Goal: Task Accomplishment & Management: Manage account settings

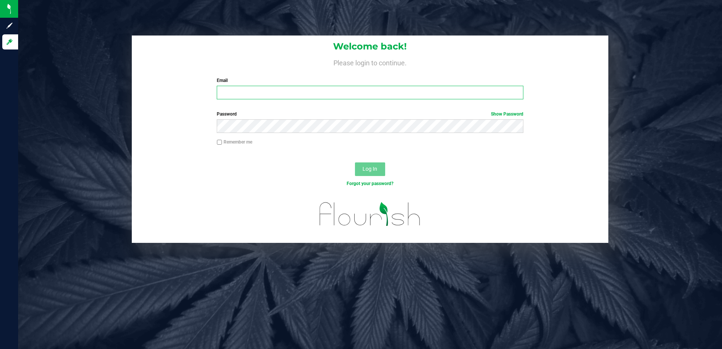
click at [269, 96] on input "Email" at bounding box center [370, 93] width 307 height 14
type input "slewandowski@liveparallel.com"
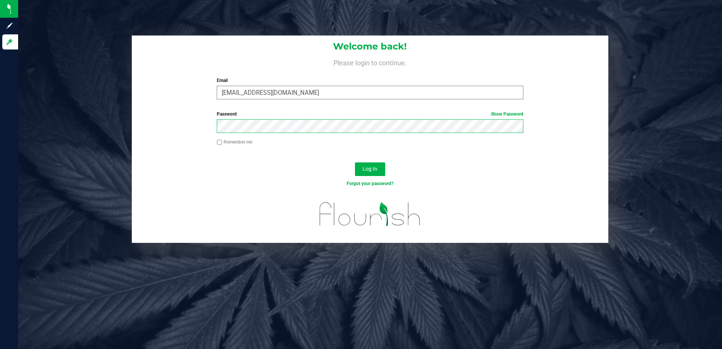
click at [355, 162] on button "Log In" at bounding box center [370, 169] width 30 height 14
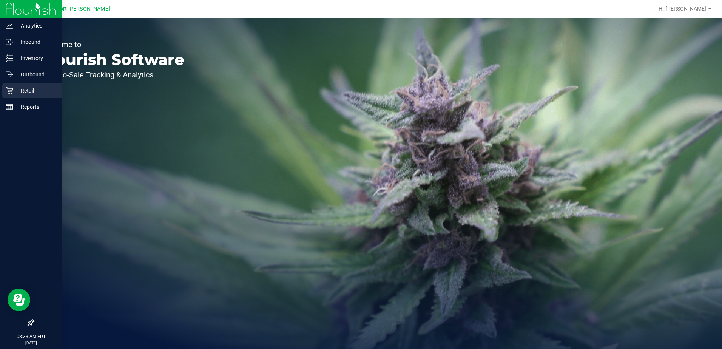
click at [29, 93] on p "Retail" at bounding box center [35, 90] width 45 height 9
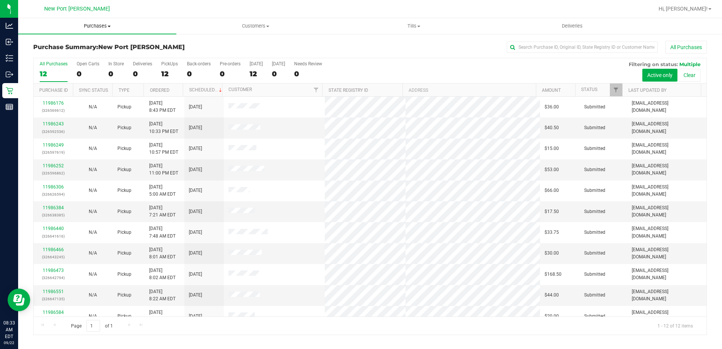
click at [110, 26] on span at bounding box center [109, 27] width 3 height 2
click at [65, 53] on li "Fulfillment" at bounding box center [97, 54] width 158 height 9
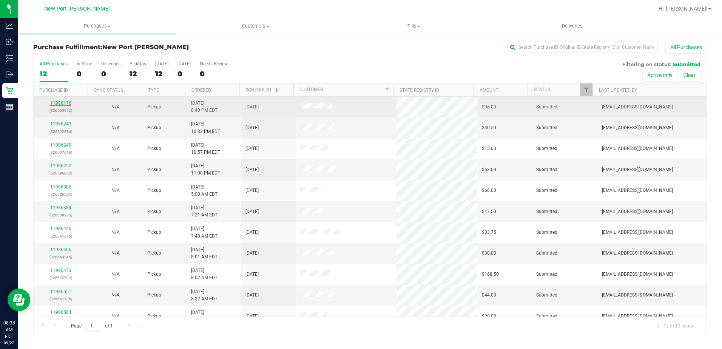
click at [60, 102] on link "11986176" at bounding box center [60, 102] width 21 height 5
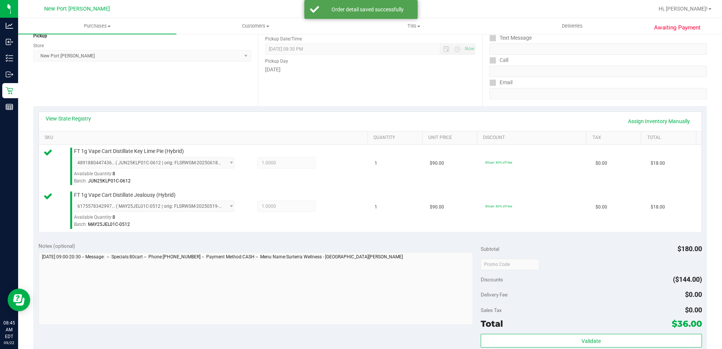
scroll to position [151, 0]
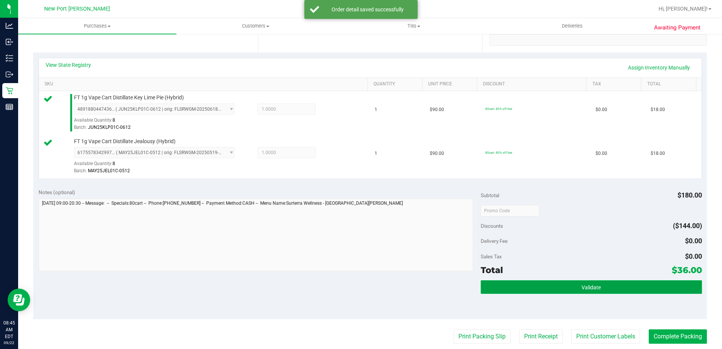
click at [515, 288] on button "Validate" at bounding box center [591, 287] width 221 height 14
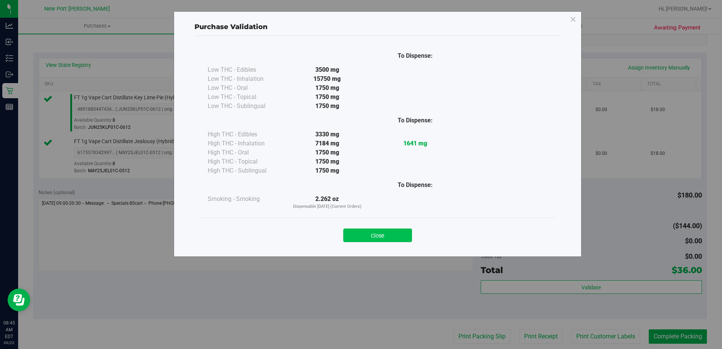
click at [400, 233] on button "Close" at bounding box center [377, 236] width 69 height 14
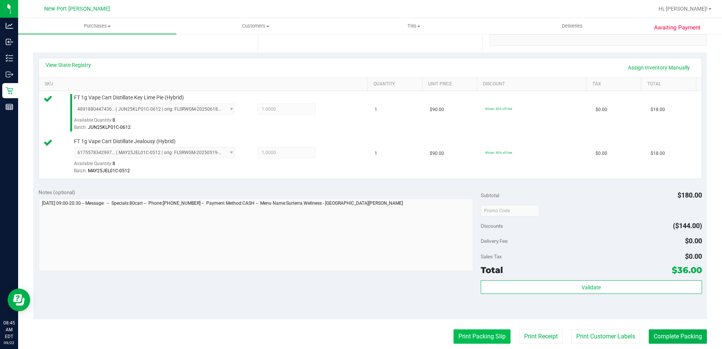
click at [480, 341] on button "Print Packing Slip" at bounding box center [482, 336] width 57 height 14
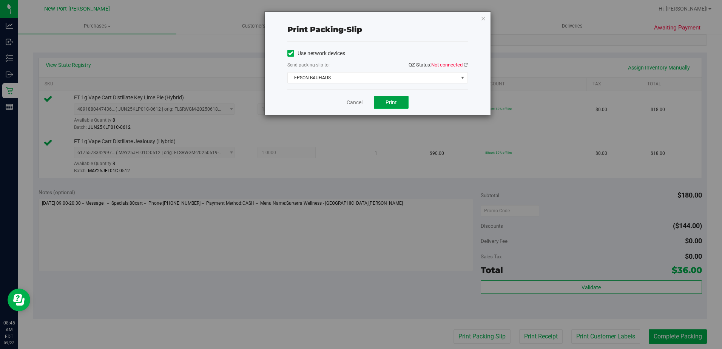
click at [386, 106] on button "Print" at bounding box center [391, 102] width 35 height 13
click at [485, 18] on icon "button" at bounding box center [483, 18] width 5 height 9
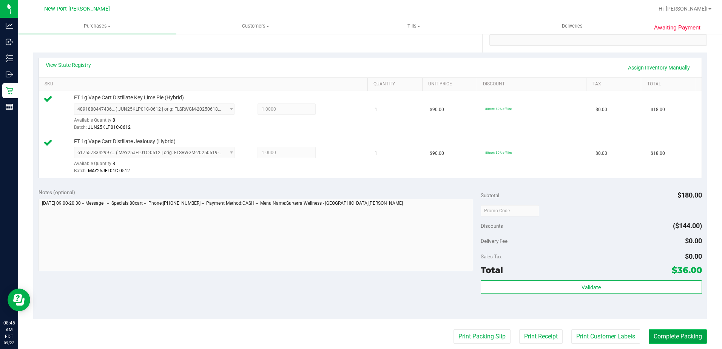
click at [671, 343] on button "Complete Packing" at bounding box center [678, 336] width 58 height 14
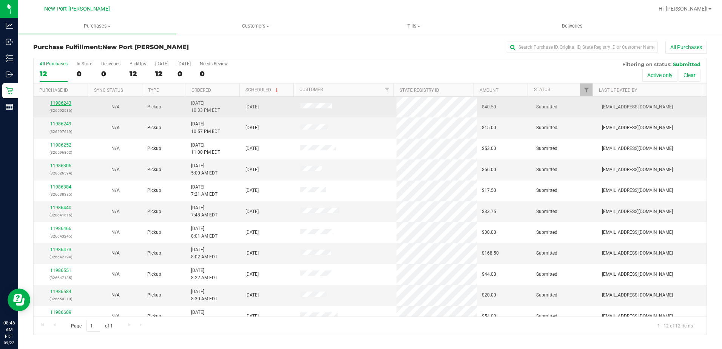
click at [65, 103] on link "11986243" at bounding box center [60, 102] width 21 height 5
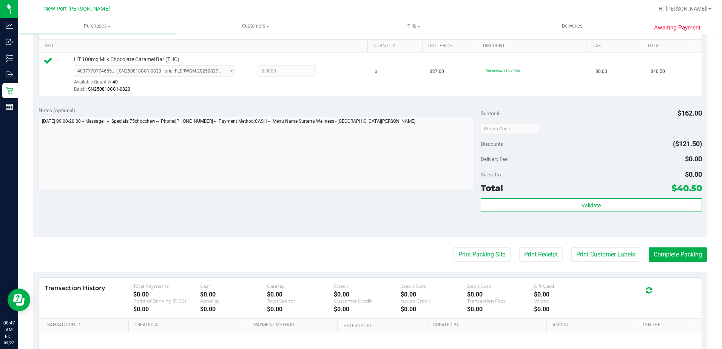
scroll to position [227, 0]
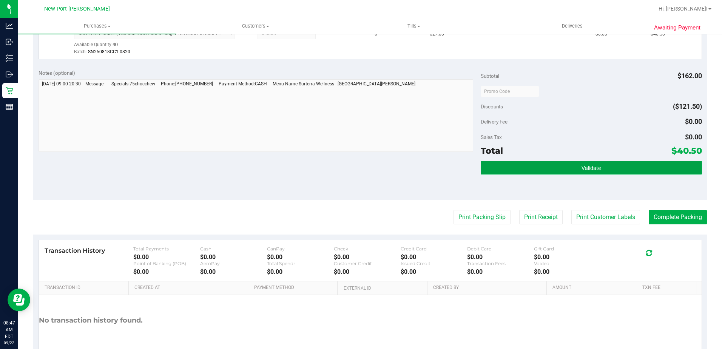
click at [487, 170] on button "Validate" at bounding box center [591, 168] width 221 height 14
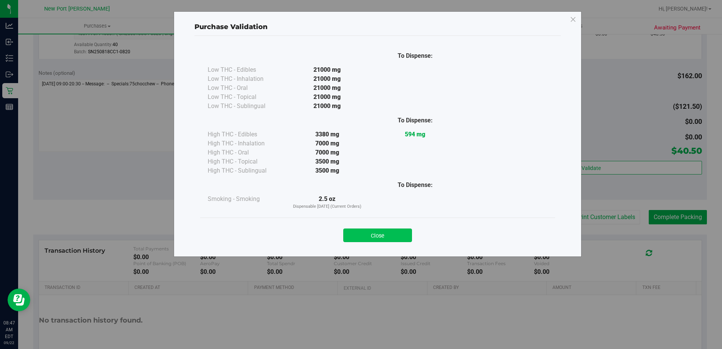
click at [405, 236] on button "Close" at bounding box center [377, 236] width 69 height 14
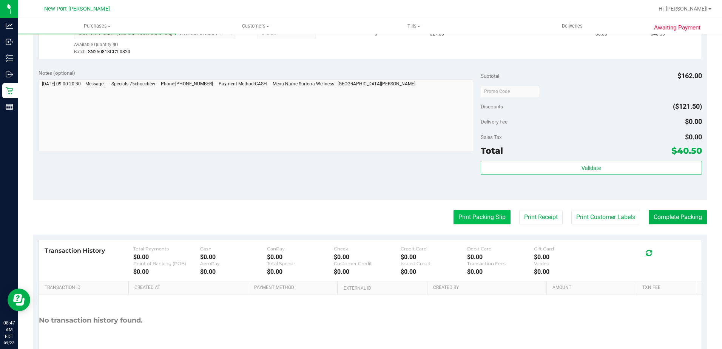
click at [479, 213] on button "Print Packing Slip" at bounding box center [482, 217] width 57 height 14
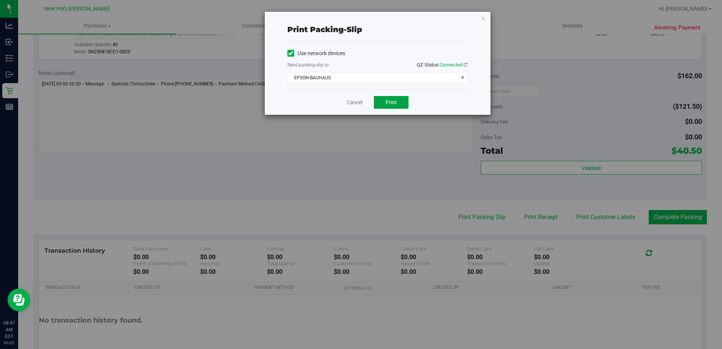
click at [381, 102] on button "Print" at bounding box center [391, 102] width 35 height 13
click at [412, 75] on span "EPSON-BAUHAUS" at bounding box center [373, 78] width 170 height 11
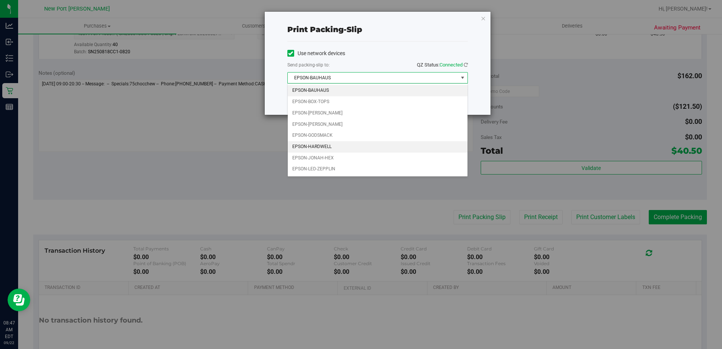
click at [335, 144] on li "EPSON-HARDWELL" at bounding box center [378, 146] width 180 height 11
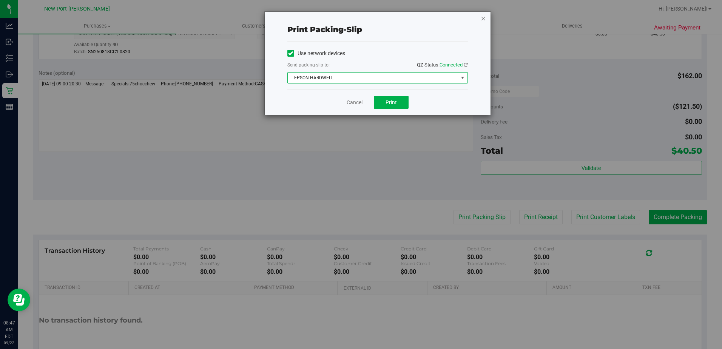
click at [484, 16] on icon "button" at bounding box center [483, 18] width 5 height 9
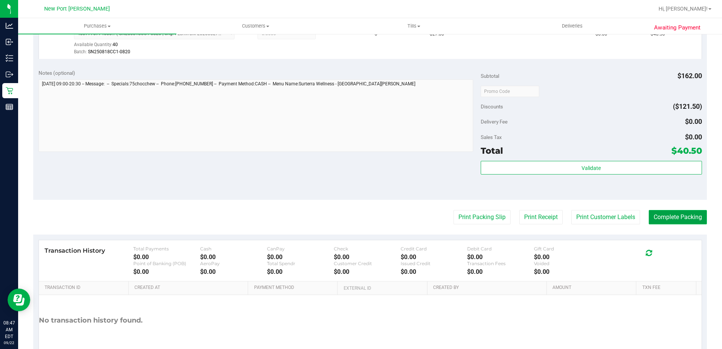
click at [652, 215] on button "Complete Packing" at bounding box center [678, 217] width 58 height 14
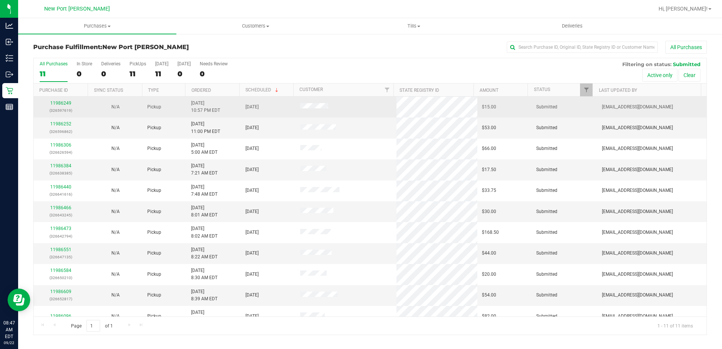
click at [62, 109] on p "(326597619)" at bounding box center [61, 110] width 46 height 7
click at [65, 102] on link "11986249" at bounding box center [60, 102] width 21 height 5
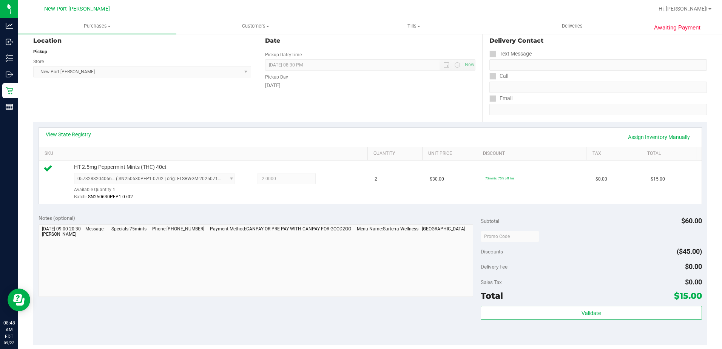
scroll to position [151, 0]
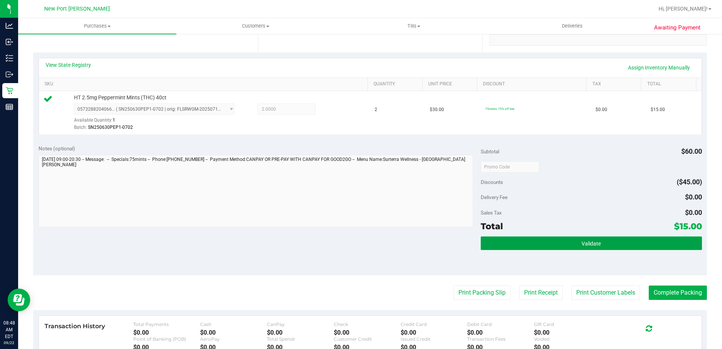
click at [596, 241] on button "Validate" at bounding box center [591, 243] width 221 height 14
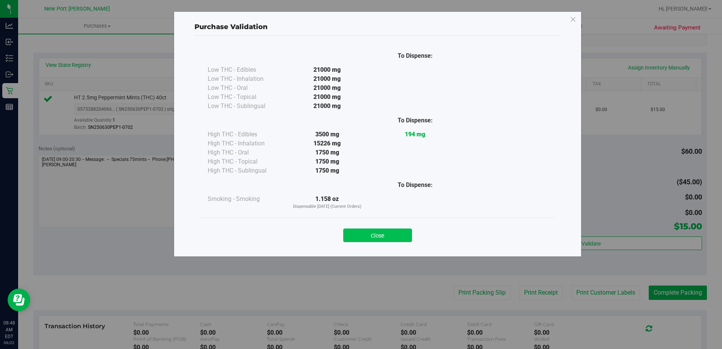
click at [392, 234] on button "Close" at bounding box center [377, 236] width 69 height 14
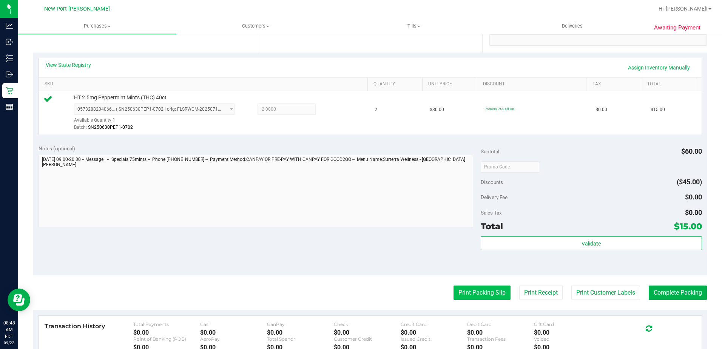
click at [491, 292] on button "Print Packing Slip" at bounding box center [482, 293] width 57 height 14
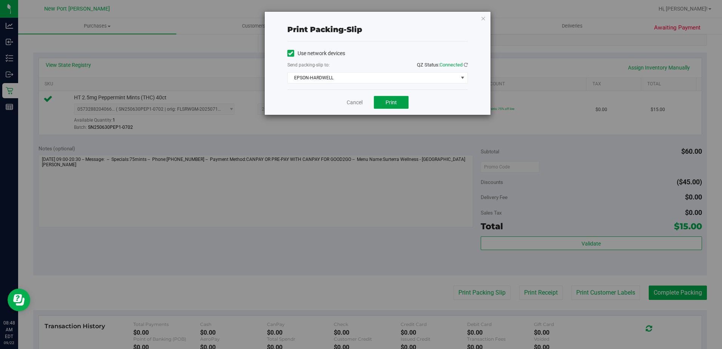
click at [392, 97] on button "Print" at bounding box center [391, 102] width 35 height 13
click at [392, 98] on button "Print" at bounding box center [391, 102] width 35 height 13
click at [486, 14] on icon "button" at bounding box center [483, 18] width 5 height 9
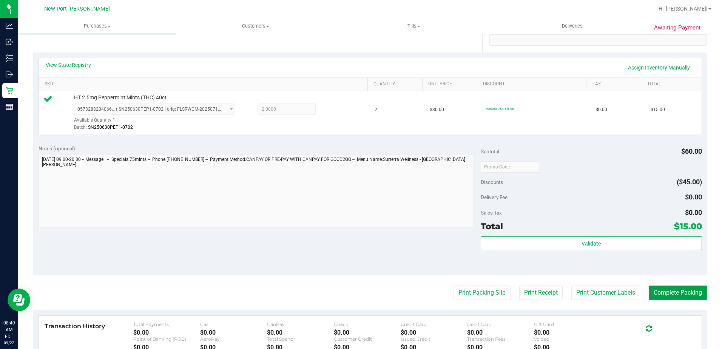
click at [681, 289] on button "Complete Packing" at bounding box center [678, 293] width 58 height 14
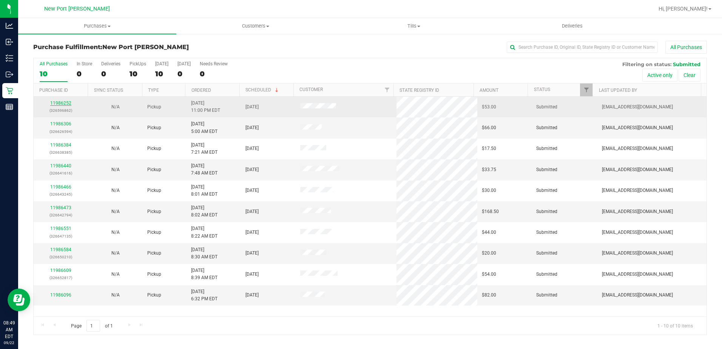
click at [62, 102] on link "11986252" at bounding box center [60, 102] width 21 height 5
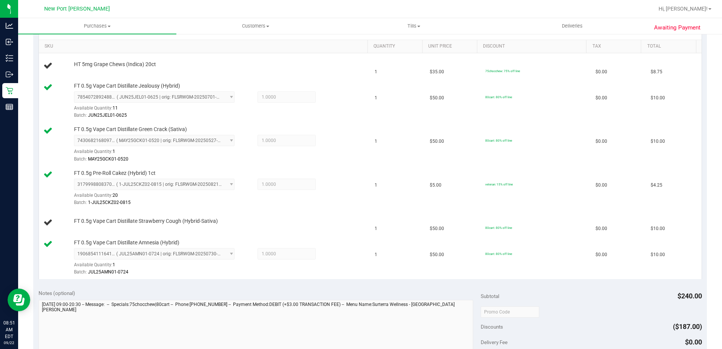
scroll to position [340, 0]
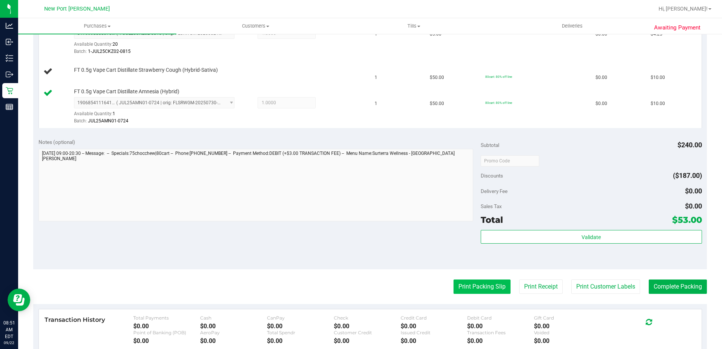
click at [466, 292] on button "Print Packing Slip" at bounding box center [482, 286] width 57 height 14
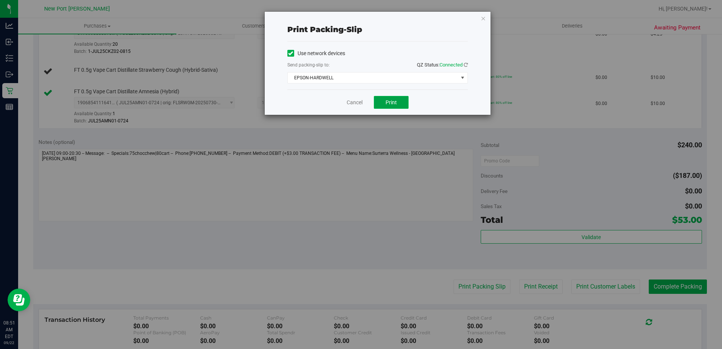
click at [390, 105] on span "Print" at bounding box center [391, 102] width 11 height 6
click at [481, 17] on icon "button" at bounding box center [483, 18] width 5 height 9
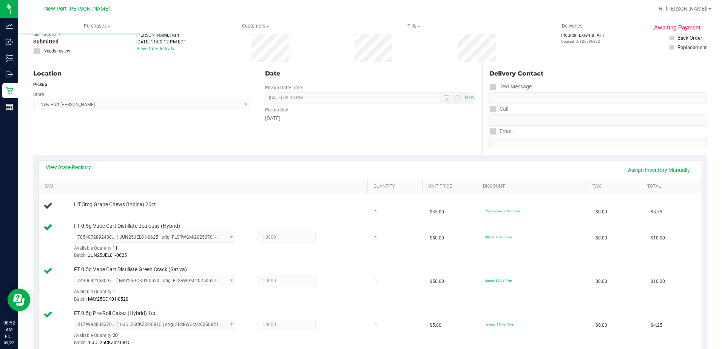
scroll to position [0, 0]
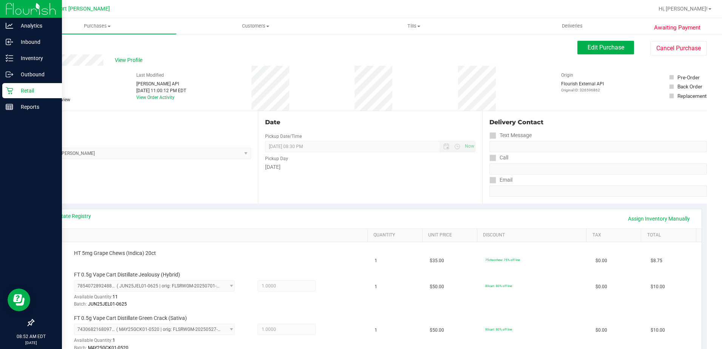
click at [32, 94] on p "Retail" at bounding box center [35, 90] width 45 height 9
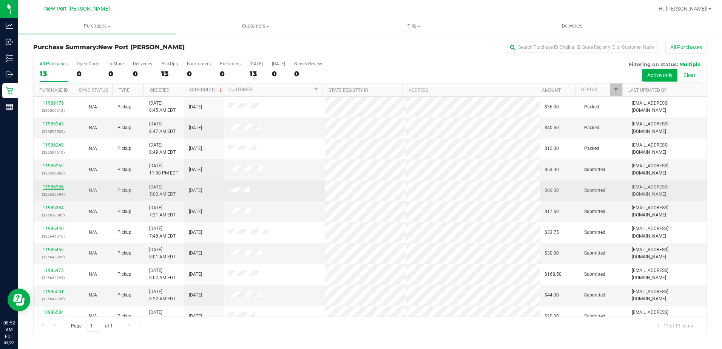
click at [57, 186] on link "11986306" at bounding box center [53, 186] width 21 height 5
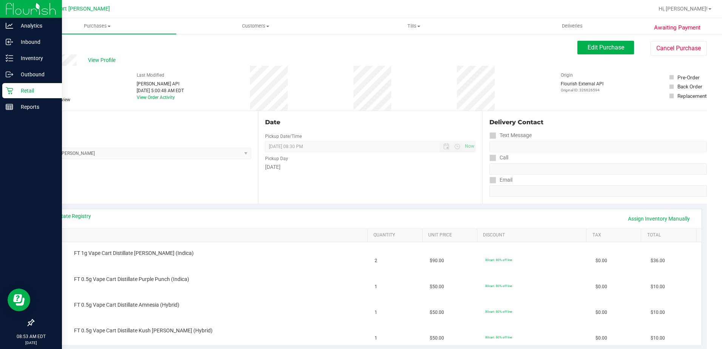
click at [15, 96] on div "Retail" at bounding box center [32, 90] width 60 height 15
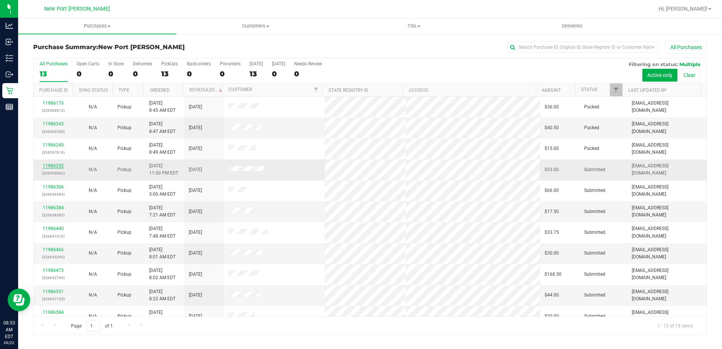
click at [54, 167] on link "11986252" at bounding box center [53, 165] width 21 height 5
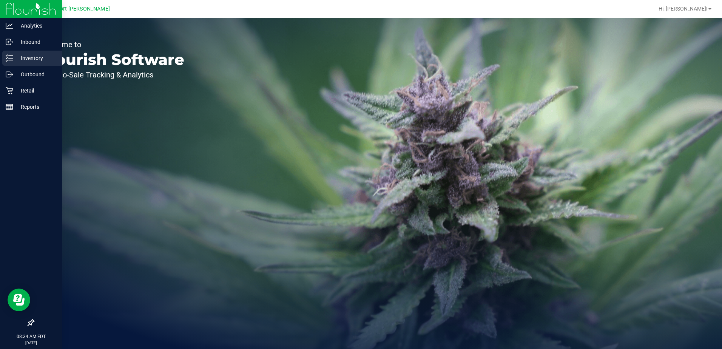
click at [31, 60] on p "Inventory" at bounding box center [35, 58] width 45 height 9
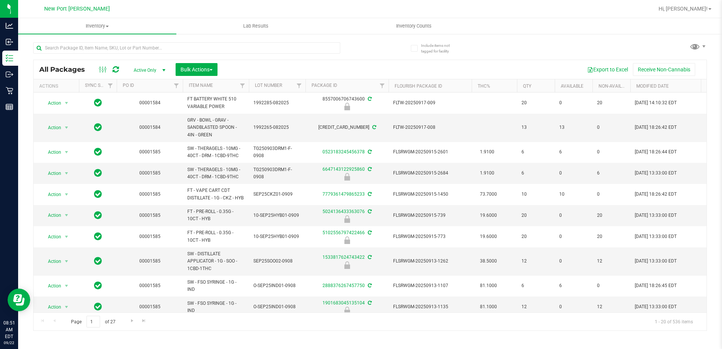
click at [84, 55] on div at bounding box center [186, 50] width 307 height 17
click at [85, 49] on input "text" at bounding box center [186, 47] width 307 height 11
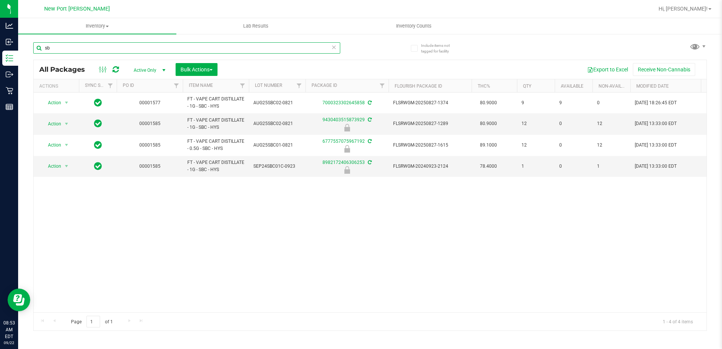
type input "s"
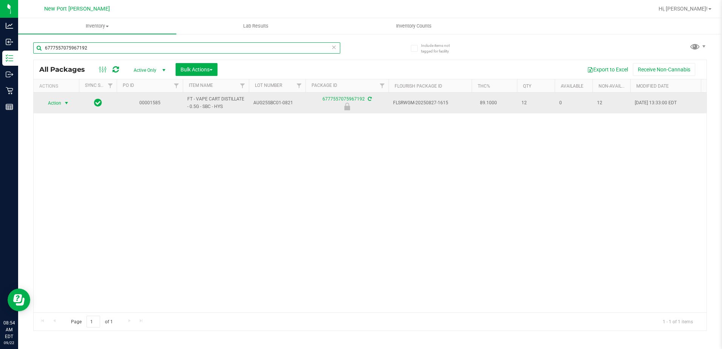
type input "6777557075967192"
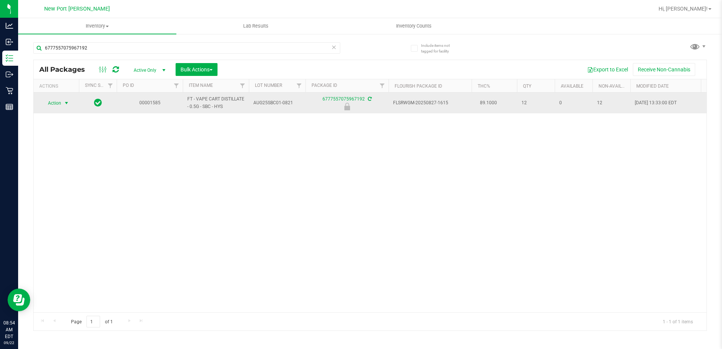
click at [65, 101] on span "select" at bounding box center [66, 103] width 6 height 6
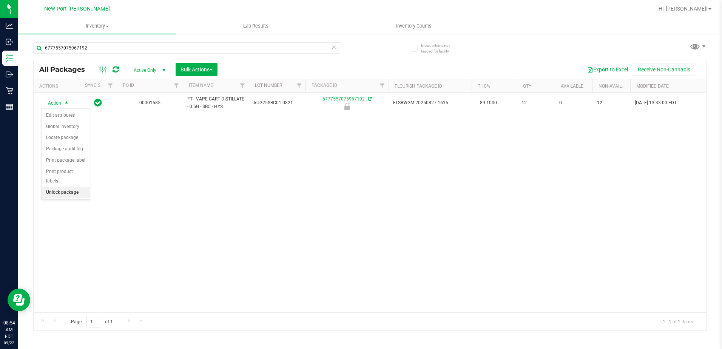
click at [77, 187] on li "Unlock package" at bounding box center [66, 192] width 48 height 11
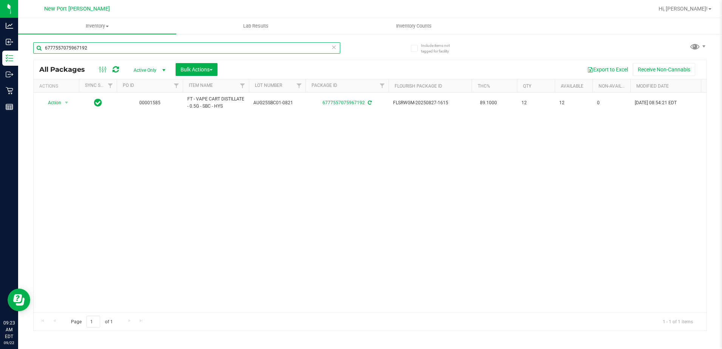
drag, startPoint x: 101, startPoint y: 45, endPoint x: 28, endPoint y: 40, distance: 73.1
click at [28, 40] on div "Include items not tagged for facility 6777557075967192 All Packages Active Only…" at bounding box center [370, 148] width 704 height 230
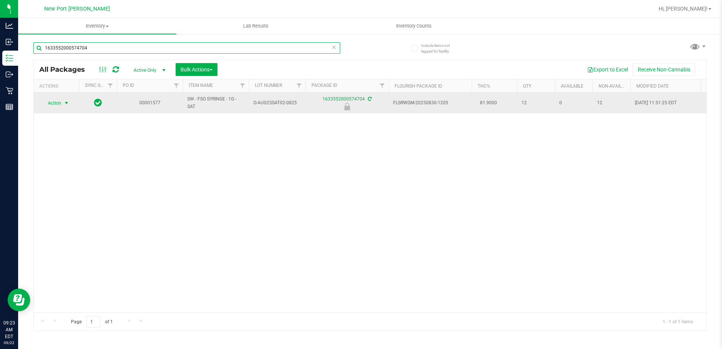
type input "1633552000574704"
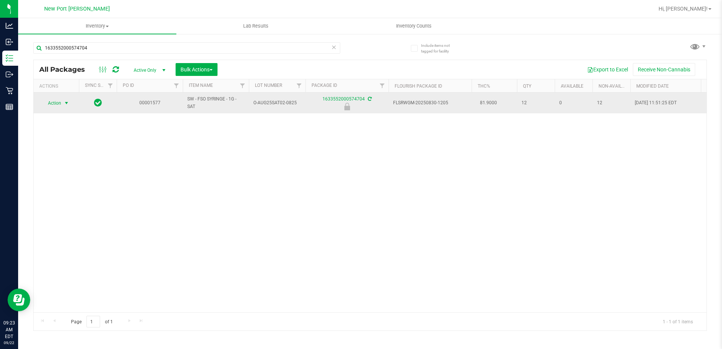
click at [69, 105] on span "select" at bounding box center [66, 103] width 6 height 6
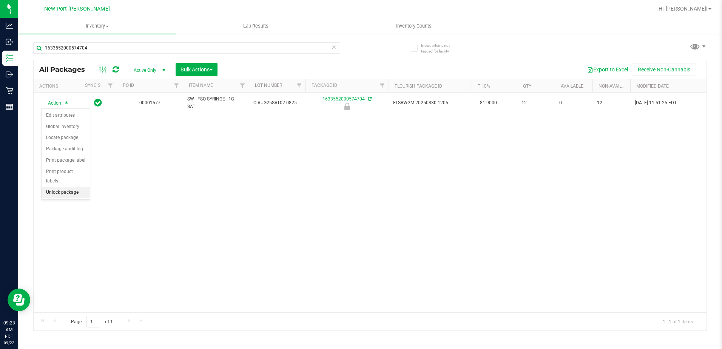
click at [73, 187] on li "Unlock package" at bounding box center [66, 192] width 48 height 11
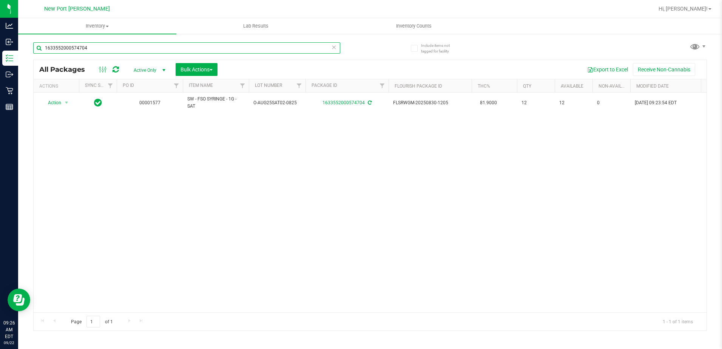
click at [118, 49] on input "1633552000574704" at bounding box center [186, 47] width 307 height 11
type input "1"
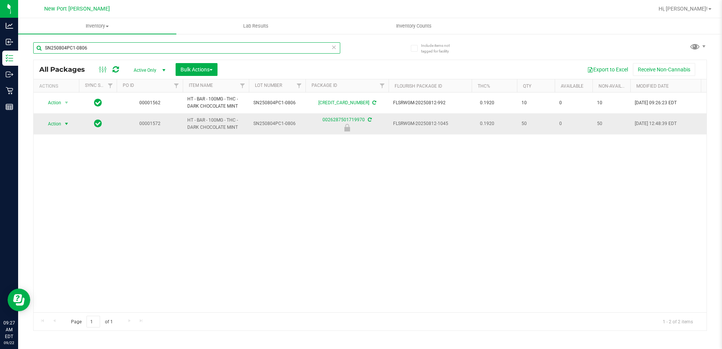
type input "SN250804PC1-0806"
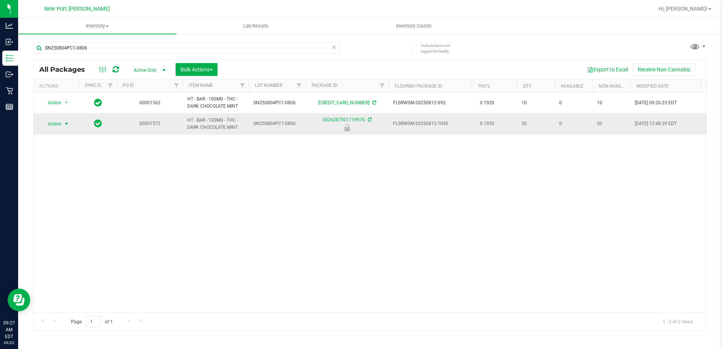
click at [64, 121] on span "select" at bounding box center [66, 124] width 6 height 6
click at [72, 208] on li "Unlock package" at bounding box center [66, 213] width 48 height 11
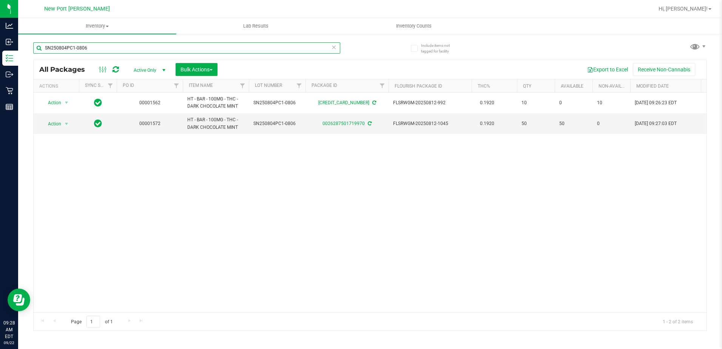
click at [110, 49] on input "SN250804PC1-0806" at bounding box center [186, 47] width 307 height 11
type input "S"
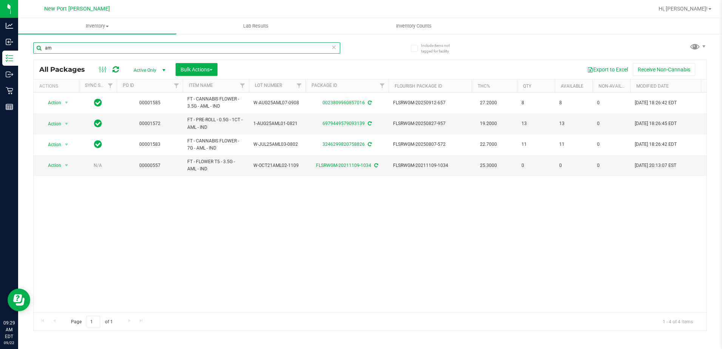
type input "a"
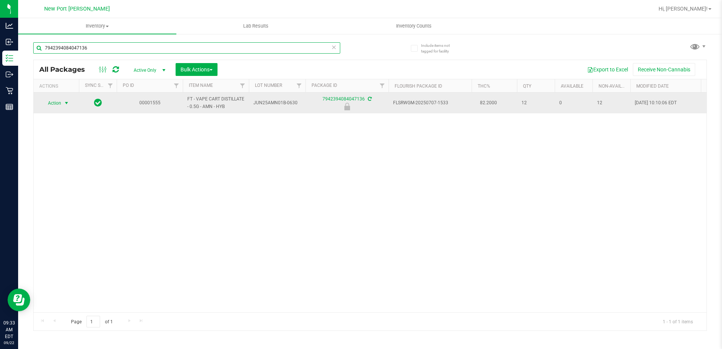
type input "7942394084047136"
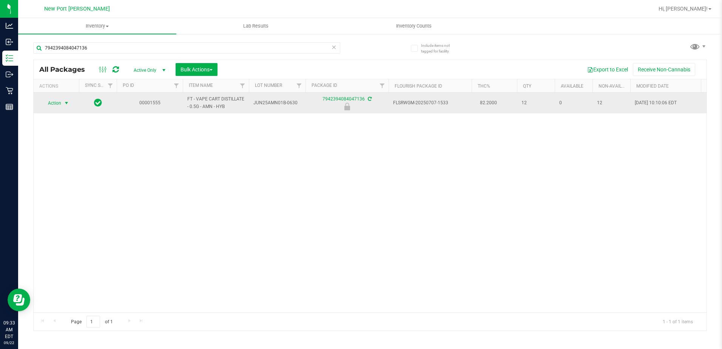
click at [66, 102] on span "select" at bounding box center [66, 103] width 6 height 6
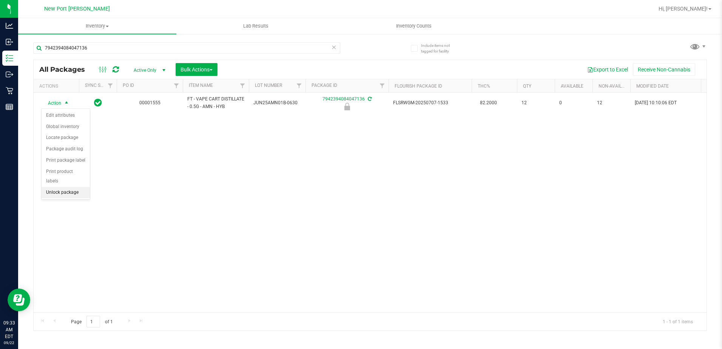
click at [62, 187] on li "Unlock package" at bounding box center [66, 192] width 48 height 11
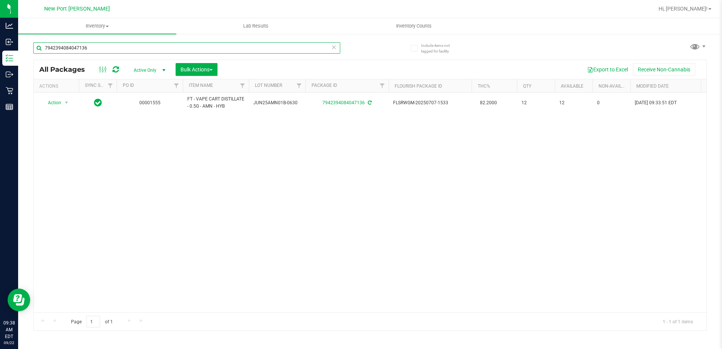
click at [123, 49] on input "7942394084047136" at bounding box center [186, 47] width 307 height 11
type input "7"
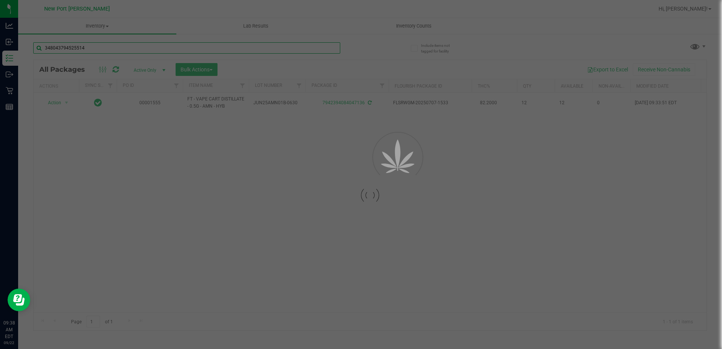
type input "3480437945255141"
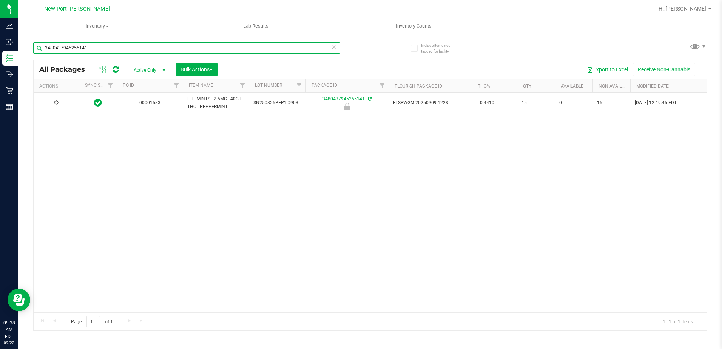
type input "2026-02-16"
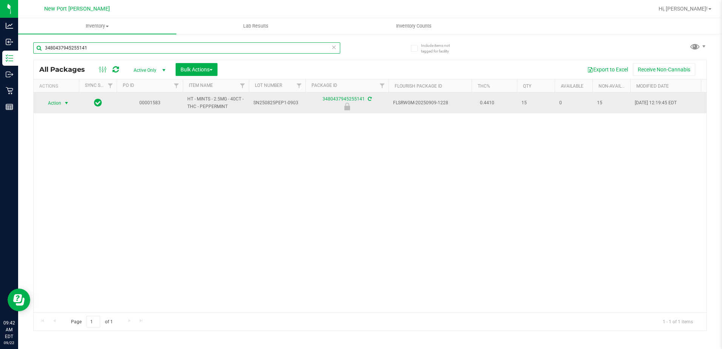
type input "3480437945255141"
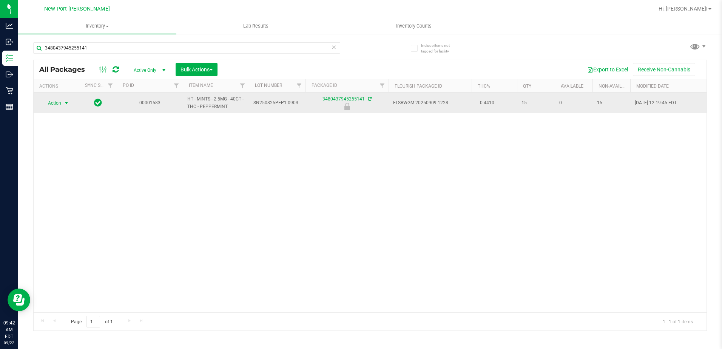
click at [66, 102] on span "select" at bounding box center [66, 103] width 6 height 6
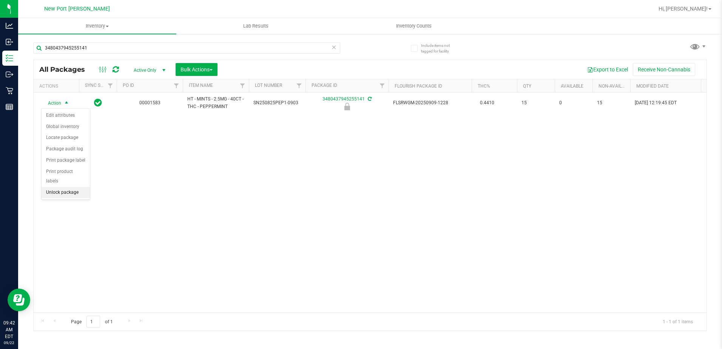
click at [75, 187] on li "Unlock package" at bounding box center [66, 192] width 48 height 11
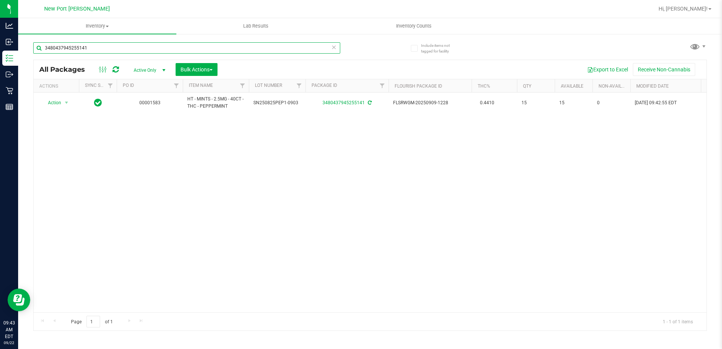
click at [96, 51] on input "3480437945255141" at bounding box center [186, 47] width 307 height 11
type input "3"
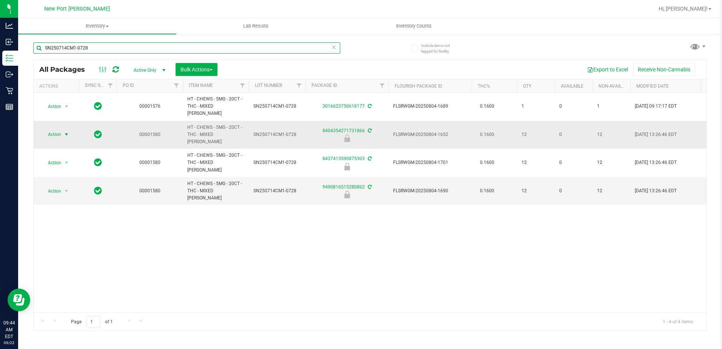
type input "SN250714CM1-0728"
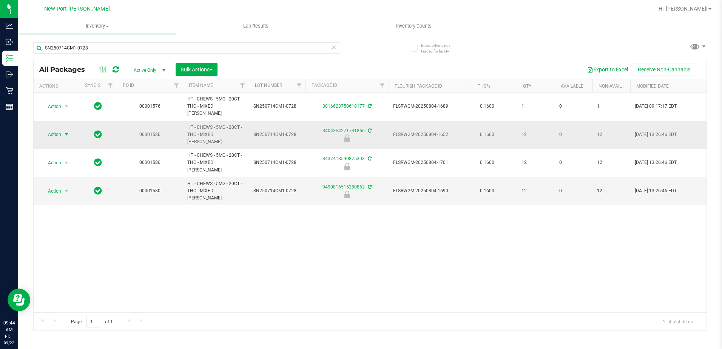
click at [63, 129] on span "select" at bounding box center [66, 134] width 9 height 11
click at [76, 208] on li "Unlock package" at bounding box center [66, 213] width 48 height 11
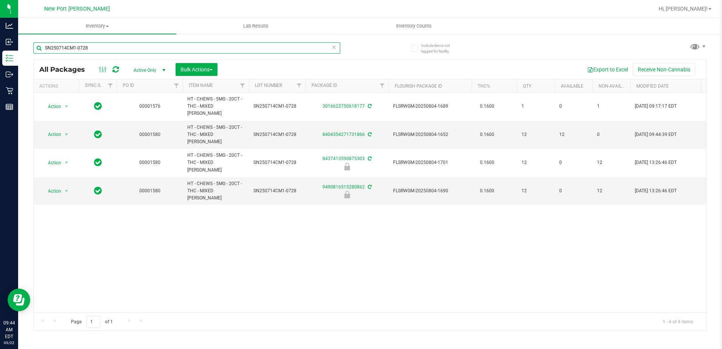
click at [103, 48] on input "SN250714CM1-0728" at bounding box center [186, 47] width 307 height 11
type input "S"
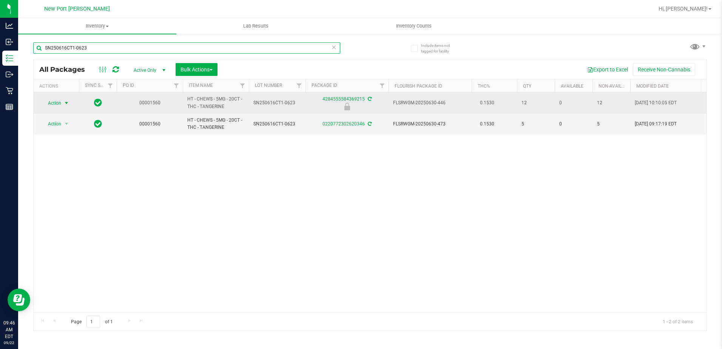
type input "SN250616CT1-0623"
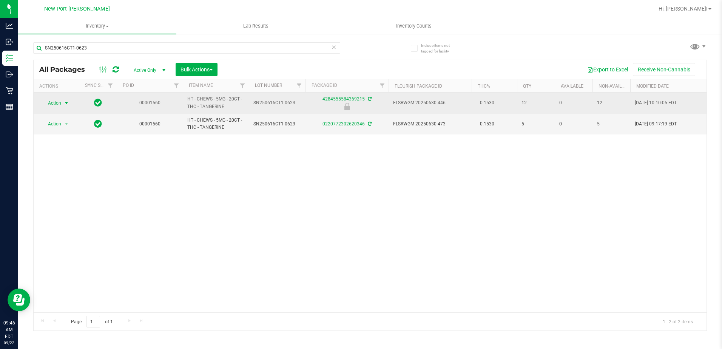
click at [63, 104] on span "select" at bounding box center [66, 103] width 9 height 11
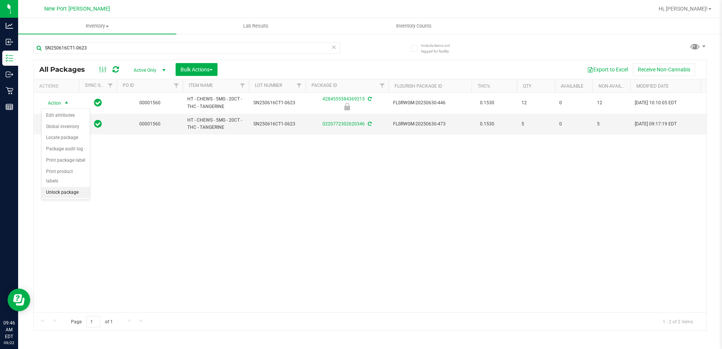
click at [63, 187] on li "Unlock package" at bounding box center [66, 192] width 48 height 11
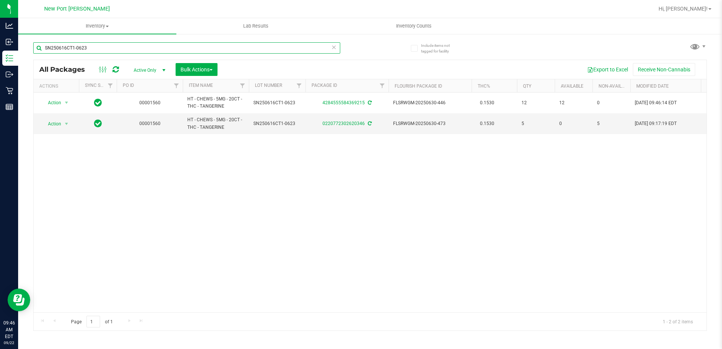
drag, startPoint x: 93, startPoint y: 51, endPoint x: 44, endPoint y: 46, distance: 49.3
click at [44, 46] on input "SN250616CT1-0623" at bounding box center [186, 47] width 307 height 11
type input "h"
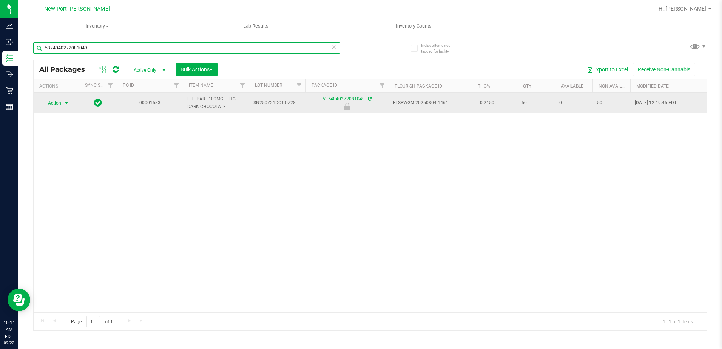
type input "5374040272081049"
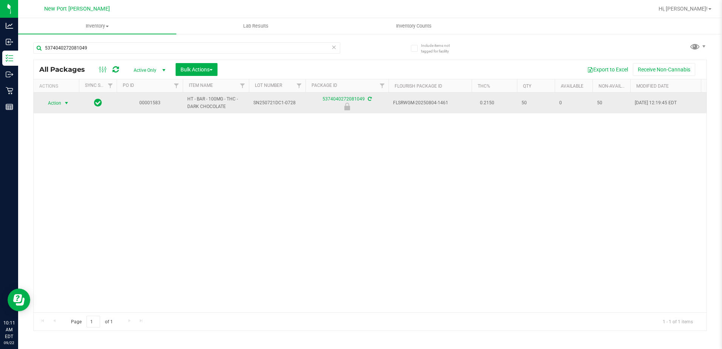
click at [67, 104] on span "select" at bounding box center [66, 103] width 6 height 6
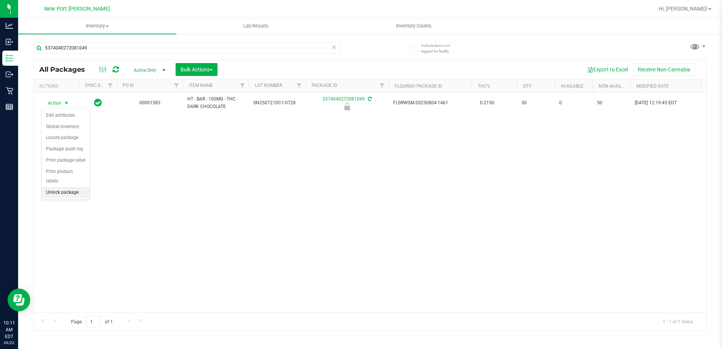
click at [65, 187] on li "Unlock package" at bounding box center [66, 192] width 48 height 11
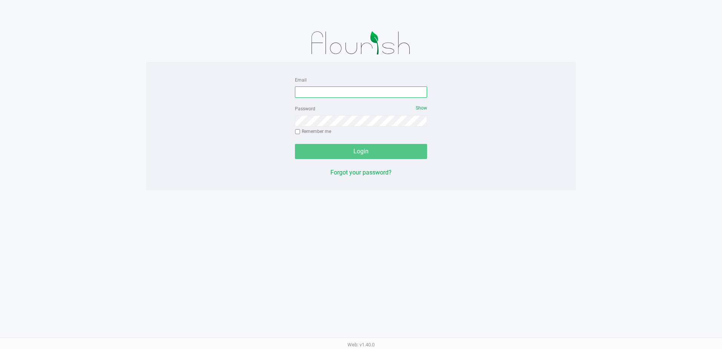
click at [336, 95] on input "Email" at bounding box center [361, 91] width 132 height 11
type input "slewandowski@liveparallel.com"
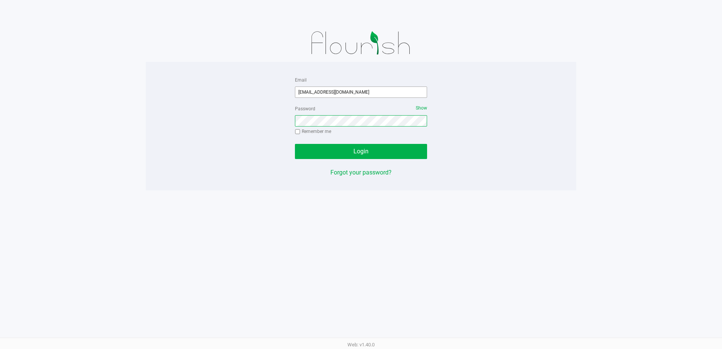
click at [295, 144] on button "Login" at bounding box center [361, 151] width 132 height 15
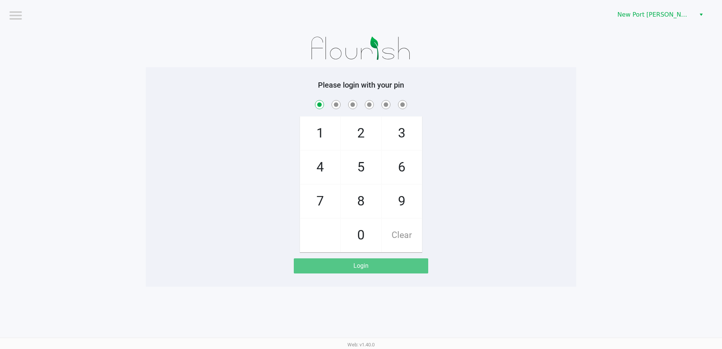
checkbox input "true"
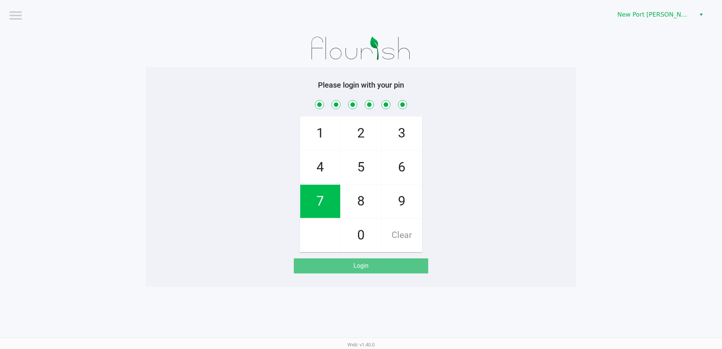
checkbox input "true"
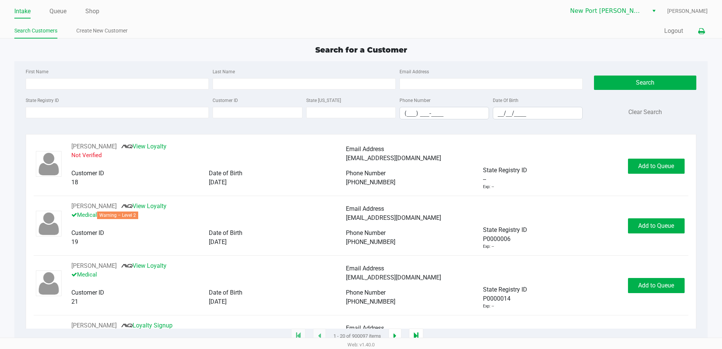
click at [701, 31] on icon at bounding box center [701, 31] width 6 height 5
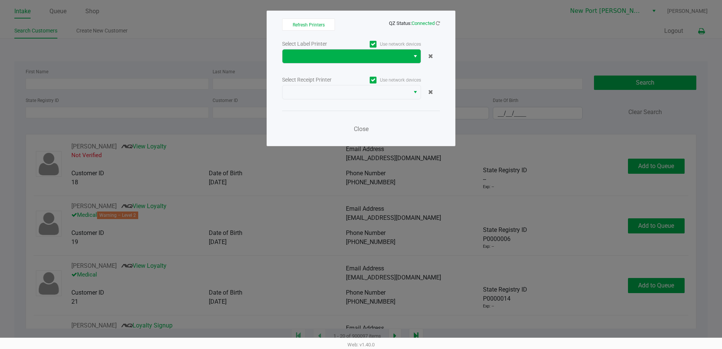
click at [417, 60] on span "Select" at bounding box center [415, 56] width 6 height 9
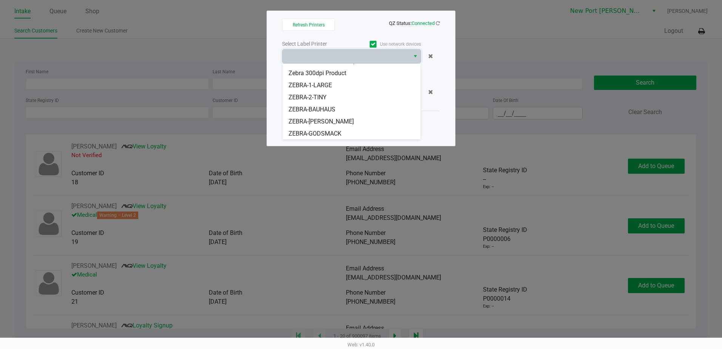
scroll to position [57, 0]
click at [336, 119] on span "ZEBRA-HARDWELL" at bounding box center [314, 121] width 51 height 9
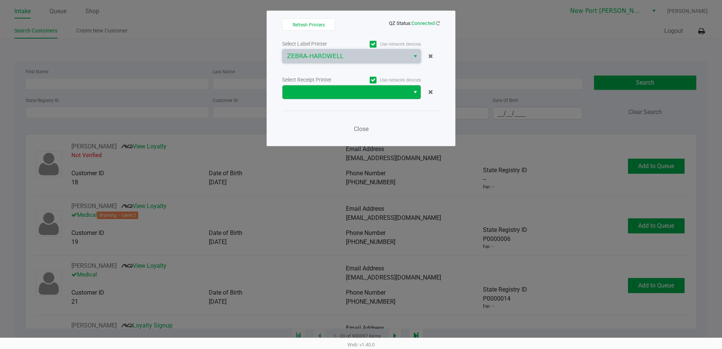
click at [414, 93] on span "Select" at bounding box center [415, 92] width 6 height 9
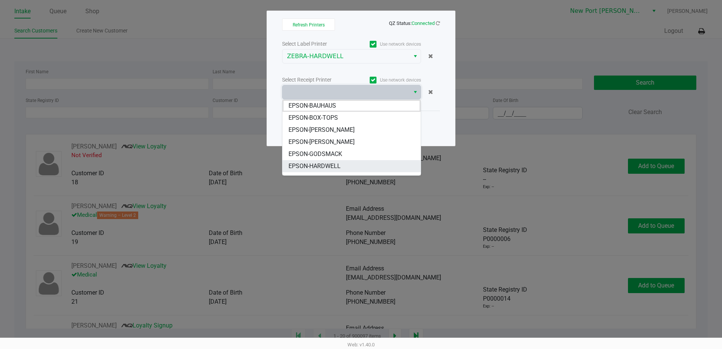
click at [330, 165] on span "EPSON-HARDWELL" at bounding box center [315, 166] width 52 height 9
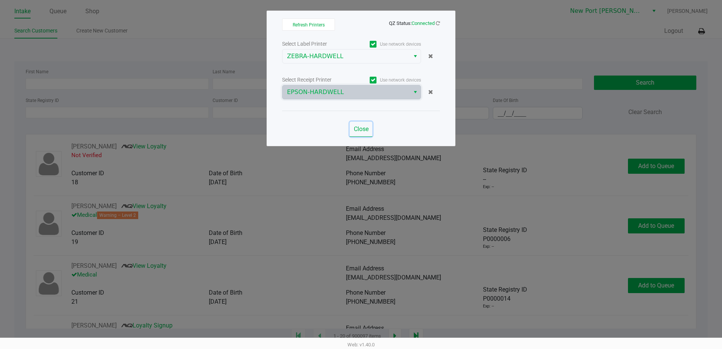
click at [361, 131] on span "Close" at bounding box center [361, 128] width 15 height 7
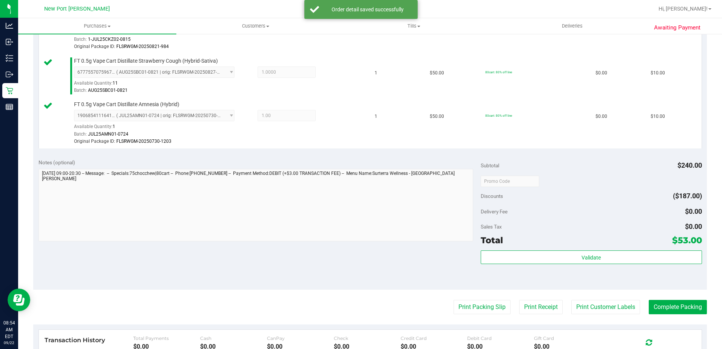
scroll to position [453, 0]
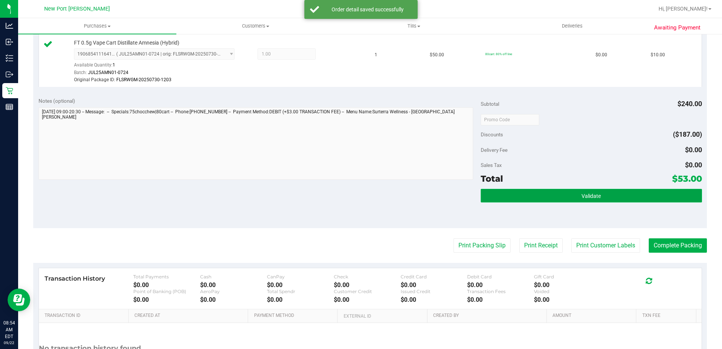
click at [604, 198] on button "Validate" at bounding box center [591, 196] width 221 height 14
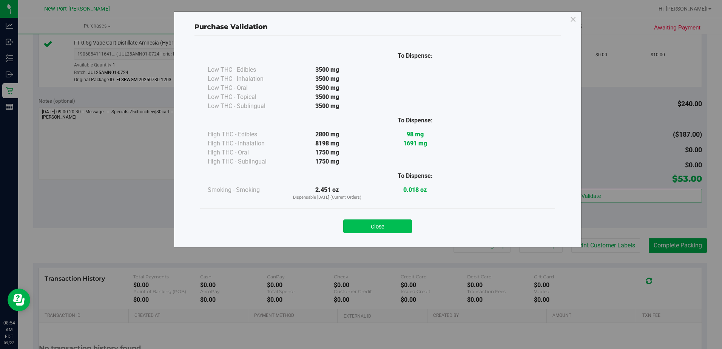
click at [405, 231] on button "Close" at bounding box center [377, 226] width 69 height 14
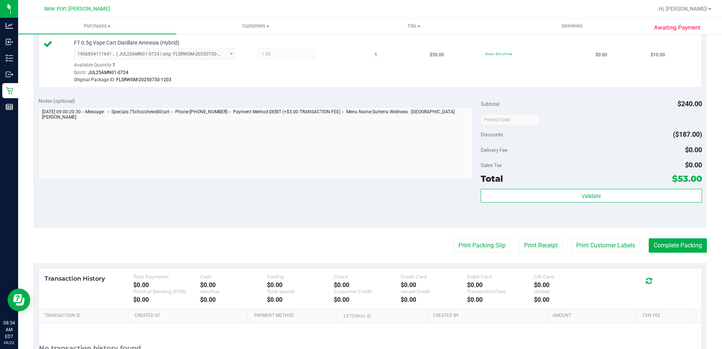
click at [677, 247] on button "Complete Packing" at bounding box center [678, 245] width 58 height 14
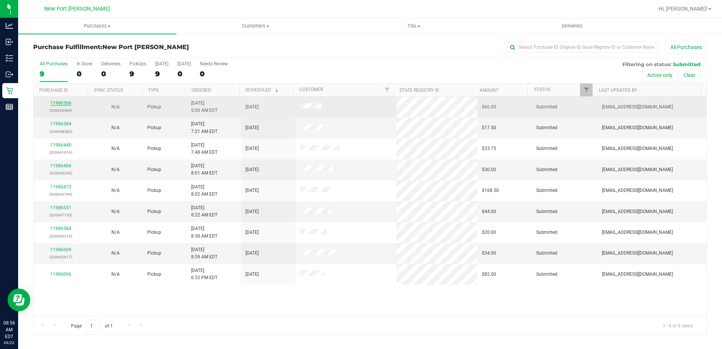
click at [69, 103] on link "11986306" at bounding box center [60, 102] width 21 height 5
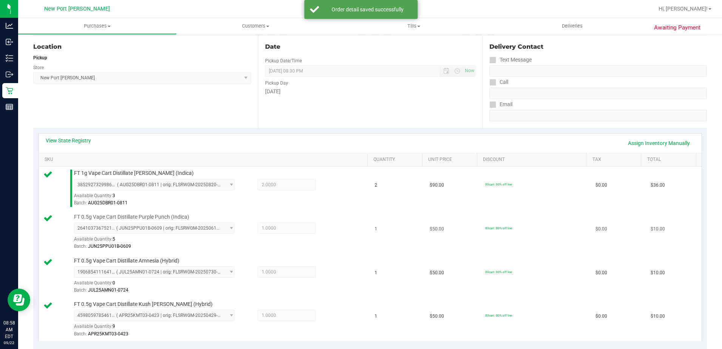
scroll to position [302, 0]
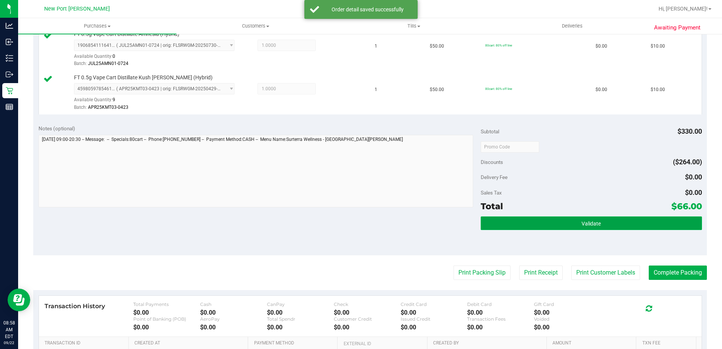
click at [509, 219] on button "Validate" at bounding box center [591, 223] width 221 height 14
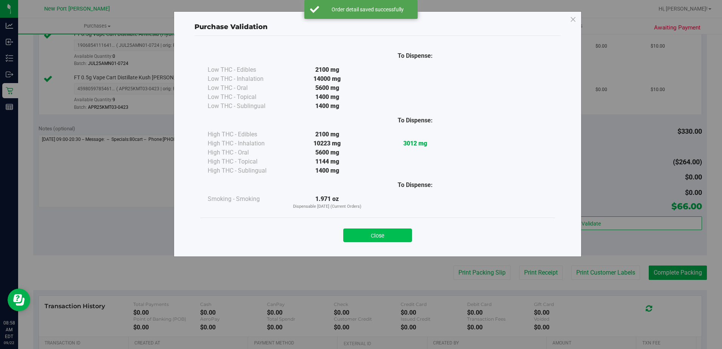
click at [375, 230] on button "Close" at bounding box center [377, 236] width 69 height 14
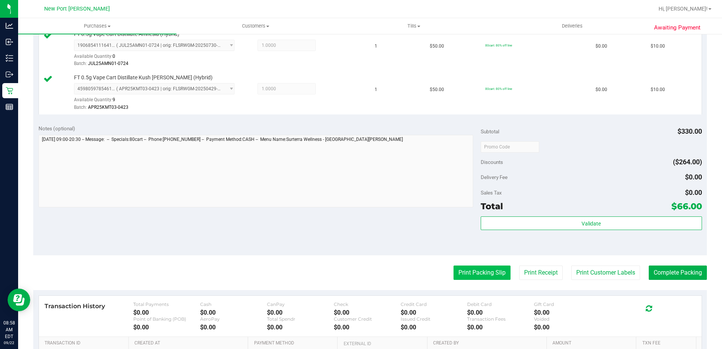
click at [485, 270] on button "Print Packing Slip" at bounding box center [482, 273] width 57 height 14
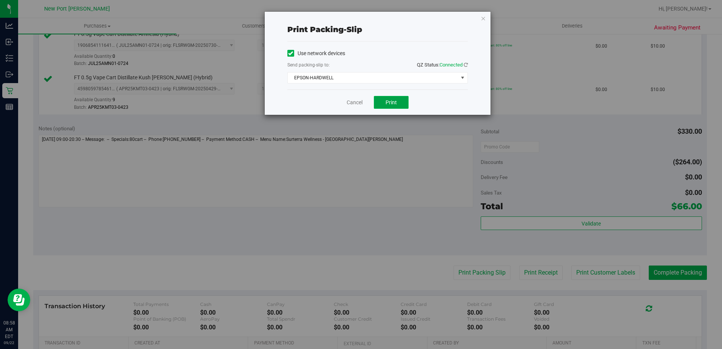
click at [386, 105] on button "Print" at bounding box center [391, 102] width 35 height 13
click at [483, 17] on icon "button" at bounding box center [483, 18] width 5 height 9
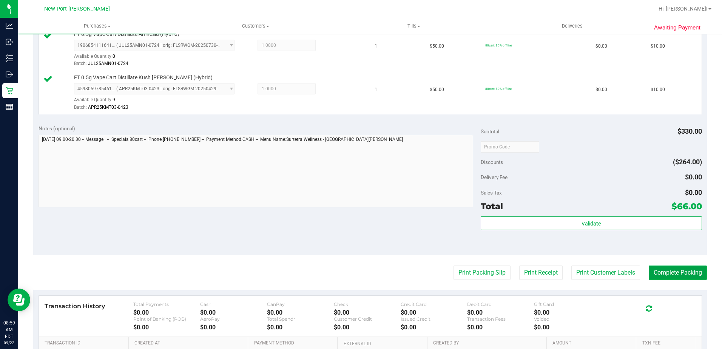
click at [698, 278] on button "Complete Packing" at bounding box center [678, 273] width 58 height 14
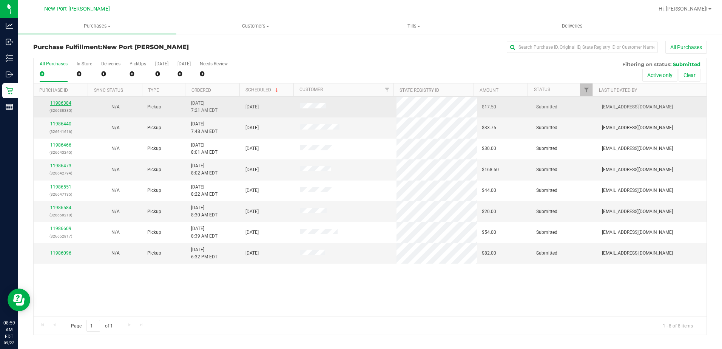
click at [61, 104] on link "11986384" at bounding box center [60, 102] width 21 height 5
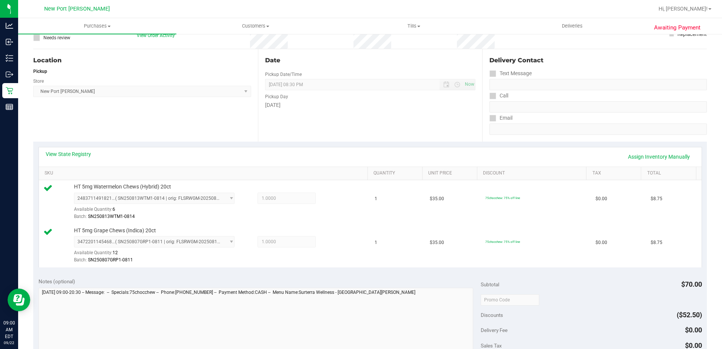
scroll to position [151, 0]
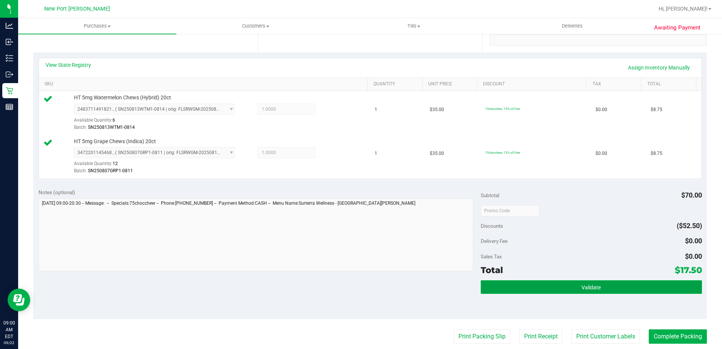
click at [587, 287] on span "Validate" at bounding box center [591, 287] width 19 height 6
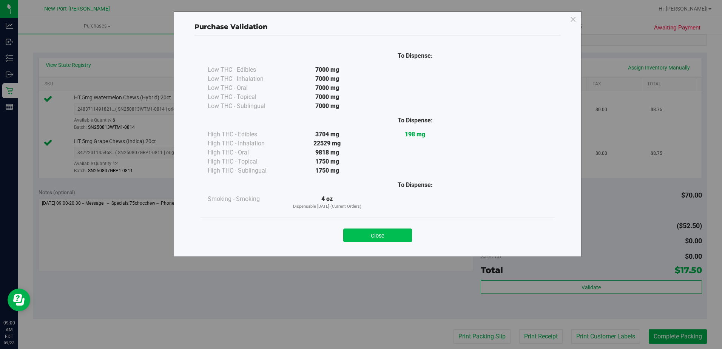
click at [392, 234] on button "Close" at bounding box center [377, 236] width 69 height 14
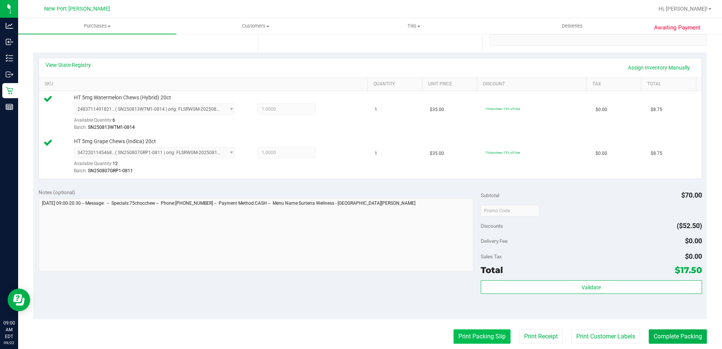
click at [479, 339] on button "Print Packing Slip" at bounding box center [482, 336] width 57 height 14
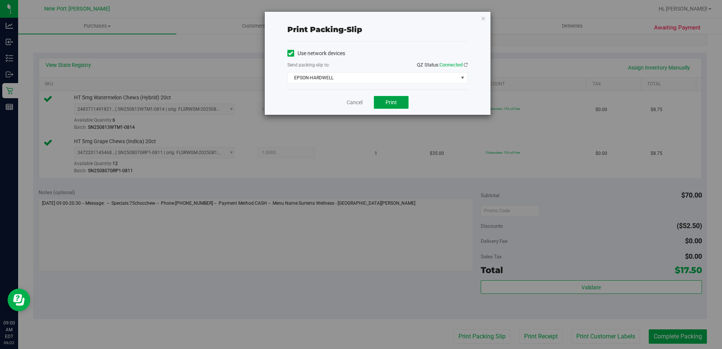
click at [390, 103] on span "Print" at bounding box center [391, 102] width 11 height 6
click at [482, 18] on icon "button" at bounding box center [483, 18] width 5 height 9
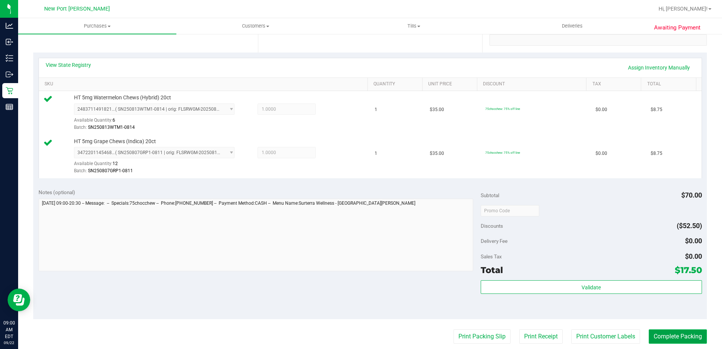
click at [681, 338] on button "Complete Packing" at bounding box center [678, 336] width 58 height 14
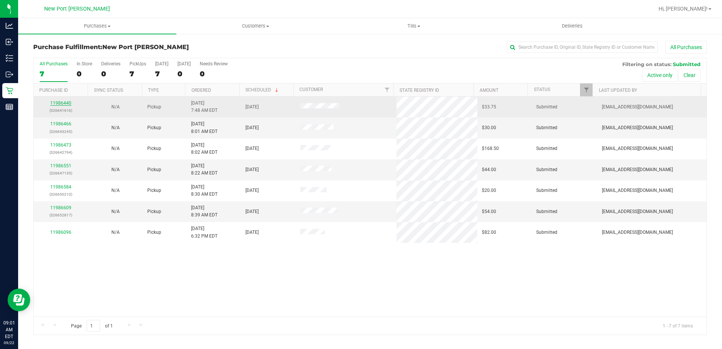
click at [63, 103] on link "11986440" at bounding box center [60, 102] width 21 height 5
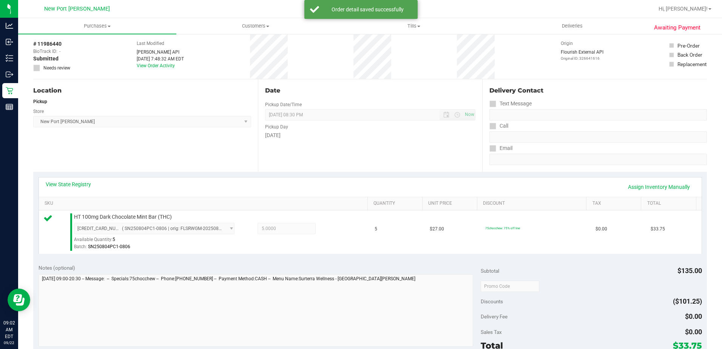
scroll to position [151, 0]
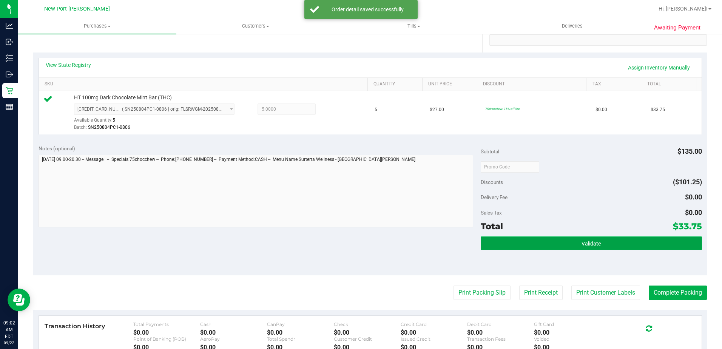
click at [560, 248] on button "Validate" at bounding box center [591, 243] width 221 height 14
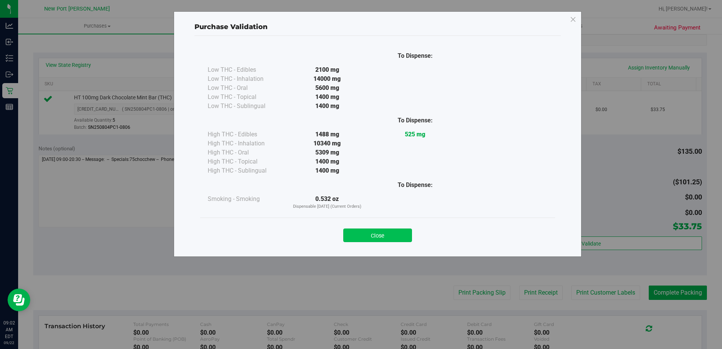
click at [400, 238] on button "Close" at bounding box center [377, 236] width 69 height 14
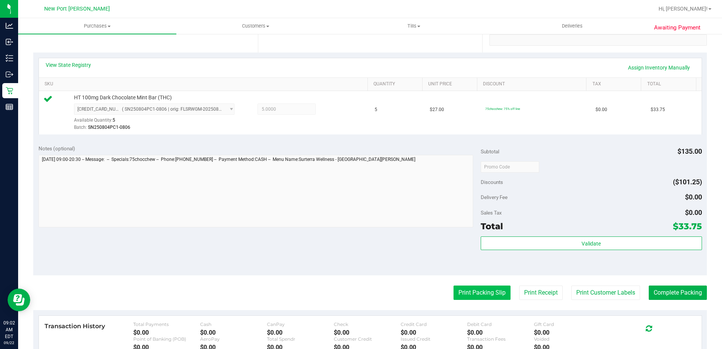
click at [459, 293] on button "Print Packing Slip" at bounding box center [482, 293] width 57 height 14
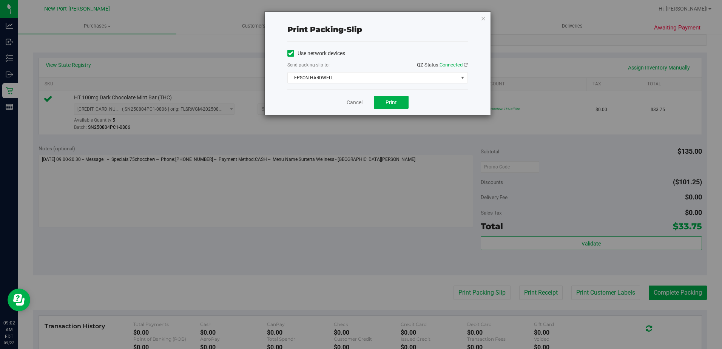
click at [392, 109] on div "Cancel Print" at bounding box center [377, 102] width 181 height 25
click at [391, 103] on span "Print" at bounding box center [391, 102] width 11 height 6
click at [484, 18] on icon "button" at bounding box center [483, 18] width 5 height 9
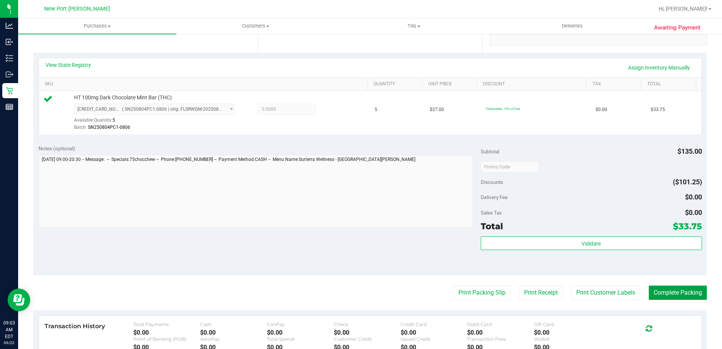
click at [675, 292] on button "Complete Packing" at bounding box center [678, 293] width 58 height 14
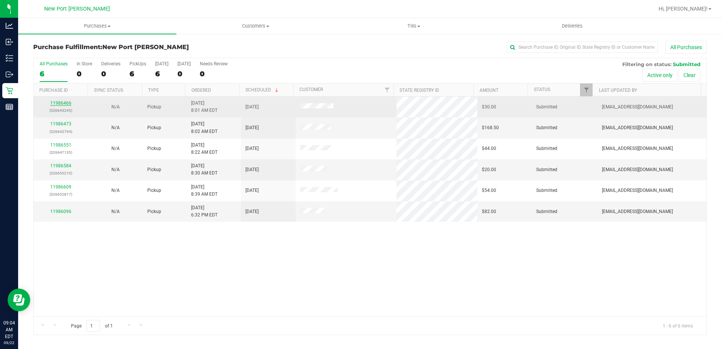
click at [60, 104] on link "11986466" at bounding box center [60, 102] width 21 height 5
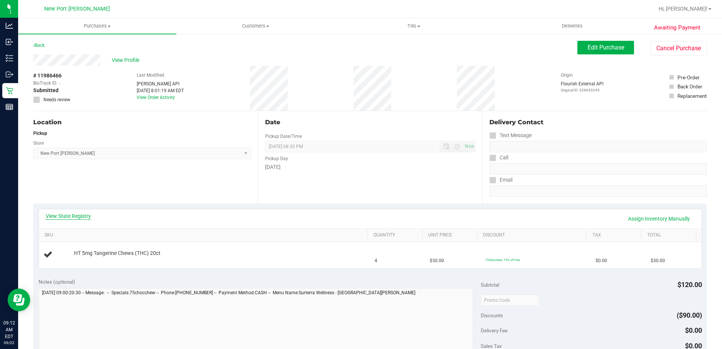
click at [82, 217] on link "View State Registry" at bounding box center [68, 216] width 45 height 8
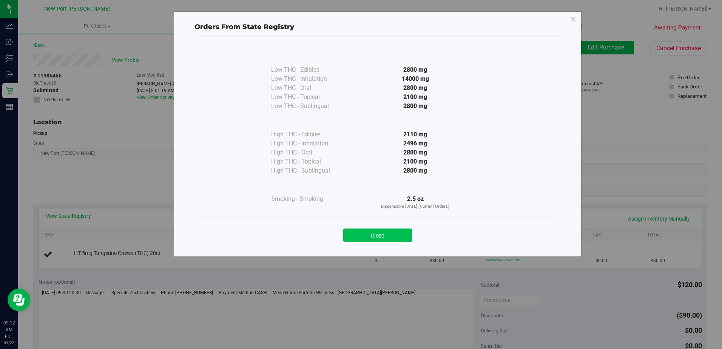
click at [369, 237] on button "Close" at bounding box center [377, 236] width 69 height 14
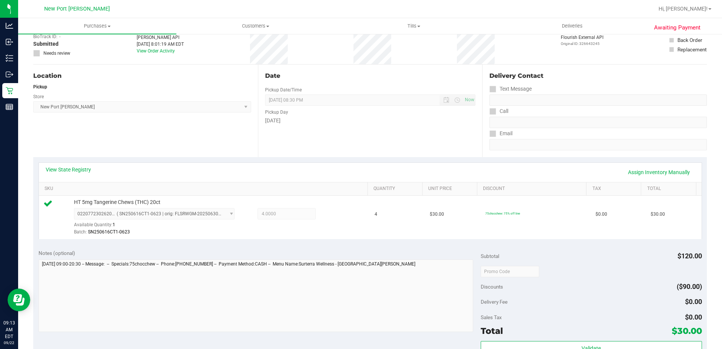
scroll to position [151, 0]
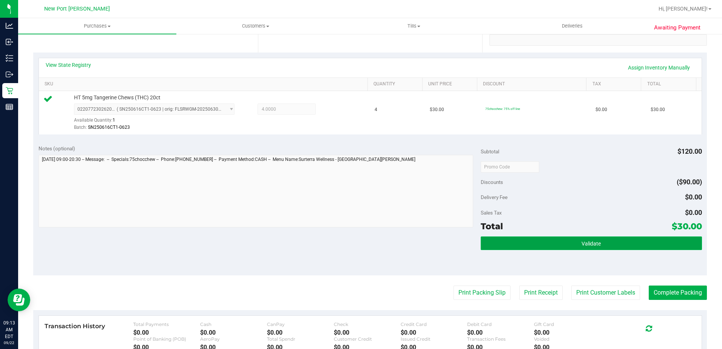
click at [570, 245] on button "Validate" at bounding box center [591, 243] width 221 height 14
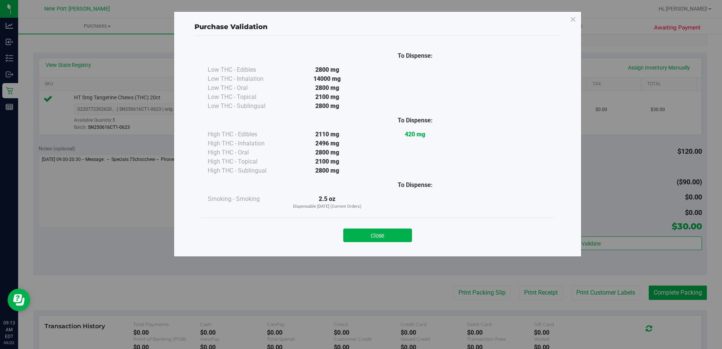
drag, startPoint x: 392, startPoint y: 234, endPoint x: 425, endPoint y: 265, distance: 46.0
click at [395, 235] on button "Close" at bounding box center [377, 236] width 69 height 14
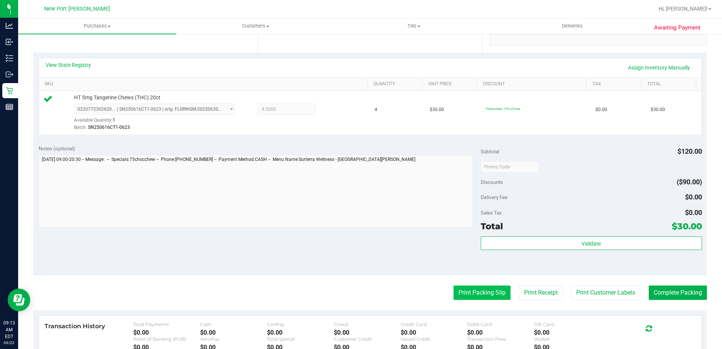
click at [475, 295] on button "Print Packing Slip" at bounding box center [482, 293] width 57 height 14
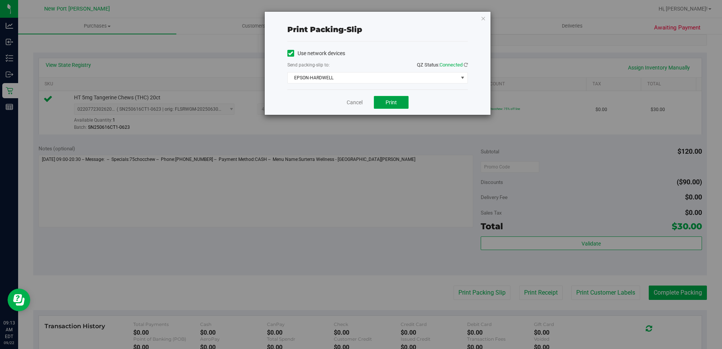
click at [386, 102] on span "Print" at bounding box center [391, 102] width 11 height 6
click at [354, 103] on link "Cancel" at bounding box center [355, 103] width 16 height 8
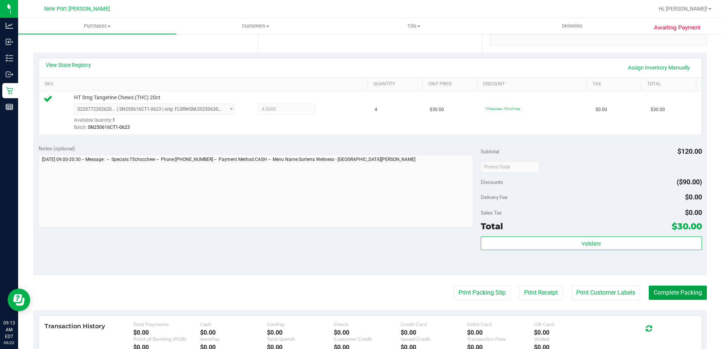
click at [668, 298] on button "Complete Packing" at bounding box center [678, 293] width 58 height 14
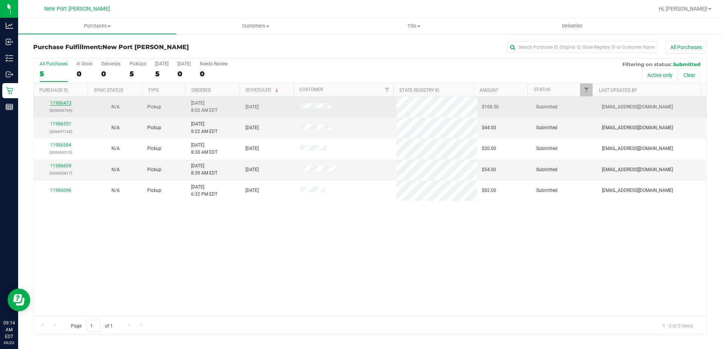
click at [52, 102] on link "11986473" at bounding box center [60, 102] width 21 height 5
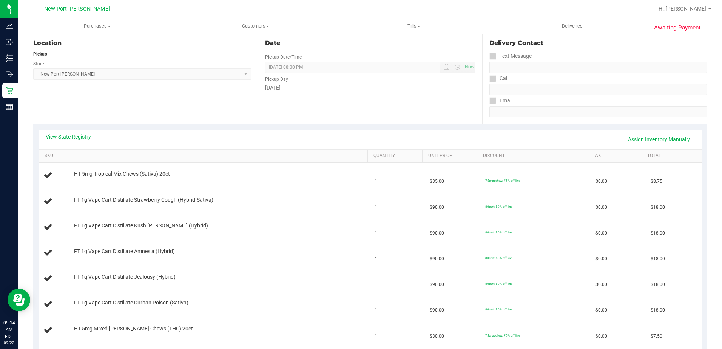
scroll to position [76, 0]
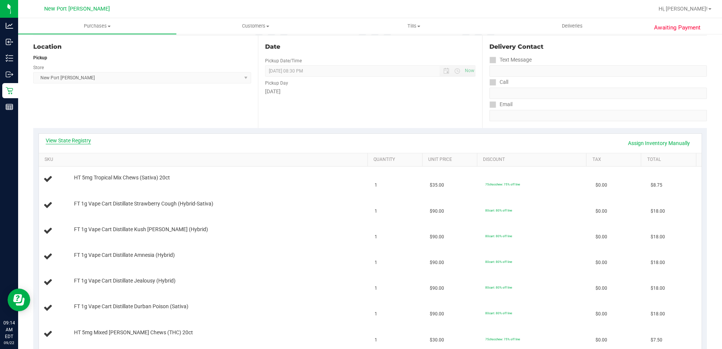
click at [77, 142] on link "View State Registry" at bounding box center [68, 141] width 45 height 8
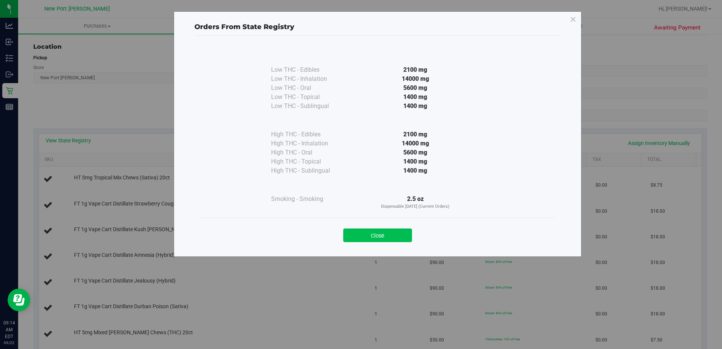
click at [375, 234] on button "Close" at bounding box center [377, 236] width 69 height 14
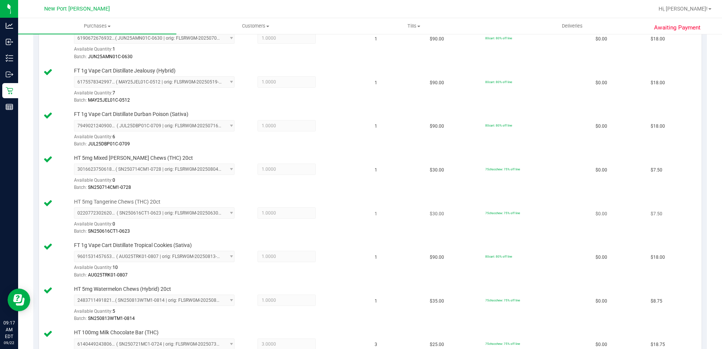
scroll to position [542, 0]
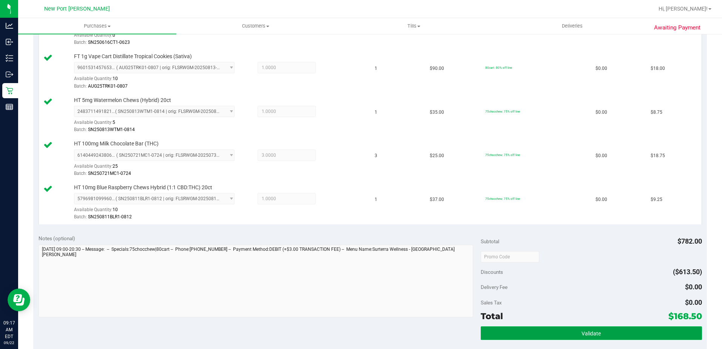
click at [594, 331] on span "Validate" at bounding box center [591, 333] width 19 height 6
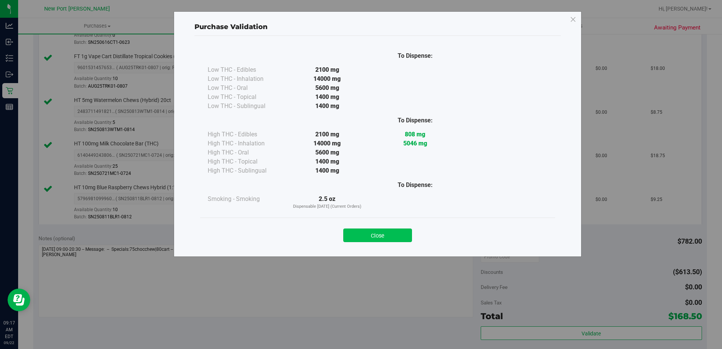
click at [388, 233] on button "Close" at bounding box center [377, 236] width 69 height 14
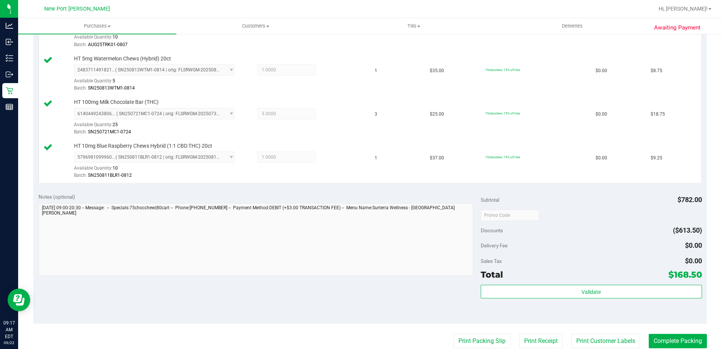
scroll to position [693, 0]
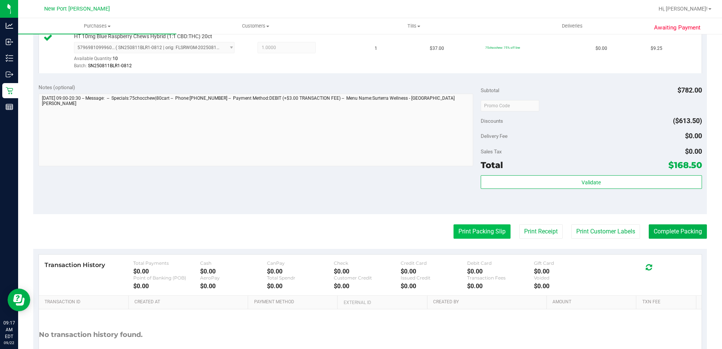
click at [471, 232] on button "Print Packing Slip" at bounding box center [482, 231] width 57 height 14
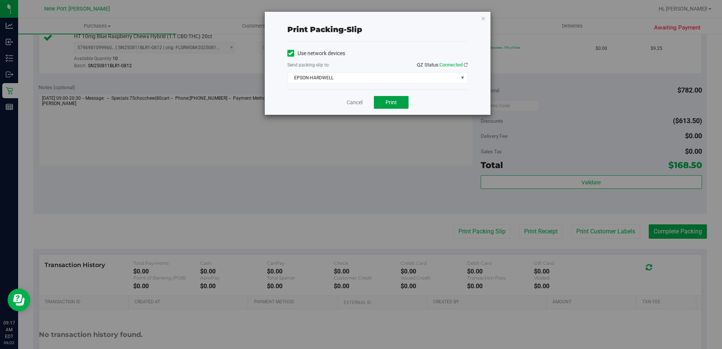
click at [389, 99] on span "Print" at bounding box center [391, 102] width 11 height 6
drag, startPoint x: 354, startPoint y: 102, endPoint x: 372, endPoint y: 112, distance: 20.7
click at [354, 102] on link "Cancel" at bounding box center [355, 103] width 16 height 8
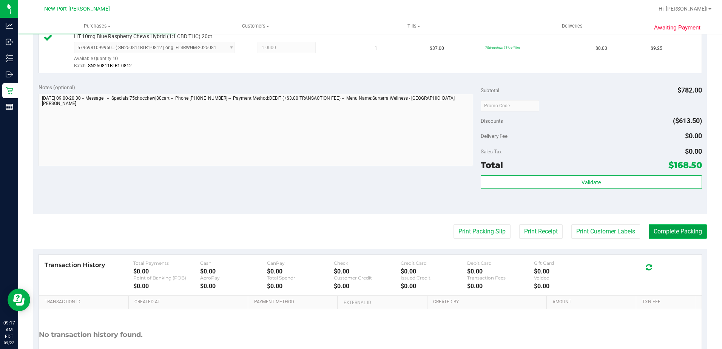
click at [677, 230] on button "Complete Packing" at bounding box center [678, 231] width 58 height 14
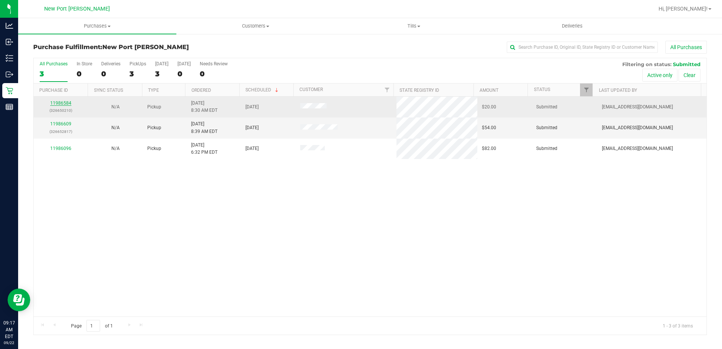
click at [56, 101] on link "11986584" at bounding box center [60, 102] width 21 height 5
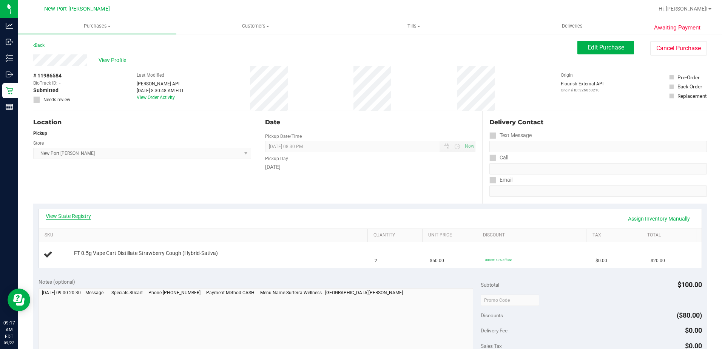
click at [73, 217] on link "View State Registry" at bounding box center [68, 216] width 45 height 8
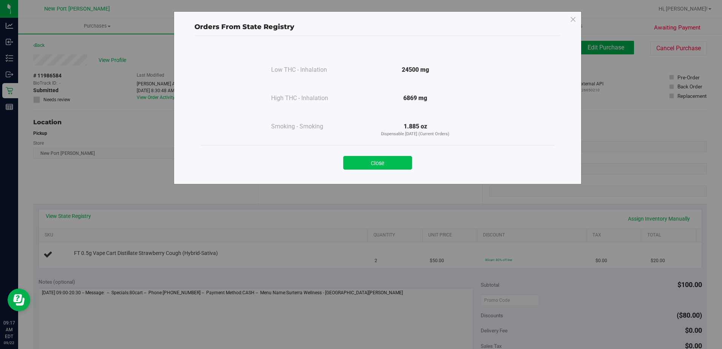
click at [380, 164] on button "Close" at bounding box center [377, 163] width 69 height 14
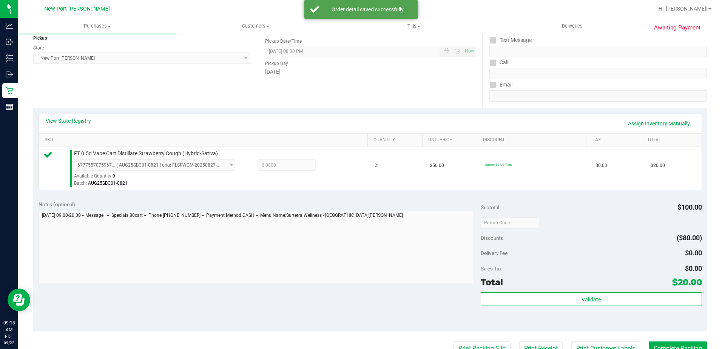
scroll to position [189, 0]
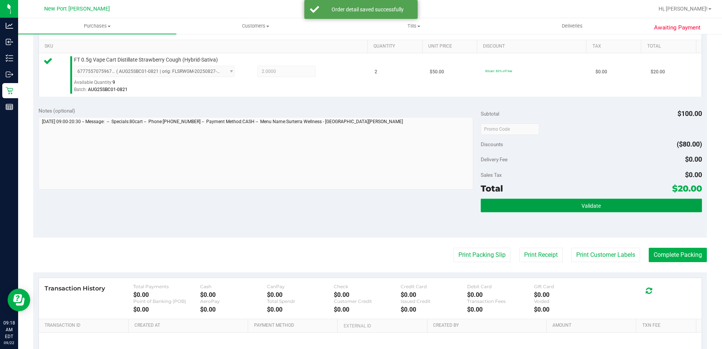
click at [581, 210] on button "Validate" at bounding box center [591, 206] width 221 height 14
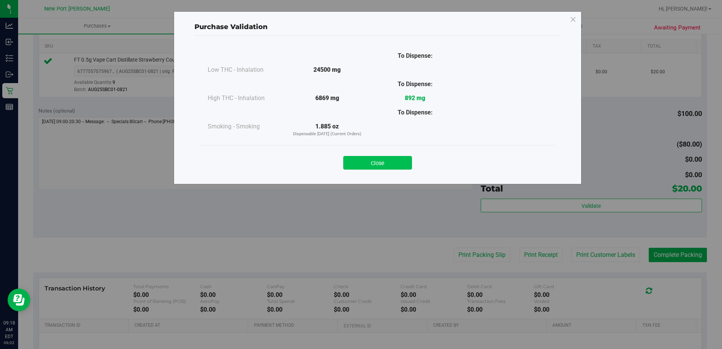
click at [371, 161] on button "Close" at bounding box center [377, 163] width 69 height 14
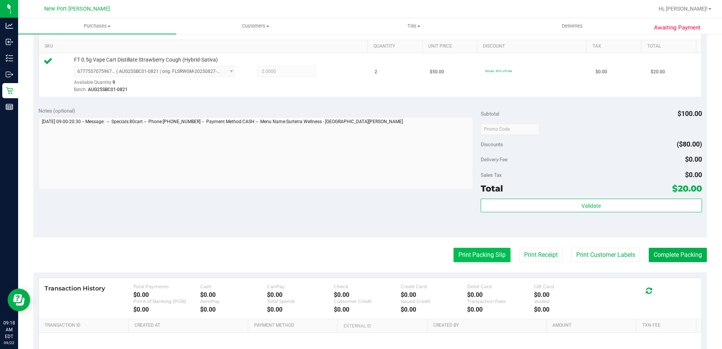
click at [470, 253] on button "Print Packing Slip" at bounding box center [482, 255] width 57 height 14
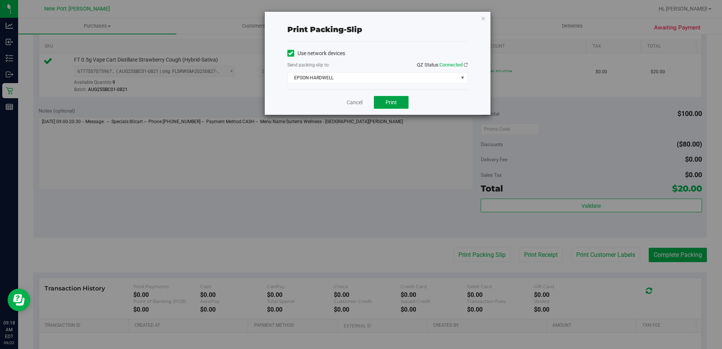
click at [394, 105] on span "Print" at bounding box center [391, 102] width 11 height 6
click at [351, 102] on link "Cancel" at bounding box center [355, 103] width 16 height 8
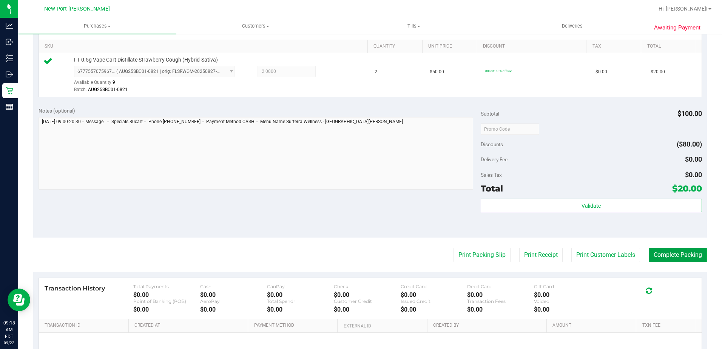
click at [677, 253] on button "Complete Packing" at bounding box center [678, 255] width 58 height 14
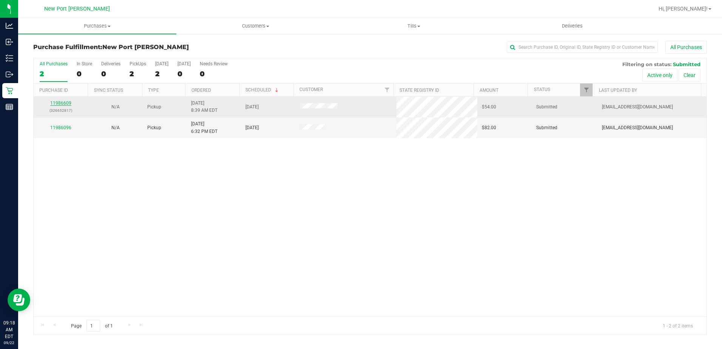
click at [52, 103] on link "11986609" at bounding box center [60, 102] width 21 height 5
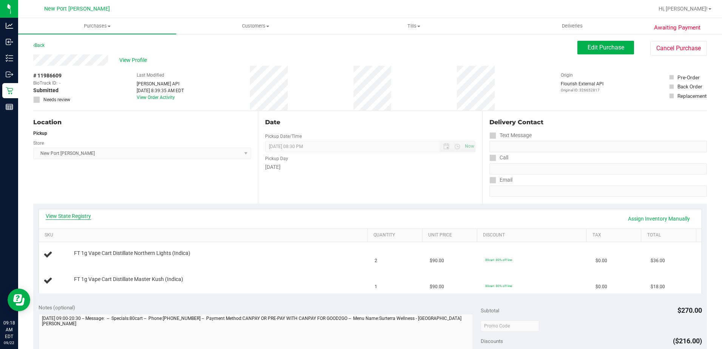
click at [63, 213] on link "View State Registry" at bounding box center [68, 216] width 45 height 8
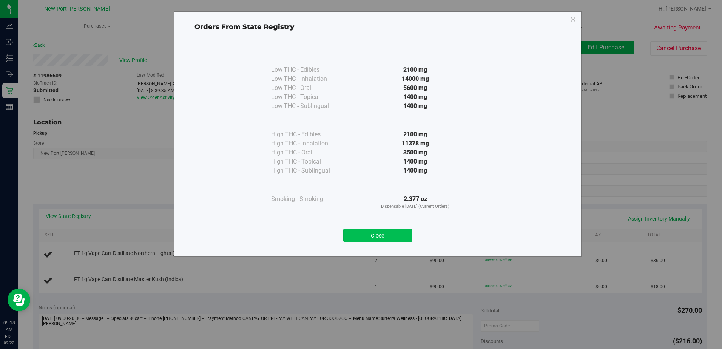
click at [394, 233] on button "Close" at bounding box center [377, 236] width 69 height 14
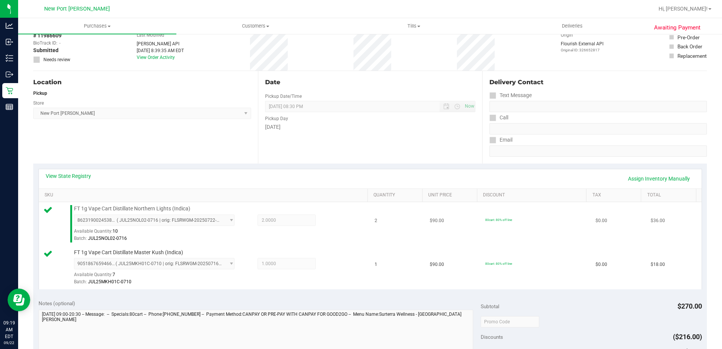
scroll to position [189, 0]
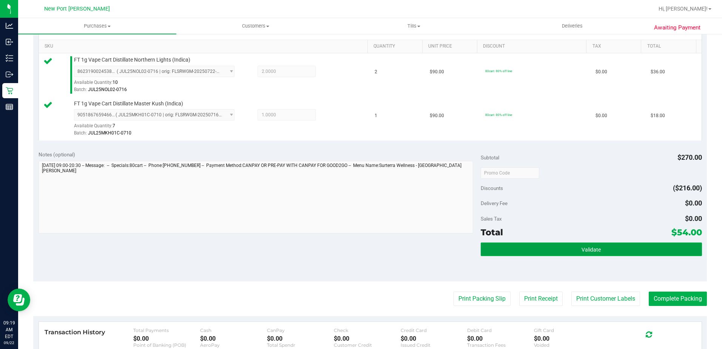
click at [568, 249] on button "Validate" at bounding box center [591, 249] width 221 height 14
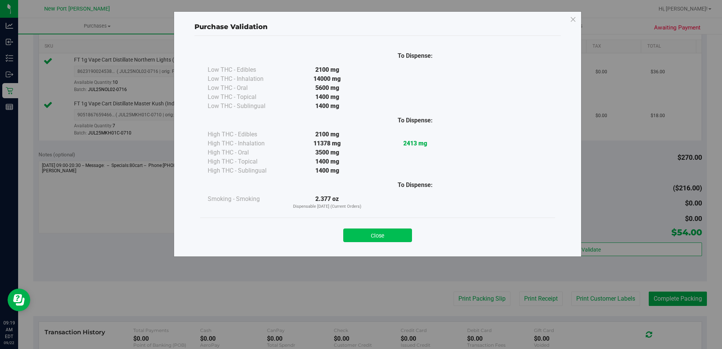
click at [386, 232] on button "Close" at bounding box center [377, 236] width 69 height 14
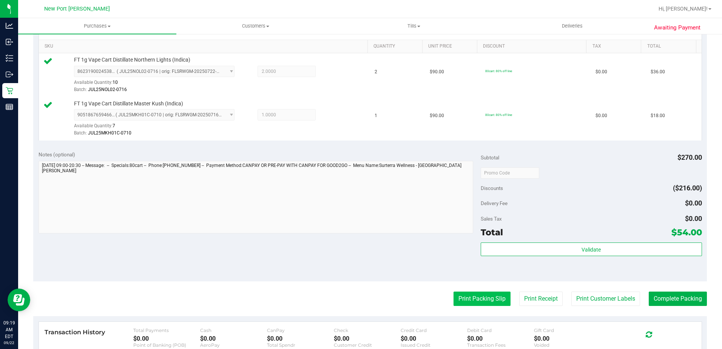
click at [467, 299] on button "Print Packing Slip" at bounding box center [482, 299] width 57 height 14
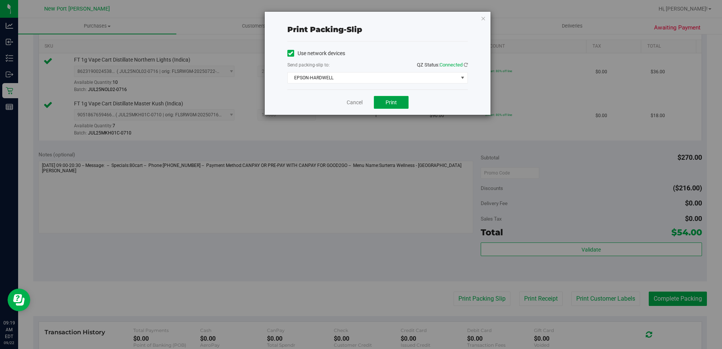
click at [386, 99] on span "Print" at bounding box center [391, 102] width 11 height 6
click at [356, 104] on link "Cancel" at bounding box center [355, 103] width 16 height 8
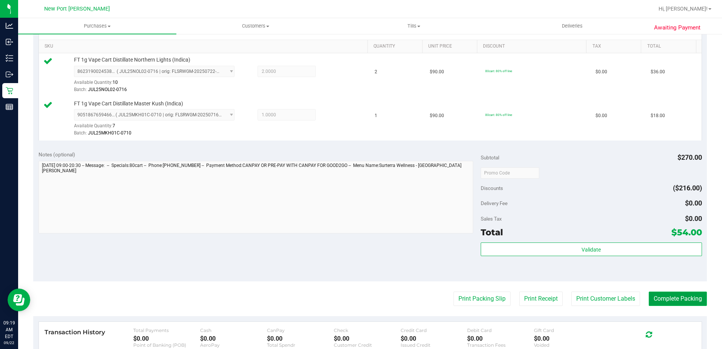
click at [672, 297] on button "Complete Packing" at bounding box center [678, 299] width 58 height 14
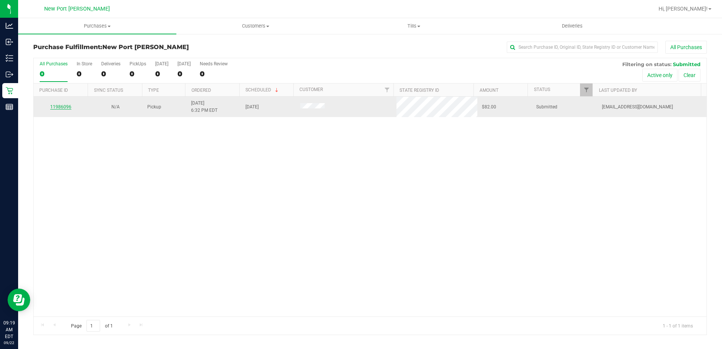
click at [54, 106] on link "11986096" at bounding box center [60, 106] width 21 height 5
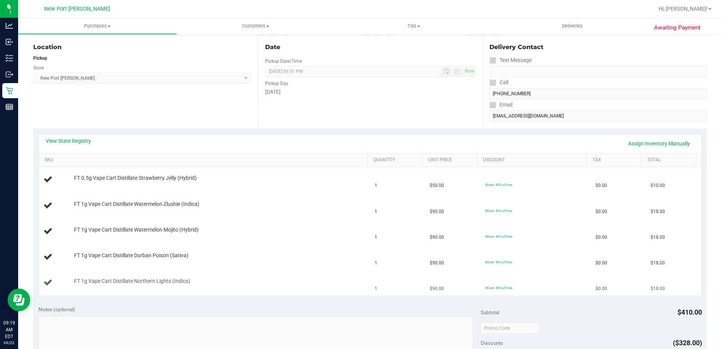
scroll to position [76, 0]
click at [68, 141] on link "View State Registry" at bounding box center [68, 141] width 45 height 8
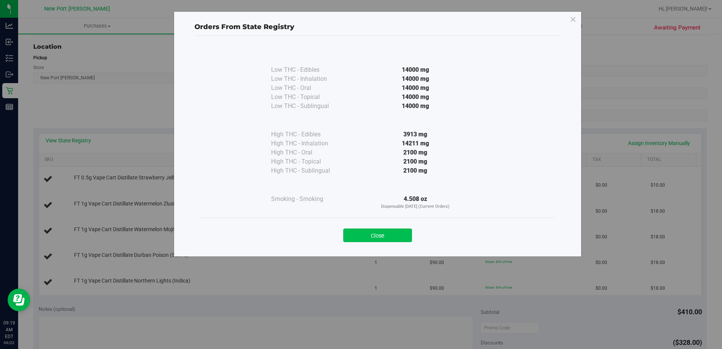
click at [376, 234] on button "Close" at bounding box center [377, 236] width 69 height 14
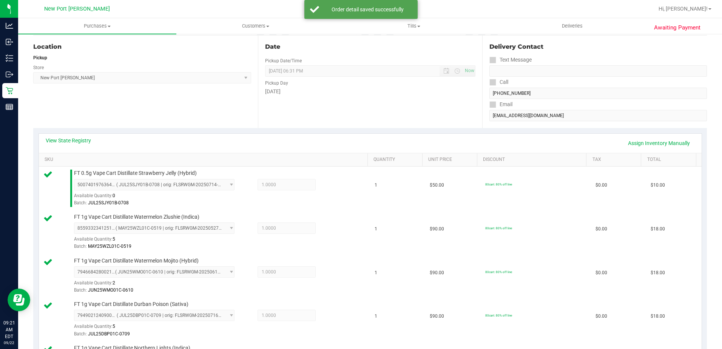
scroll to position [264, 0]
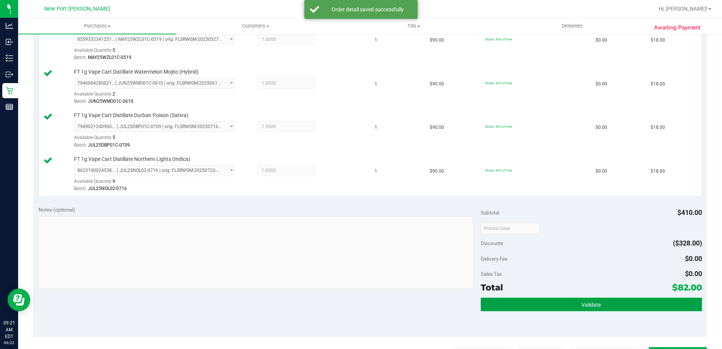
click at [587, 308] on span "Validate" at bounding box center [591, 305] width 19 height 6
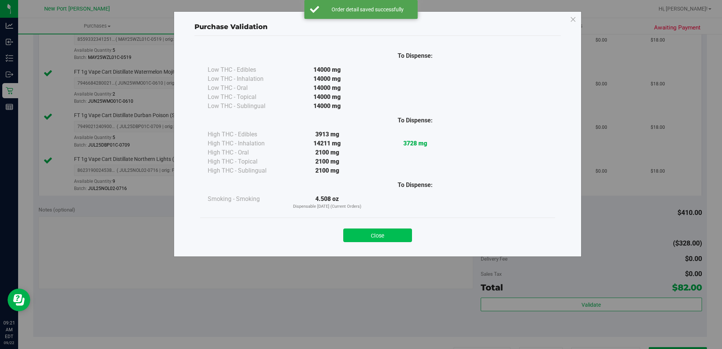
click at [369, 236] on button "Close" at bounding box center [377, 236] width 69 height 14
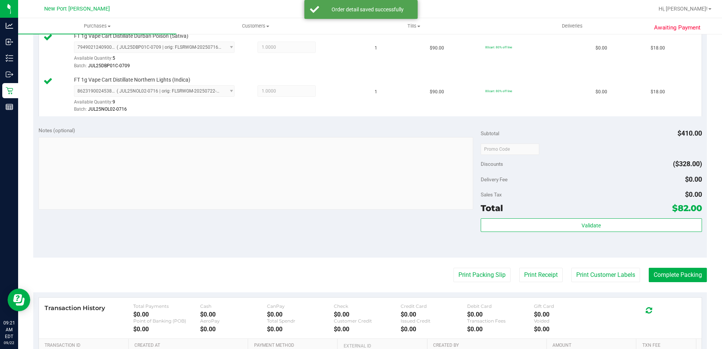
scroll to position [415, 0]
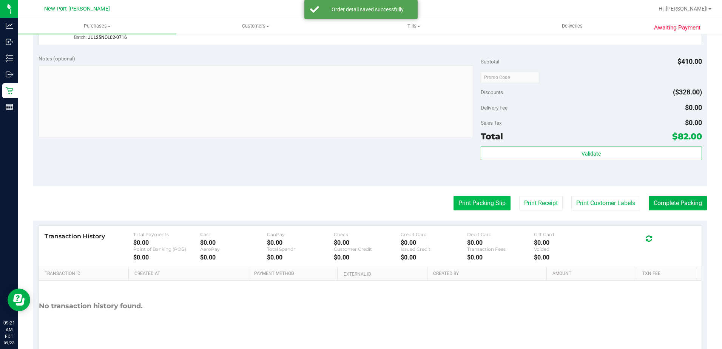
click at [477, 206] on button "Print Packing Slip" at bounding box center [482, 203] width 57 height 14
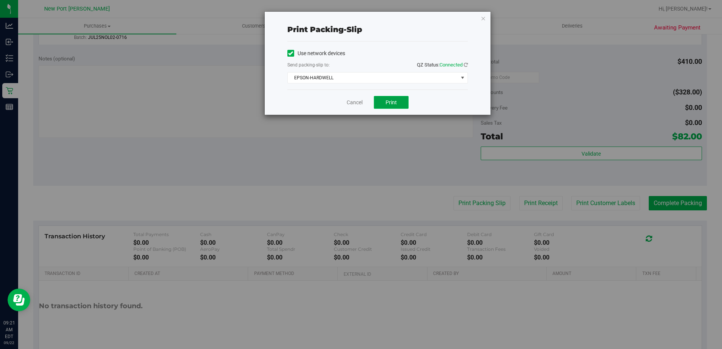
click at [384, 97] on button "Print" at bounding box center [391, 102] width 35 height 13
drag, startPoint x: 351, startPoint y: 99, endPoint x: 355, endPoint y: 98, distance: 4.2
click at [351, 99] on link "Cancel" at bounding box center [355, 103] width 16 height 8
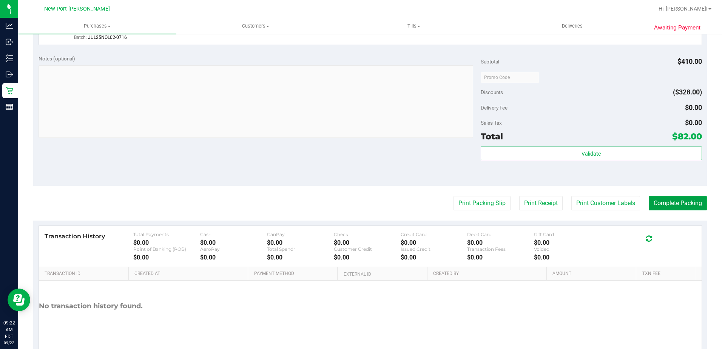
click at [659, 201] on button "Complete Packing" at bounding box center [678, 203] width 58 height 14
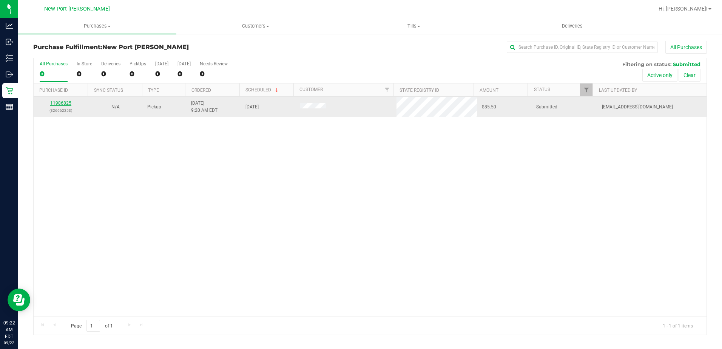
click at [65, 103] on link "11986825" at bounding box center [60, 102] width 21 height 5
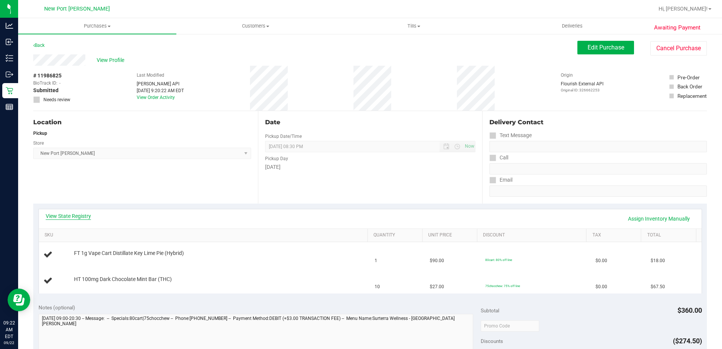
click at [64, 217] on link "View State Registry" at bounding box center [68, 216] width 45 height 8
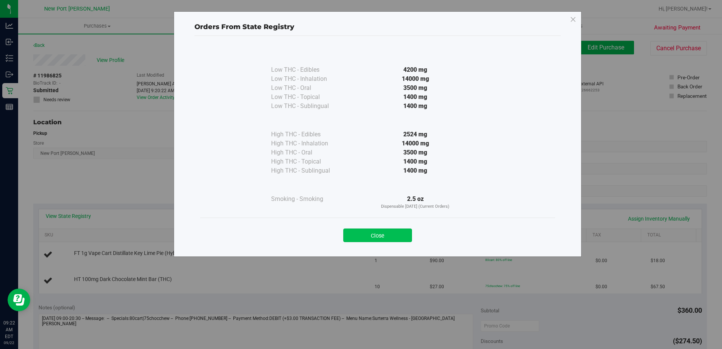
click at [371, 233] on button "Close" at bounding box center [377, 236] width 69 height 14
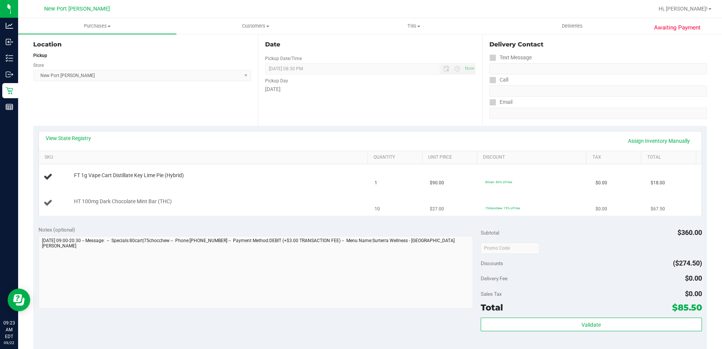
scroll to position [38, 0]
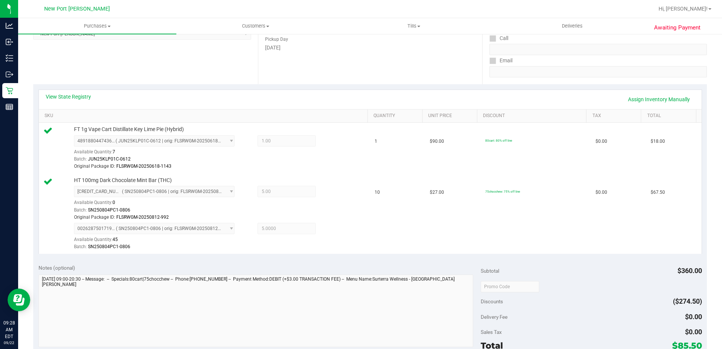
scroll to position [189, 0]
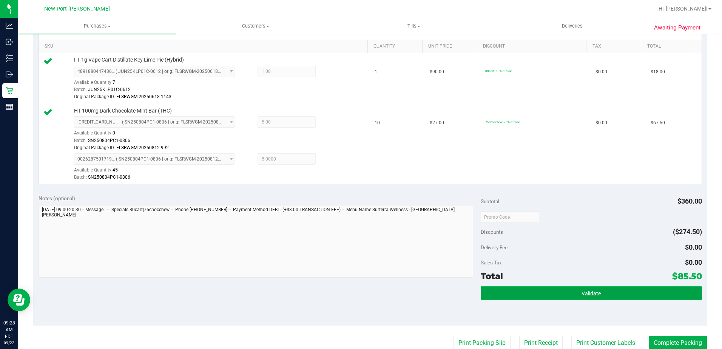
click at [569, 290] on button "Validate" at bounding box center [591, 293] width 221 height 14
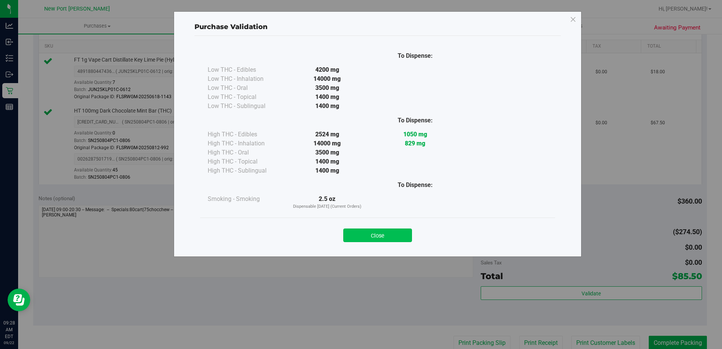
click at [387, 233] on button "Close" at bounding box center [377, 236] width 69 height 14
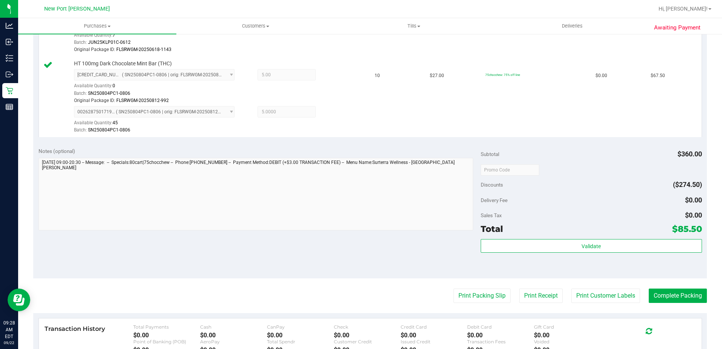
scroll to position [340, 0]
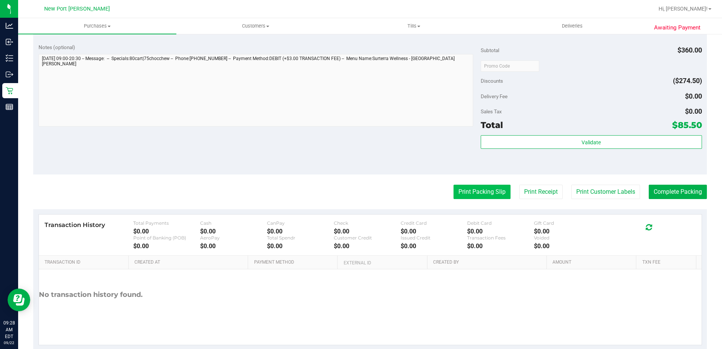
click at [480, 193] on button "Print Packing Slip" at bounding box center [482, 192] width 57 height 14
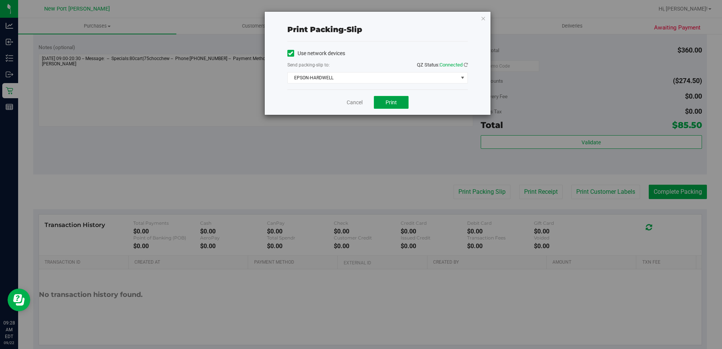
click at [388, 102] on span "Print" at bounding box center [391, 102] width 11 height 6
drag, startPoint x: 349, startPoint y: 102, endPoint x: 430, endPoint y: 120, distance: 83.1
click at [349, 102] on link "Cancel" at bounding box center [355, 103] width 16 height 8
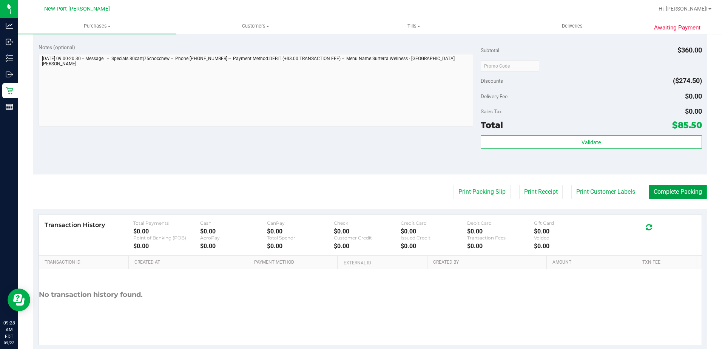
click at [669, 189] on button "Complete Packing" at bounding box center [678, 192] width 58 height 14
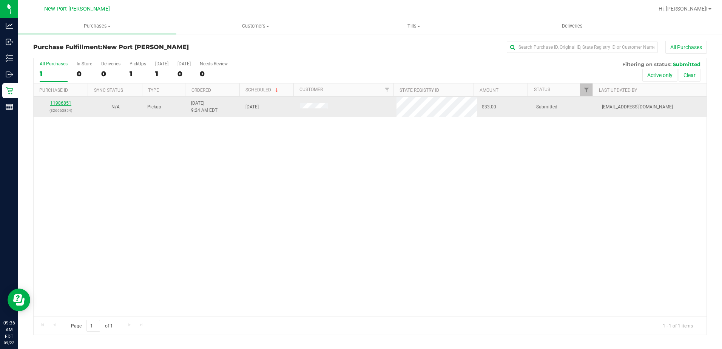
click at [57, 100] on link "11986851" at bounding box center [60, 102] width 21 height 5
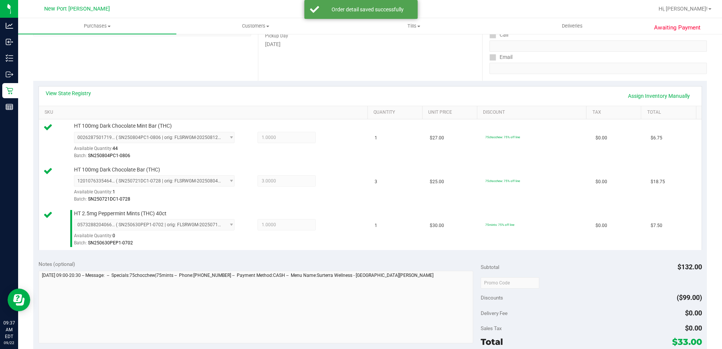
scroll to position [264, 0]
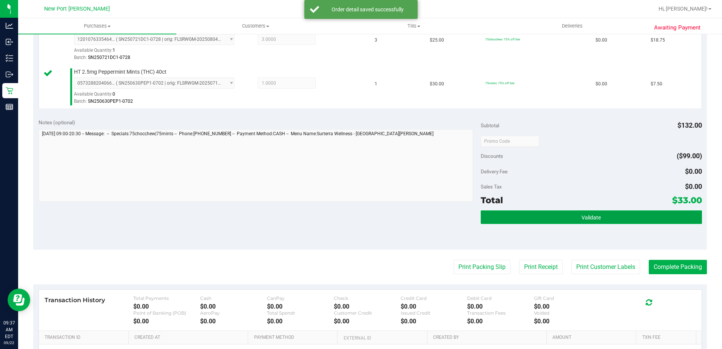
click at [582, 216] on span "Validate" at bounding box center [591, 218] width 19 height 6
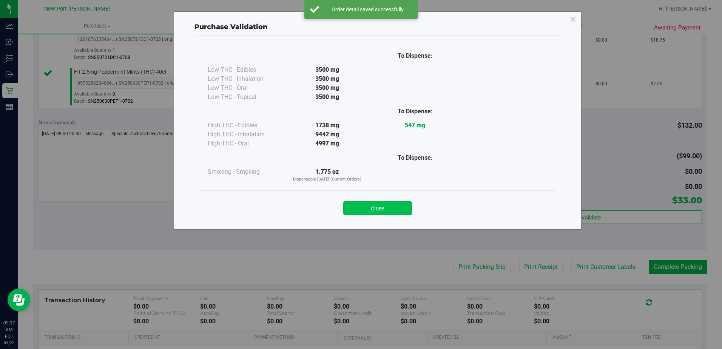
click at [395, 210] on button "Close" at bounding box center [377, 208] width 69 height 14
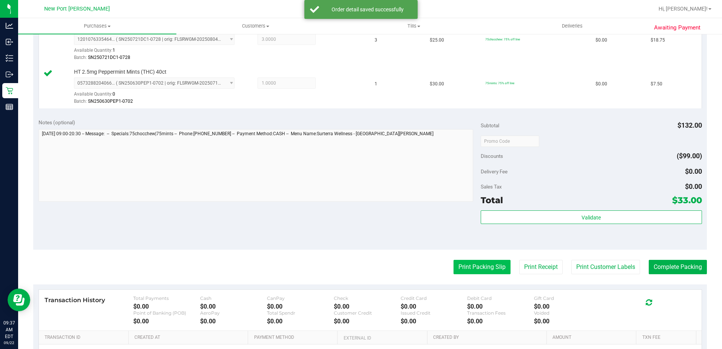
click at [483, 269] on button "Print Packing Slip" at bounding box center [482, 267] width 57 height 14
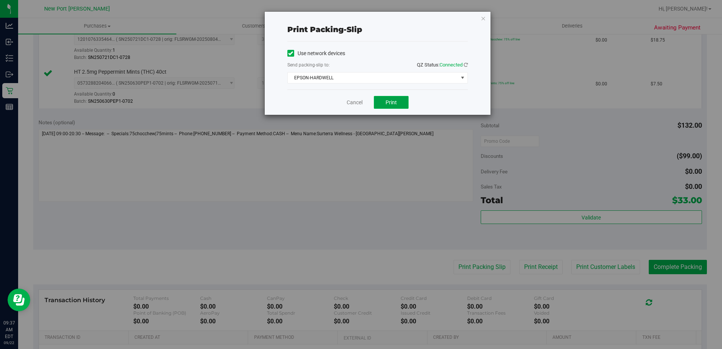
click at [394, 101] on span "Print" at bounding box center [391, 102] width 11 height 6
drag, startPoint x: 360, startPoint y: 100, endPoint x: 405, endPoint y: 107, distance: 45.2
click at [360, 100] on link "Cancel" at bounding box center [355, 103] width 16 height 8
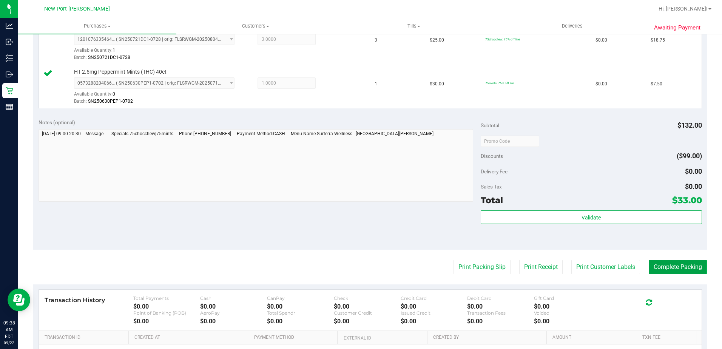
click at [672, 264] on button "Complete Packing" at bounding box center [678, 267] width 58 height 14
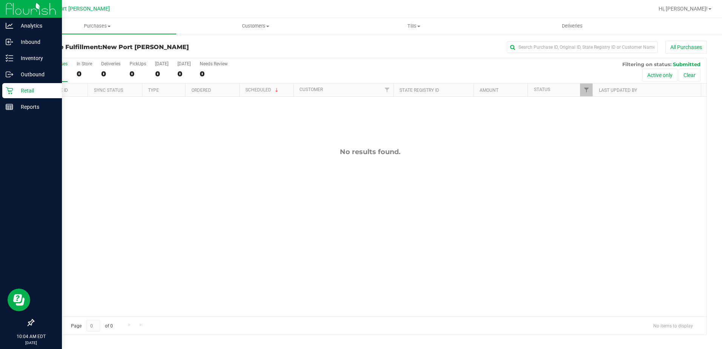
click at [22, 93] on p "Retail" at bounding box center [35, 90] width 45 height 9
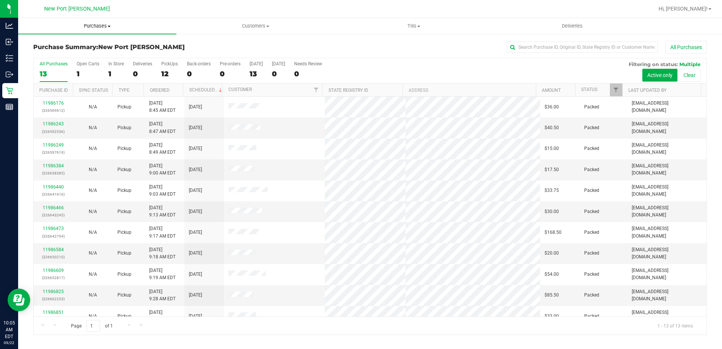
click at [110, 26] on span at bounding box center [109, 27] width 3 height 2
click at [65, 52] on li "Fulfillment" at bounding box center [97, 54] width 158 height 9
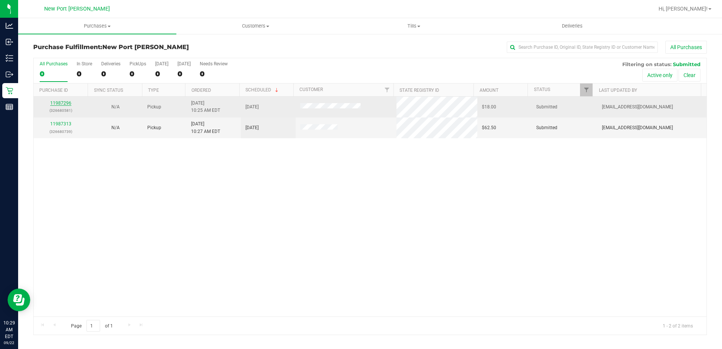
click at [58, 104] on link "11987296" at bounding box center [60, 102] width 21 height 5
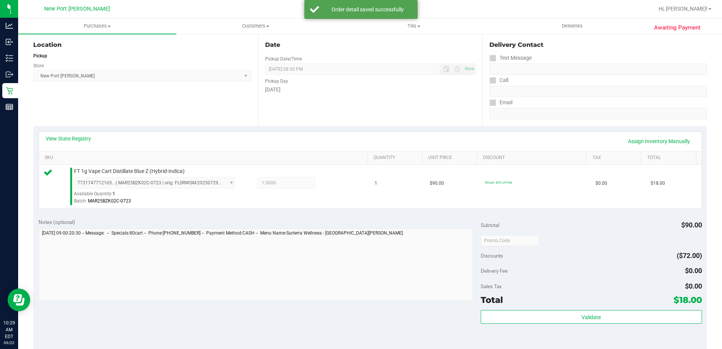
scroll to position [113, 0]
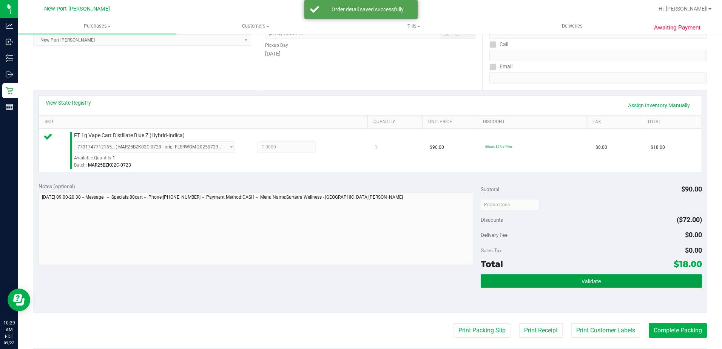
click at [544, 279] on button "Validate" at bounding box center [591, 281] width 221 height 14
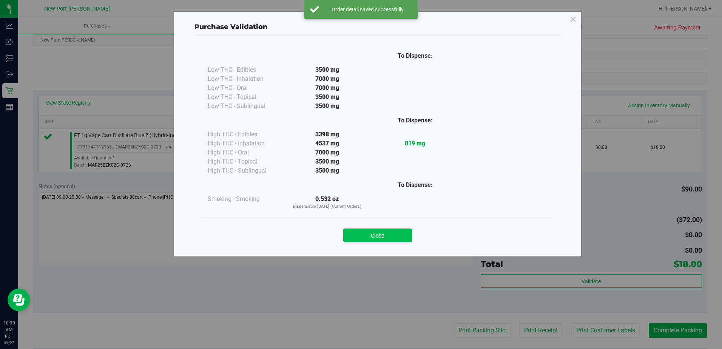
drag, startPoint x: 409, startPoint y: 232, endPoint x: 435, endPoint y: 281, distance: 55.6
click at [409, 232] on button "Close" at bounding box center [377, 236] width 69 height 14
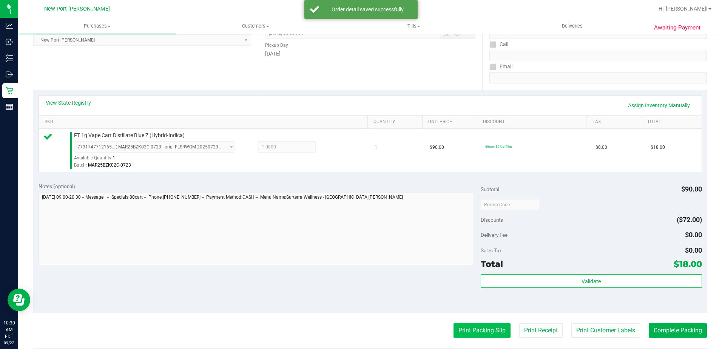
click at [480, 338] on button "Print Packing Slip" at bounding box center [482, 330] width 57 height 14
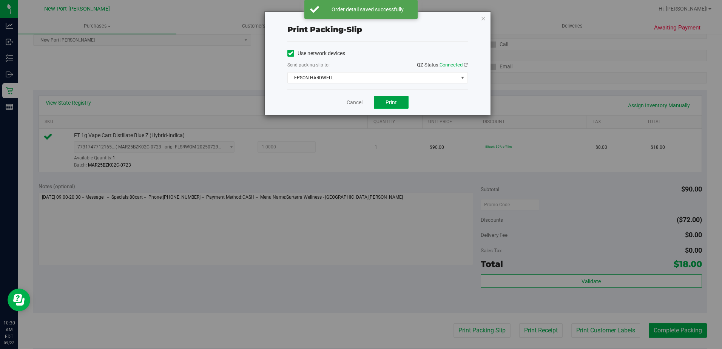
click at [394, 99] on span "Print" at bounding box center [391, 102] width 11 height 6
click at [483, 17] on icon "button" at bounding box center [483, 18] width 5 height 9
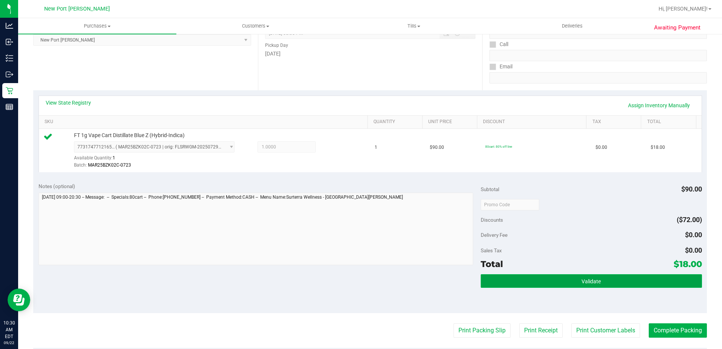
click at [653, 279] on button "Validate" at bounding box center [591, 281] width 221 height 14
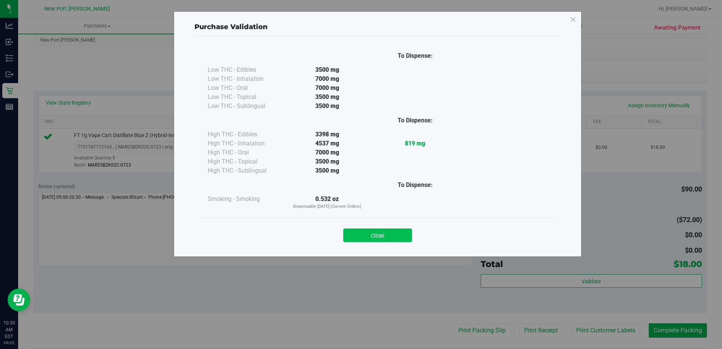
click at [395, 240] on button "Close" at bounding box center [377, 236] width 69 height 14
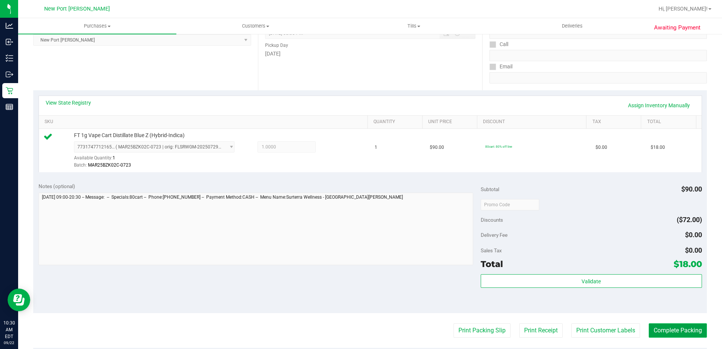
click at [694, 324] on button "Complete Packing" at bounding box center [678, 330] width 58 height 14
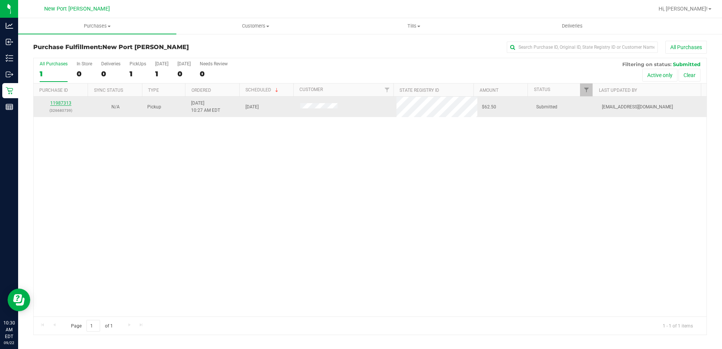
click at [57, 102] on link "11987313" at bounding box center [60, 102] width 21 height 5
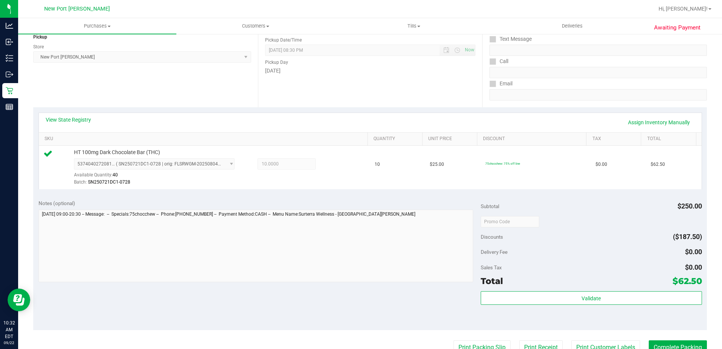
scroll to position [151, 0]
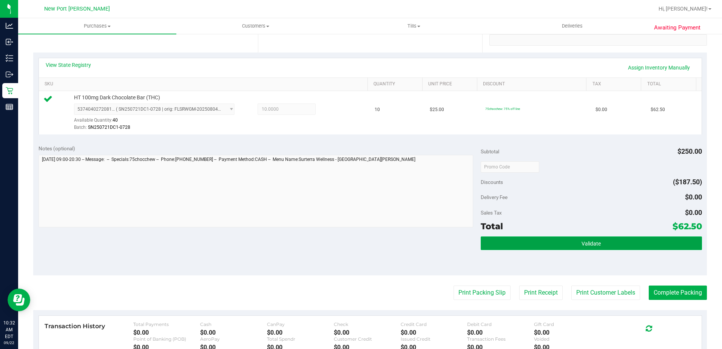
click at [587, 244] on span "Validate" at bounding box center [591, 244] width 19 height 6
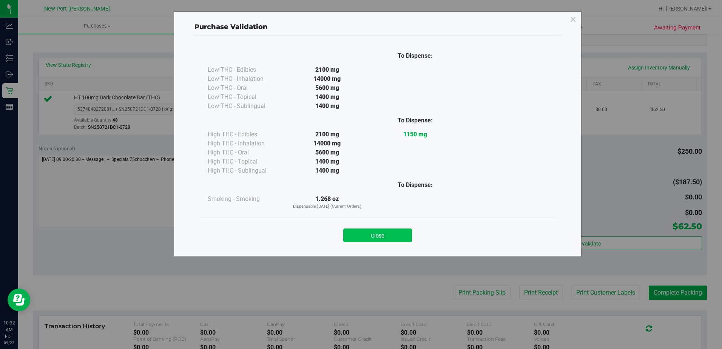
click at [384, 236] on button "Close" at bounding box center [377, 236] width 69 height 14
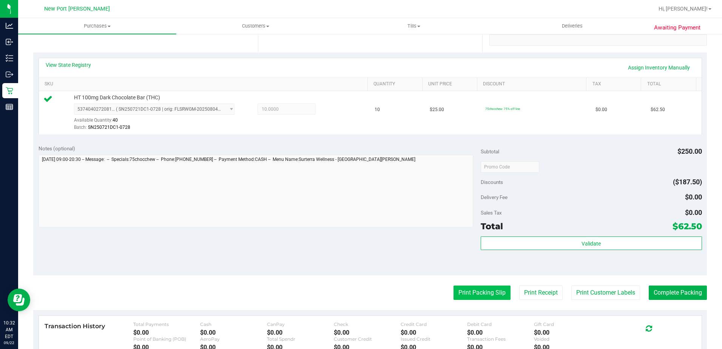
click at [466, 296] on button "Print Packing Slip" at bounding box center [482, 293] width 57 height 14
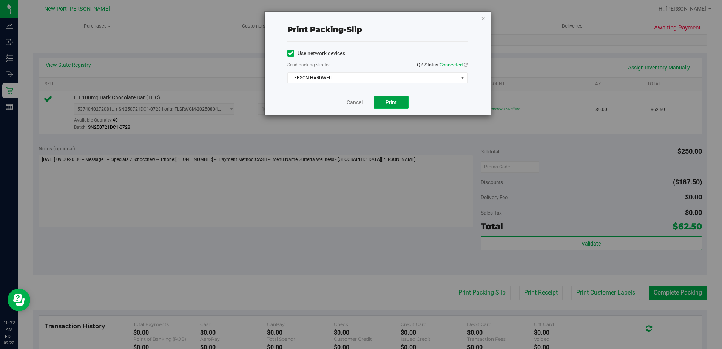
click at [397, 101] on span "Print" at bounding box center [391, 102] width 11 height 6
click at [487, 17] on div "Print packing-slip Use network devices Send packing-slip to: QZ Status: Connect…" at bounding box center [378, 63] width 226 height 103
click at [483, 18] on icon "button" at bounding box center [483, 18] width 5 height 9
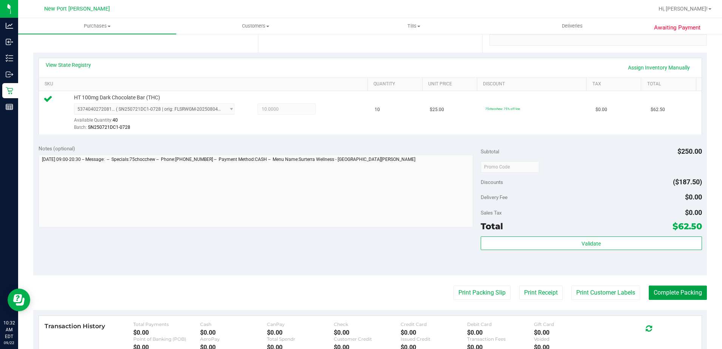
drag, startPoint x: 674, startPoint y: 292, endPoint x: 722, endPoint y: 281, distance: 49.4
click at [674, 292] on button "Complete Packing" at bounding box center [678, 293] width 58 height 14
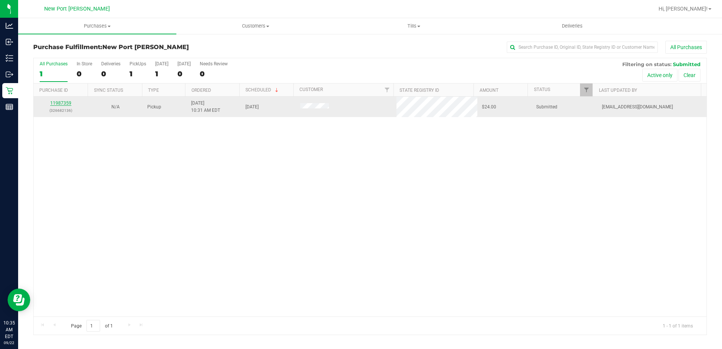
click at [58, 104] on link "11987359" at bounding box center [60, 102] width 21 height 5
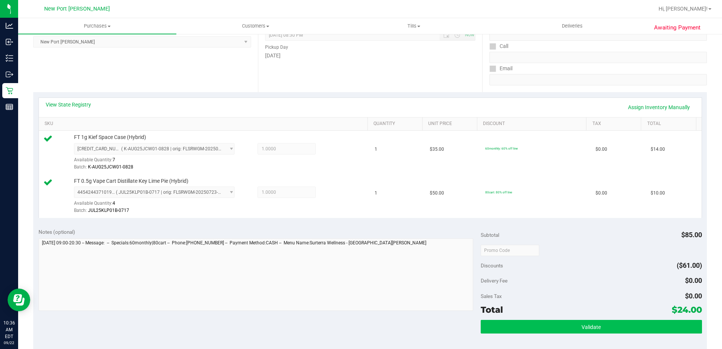
scroll to position [151, 0]
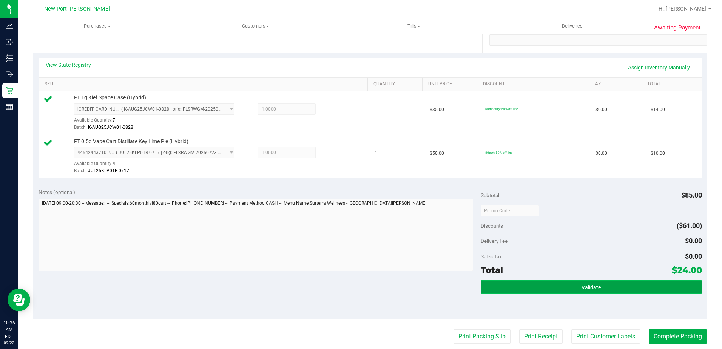
click at [533, 285] on button "Validate" at bounding box center [591, 287] width 221 height 14
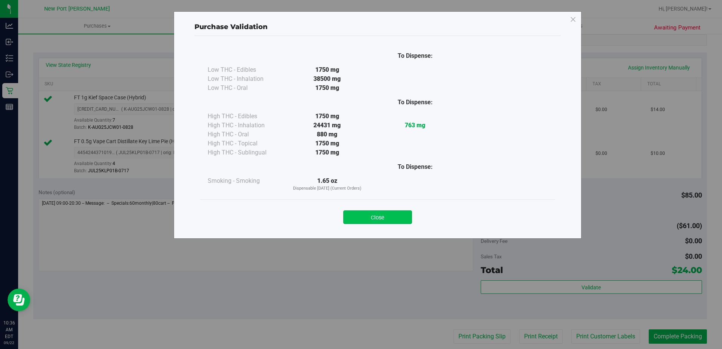
click at [380, 217] on button "Close" at bounding box center [377, 217] width 69 height 14
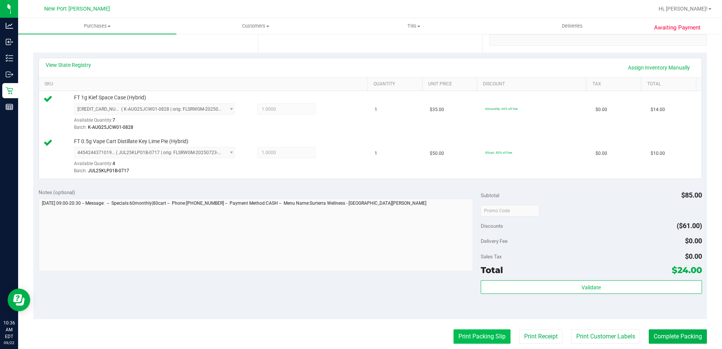
click at [475, 332] on button "Print Packing Slip" at bounding box center [482, 336] width 57 height 14
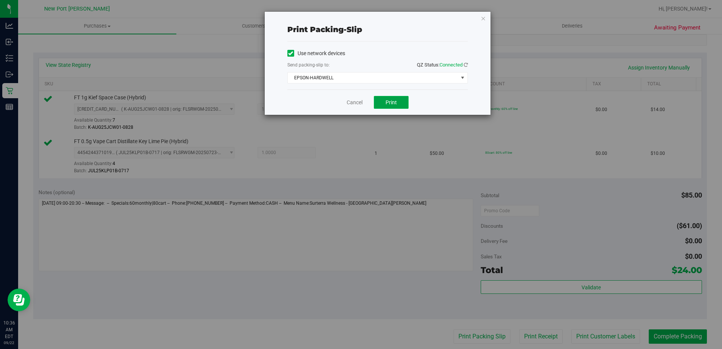
click at [396, 102] on span "Print" at bounding box center [391, 102] width 11 height 6
click at [488, 19] on div "Print packing-slip Use network devices Send packing-slip to: QZ Status: Connect…" at bounding box center [378, 63] width 226 height 103
drag, startPoint x: 483, startPoint y: 18, endPoint x: 479, endPoint y: 19, distance: 4.2
click at [481, 18] on icon "button" at bounding box center [483, 18] width 5 height 9
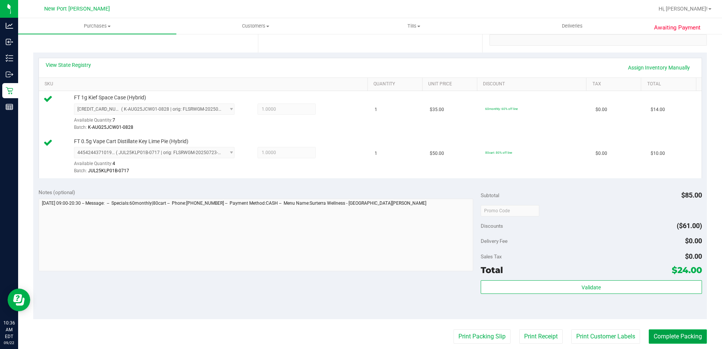
click at [690, 337] on button "Complete Packing" at bounding box center [678, 336] width 58 height 14
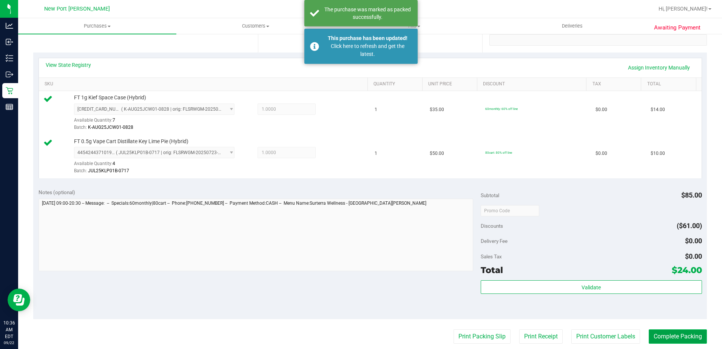
click at [649, 329] on button "Complete Packing" at bounding box center [678, 336] width 58 height 14
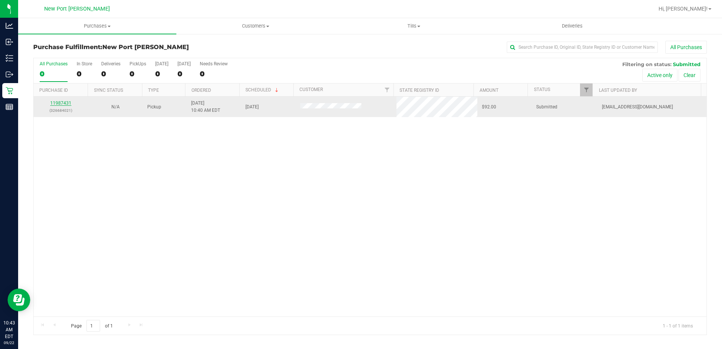
click at [62, 102] on link "11987431" at bounding box center [60, 102] width 21 height 5
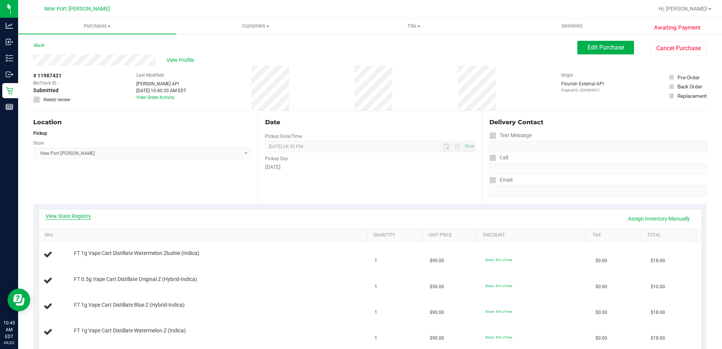
click at [64, 216] on link "View State Registry" at bounding box center [68, 216] width 45 height 8
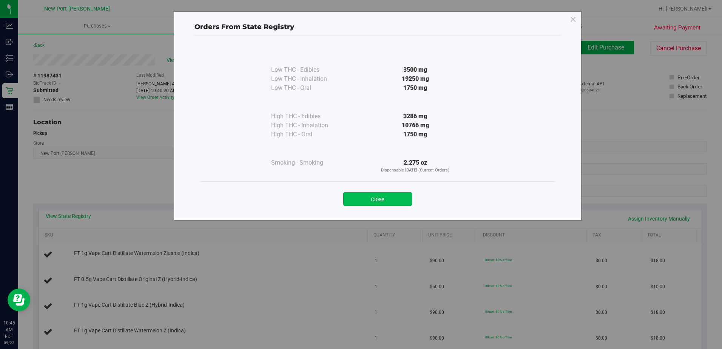
click at [377, 193] on button "Close" at bounding box center [377, 199] width 69 height 14
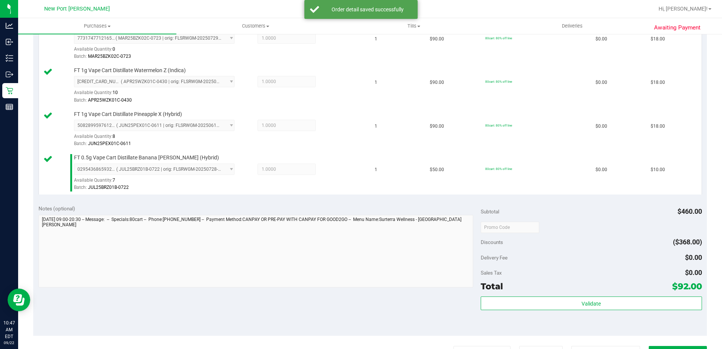
scroll to position [378, 0]
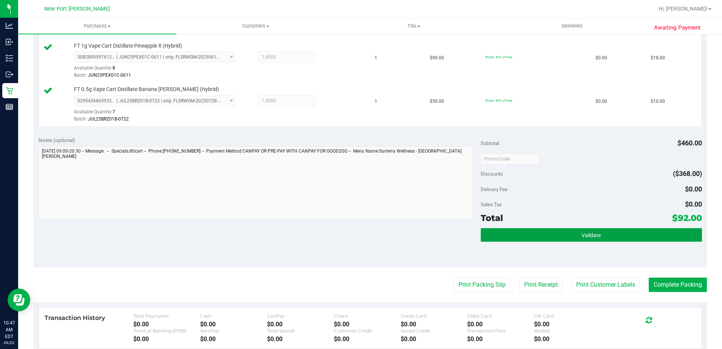
click at [554, 229] on button "Validate" at bounding box center [591, 235] width 221 height 14
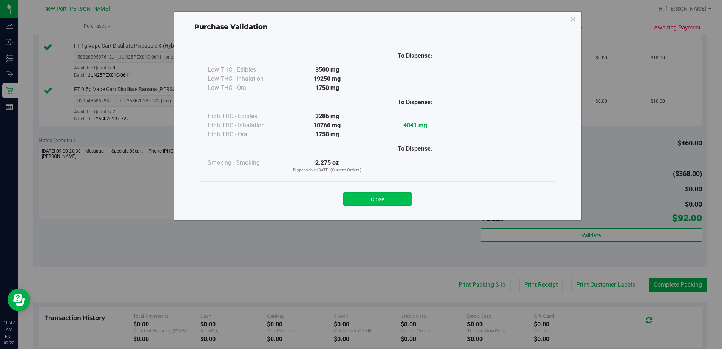
click at [377, 199] on button "Close" at bounding box center [377, 199] width 69 height 14
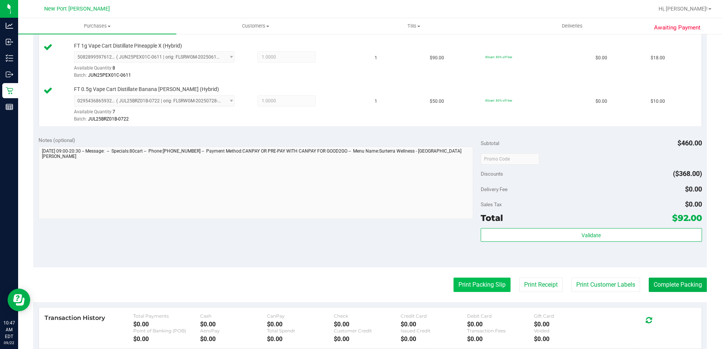
click at [482, 285] on button "Print Packing Slip" at bounding box center [482, 285] width 57 height 14
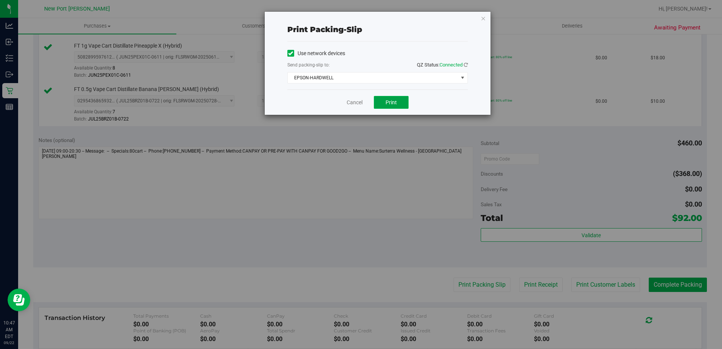
click at [392, 103] on span "Print" at bounding box center [391, 102] width 11 height 6
click at [352, 103] on link "Cancel" at bounding box center [355, 103] width 16 height 8
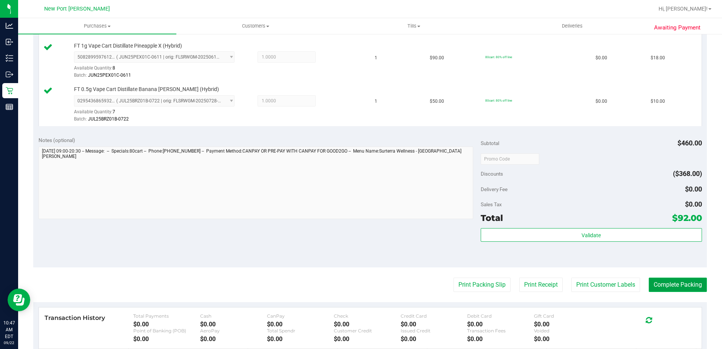
click at [681, 285] on button "Complete Packing" at bounding box center [678, 285] width 58 height 14
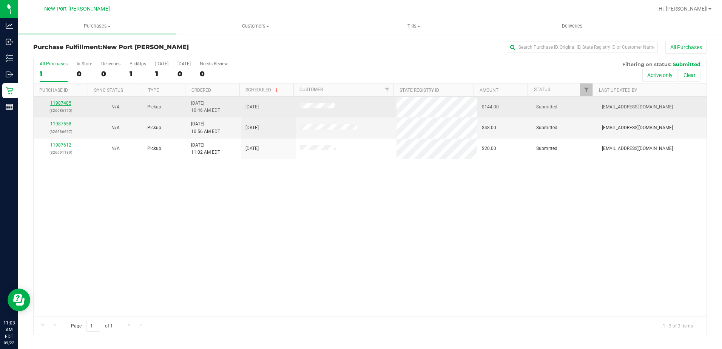
click at [60, 103] on link "11987485" at bounding box center [60, 102] width 21 height 5
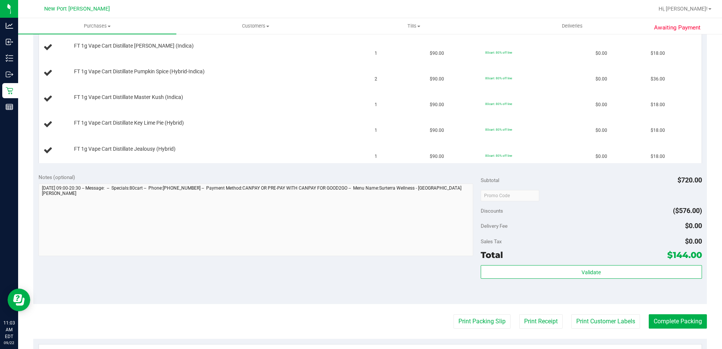
scroll to position [302, 0]
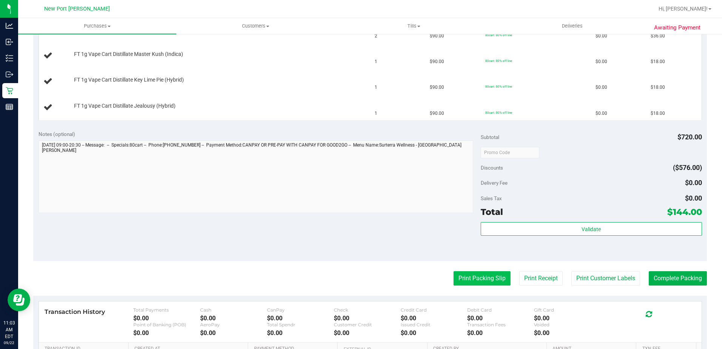
click at [476, 276] on button "Print Packing Slip" at bounding box center [482, 278] width 57 height 14
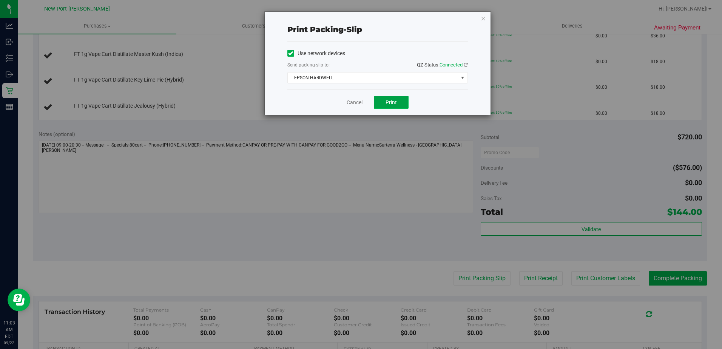
click at [397, 107] on button "Print" at bounding box center [391, 102] width 35 height 13
click at [353, 103] on link "Cancel" at bounding box center [355, 103] width 16 height 8
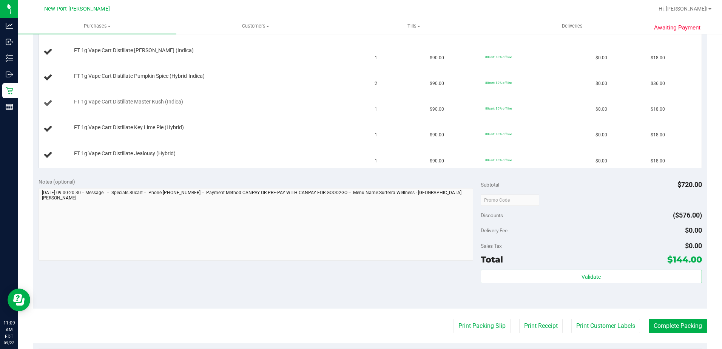
scroll to position [151, 0]
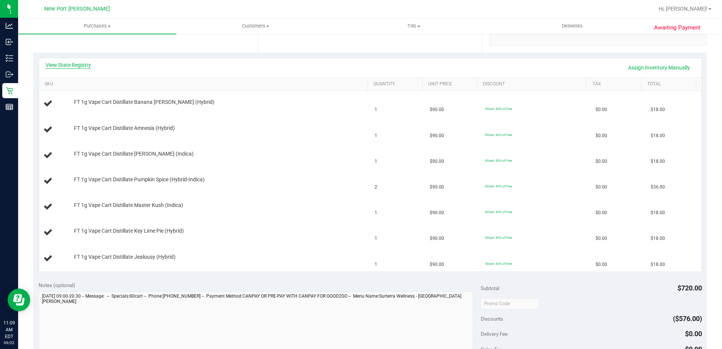
click at [72, 65] on link "View State Registry" at bounding box center [68, 65] width 45 height 8
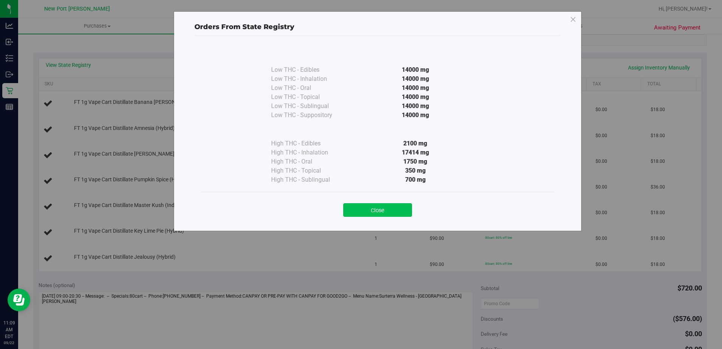
click at [383, 211] on button "Close" at bounding box center [377, 210] width 69 height 14
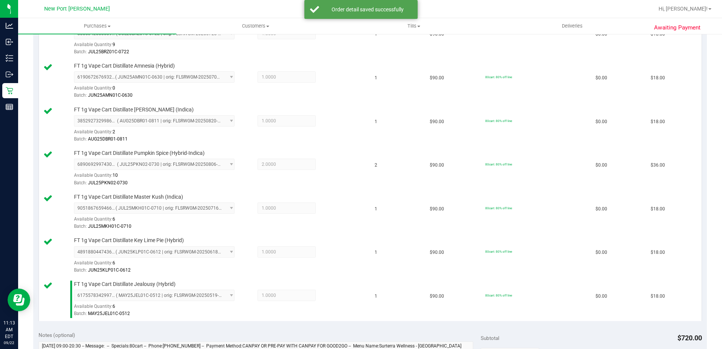
scroll to position [378, 0]
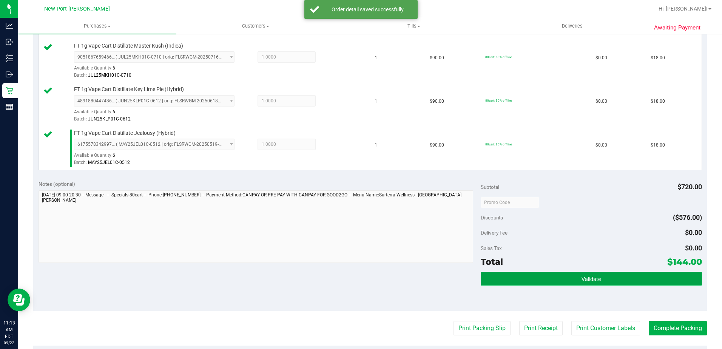
click at [587, 280] on span "Validate" at bounding box center [591, 279] width 19 height 6
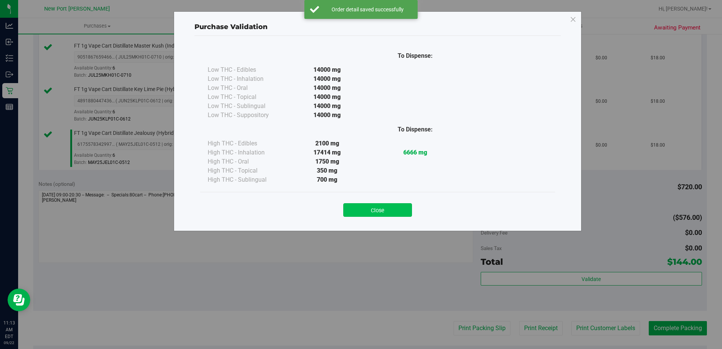
click at [371, 208] on button "Close" at bounding box center [377, 210] width 69 height 14
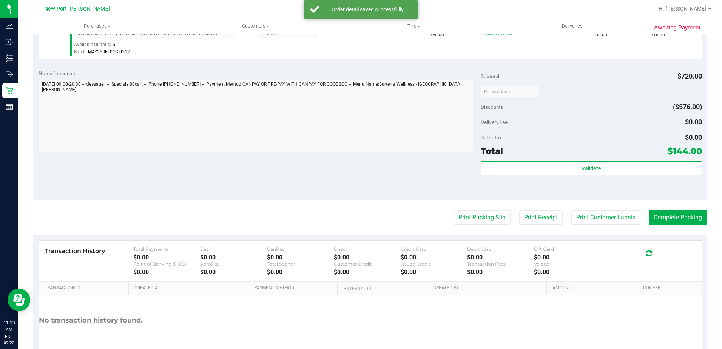
scroll to position [491, 0]
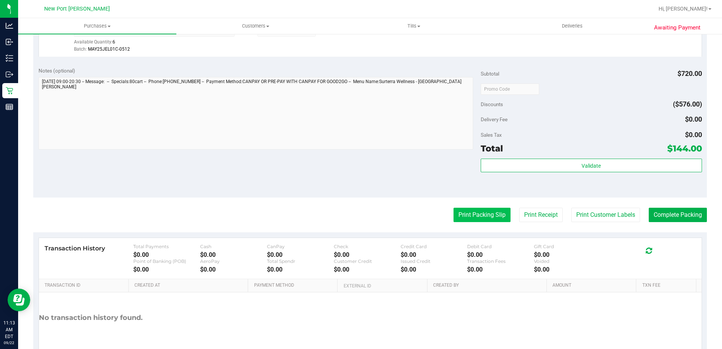
click at [473, 216] on button "Print Packing Slip" at bounding box center [482, 215] width 57 height 14
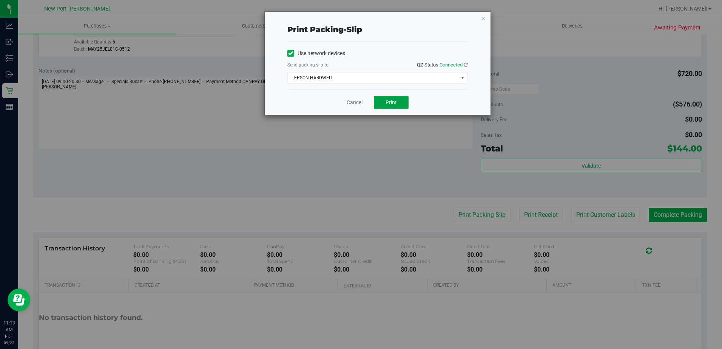
click at [394, 99] on span "Print" at bounding box center [391, 102] width 11 height 6
click at [353, 101] on link "Cancel" at bounding box center [355, 103] width 16 height 8
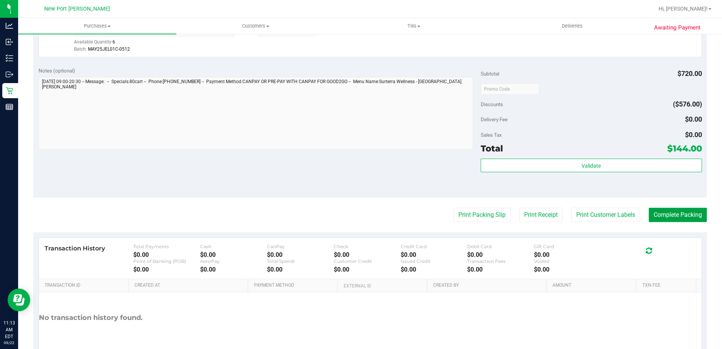
click at [655, 216] on button "Complete Packing" at bounding box center [678, 215] width 58 height 14
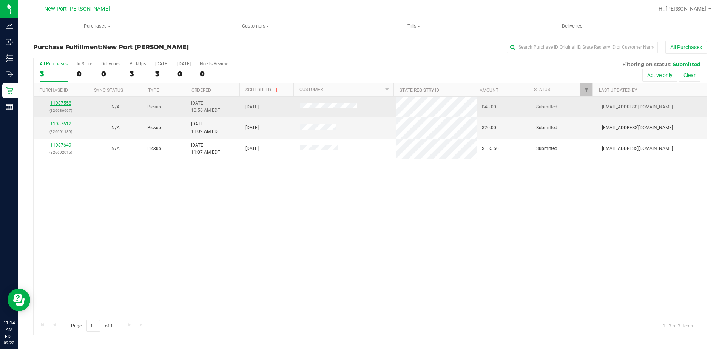
click at [63, 104] on link "11987558" at bounding box center [60, 102] width 21 height 5
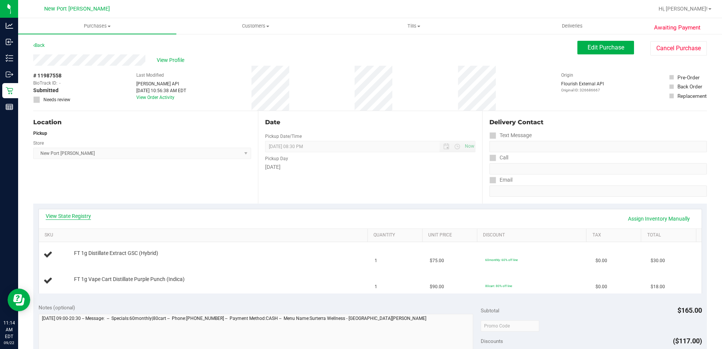
click at [76, 218] on link "View State Registry" at bounding box center [68, 216] width 45 height 8
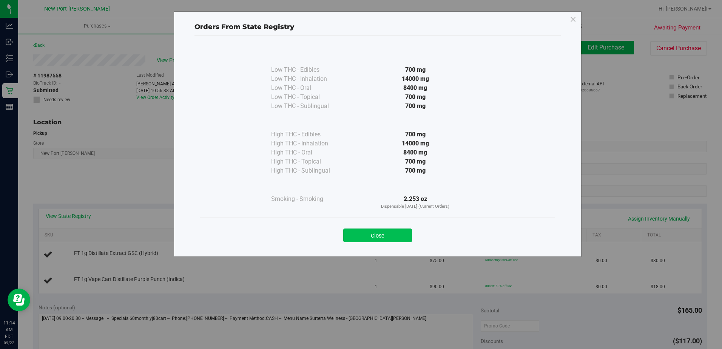
click at [386, 233] on button "Close" at bounding box center [377, 236] width 69 height 14
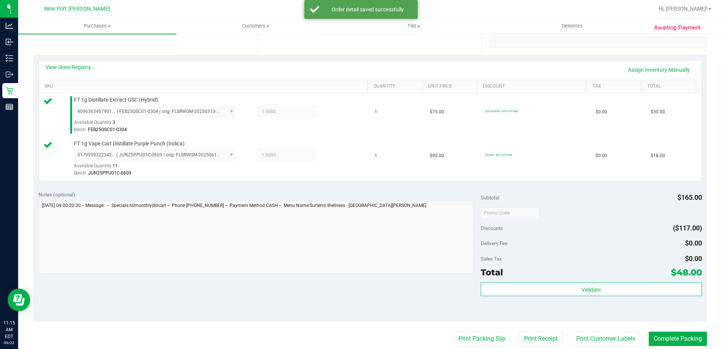
scroll to position [151, 0]
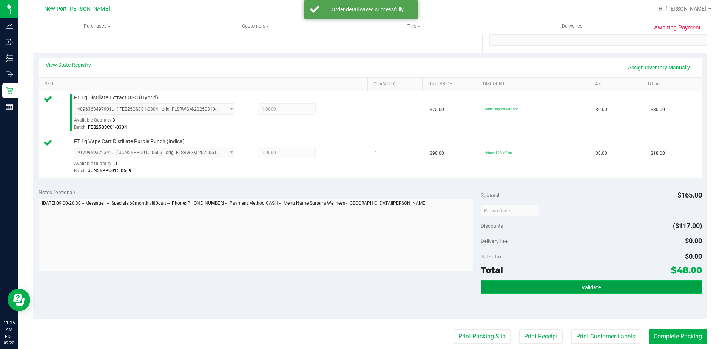
click at [585, 286] on span "Validate" at bounding box center [591, 287] width 19 height 6
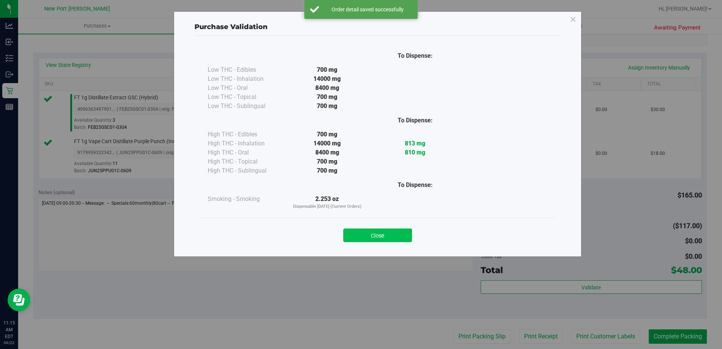
click at [393, 241] on button "Close" at bounding box center [377, 236] width 69 height 14
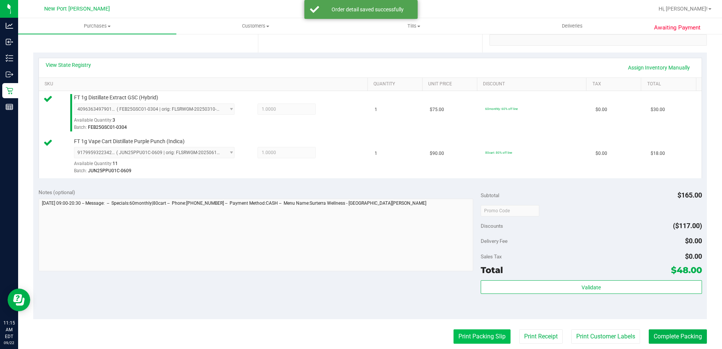
click at [479, 342] on button "Print Packing Slip" at bounding box center [482, 336] width 57 height 14
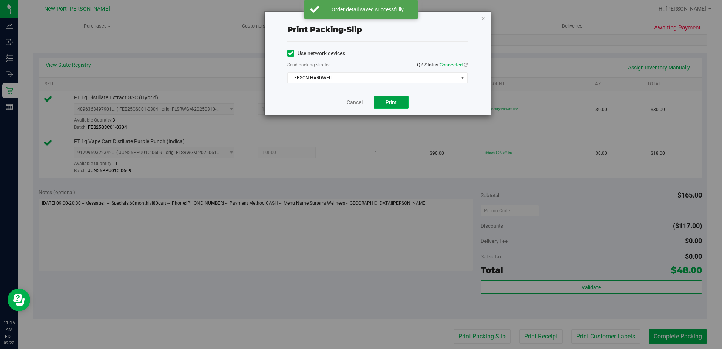
click at [397, 103] on span "Print" at bounding box center [391, 102] width 11 height 6
click at [356, 102] on link "Cancel" at bounding box center [355, 103] width 16 height 8
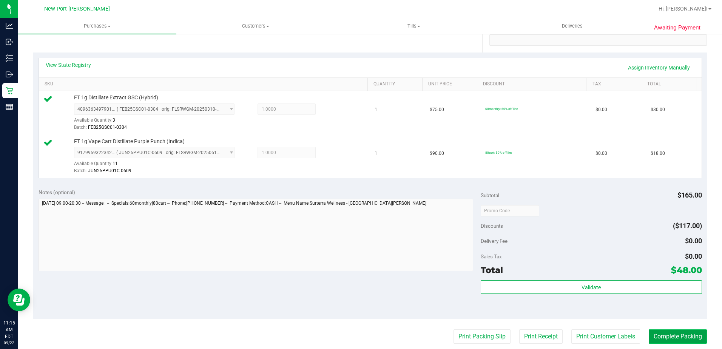
click at [670, 339] on button "Complete Packing" at bounding box center [678, 336] width 58 height 14
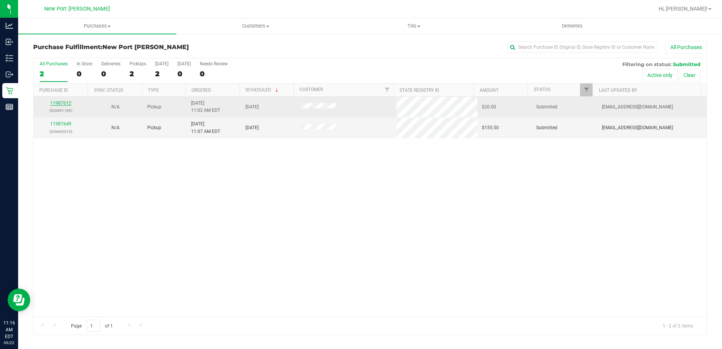
click at [59, 101] on link "11987612" at bounding box center [60, 102] width 21 height 5
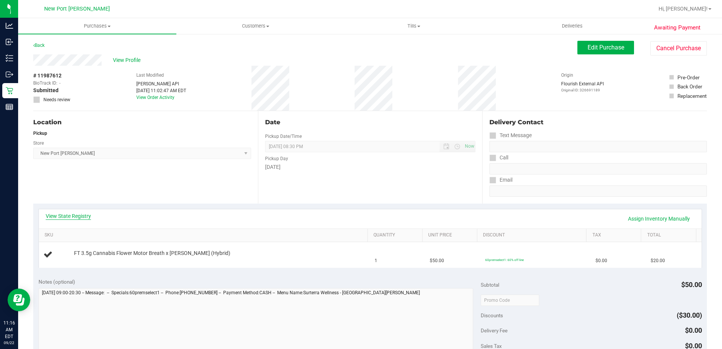
click at [75, 218] on link "View State Registry" at bounding box center [68, 216] width 45 height 8
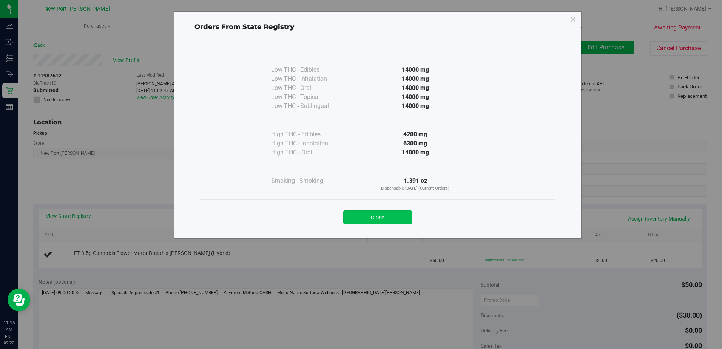
click at [371, 218] on button "Close" at bounding box center [377, 217] width 69 height 14
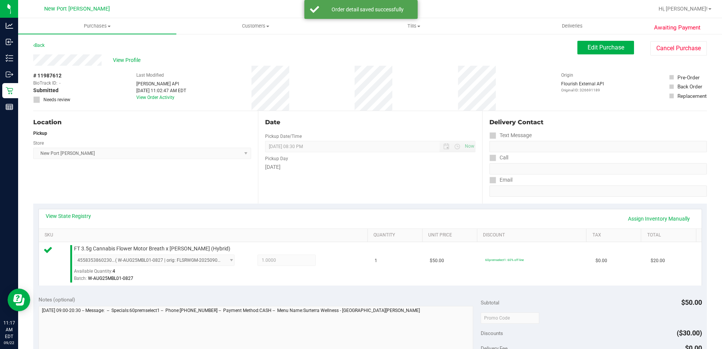
scroll to position [189, 0]
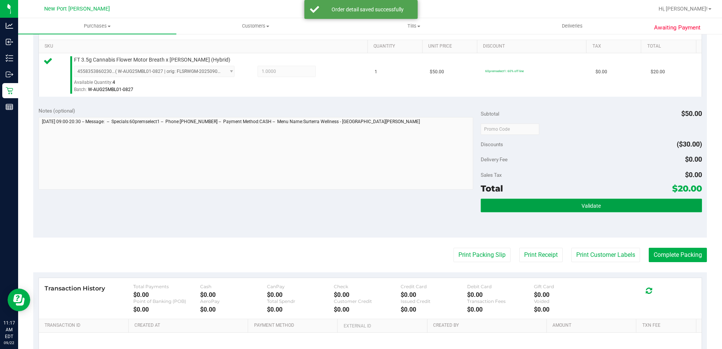
click at [591, 205] on span "Validate" at bounding box center [591, 206] width 19 height 6
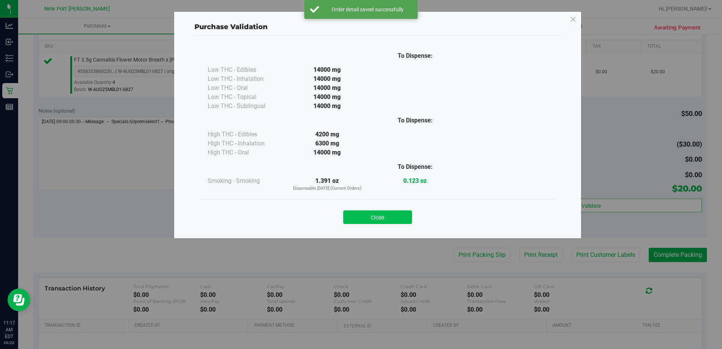
click at [381, 215] on button "Close" at bounding box center [377, 217] width 69 height 14
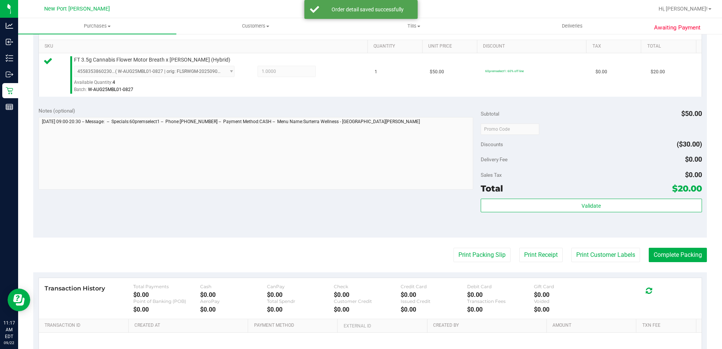
click at [463, 246] on purchase-details "Back Edit Purchase Cancel Purchase View Profile # 11987612 BioTrack ID: - Submi…" at bounding box center [370, 133] width 674 height 562
click at [473, 258] on button "Print Packing Slip" at bounding box center [482, 255] width 57 height 14
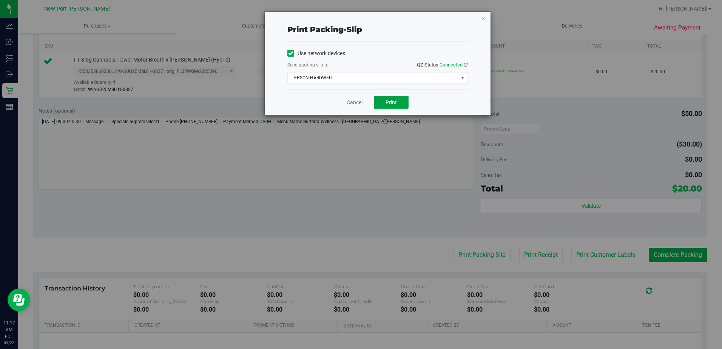
click at [389, 100] on span "Print" at bounding box center [391, 102] width 11 height 6
drag, startPoint x: 356, startPoint y: 103, endPoint x: 395, endPoint y: 154, distance: 64.4
click at [356, 103] on link "Cancel" at bounding box center [355, 103] width 16 height 8
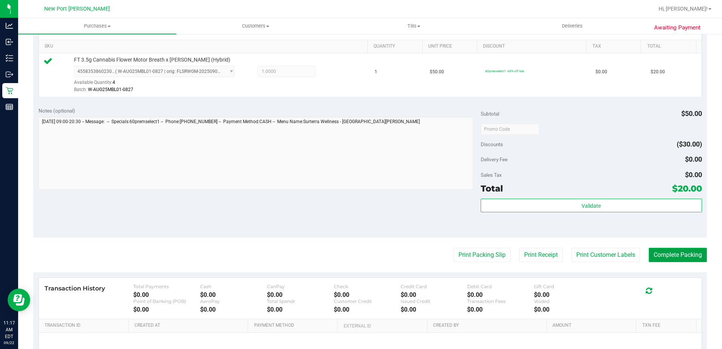
click at [675, 253] on button "Complete Packing" at bounding box center [678, 255] width 58 height 14
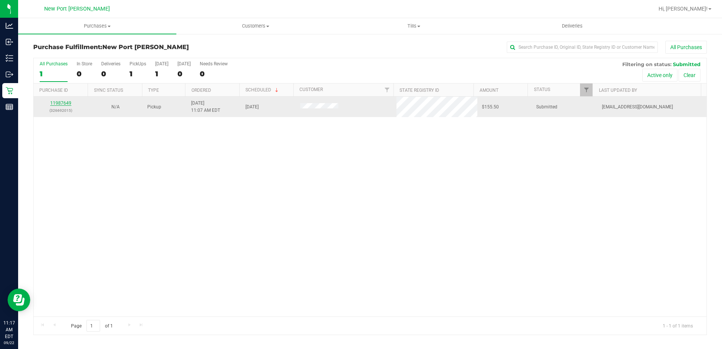
click at [60, 104] on link "11987649" at bounding box center [60, 102] width 21 height 5
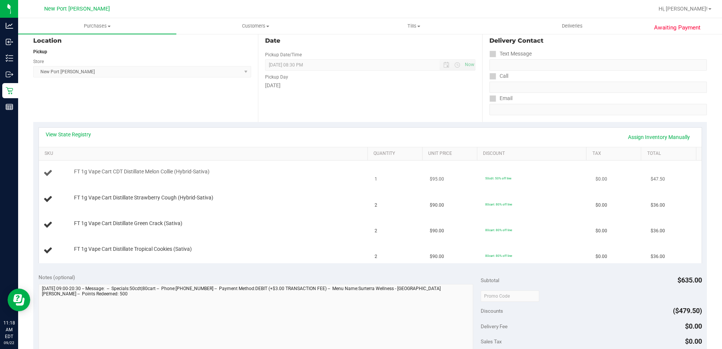
scroll to position [76, 0]
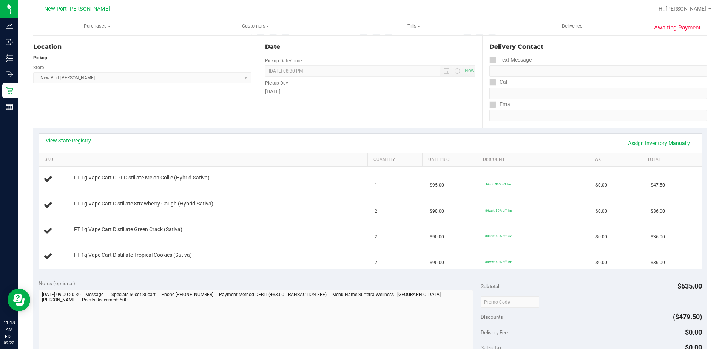
click at [74, 140] on link "View State Registry" at bounding box center [68, 141] width 45 height 8
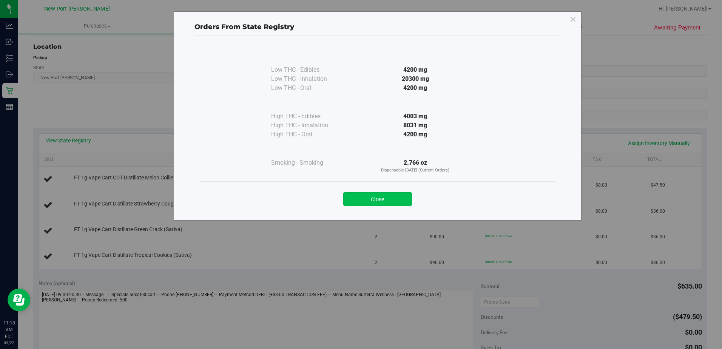
click at [362, 197] on button "Close" at bounding box center [377, 199] width 69 height 14
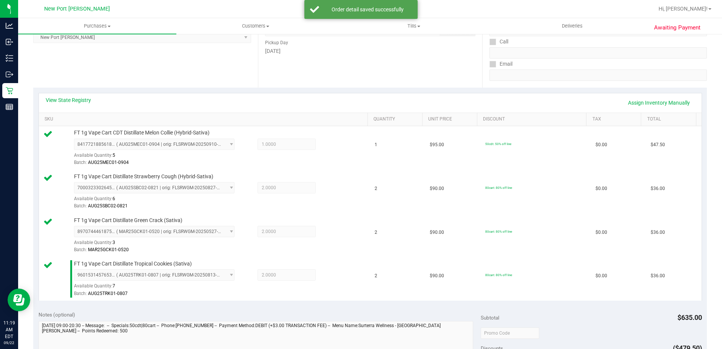
scroll to position [0, 0]
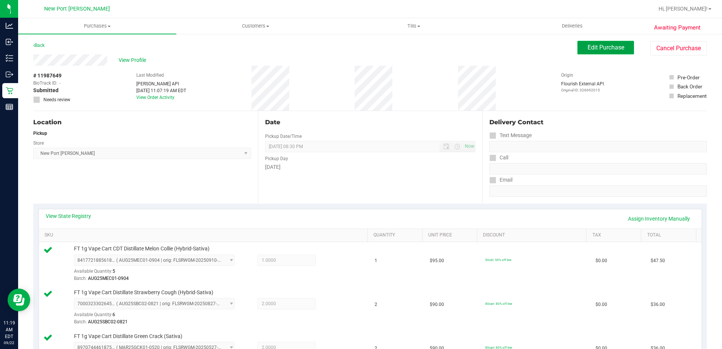
click at [591, 44] on span "Edit Purchase" at bounding box center [606, 47] width 37 height 7
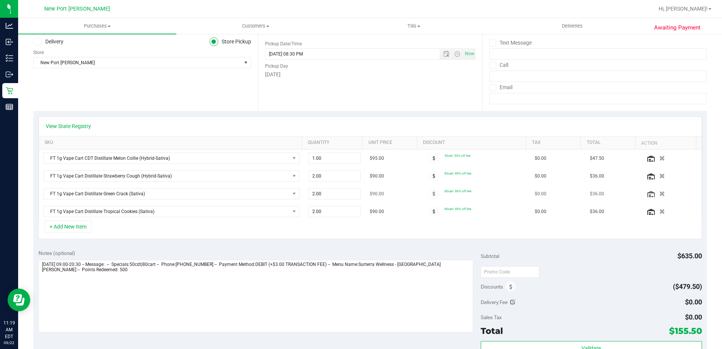
scroll to position [151, 0]
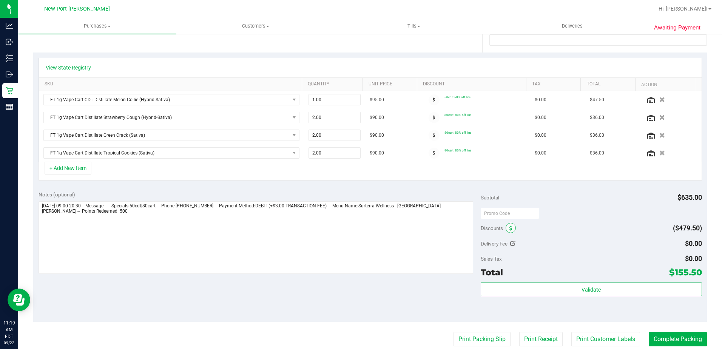
click at [510, 228] on icon at bounding box center [511, 228] width 3 height 5
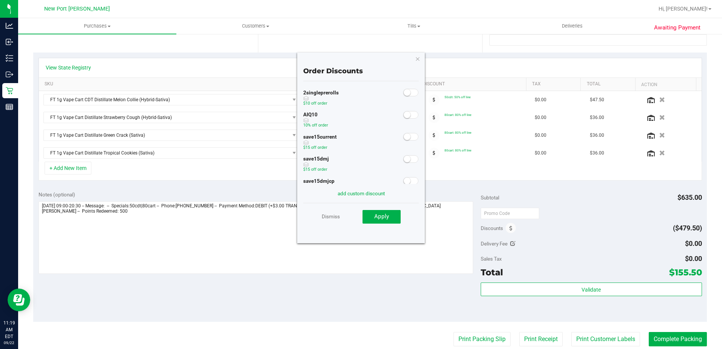
click at [408, 114] on span at bounding box center [410, 115] width 15 height 8
click at [384, 216] on span "Apply" at bounding box center [381, 216] width 15 height 7
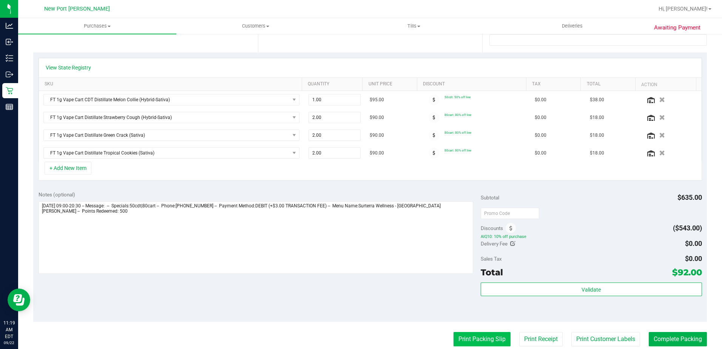
click at [470, 337] on button "Print Packing Slip" at bounding box center [482, 339] width 57 height 14
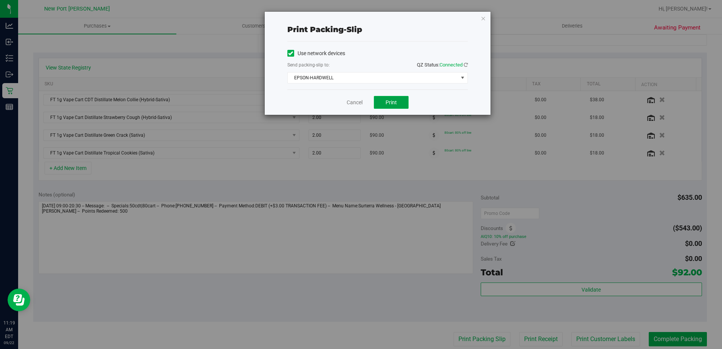
click at [393, 104] on span "Print" at bounding box center [391, 102] width 11 height 6
click at [357, 103] on link "Cancel" at bounding box center [355, 103] width 16 height 8
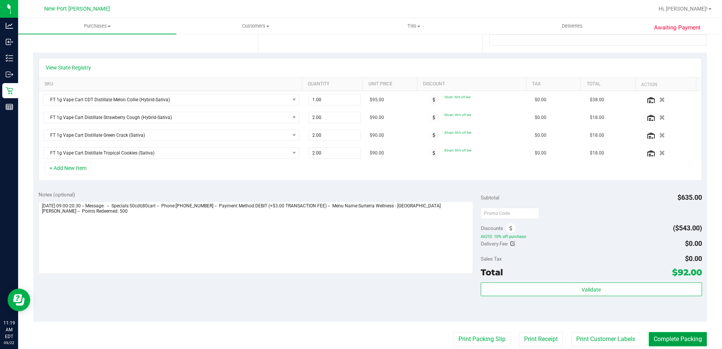
click at [663, 335] on button "Complete Packing" at bounding box center [678, 339] width 58 height 14
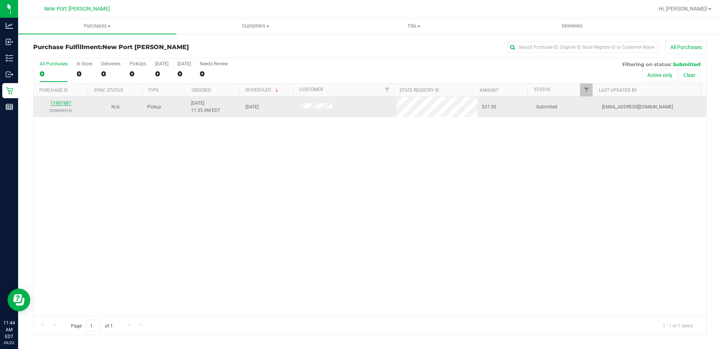
click at [66, 101] on link "11987887" at bounding box center [60, 102] width 21 height 5
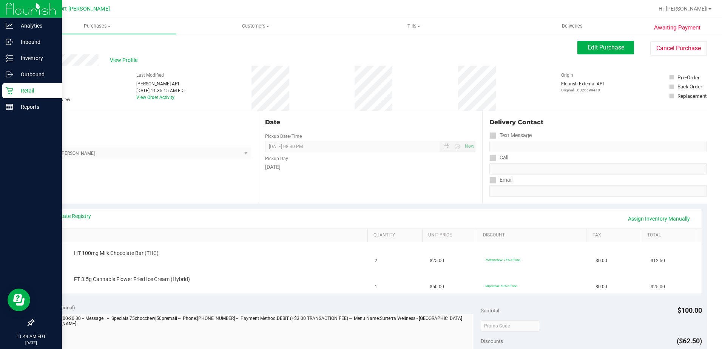
click at [26, 93] on p "Retail" at bounding box center [35, 90] width 45 height 9
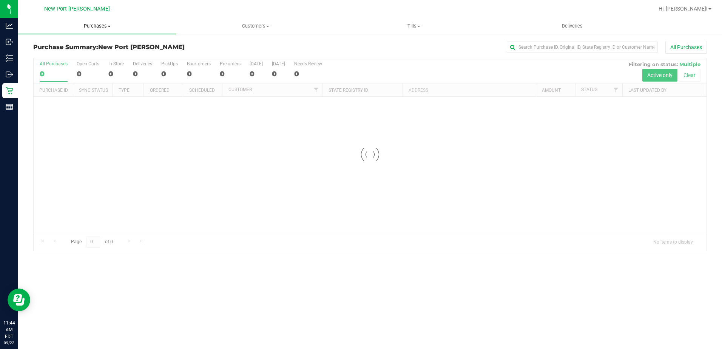
click at [108, 26] on span at bounding box center [109, 27] width 3 height 2
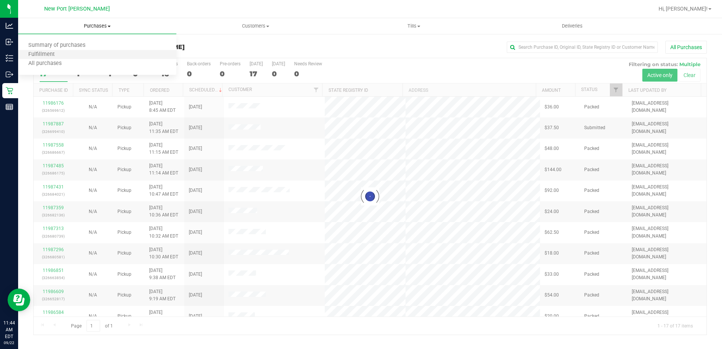
click at [76, 54] on li "Fulfillment" at bounding box center [97, 54] width 158 height 9
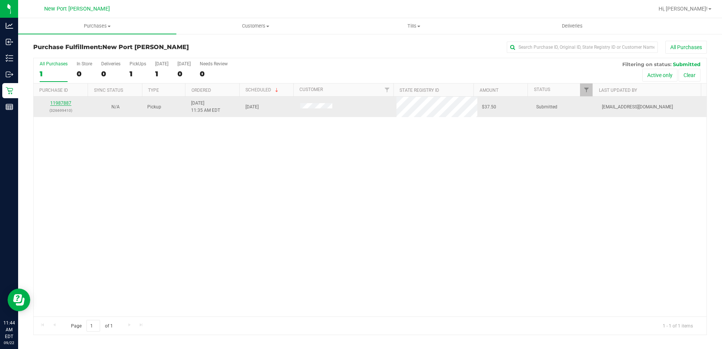
click at [57, 104] on link "11987887" at bounding box center [60, 102] width 21 height 5
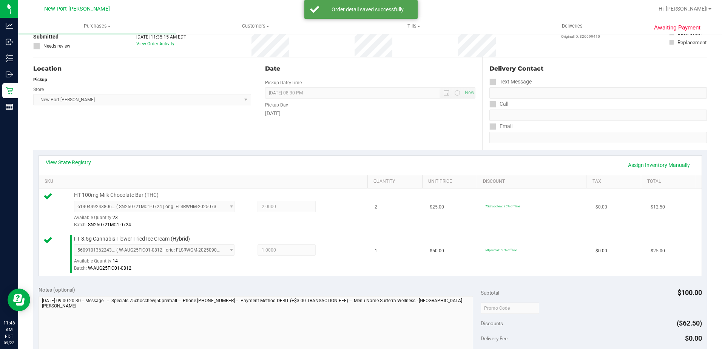
scroll to position [113, 0]
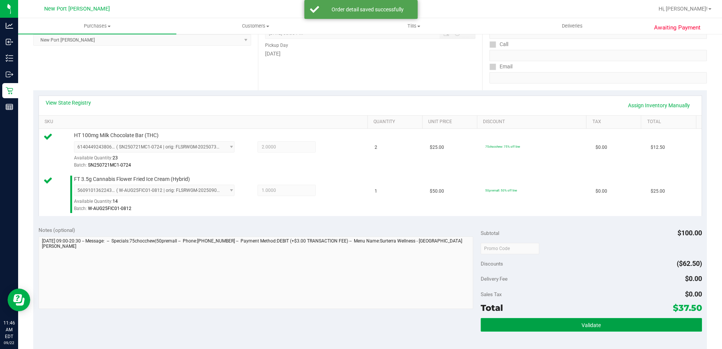
click at [584, 323] on span "Validate" at bounding box center [591, 325] width 19 height 6
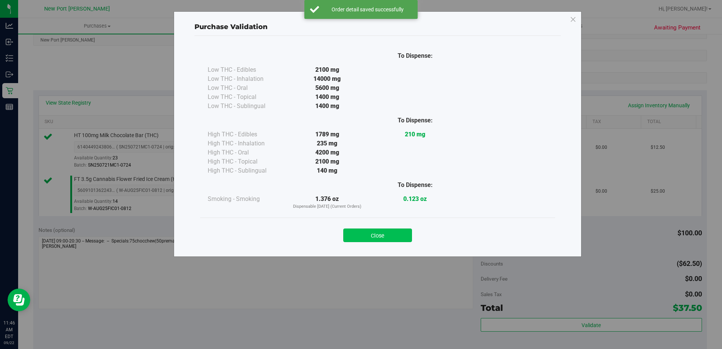
click at [377, 237] on button "Close" at bounding box center [377, 236] width 69 height 14
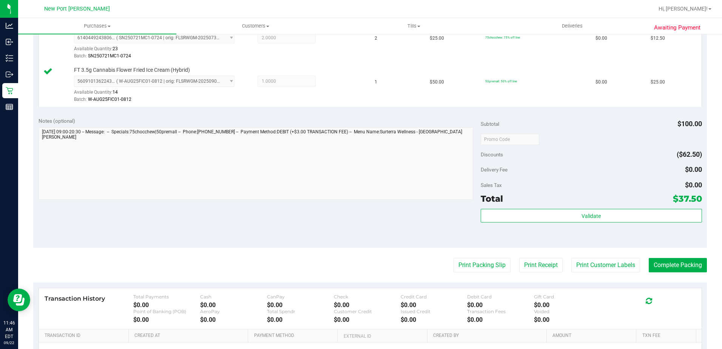
scroll to position [227, 0]
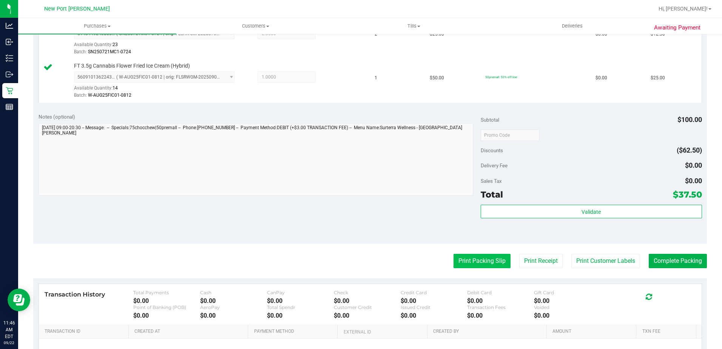
click at [483, 258] on button "Print Packing Slip" at bounding box center [482, 261] width 57 height 14
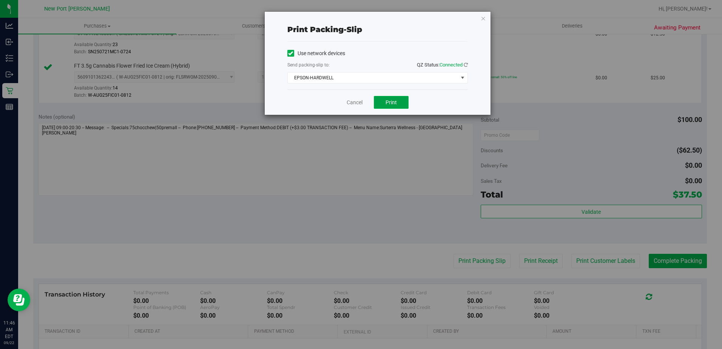
click at [390, 96] on button "Print" at bounding box center [391, 102] width 35 height 13
click at [356, 102] on link "Cancel" at bounding box center [355, 103] width 16 height 8
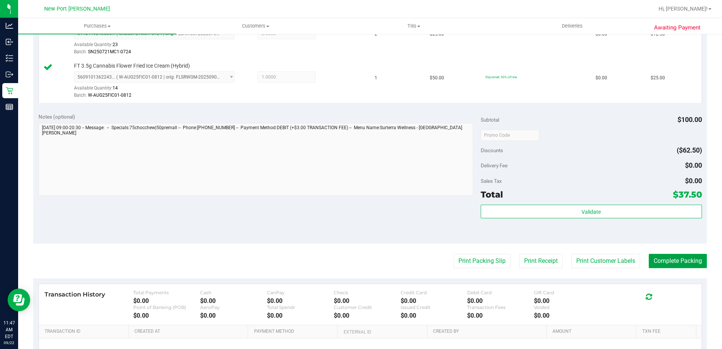
click at [670, 262] on button "Complete Packing" at bounding box center [678, 261] width 58 height 14
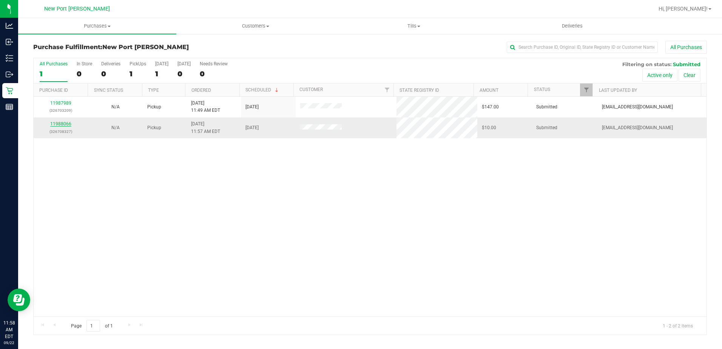
click at [60, 123] on link "11988066" at bounding box center [60, 123] width 21 height 5
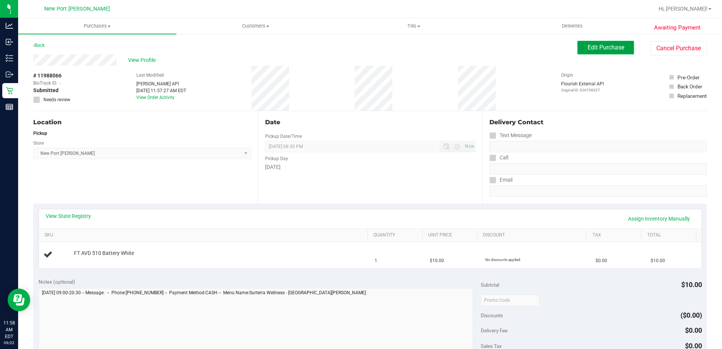
click at [590, 45] on span "Edit Purchase" at bounding box center [606, 47] width 37 height 7
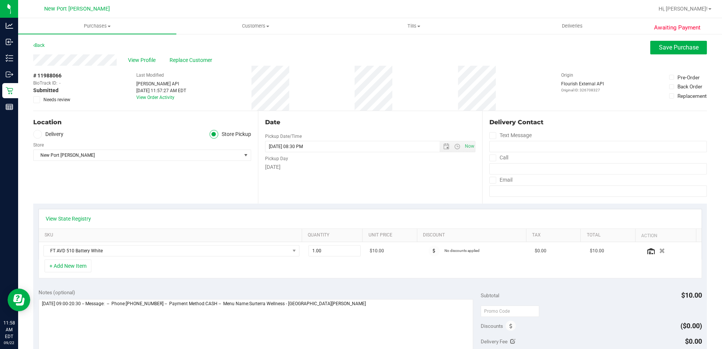
click at [37, 100] on icon at bounding box center [36, 100] width 5 height 0
click at [0, 0] on input "Needs review" at bounding box center [0, 0] width 0 height 0
click at [664, 48] on span "Save Purchase" at bounding box center [679, 47] width 40 height 7
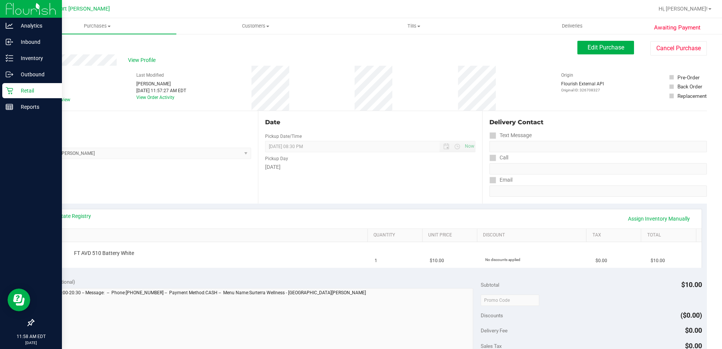
click at [34, 89] on p "Retail" at bounding box center [35, 90] width 45 height 9
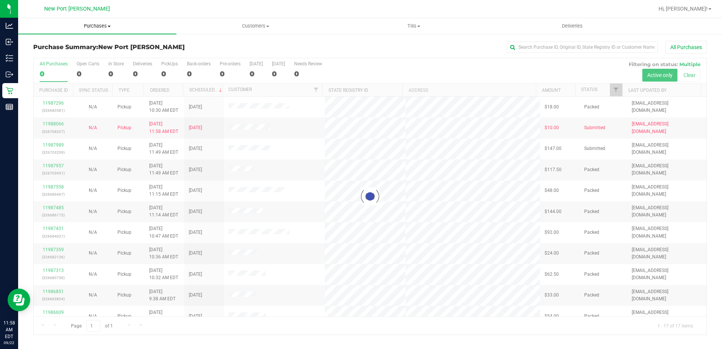
click at [108, 27] on span "Purchases" at bounding box center [97, 26] width 158 height 7
click at [68, 54] on li "Fulfillment" at bounding box center [97, 54] width 158 height 9
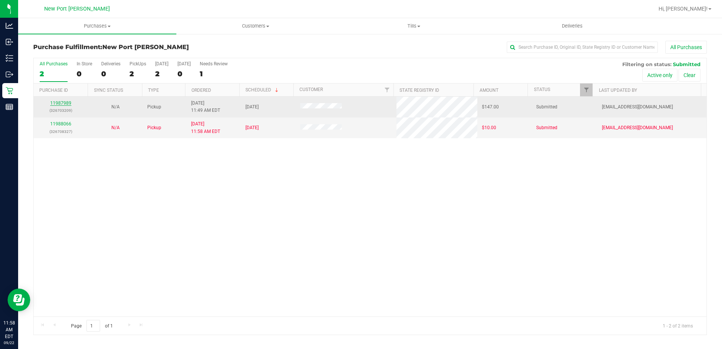
click at [59, 102] on link "11987989" at bounding box center [60, 102] width 21 height 5
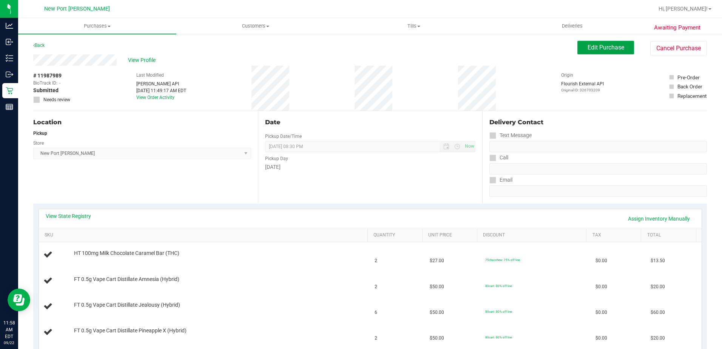
click at [599, 47] on span "Edit Purchase" at bounding box center [606, 47] width 37 height 7
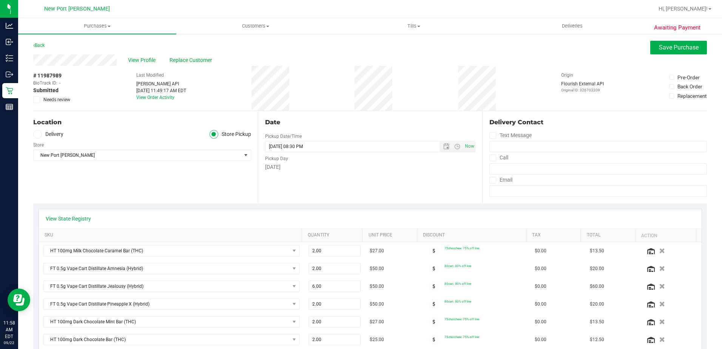
scroll to position [151, 0]
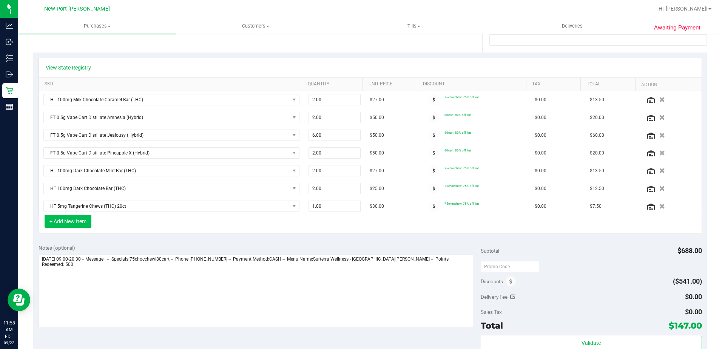
click at [75, 223] on button "+ Add New Item" at bounding box center [68, 221] width 47 height 13
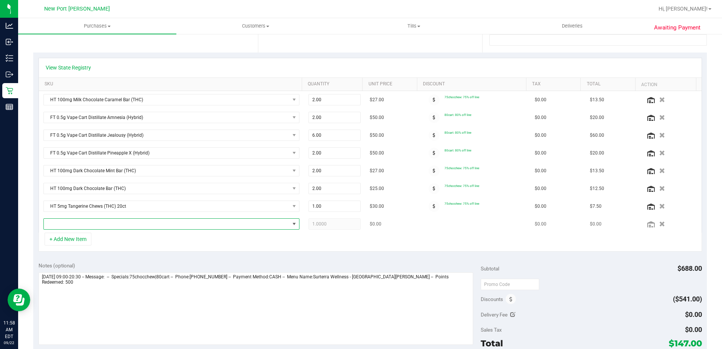
click at [83, 227] on span "NO DATA FOUND" at bounding box center [167, 224] width 246 height 11
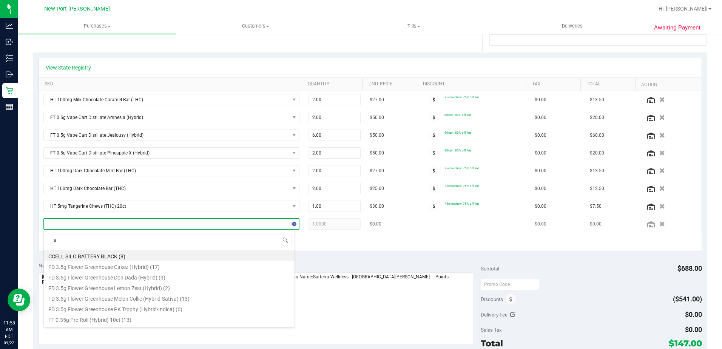
scroll to position [11, 249]
type input "avd"
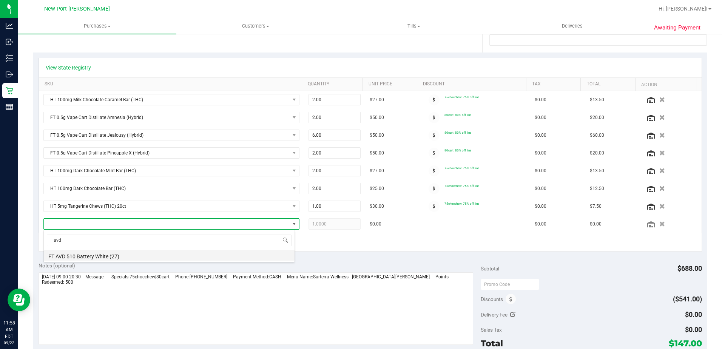
click at [86, 256] on li "FT AVD 510 Battery White (27)" at bounding box center [169, 255] width 251 height 11
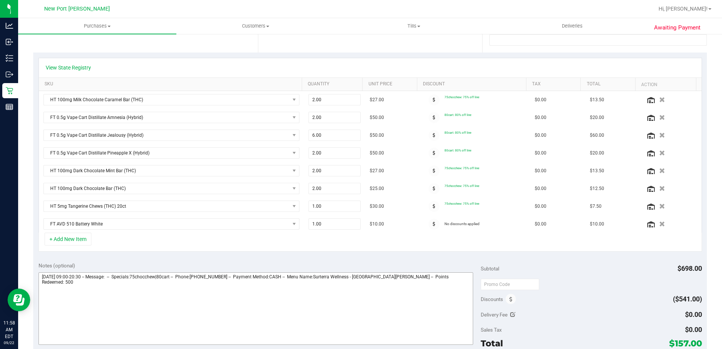
scroll to position [0, 0]
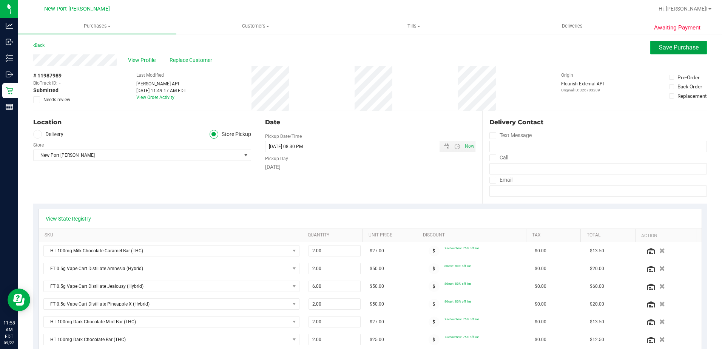
click at [665, 48] on span "Save Purchase" at bounding box center [679, 47] width 40 height 7
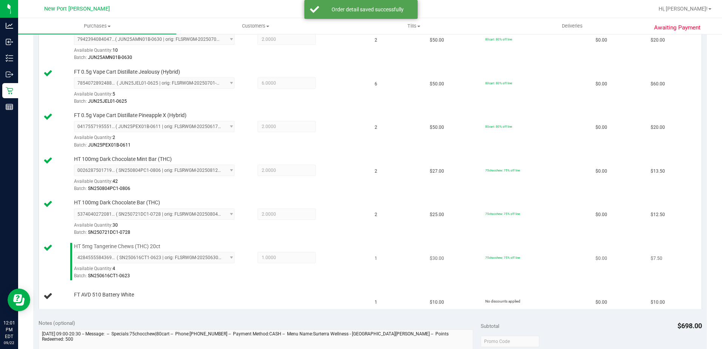
scroll to position [76, 0]
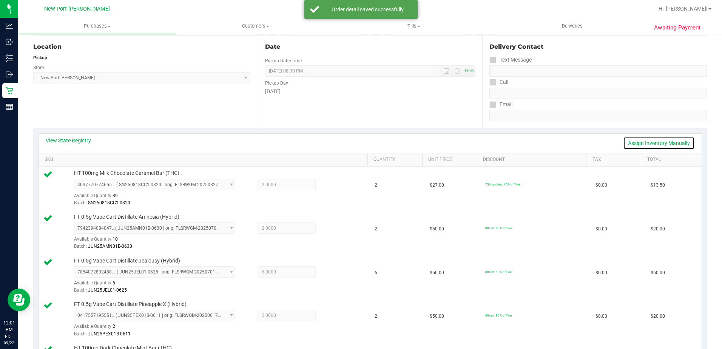
click at [634, 142] on link "Assign Inventory Manually" at bounding box center [659, 143] width 72 height 13
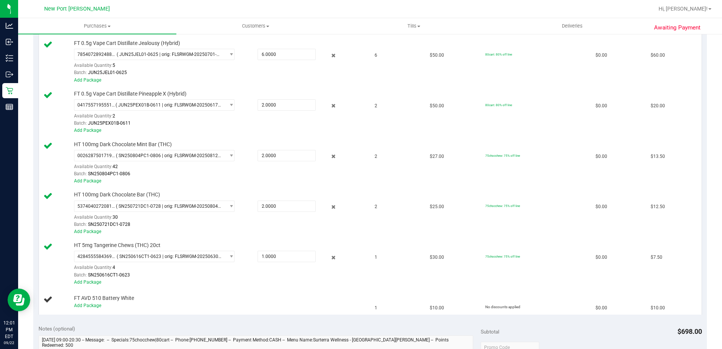
scroll to position [378, 0]
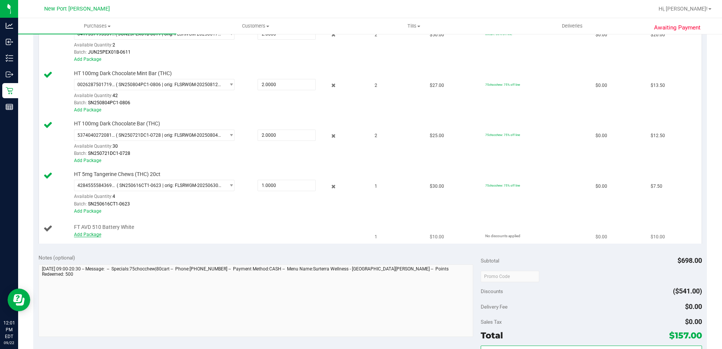
click at [94, 236] on link "Add Package" at bounding box center [87, 234] width 27 height 5
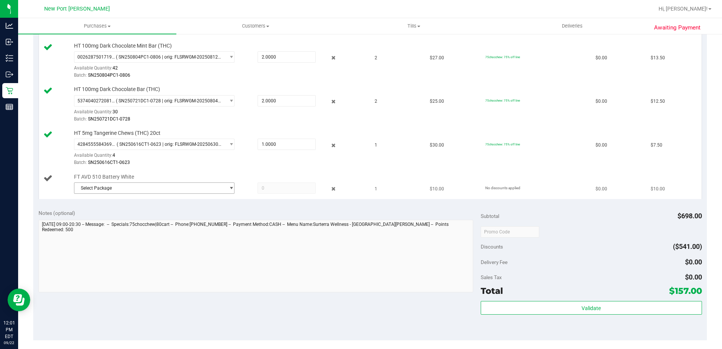
click at [100, 188] on span "Select Package" at bounding box center [149, 188] width 151 height 11
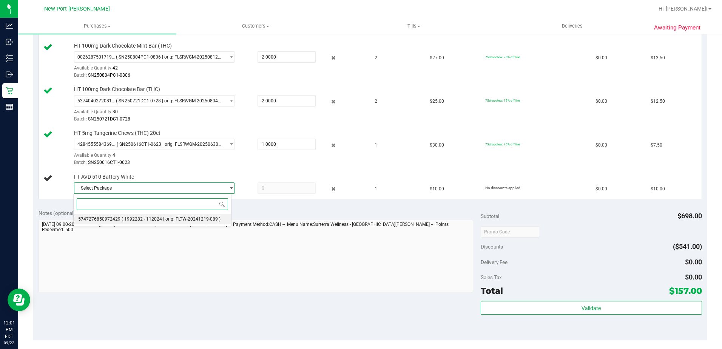
click at [112, 219] on span "5747276850972429" at bounding box center [99, 218] width 42 height 5
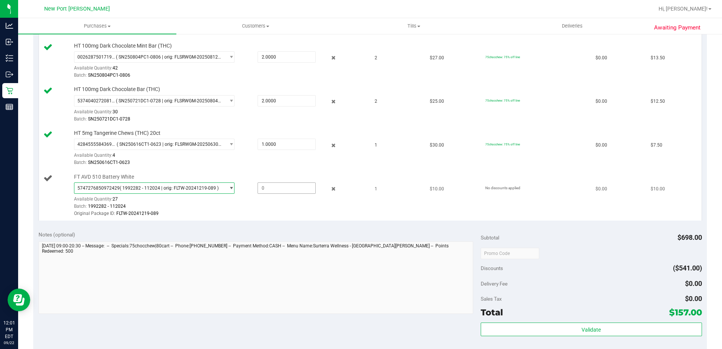
click at [267, 184] on span at bounding box center [287, 187] width 58 height 11
type input "1"
type input "1.0000"
click at [230, 211] on div "Original Package ID: FLTW-20241219-089" at bounding box center [219, 213] width 290 height 7
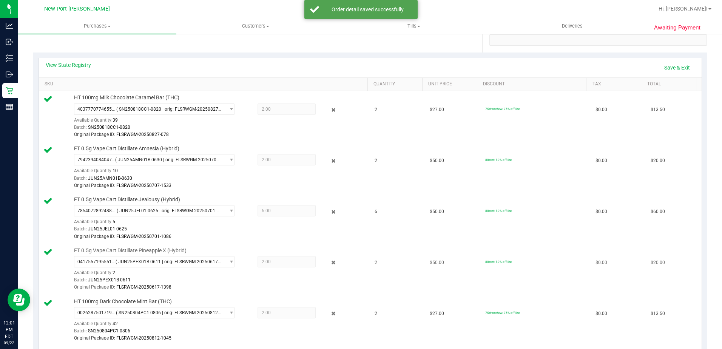
scroll to position [0, 0]
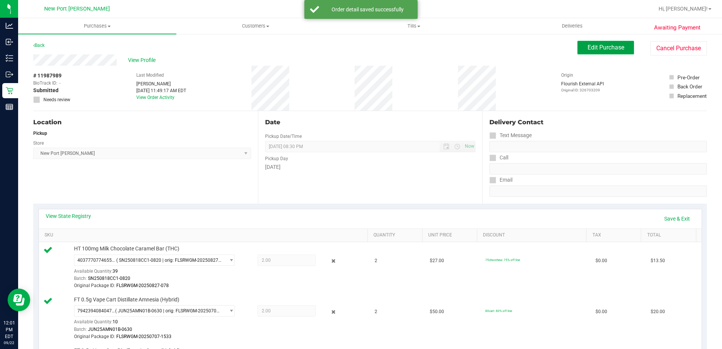
click at [599, 44] on span "Edit Purchase" at bounding box center [606, 47] width 37 height 7
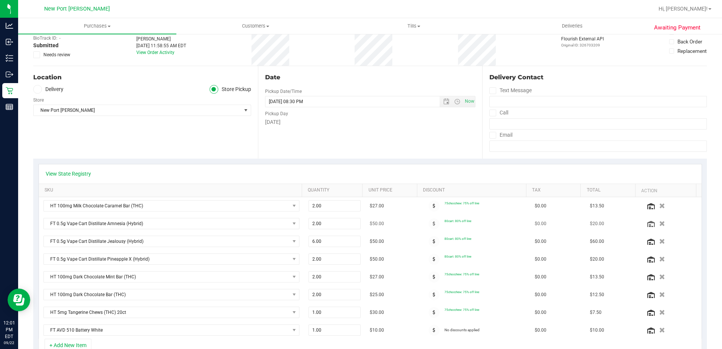
scroll to position [151, 0]
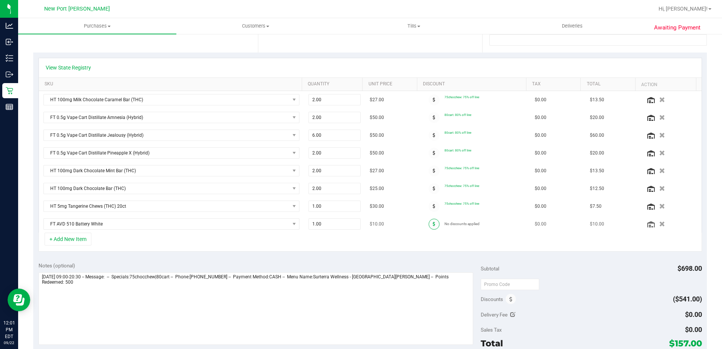
click at [429, 227] on span at bounding box center [434, 224] width 11 height 11
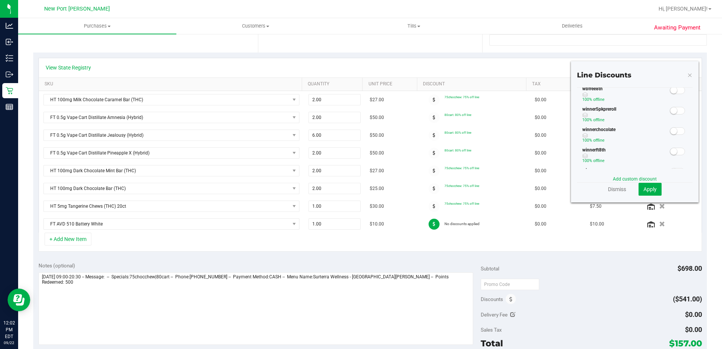
scroll to position [184, 0]
click at [617, 191] on link "Dismiss" at bounding box center [617, 189] width 18 height 8
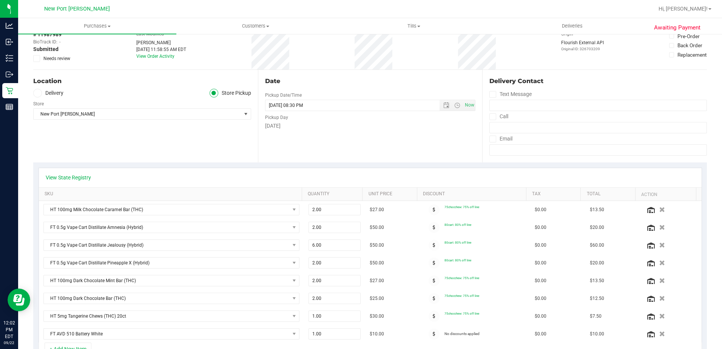
scroll to position [0, 0]
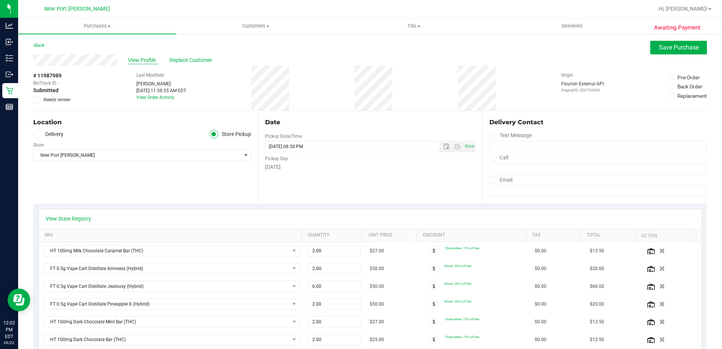
click at [138, 58] on span "View Profile" at bounding box center [143, 60] width 30 height 8
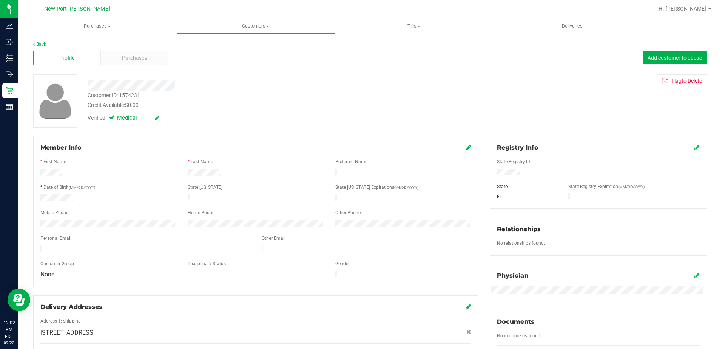
click at [466, 148] on icon at bounding box center [468, 147] width 5 height 6
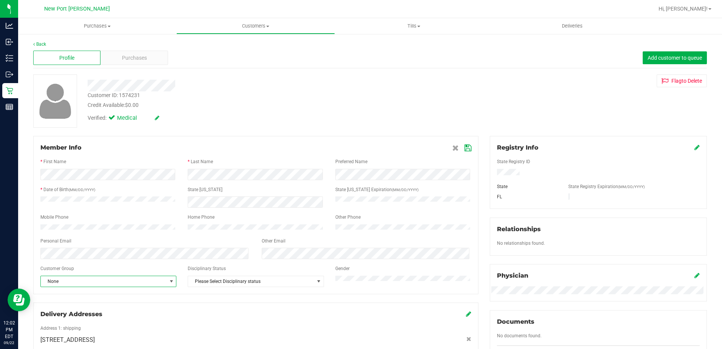
click at [168, 284] on span "select" at bounding box center [171, 281] width 6 height 6
click at [81, 230] on li "Seniors" at bounding box center [108, 227] width 134 height 11
click at [465, 148] on icon at bounding box center [468, 148] width 7 height 6
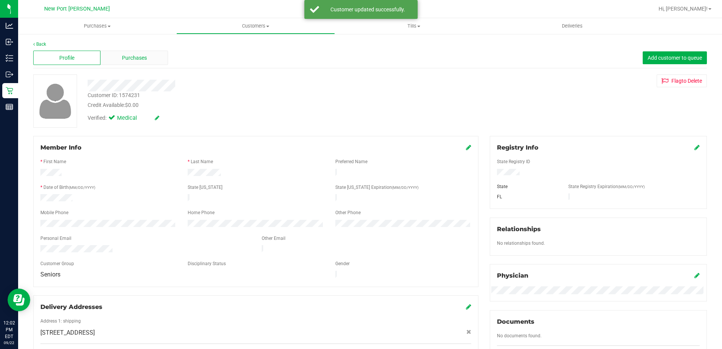
click at [139, 54] on span "Purchases" at bounding box center [134, 58] width 25 height 8
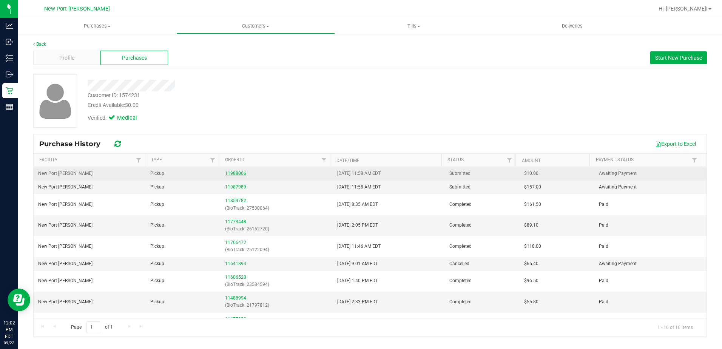
click at [233, 171] on link "11988066" at bounding box center [235, 173] width 21 height 5
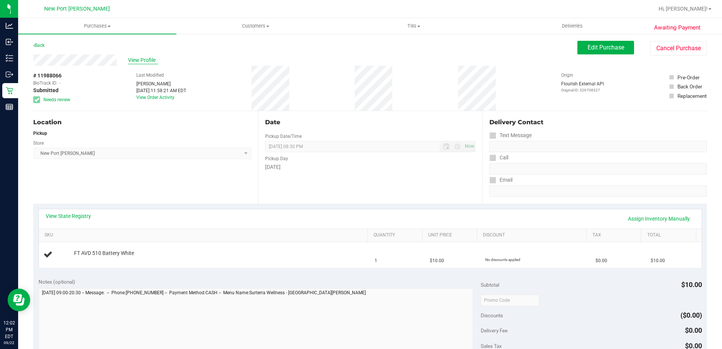
click at [145, 61] on span "View Profile" at bounding box center [143, 60] width 30 height 8
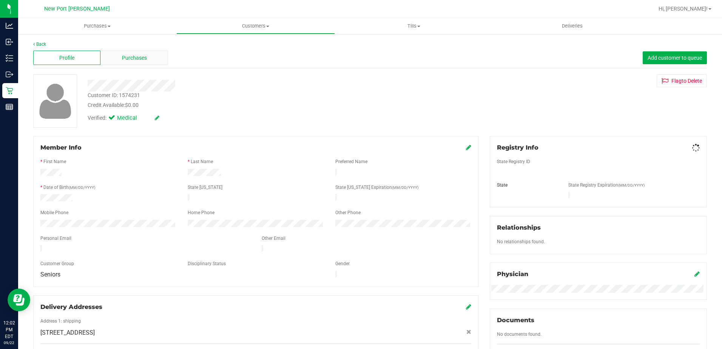
click at [126, 54] on span "Purchases" at bounding box center [134, 58] width 25 height 8
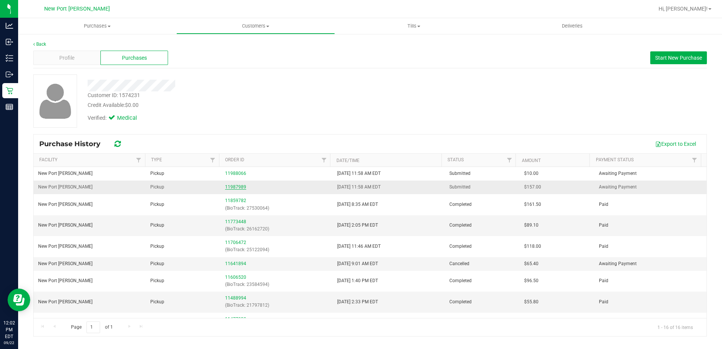
click at [230, 188] on link "11987989" at bounding box center [235, 186] width 21 height 5
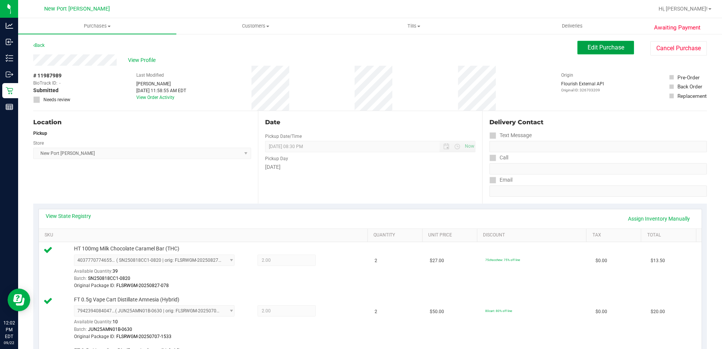
click at [596, 48] on span "Edit Purchase" at bounding box center [606, 47] width 37 height 7
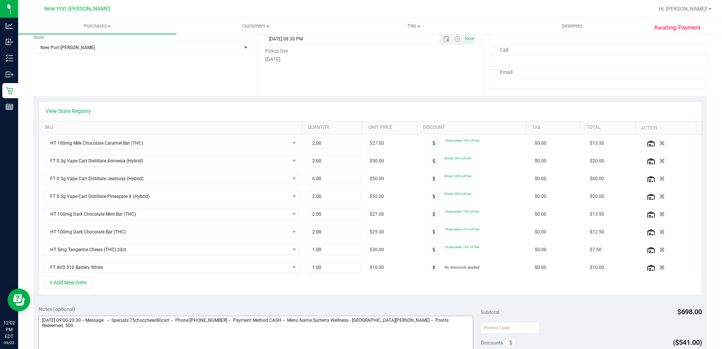
scroll to position [189, 0]
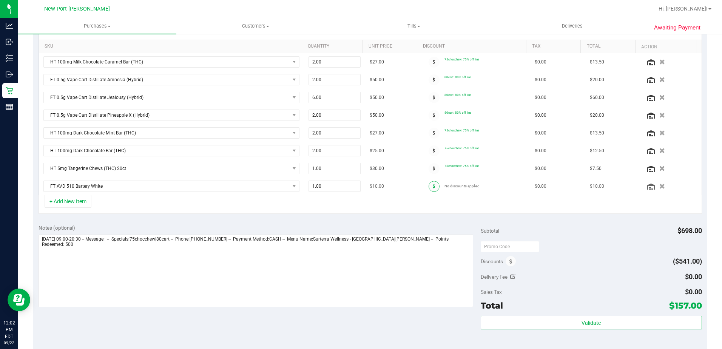
click at [433, 187] on icon at bounding box center [434, 186] width 3 height 5
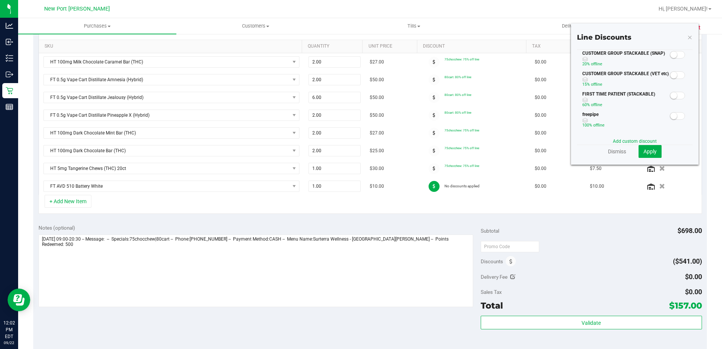
scroll to position [38, 0]
click at [676, 120] on span at bounding box center [677, 119] width 15 height 8
click at [644, 152] on span "Apply" at bounding box center [650, 151] width 13 height 6
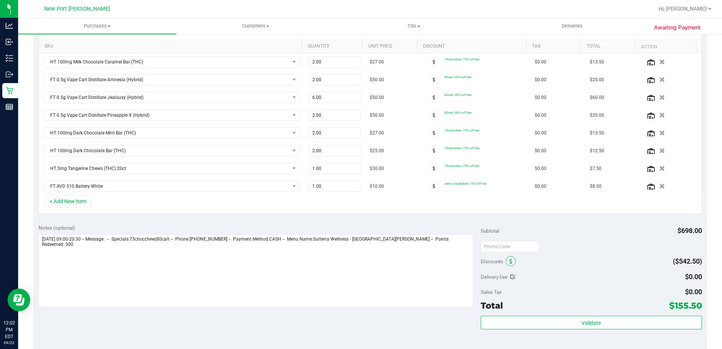
click at [510, 263] on icon at bounding box center [511, 261] width 3 height 5
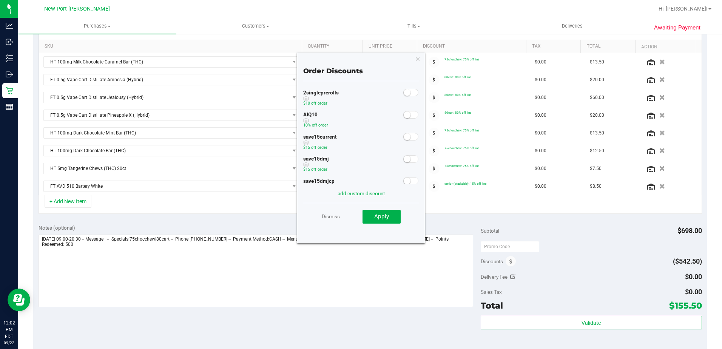
click at [408, 116] on span at bounding box center [410, 115] width 15 height 8
click at [380, 218] on span "Apply" at bounding box center [381, 216] width 15 height 7
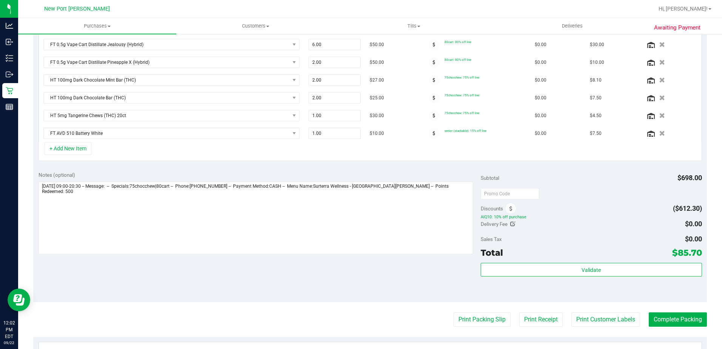
scroll to position [340, 0]
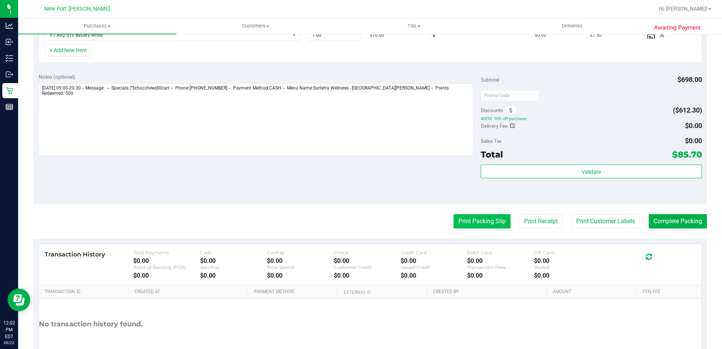
click at [476, 225] on button "Print Packing Slip" at bounding box center [482, 221] width 57 height 14
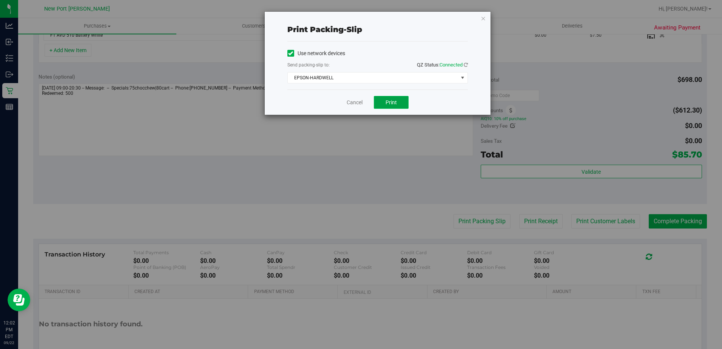
click at [397, 100] on button "Print" at bounding box center [391, 102] width 35 height 13
drag, startPoint x: 358, startPoint y: 103, endPoint x: 363, endPoint y: 108, distance: 6.7
click at [358, 103] on link "Cancel" at bounding box center [355, 103] width 16 height 8
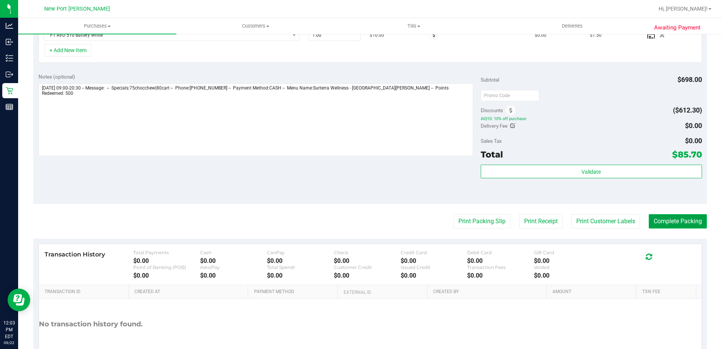
click at [659, 216] on button "Complete Packing" at bounding box center [678, 221] width 58 height 14
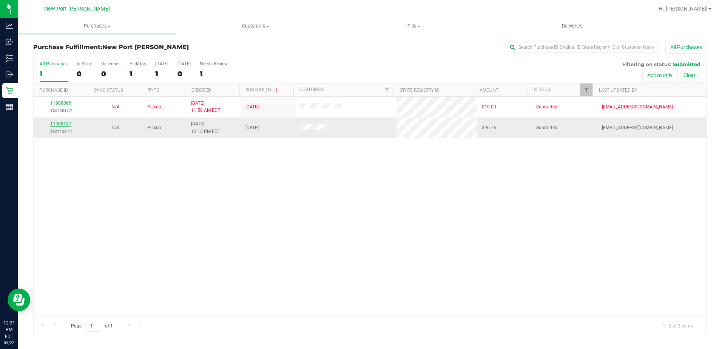
click at [59, 122] on link "11988187" at bounding box center [60, 123] width 21 height 5
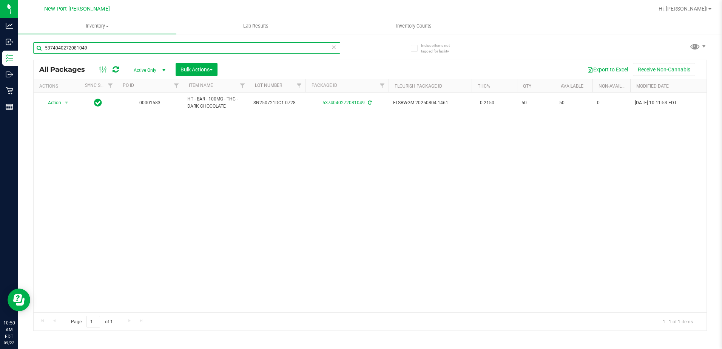
click at [119, 43] on input "5374040272081049" at bounding box center [186, 47] width 307 height 11
type input "5"
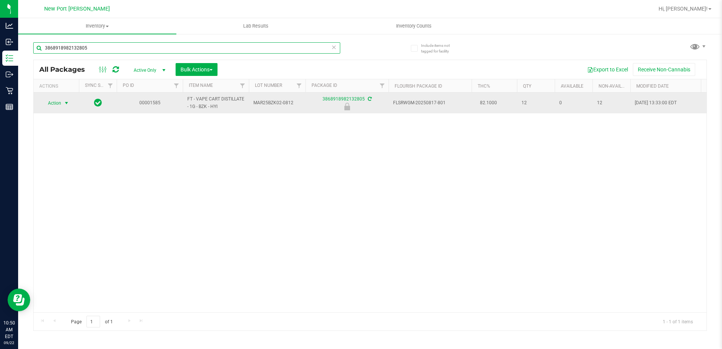
type input "3868918982132805"
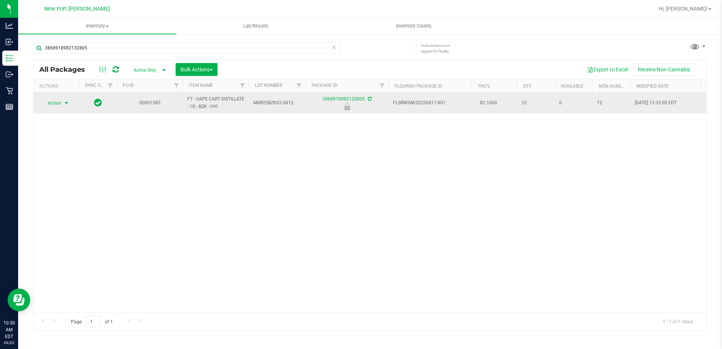
click at [68, 105] on span "select" at bounding box center [66, 103] width 6 height 6
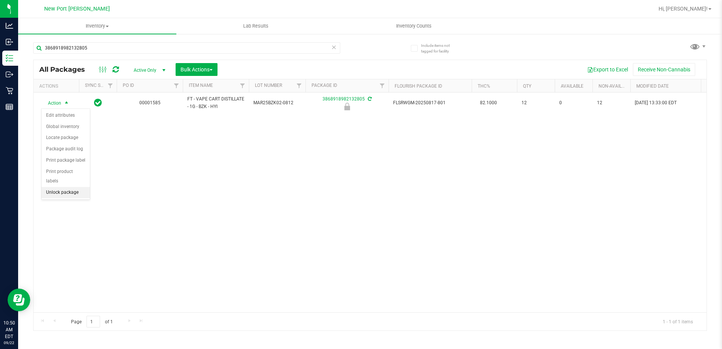
click at [62, 187] on li "Unlock package" at bounding box center [66, 192] width 48 height 11
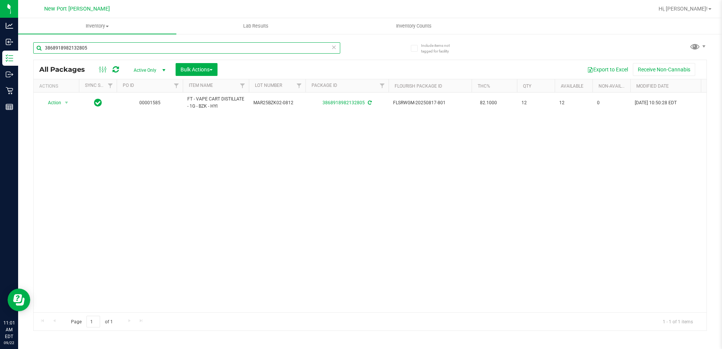
click at [114, 46] on input "3868918982132805" at bounding box center [186, 47] width 307 height 11
type input "3"
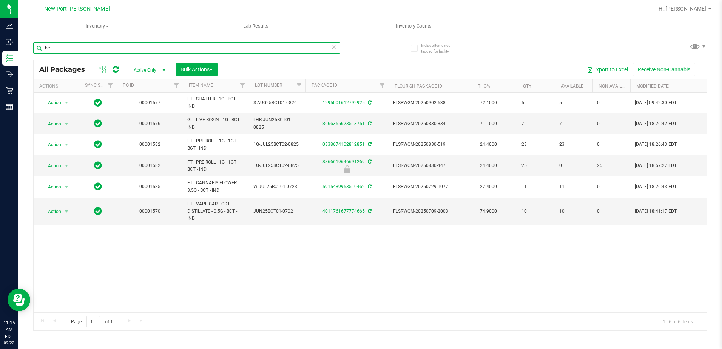
type input "b"
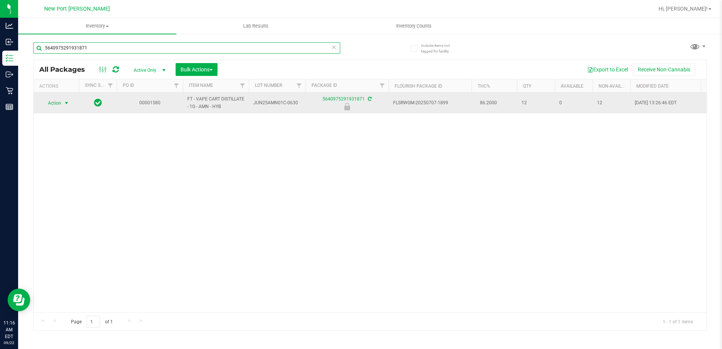
type input "5640975291931871"
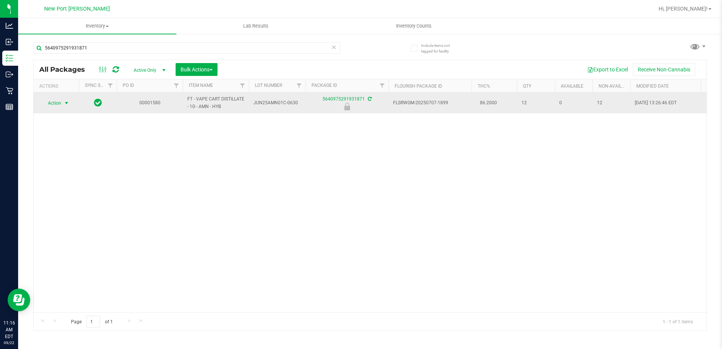
click at [66, 105] on span "select" at bounding box center [66, 103] width 6 height 6
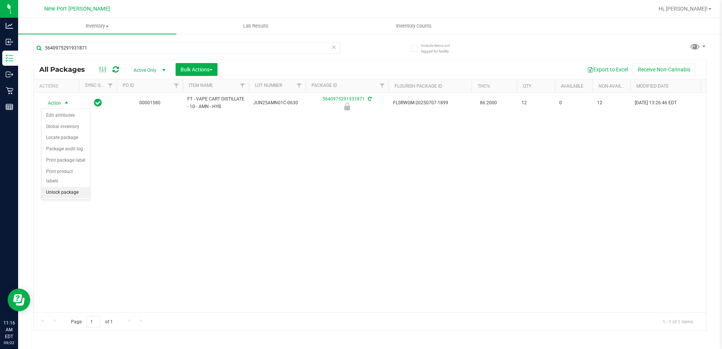
click at [72, 187] on li "Unlock package" at bounding box center [66, 192] width 48 height 11
drag, startPoint x: 79, startPoint y: 49, endPoint x: 25, endPoint y: 42, distance: 54.2
click at [25, 42] on div "Include items not tagged for facility 5640975291931871 All Packages Active Only…" at bounding box center [370, 148] width 704 height 230
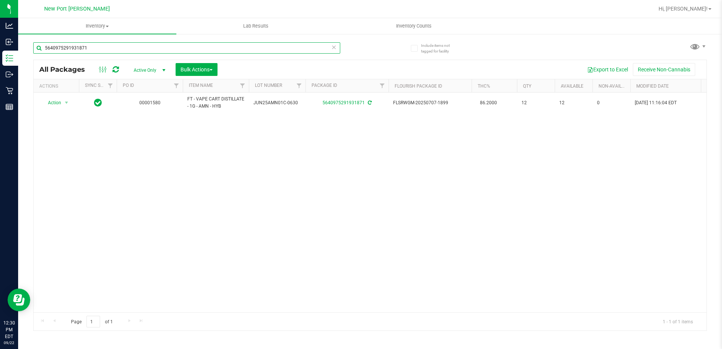
click at [128, 44] on input "5640975291931871" at bounding box center [186, 47] width 307 height 11
type input "5"
type input "8036240910888636"
drag, startPoint x: 102, startPoint y: 42, endPoint x: 29, endPoint y: 44, distance: 72.9
click at [31, 44] on div "Include items not tagged for facility 8036240910888636 All Packages Active Only…" at bounding box center [370, 148] width 704 height 230
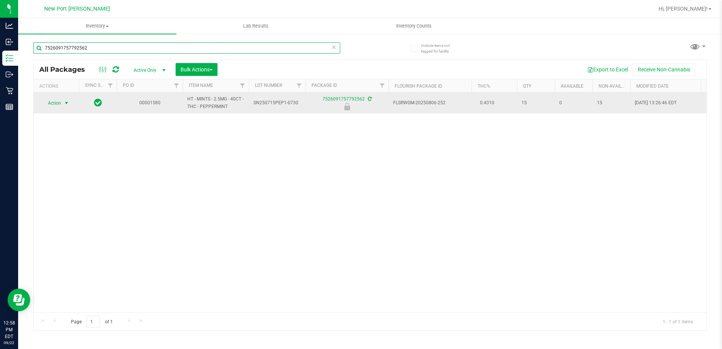
type input "7526091757792562"
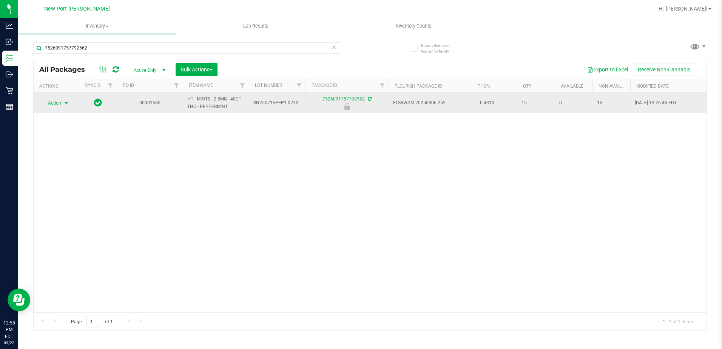
click at [64, 103] on span "select" at bounding box center [66, 103] width 6 height 6
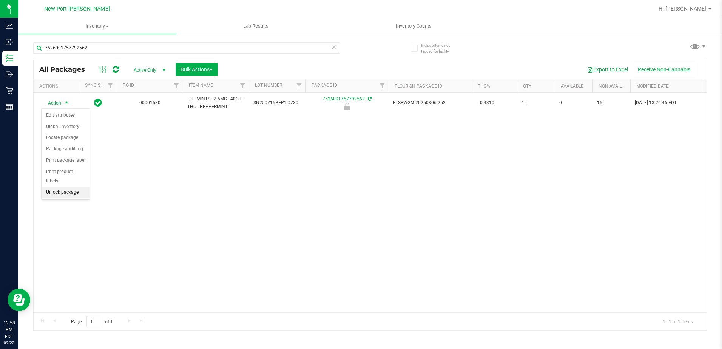
click at [62, 187] on li "Unlock package" at bounding box center [66, 192] width 48 height 11
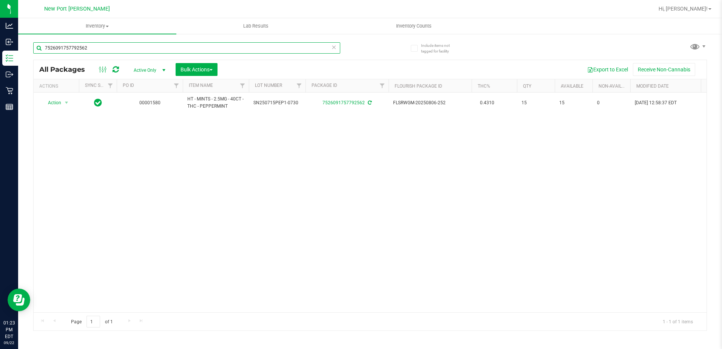
click at [101, 47] on input "7526091757792562" at bounding box center [186, 47] width 307 height 11
type input "7"
type input "a"
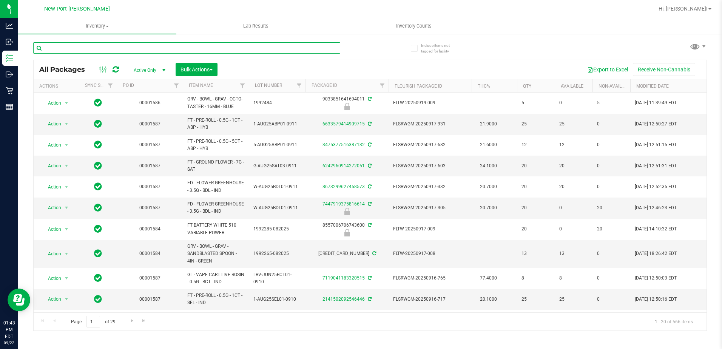
click at [134, 46] on input "text" at bounding box center [186, 47] width 307 height 11
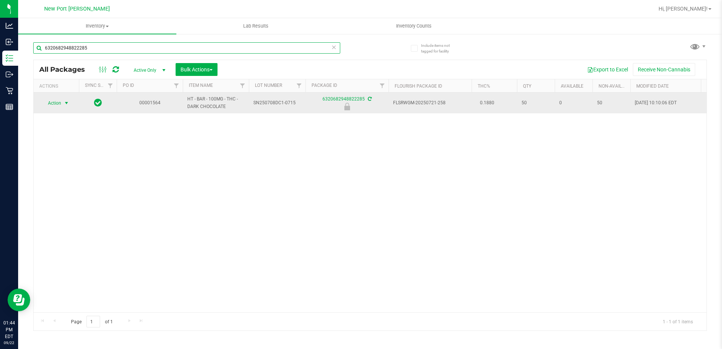
type input "6320682948822285"
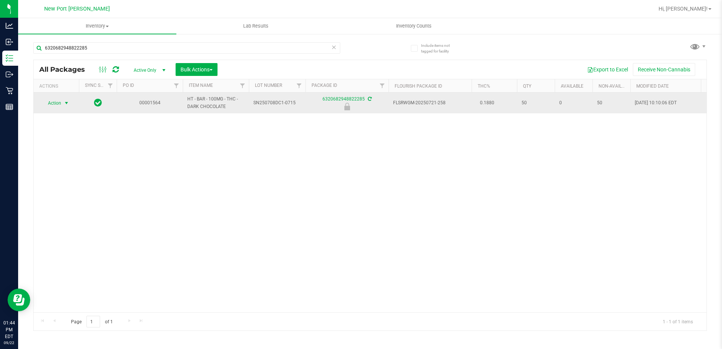
click at [71, 103] on span "select" at bounding box center [66, 103] width 9 height 11
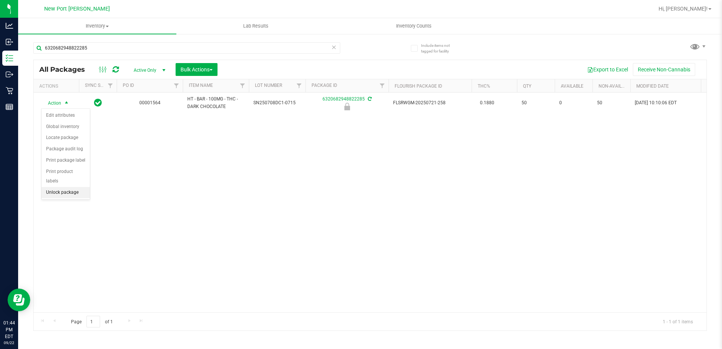
click at [73, 187] on li "Unlock package" at bounding box center [66, 192] width 48 height 11
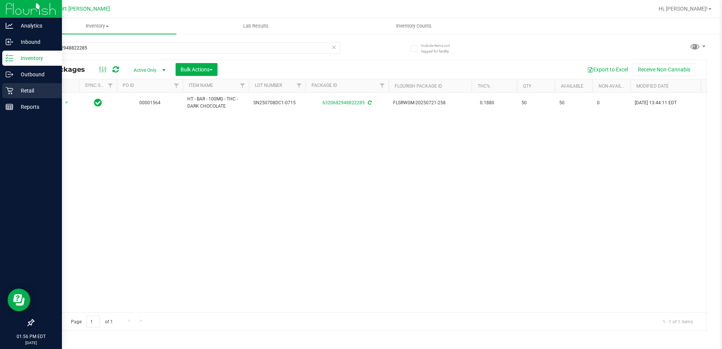
click at [28, 88] on p "Retail" at bounding box center [35, 90] width 45 height 9
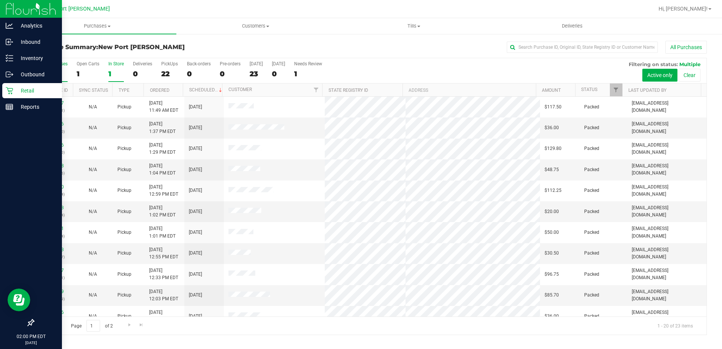
click at [112, 68] on label "In Store 1" at bounding box center [115, 71] width 15 height 21
click at [0, 0] on input "In Store 1" at bounding box center [0, 0] width 0 height 0
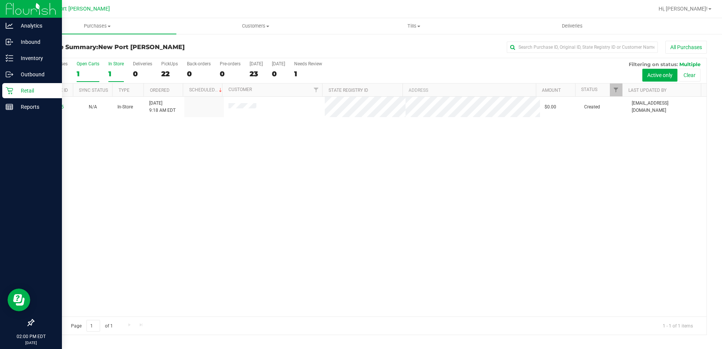
click at [82, 69] on div "1" at bounding box center [88, 73] width 23 height 9
click at [0, 0] on input "Open Carts 1" at bounding box center [0, 0] width 0 height 0
click at [54, 66] on div "All Purchases" at bounding box center [54, 63] width 28 height 5
click at [0, 0] on input "All Purchases 23" at bounding box center [0, 0] width 0 height 0
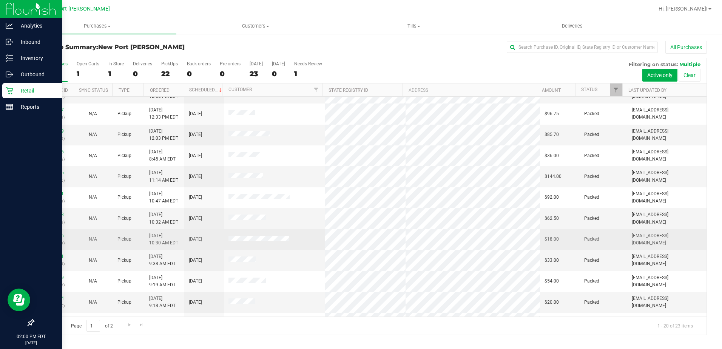
scroll to position [198, 0]
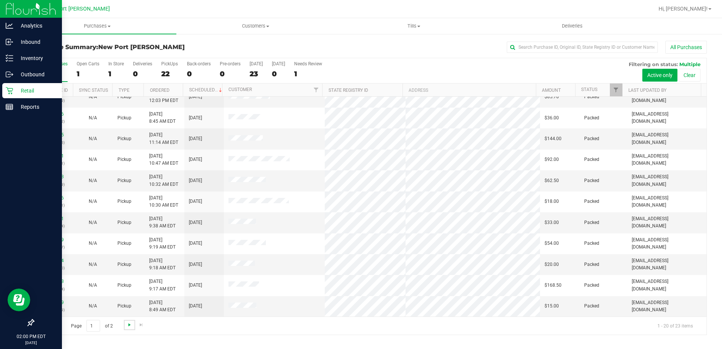
click at [127, 324] on span "Go to the next page" at bounding box center [130, 325] width 6 height 6
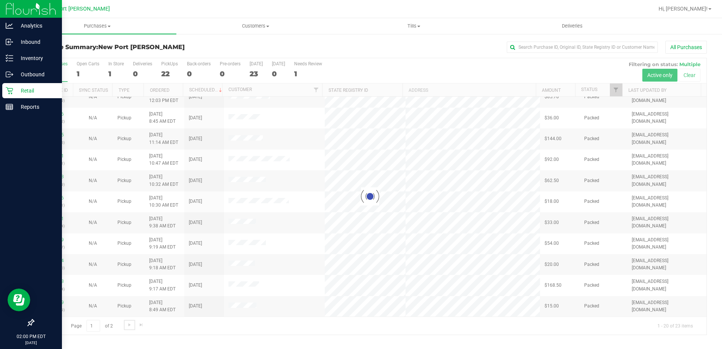
scroll to position [0, 0]
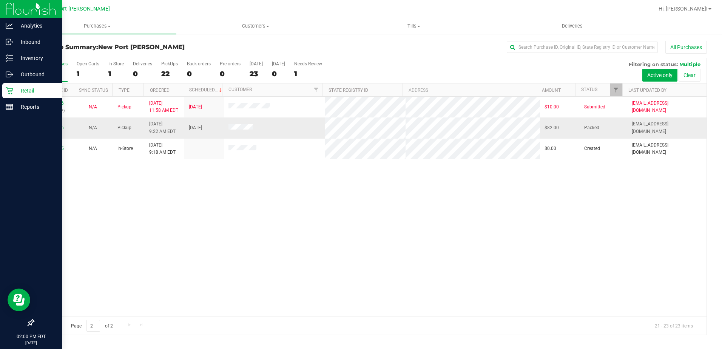
click at [53, 128] on link "11986096" at bounding box center [53, 127] width 21 height 5
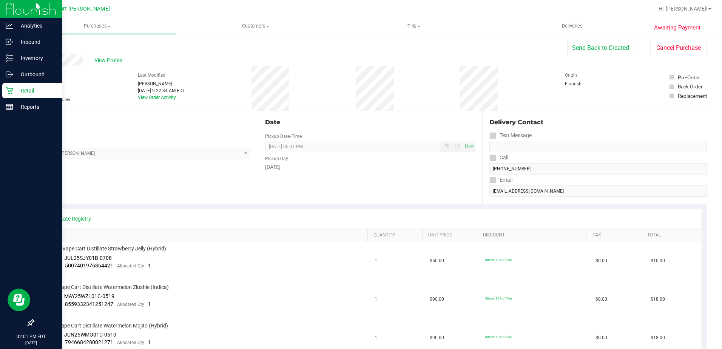
click at [22, 92] on p "Retail" at bounding box center [35, 90] width 45 height 9
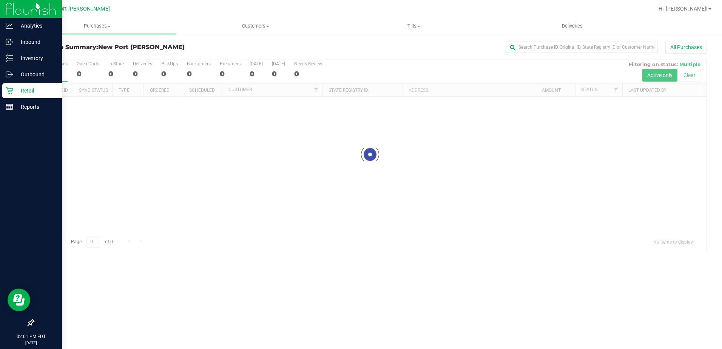
click at [22, 92] on p "Retail" at bounding box center [35, 90] width 45 height 9
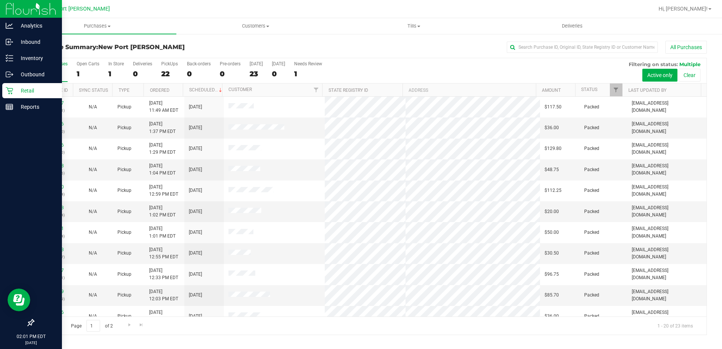
click at [22, 89] on p "Retail" at bounding box center [35, 90] width 45 height 9
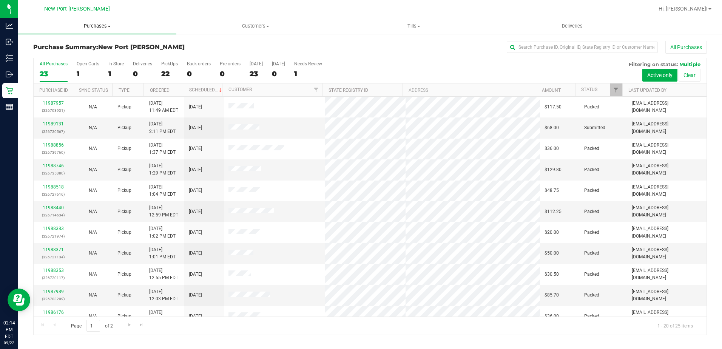
click at [109, 27] on span "Purchases" at bounding box center [97, 26] width 158 height 7
click at [55, 57] on span "Fulfillment" at bounding box center [41, 54] width 47 height 6
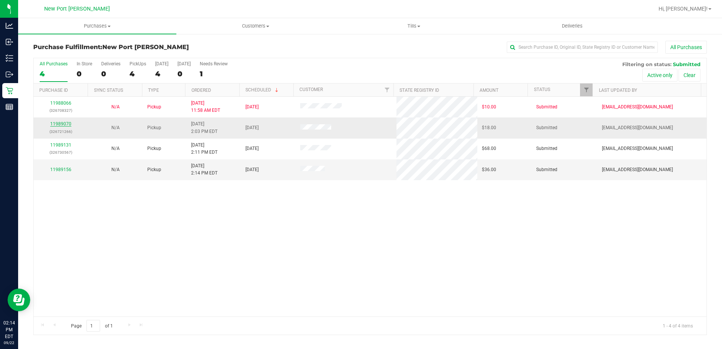
click at [63, 123] on link "11989070" at bounding box center [60, 123] width 21 height 5
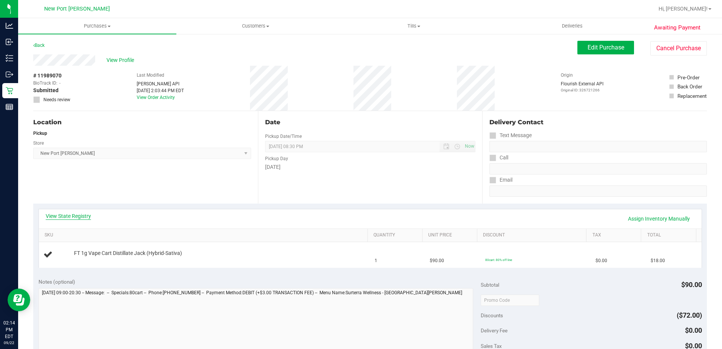
click at [66, 215] on link "View State Registry" at bounding box center [68, 216] width 45 height 8
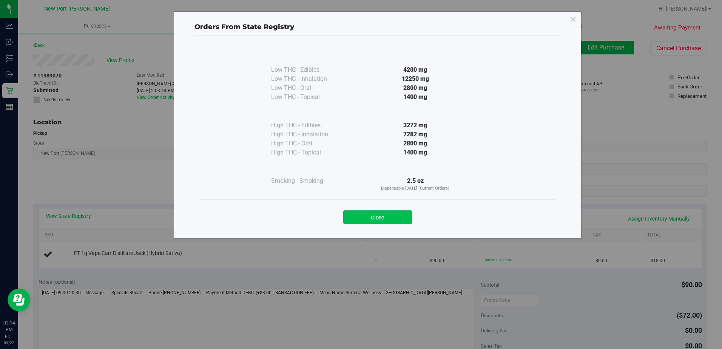
click at [374, 216] on button "Close" at bounding box center [377, 217] width 69 height 14
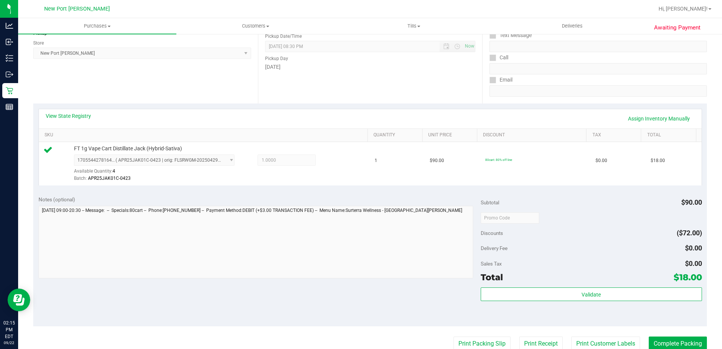
scroll to position [189, 0]
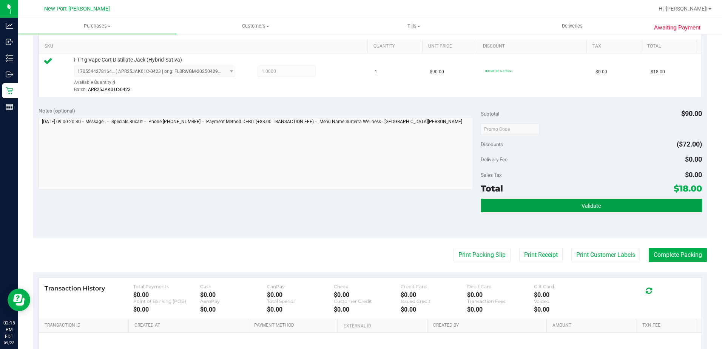
click at [546, 201] on button "Validate" at bounding box center [591, 206] width 221 height 14
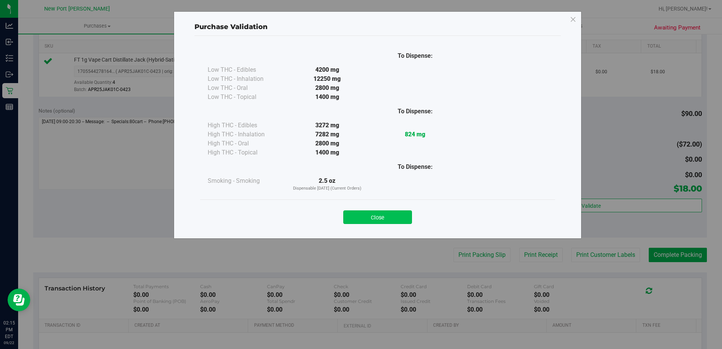
click at [383, 223] on button "Close" at bounding box center [377, 217] width 69 height 14
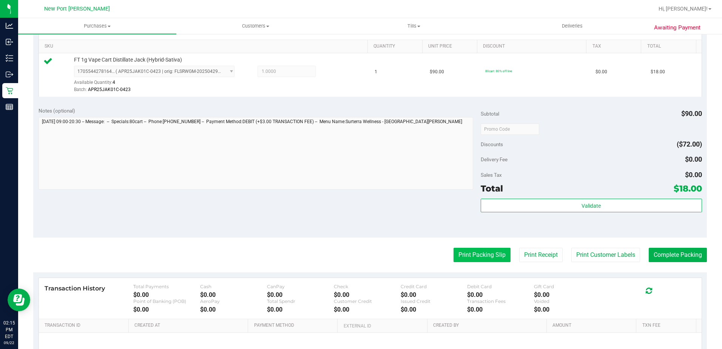
click at [476, 255] on button "Print Packing Slip" at bounding box center [482, 255] width 57 height 14
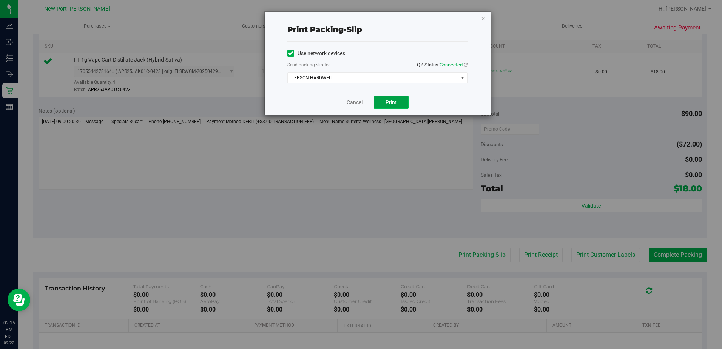
click at [396, 101] on span "Print" at bounding box center [391, 102] width 11 height 6
click at [355, 100] on link "Cancel" at bounding box center [355, 103] width 16 height 8
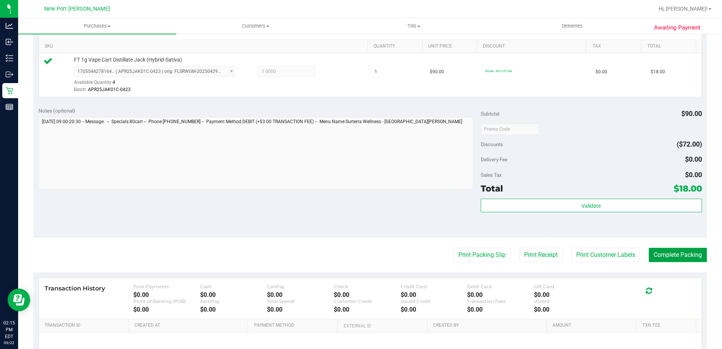
click at [673, 257] on button "Complete Packing" at bounding box center [678, 255] width 58 height 14
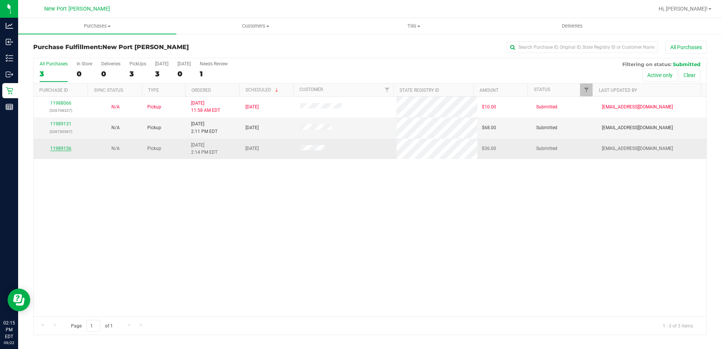
click at [63, 148] on link "11989156" at bounding box center [60, 148] width 21 height 5
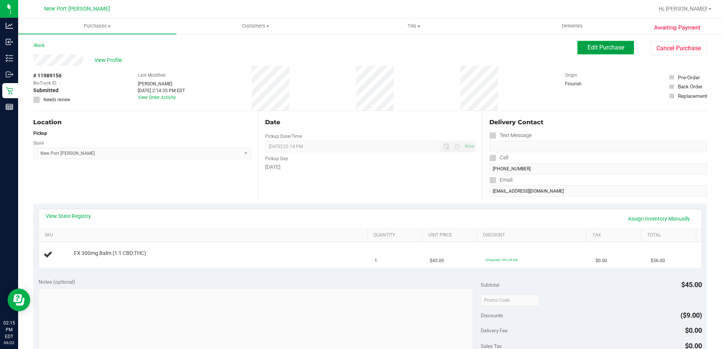
click at [615, 48] on span "Edit Purchase" at bounding box center [606, 47] width 37 height 7
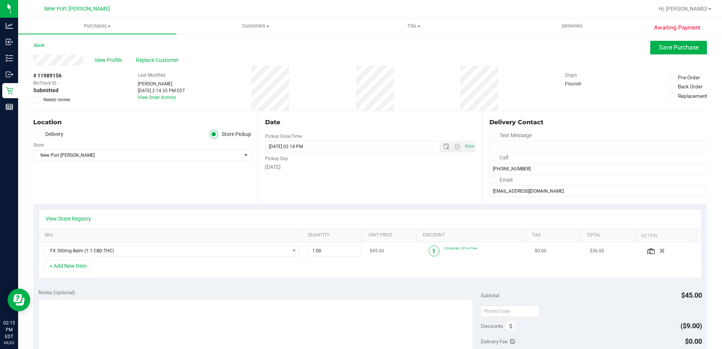
click at [433, 250] on icon at bounding box center [434, 251] width 3 height 5
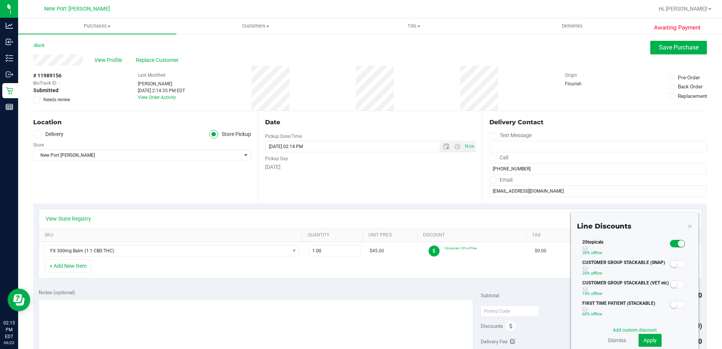
click at [670, 243] on span at bounding box center [677, 244] width 15 height 8
click at [649, 342] on span "Apply" at bounding box center [650, 340] width 13 height 6
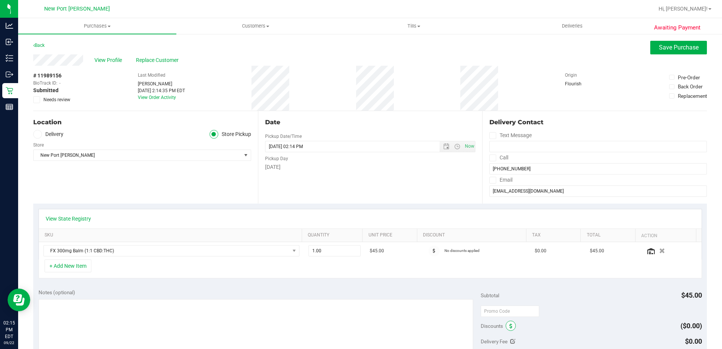
click at [510, 326] on icon at bounding box center [511, 326] width 3 height 5
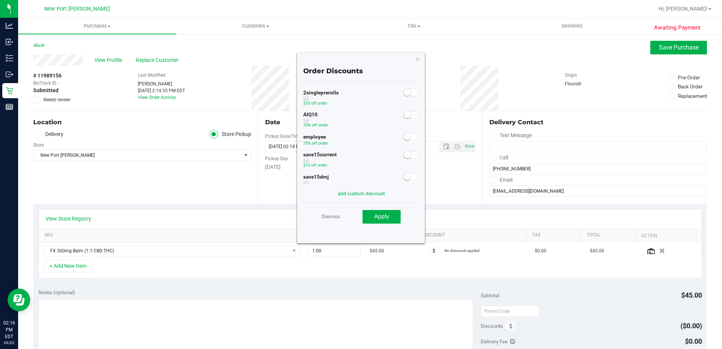
click at [405, 137] on small at bounding box center [407, 136] width 7 height 7
click at [379, 219] on span "Apply" at bounding box center [381, 216] width 15 height 7
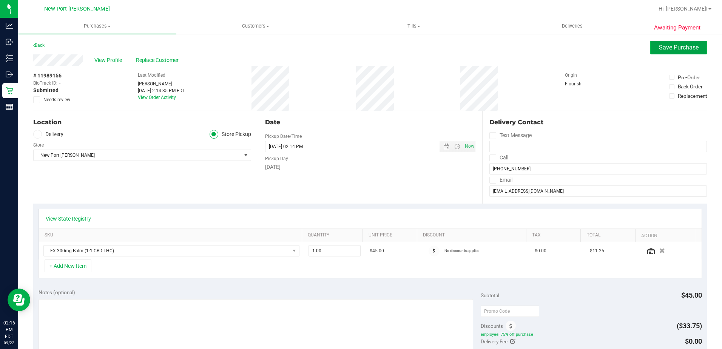
click at [668, 52] on button "Save Purchase" at bounding box center [678, 48] width 57 height 14
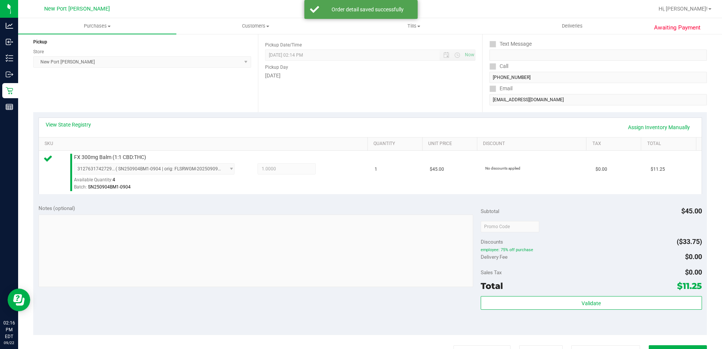
scroll to position [151, 0]
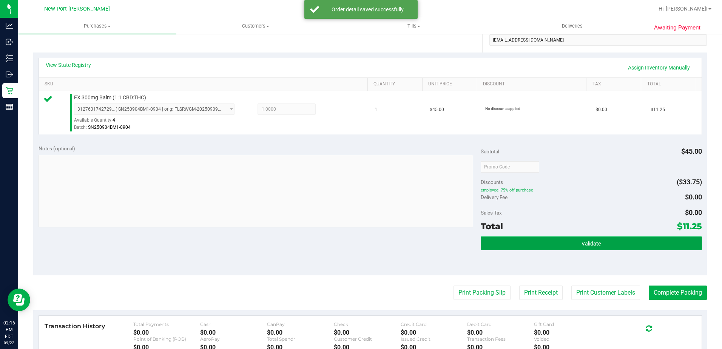
click at [582, 250] on button "Validate" at bounding box center [591, 243] width 221 height 14
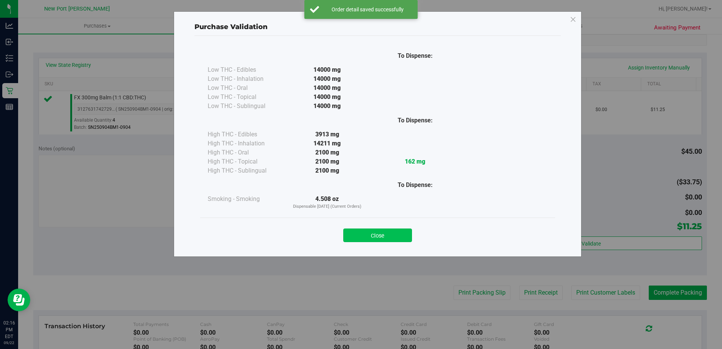
click at [377, 232] on button "Close" at bounding box center [377, 236] width 69 height 14
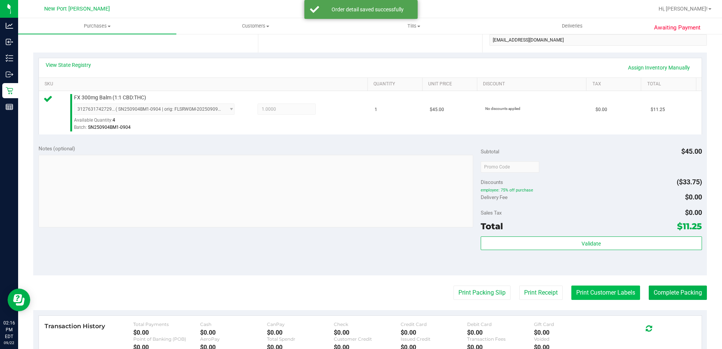
click at [593, 294] on button "Print Customer Labels" at bounding box center [605, 293] width 69 height 14
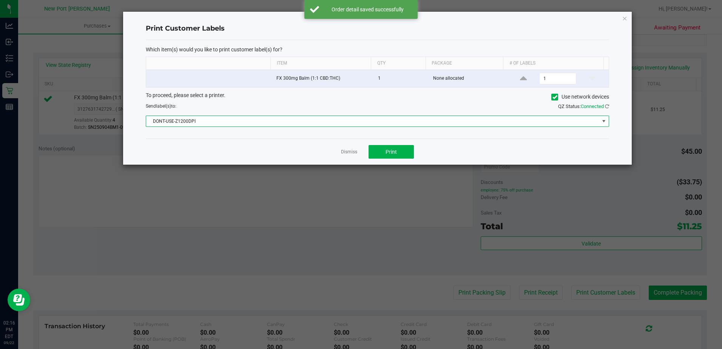
click at [605, 122] on span at bounding box center [604, 121] width 6 height 6
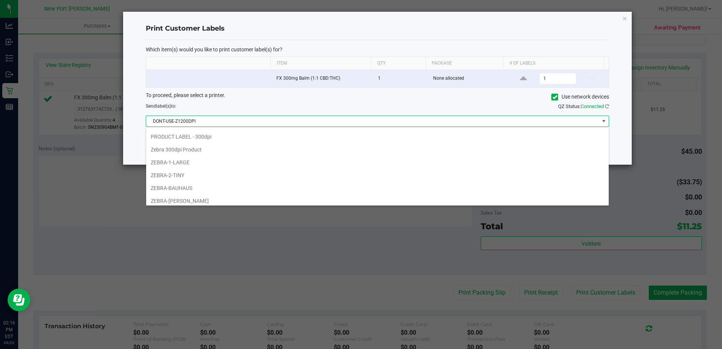
scroll to position [66, 0]
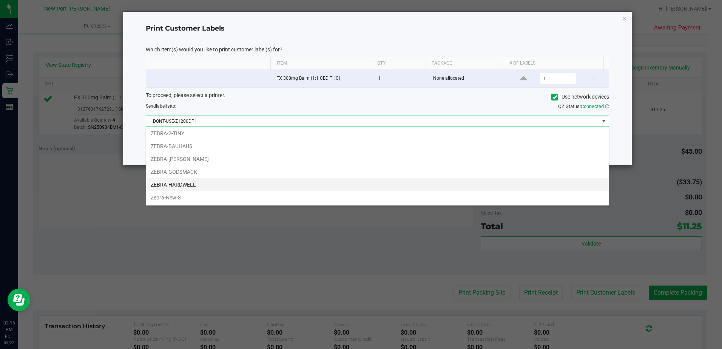
click at [190, 185] on li "ZEBRA-HARDWELL" at bounding box center [377, 184] width 463 height 13
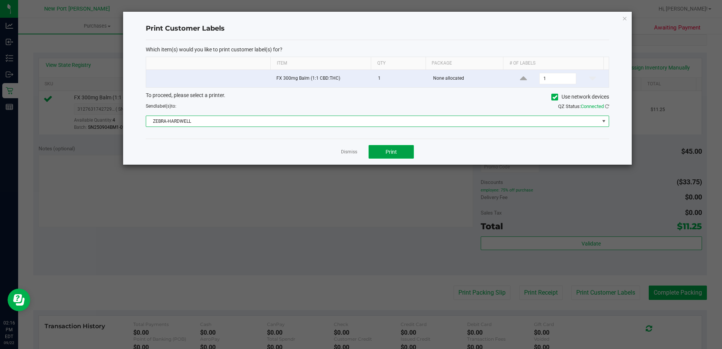
click at [395, 150] on span "Print" at bounding box center [391, 152] width 11 height 6
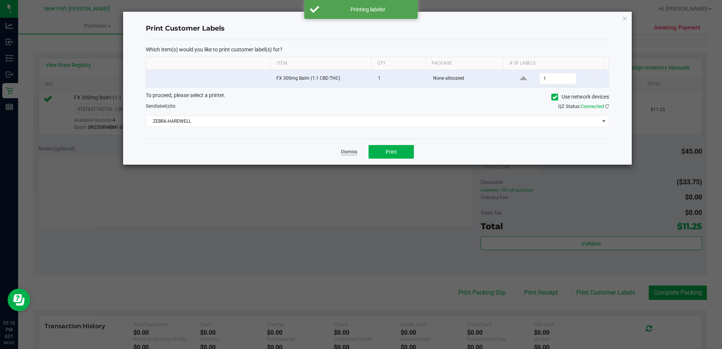
click at [346, 151] on link "Dismiss" at bounding box center [349, 152] width 16 height 6
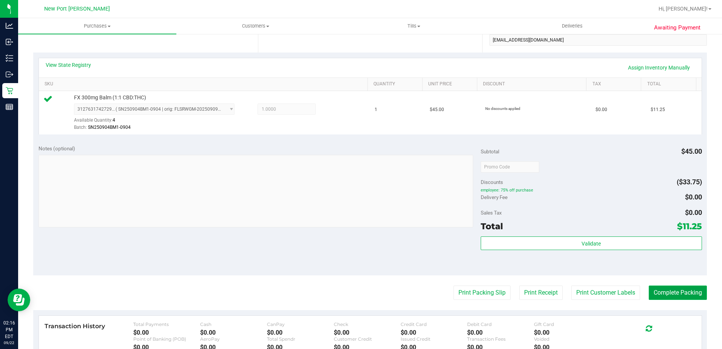
click at [669, 292] on button "Complete Packing" at bounding box center [678, 293] width 58 height 14
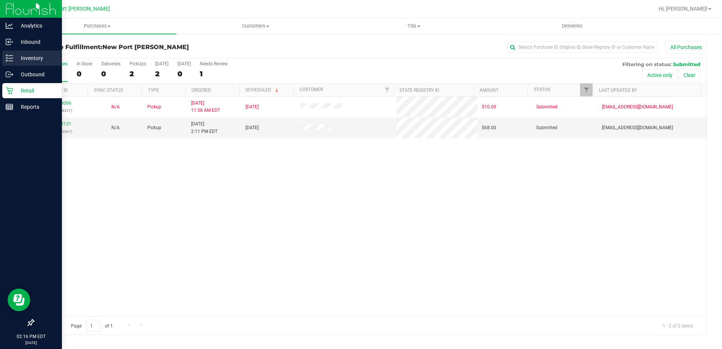
click at [28, 57] on p "Inventory" at bounding box center [35, 58] width 45 height 9
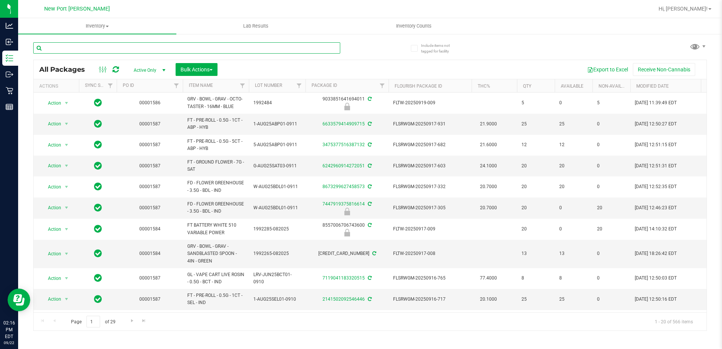
click at [68, 48] on input "text" at bounding box center [186, 47] width 307 height 11
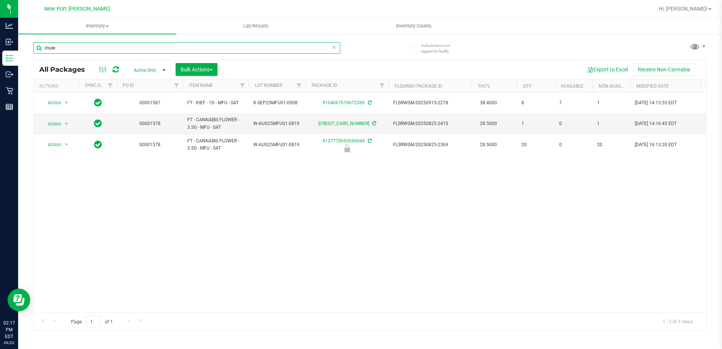
type input "mule"
drag, startPoint x: 113, startPoint y: 49, endPoint x: -2, endPoint y: 20, distance: 118.2
click at [0, 20] on html "Analytics Inbound Inventory Outbound Retail Reports 02:17 PM EDT 09/22/2025 09/…" at bounding box center [361, 174] width 722 height 349
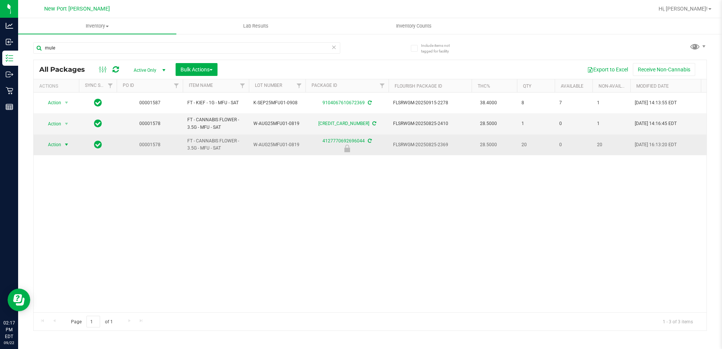
click at [67, 146] on span "select" at bounding box center [66, 145] width 6 height 6
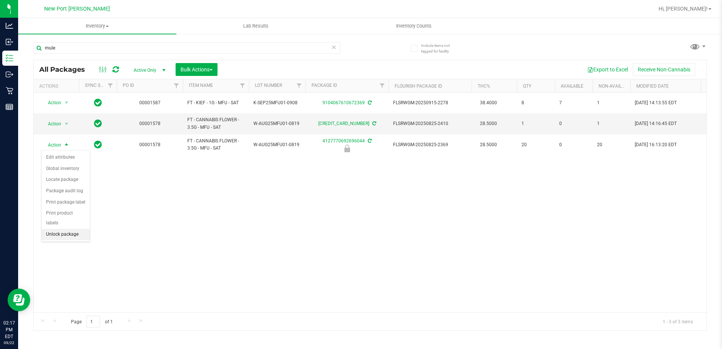
click at [56, 229] on li "Unlock package" at bounding box center [66, 234] width 48 height 11
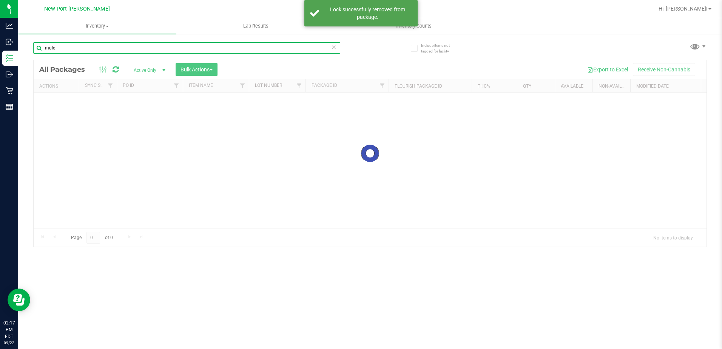
click at [74, 50] on input "mule" at bounding box center [186, 47] width 307 height 11
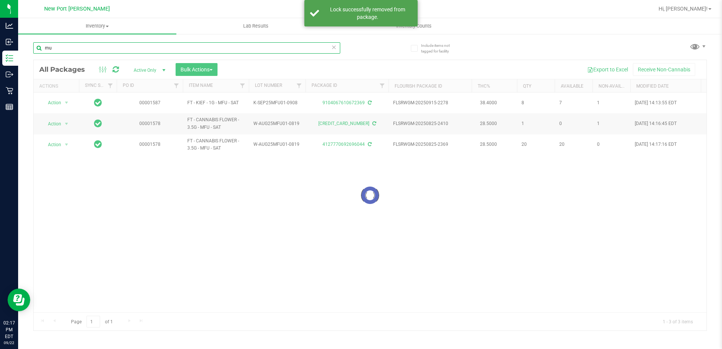
type input "m"
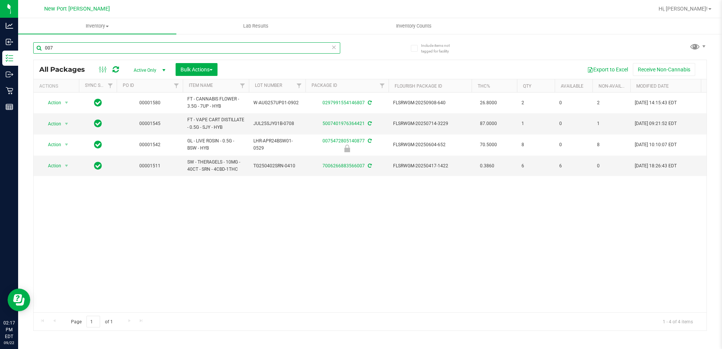
type input "007"
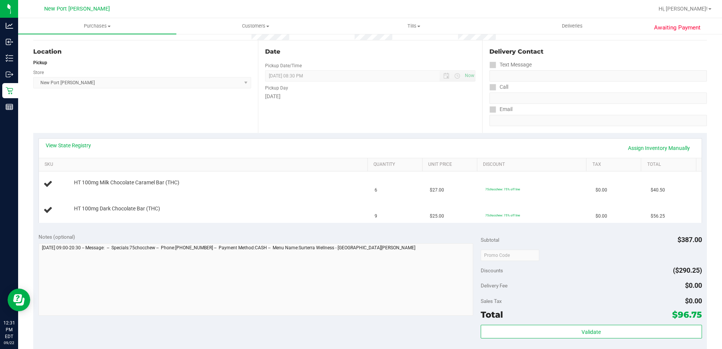
scroll to position [76, 0]
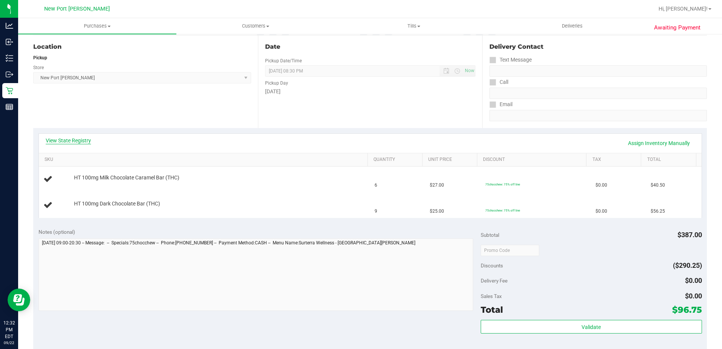
click at [87, 140] on link "View State Registry" at bounding box center [68, 141] width 45 height 8
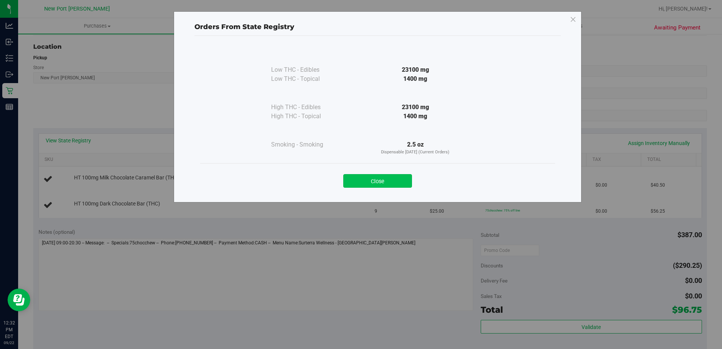
click at [400, 179] on button "Close" at bounding box center [377, 181] width 69 height 14
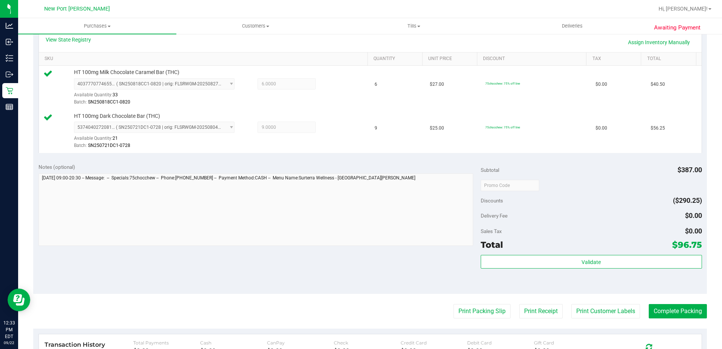
scroll to position [312, 0]
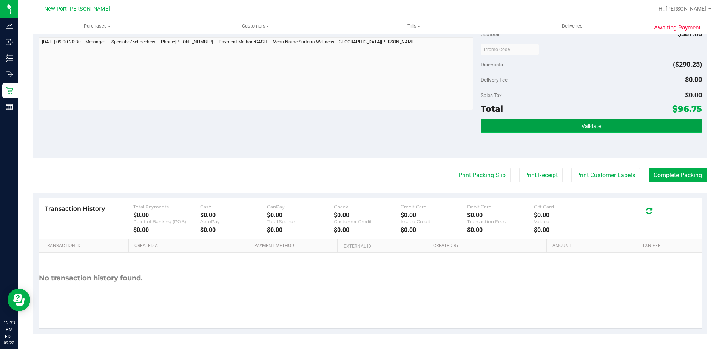
click at [595, 124] on span "Validate" at bounding box center [591, 126] width 19 height 6
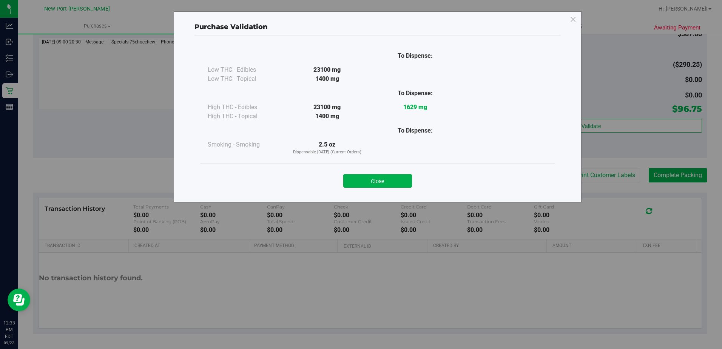
click at [406, 178] on button "Close" at bounding box center [377, 181] width 69 height 14
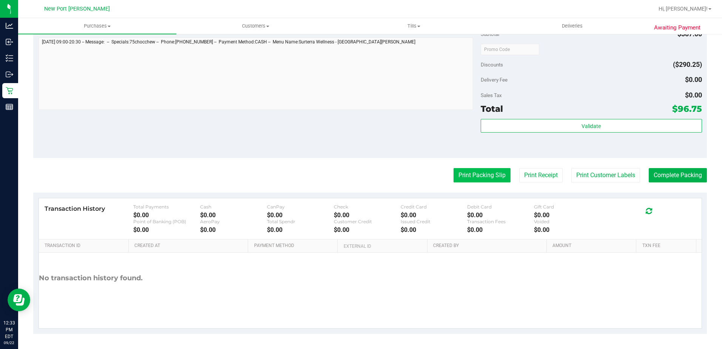
click at [493, 174] on button "Print Packing Slip" at bounding box center [482, 175] width 57 height 14
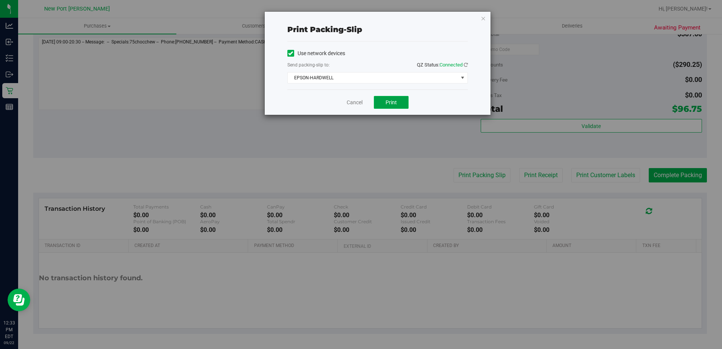
click at [397, 97] on button "Print" at bounding box center [391, 102] width 35 height 13
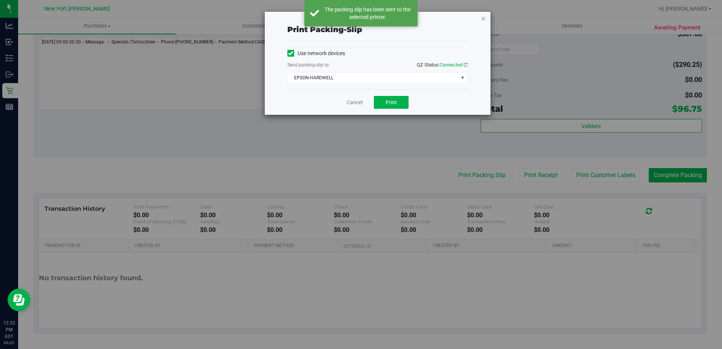
click at [485, 15] on icon "button" at bounding box center [483, 18] width 5 height 9
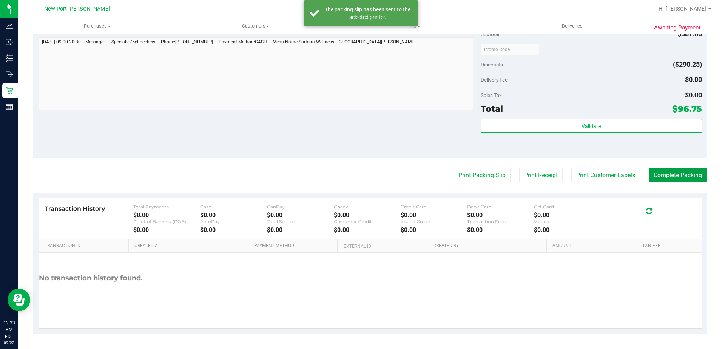
click at [665, 178] on button "Complete Packing" at bounding box center [678, 175] width 58 height 14
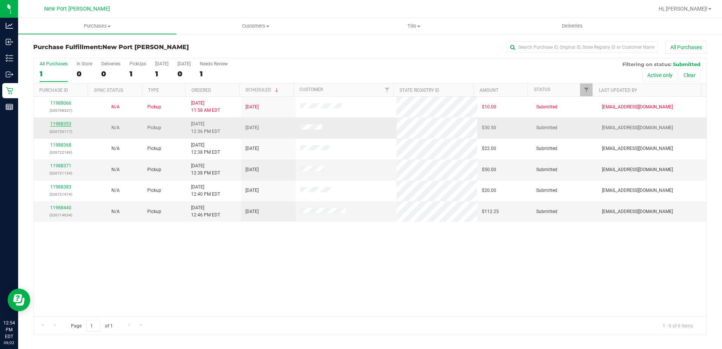
click at [68, 122] on link "11988353" at bounding box center [60, 123] width 21 height 5
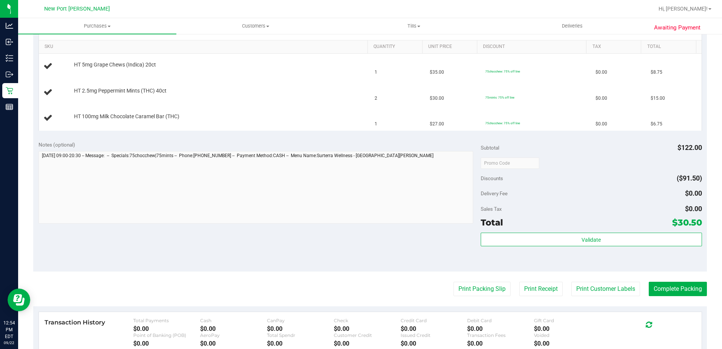
scroll to position [189, 0]
click at [468, 292] on button "Print Packing Slip" at bounding box center [482, 288] width 57 height 14
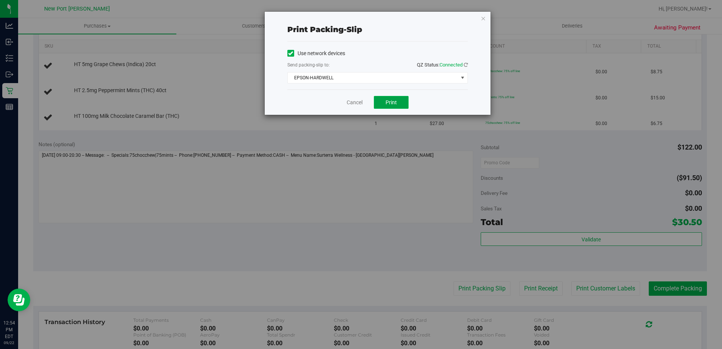
click at [400, 102] on button "Print" at bounding box center [391, 102] width 35 height 13
click at [485, 20] on icon "button" at bounding box center [483, 18] width 5 height 9
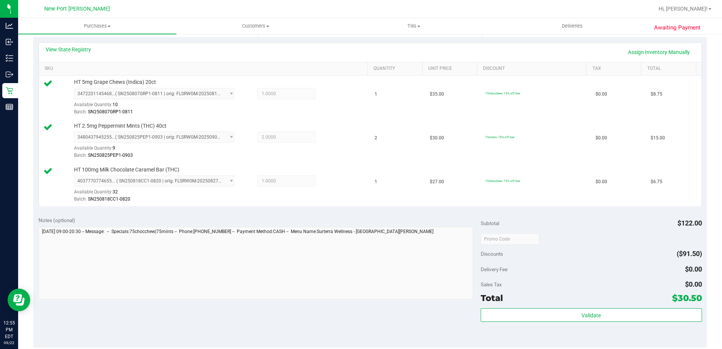
scroll to position [227, 0]
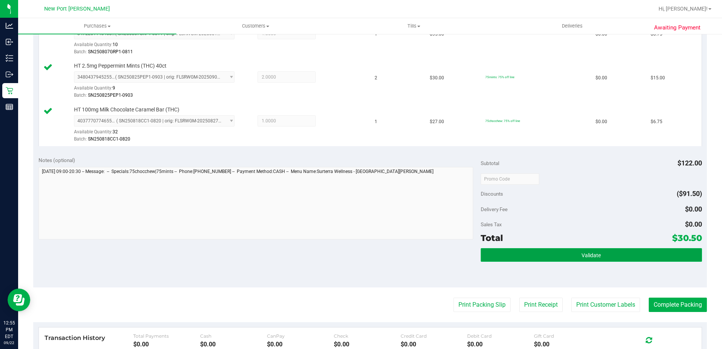
click at [560, 256] on button "Validate" at bounding box center [591, 255] width 221 height 14
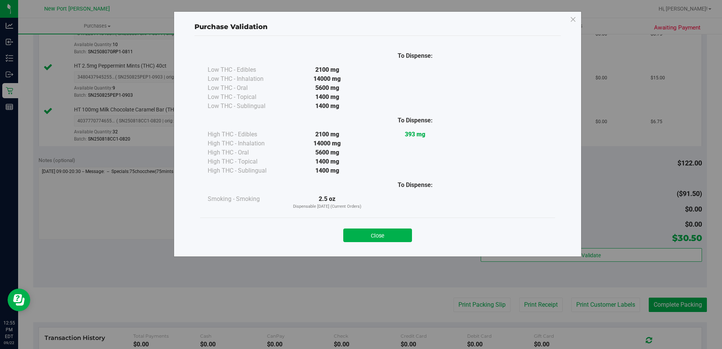
drag, startPoint x: 370, startPoint y: 237, endPoint x: 425, endPoint y: 254, distance: 57.3
click at [375, 238] on button "Close" at bounding box center [377, 236] width 69 height 14
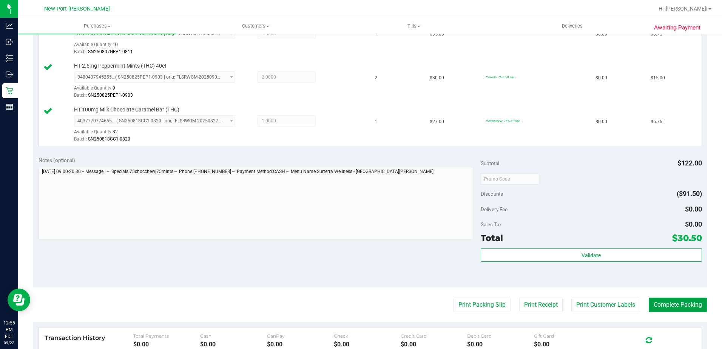
click at [675, 304] on button "Complete Packing" at bounding box center [678, 305] width 58 height 14
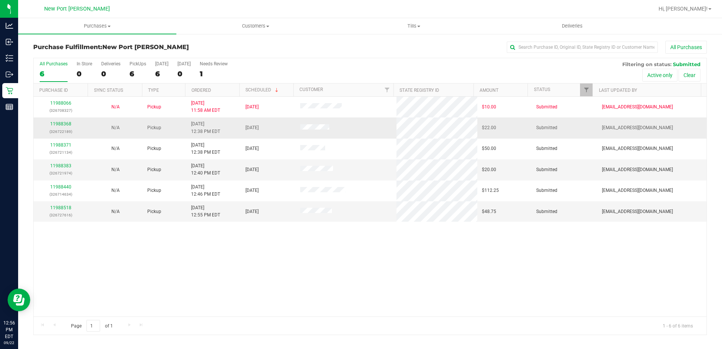
click at [62, 127] on div "11988368 (326722189)" at bounding box center [61, 127] width 46 height 14
click at [62, 122] on link "11988368" at bounding box center [60, 123] width 21 height 5
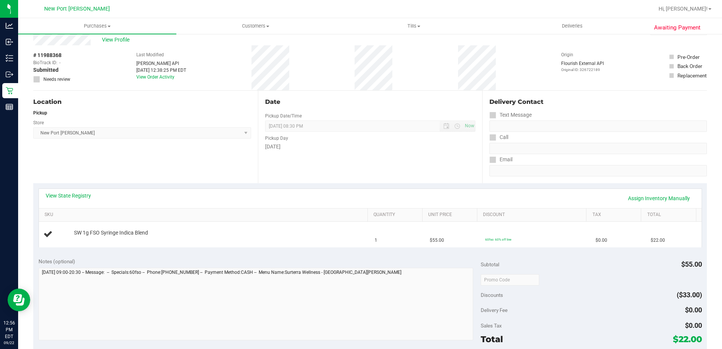
scroll to position [38, 0]
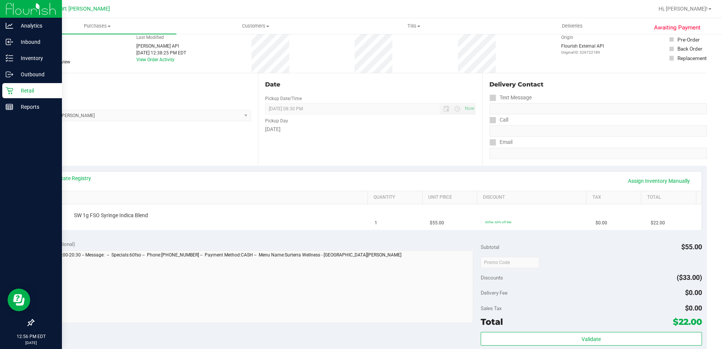
click at [40, 87] on p "Retail" at bounding box center [35, 90] width 45 height 9
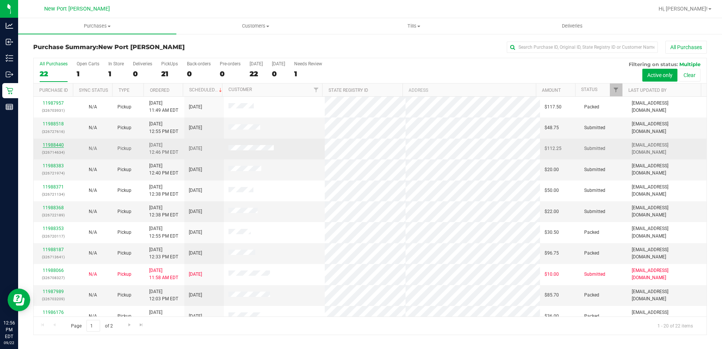
click at [47, 142] on link "11988440" at bounding box center [53, 144] width 21 height 5
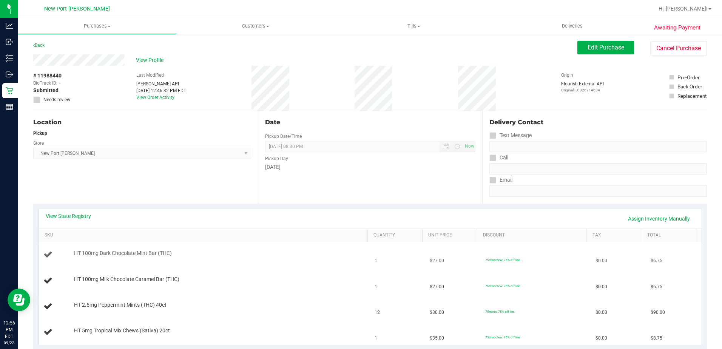
scroll to position [113, 0]
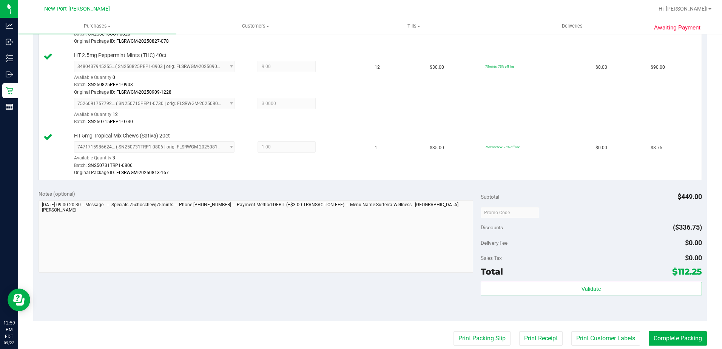
scroll to position [378, 0]
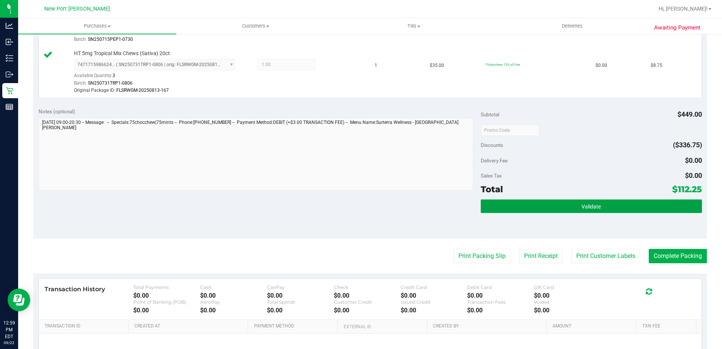
click at [584, 206] on span "Validate" at bounding box center [591, 207] width 19 height 6
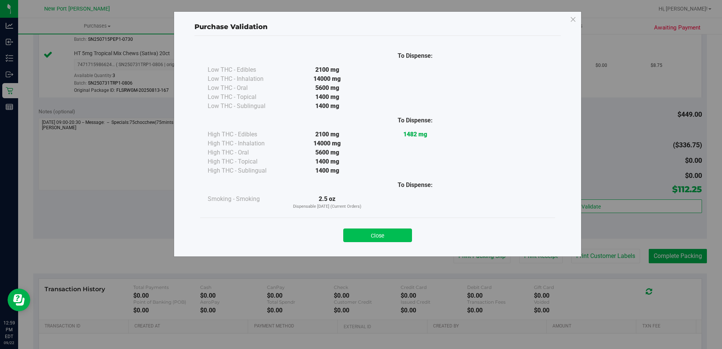
click at [386, 237] on button "Close" at bounding box center [377, 236] width 69 height 14
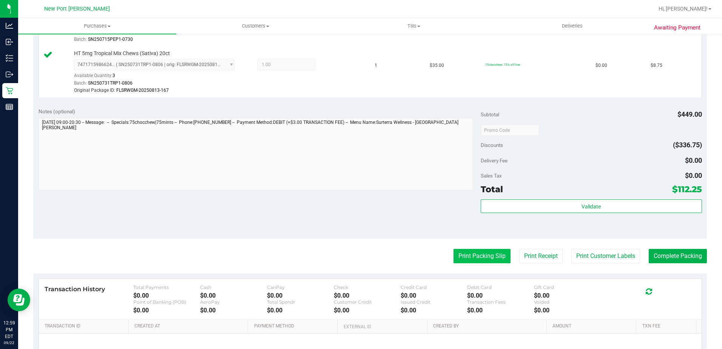
click at [482, 250] on button "Print Packing Slip" at bounding box center [482, 256] width 57 height 14
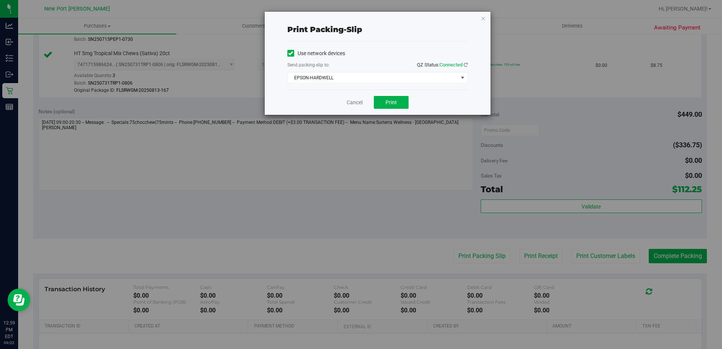
click at [484, 12] on div "Print packing-slip Use network devices Send packing-slip to: QZ Status: Connect…" at bounding box center [378, 63] width 226 height 103
click at [401, 105] on button "Print" at bounding box center [391, 102] width 35 height 13
click at [485, 17] on icon "button" at bounding box center [483, 18] width 5 height 9
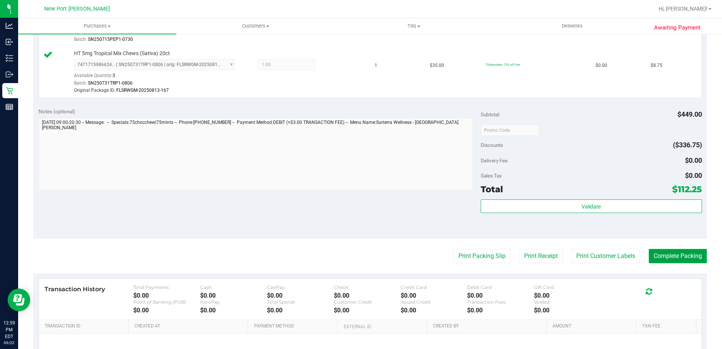
click at [677, 256] on button "Complete Packing" at bounding box center [678, 256] width 58 height 14
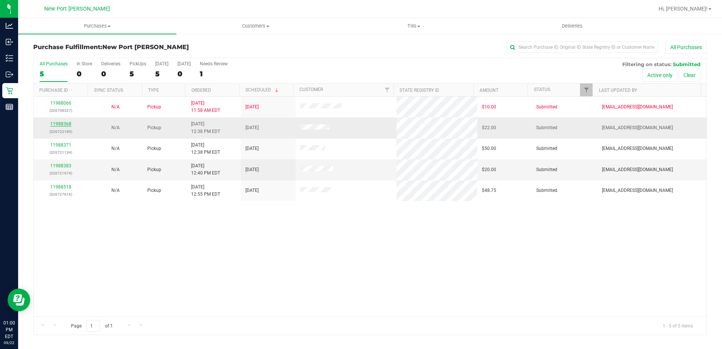
click at [63, 122] on link "11988368" at bounding box center [60, 123] width 21 height 5
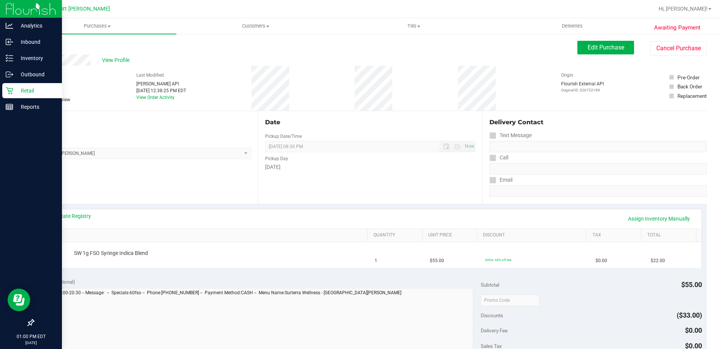
click at [25, 93] on p "Retail" at bounding box center [35, 90] width 45 height 9
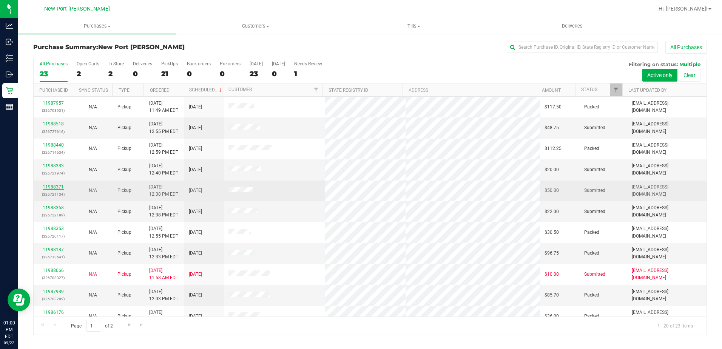
click at [60, 185] on link "11988371" at bounding box center [53, 186] width 21 height 5
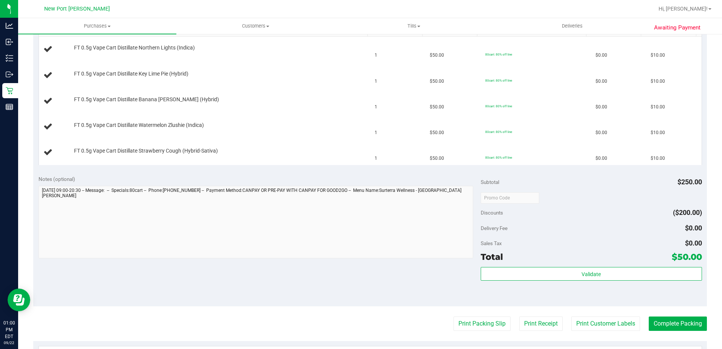
scroll to position [264, 0]
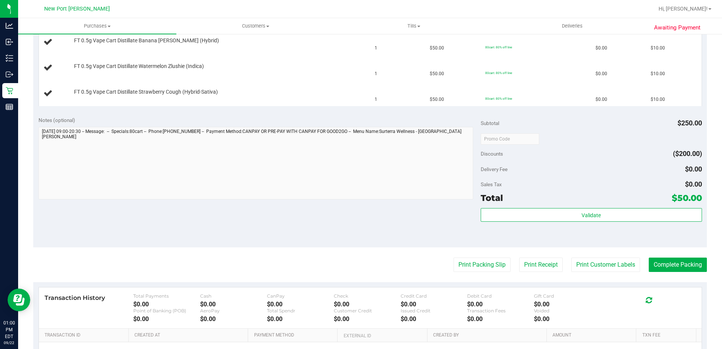
click at [468, 274] on purchase-details "Back Edit Purchase Cancel Purchase View Profile # 11988371 BioTrack ID: - Submi…" at bounding box center [370, 99] width 674 height 647
click at [471, 266] on button "Print Packing Slip" at bounding box center [482, 265] width 57 height 14
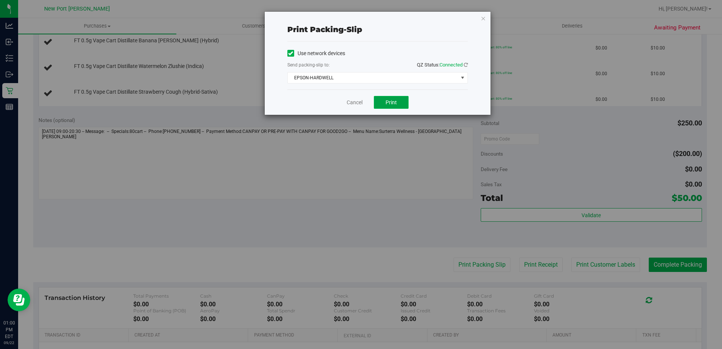
click at [394, 100] on span "Print" at bounding box center [391, 102] width 11 height 6
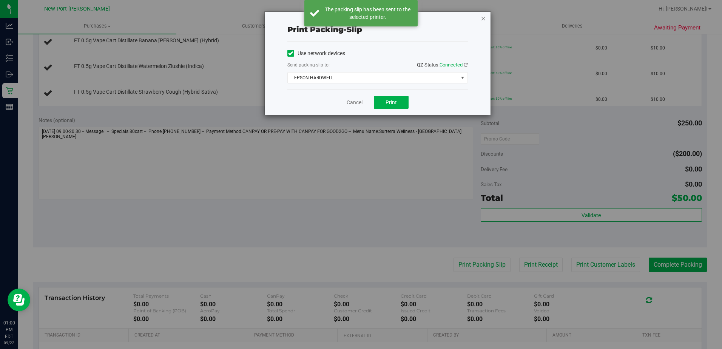
click at [484, 18] on icon "button" at bounding box center [483, 18] width 5 height 9
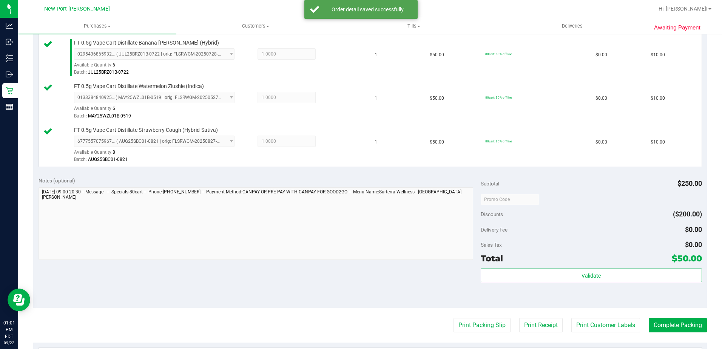
scroll to position [302, 0]
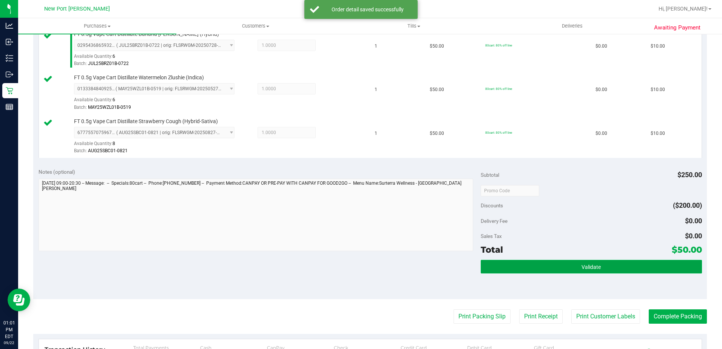
click at [558, 268] on button "Validate" at bounding box center [591, 267] width 221 height 14
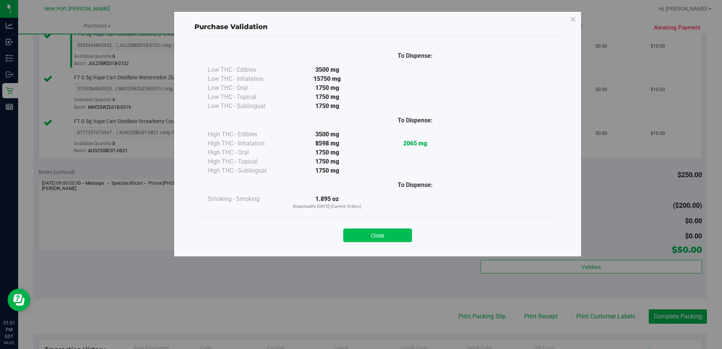
click at [399, 236] on button "Close" at bounding box center [377, 236] width 69 height 14
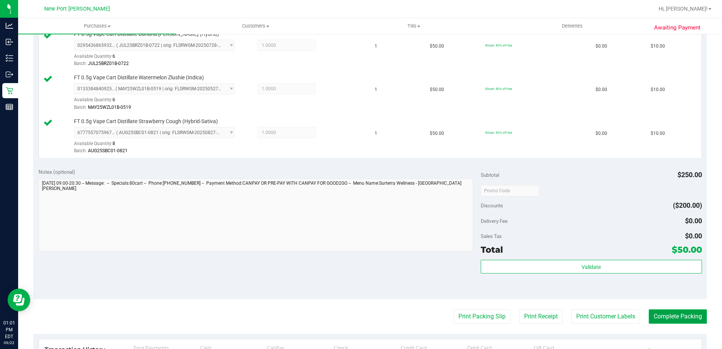
click at [672, 318] on button "Complete Packing" at bounding box center [678, 316] width 58 height 14
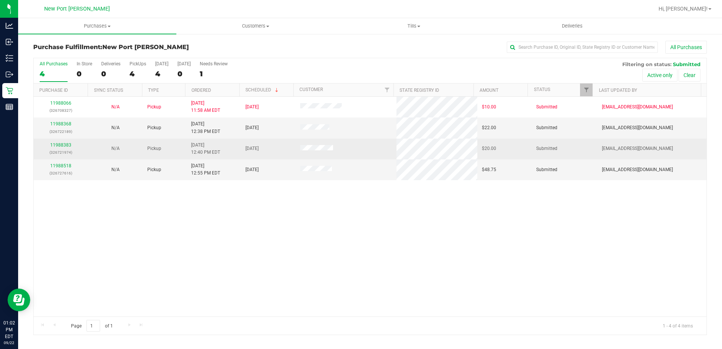
click at [58, 148] on div "11988383 (326721974)" at bounding box center [61, 149] width 46 height 14
click at [63, 141] on td "11988383 (326721974)" at bounding box center [61, 149] width 55 height 21
click at [59, 146] on link "11988383" at bounding box center [60, 144] width 21 height 5
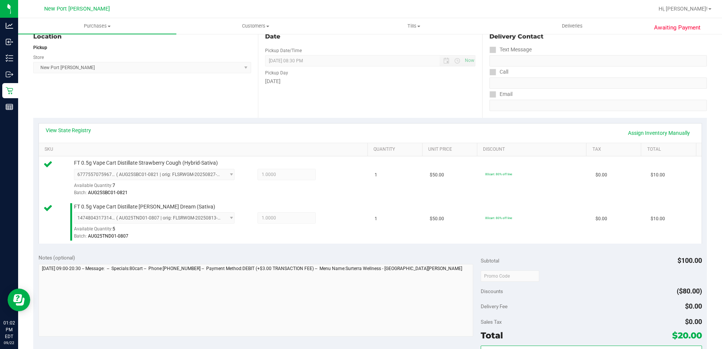
scroll to position [113, 0]
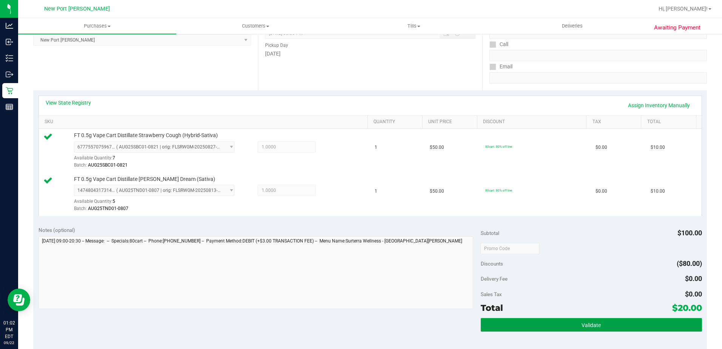
click at [536, 322] on button "Validate" at bounding box center [591, 325] width 221 height 14
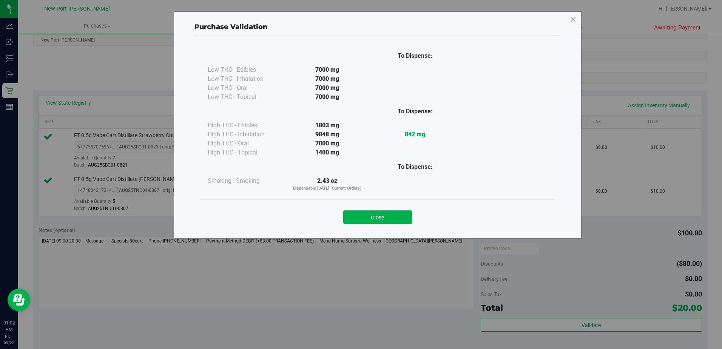
click at [572, 21] on icon at bounding box center [573, 20] width 7 height 12
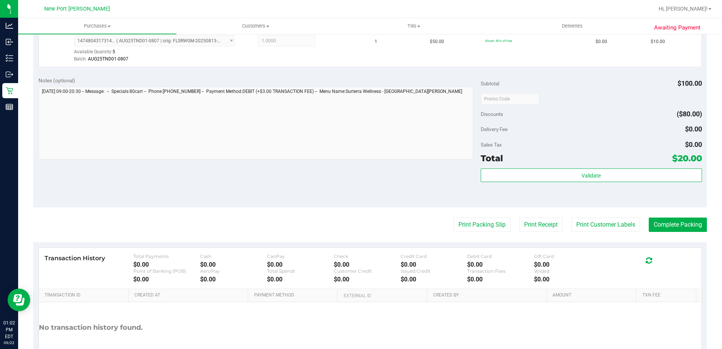
scroll to position [312, 0]
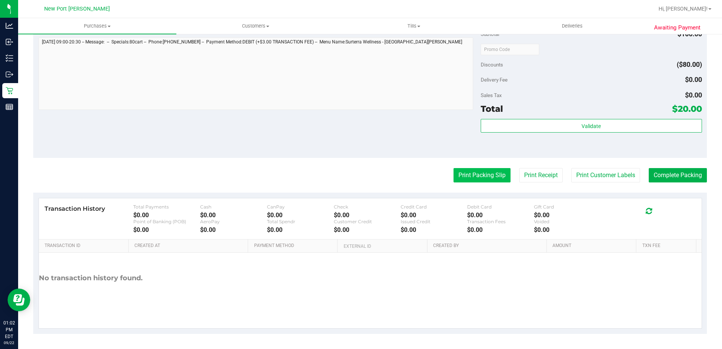
click at [469, 179] on button "Print Packing Slip" at bounding box center [482, 175] width 57 height 14
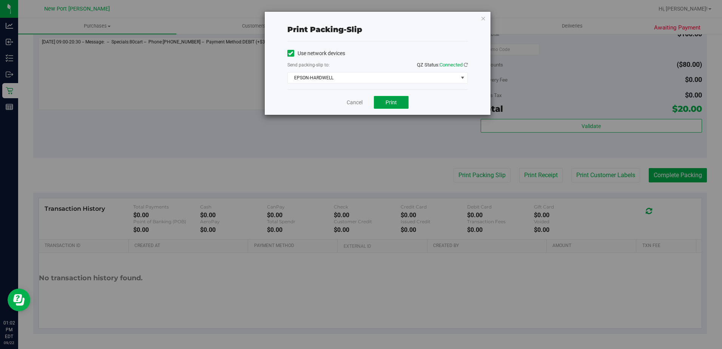
click at [401, 102] on button "Print" at bounding box center [391, 102] width 35 height 13
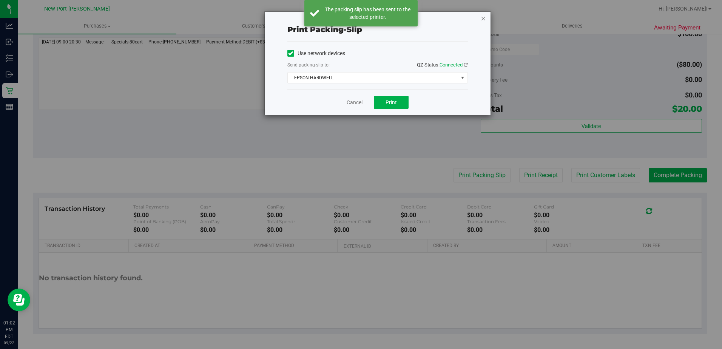
click at [483, 20] on icon "button" at bounding box center [483, 18] width 5 height 9
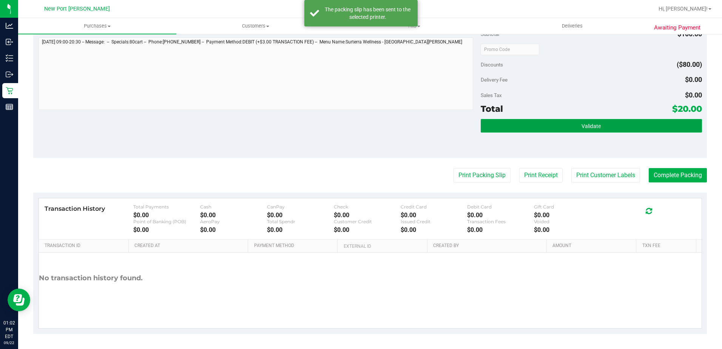
click at [594, 125] on span "Validate" at bounding box center [591, 126] width 19 height 6
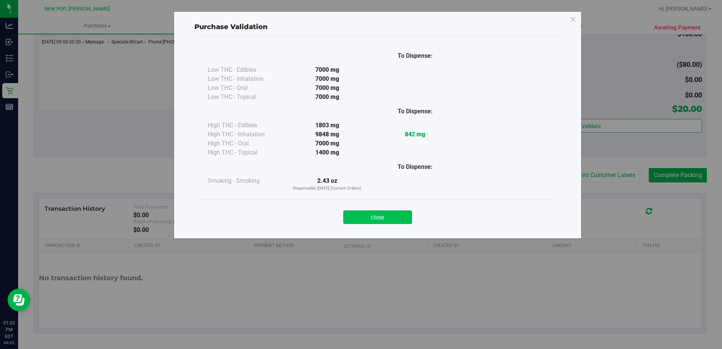
click at [370, 215] on button "Close" at bounding box center [377, 217] width 69 height 14
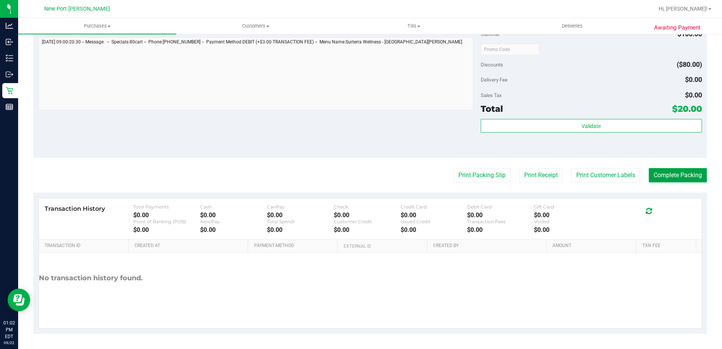
click at [666, 177] on button "Complete Packing" at bounding box center [678, 175] width 58 height 14
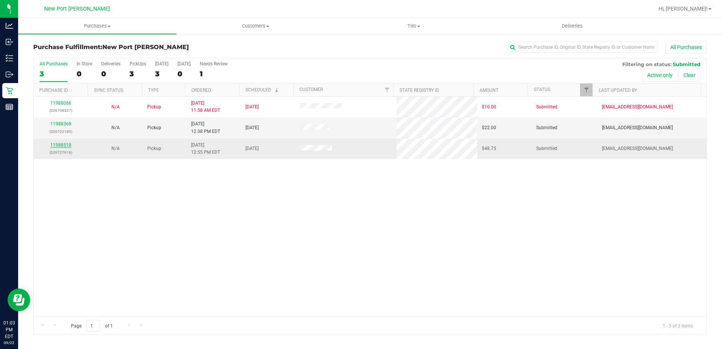
click at [62, 143] on link "11988518" at bounding box center [60, 144] width 21 height 5
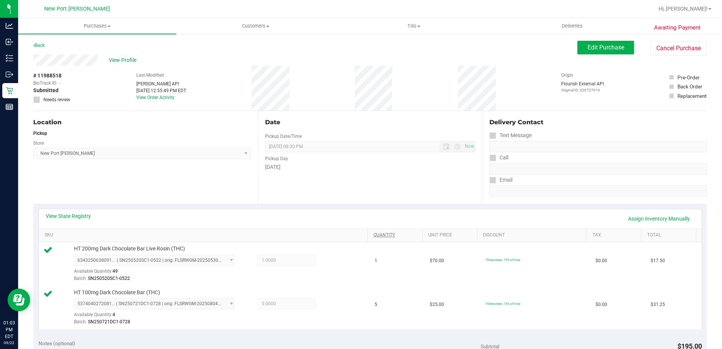
scroll to position [151, 0]
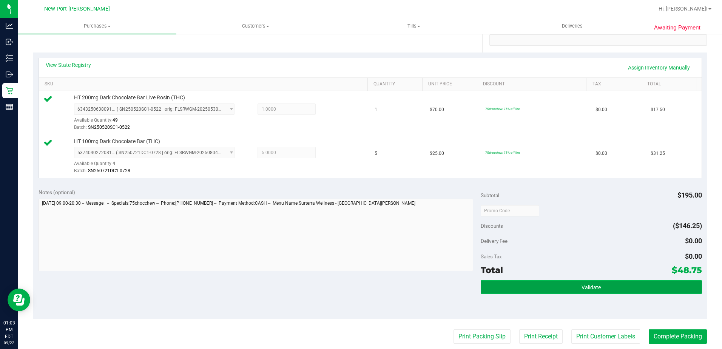
click at [557, 290] on button "Validate" at bounding box center [591, 287] width 221 height 14
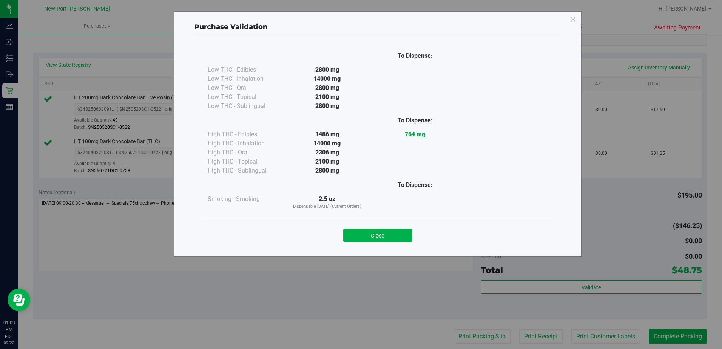
click at [385, 241] on button "Close" at bounding box center [377, 236] width 69 height 14
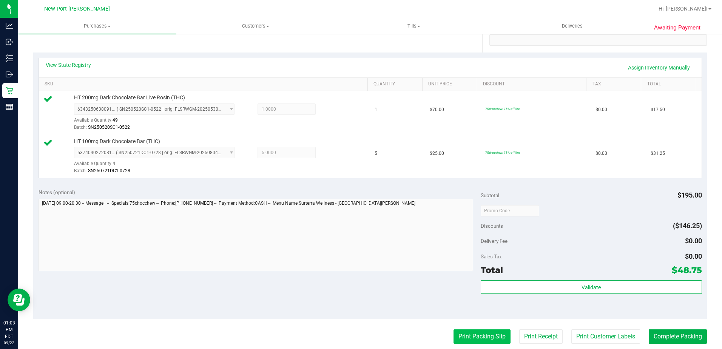
click at [486, 337] on button "Print Packing Slip" at bounding box center [482, 336] width 57 height 14
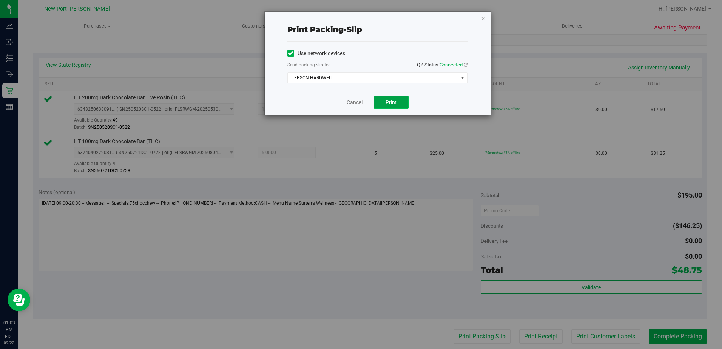
click at [390, 102] on span "Print" at bounding box center [391, 102] width 11 height 6
click at [484, 17] on icon "button" at bounding box center [483, 18] width 5 height 9
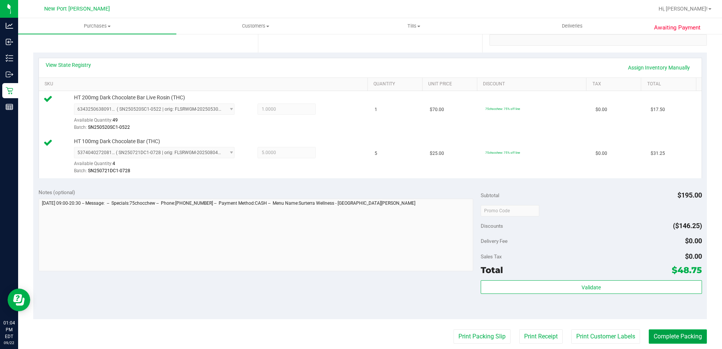
click at [666, 338] on button "Complete Packing" at bounding box center [678, 336] width 58 height 14
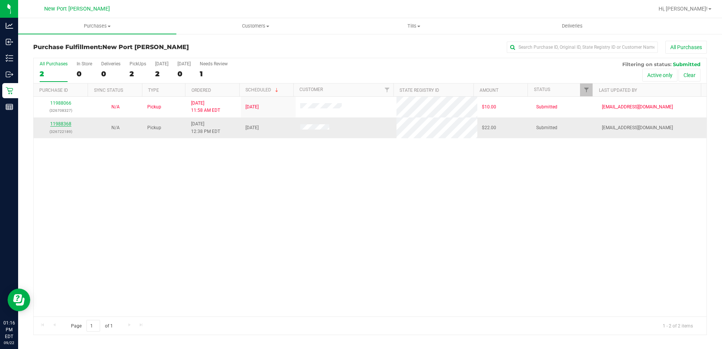
click at [57, 124] on link "11988368" at bounding box center [60, 123] width 21 height 5
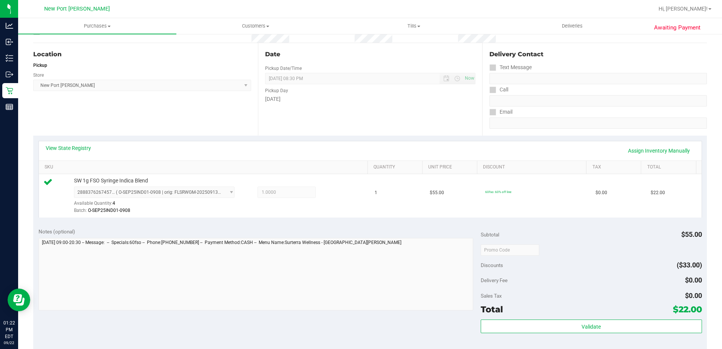
scroll to position [151, 0]
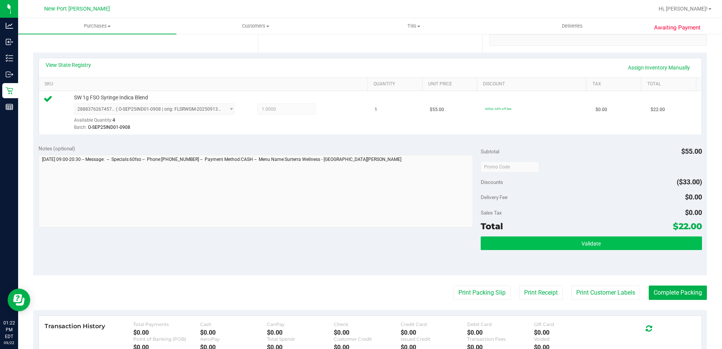
drag, startPoint x: 584, startPoint y: 251, endPoint x: 584, endPoint y: 246, distance: 5.0
click at [584, 251] on div "Validate" at bounding box center [591, 253] width 221 height 34
click at [584, 246] on span "Validate" at bounding box center [591, 244] width 19 height 6
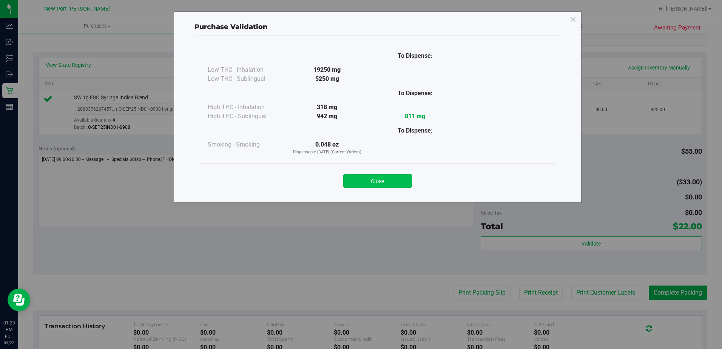
click at [363, 182] on button "Close" at bounding box center [377, 181] width 69 height 14
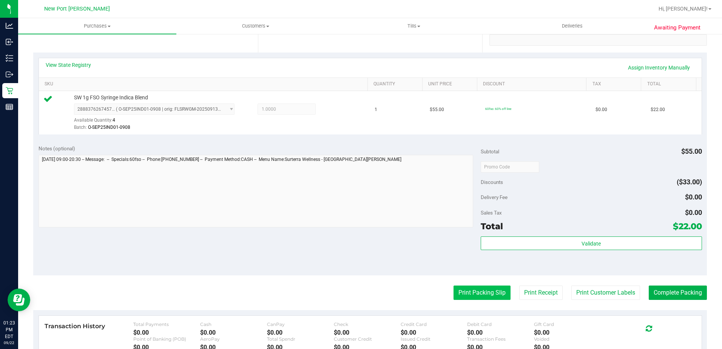
click at [474, 290] on button "Print Packing Slip" at bounding box center [482, 293] width 57 height 14
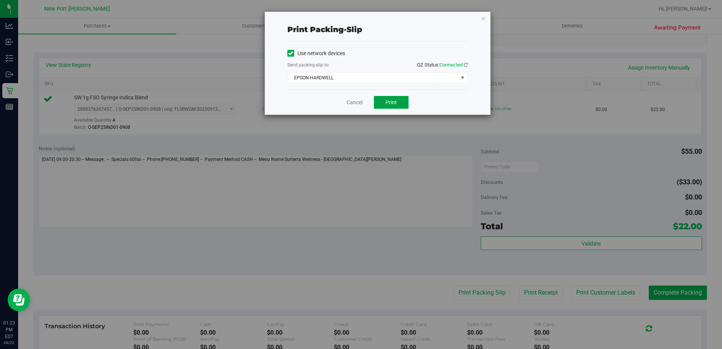
click at [384, 98] on button "Print" at bounding box center [391, 102] width 35 height 13
drag, startPoint x: 354, startPoint y: 103, endPoint x: 363, endPoint y: 107, distance: 10.0
click at [354, 103] on link "Cancel" at bounding box center [355, 103] width 16 height 8
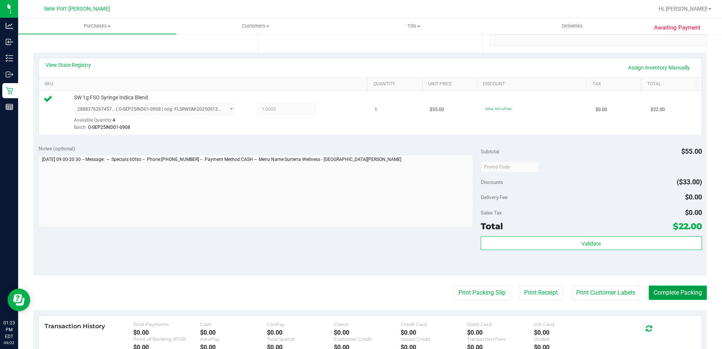
click at [685, 291] on button "Complete Packing" at bounding box center [678, 293] width 58 height 14
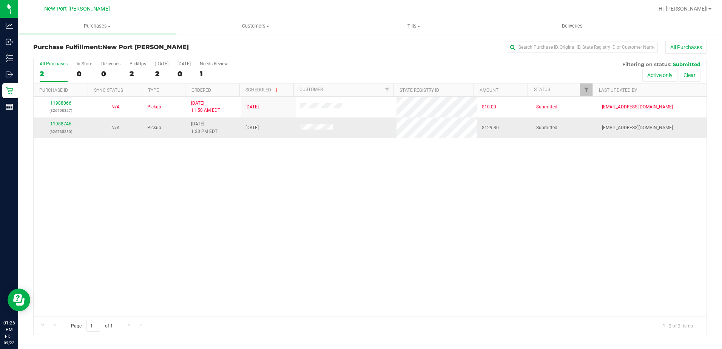
click at [65, 129] on p "(326735380)" at bounding box center [61, 131] width 46 height 7
click at [65, 121] on link "11988746" at bounding box center [60, 123] width 21 height 5
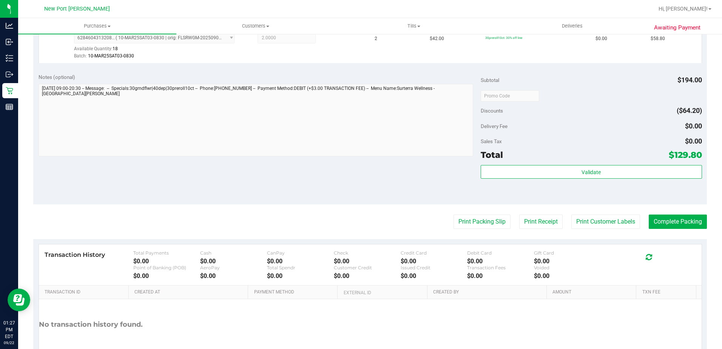
scroll to position [356, 0]
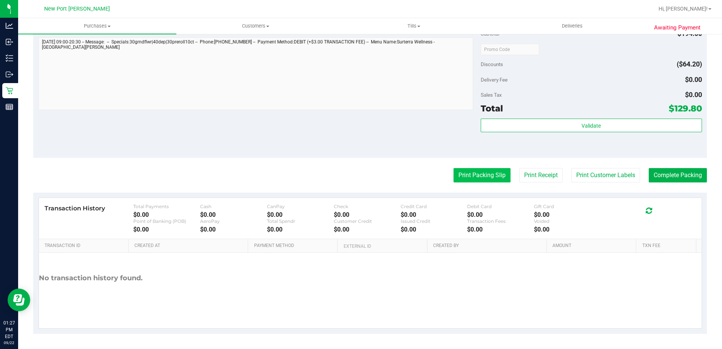
click at [497, 179] on button "Print Packing Slip" at bounding box center [482, 175] width 57 height 14
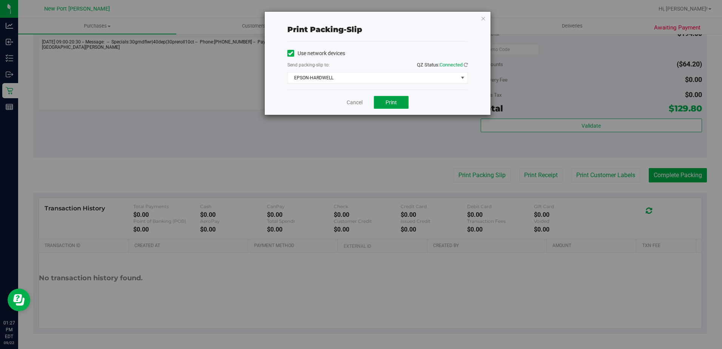
click at [389, 101] on span "Print" at bounding box center [391, 102] width 11 height 6
click at [483, 19] on icon "button" at bounding box center [483, 18] width 5 height 9
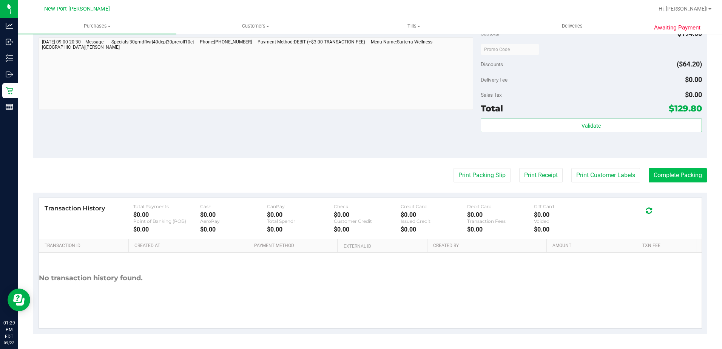
drag, startPoint x: 678, startPoint y: 167, endPoint x: 687, endPoint y: 176, distance: 12.8
click at [678, 167] on purchase-details "Back Edit Purchase Cancel Purchase View Profile # 11988746 BioTrack ID: - Submi…" at bounding box center [370, 9] width 674 height 649
click at [687, 179] on button "Complete Packing" at bounding box center [678, 175] width 58 height 14
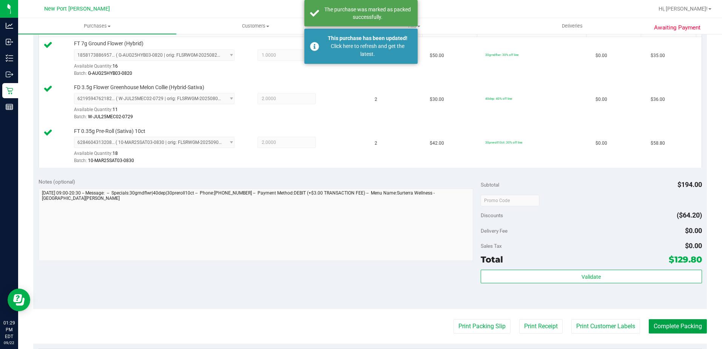
scroll to position [0, 0]
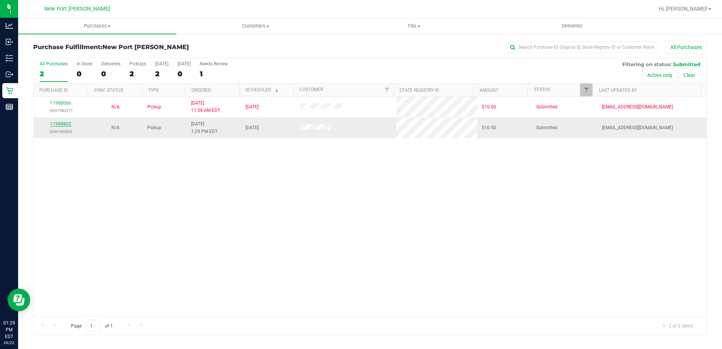
click at [65, 122] on link "11988802" at bounding box center [60, 123] width 21 height 5
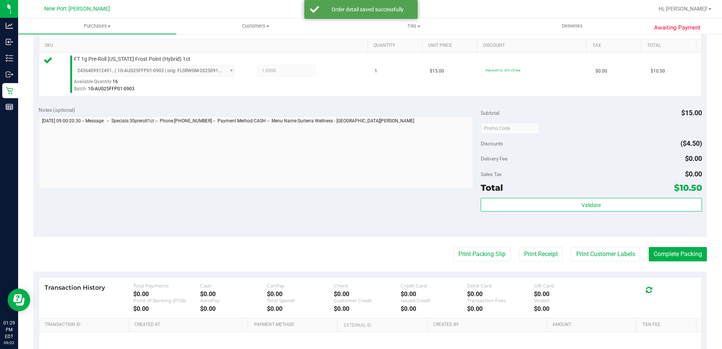
scroll to position [227, 0]
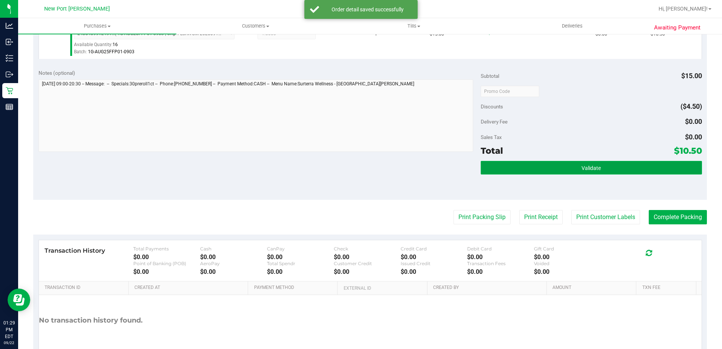
click at [583, 174] on button "Validate" at bounding box center [591, 168] width 221 height 14
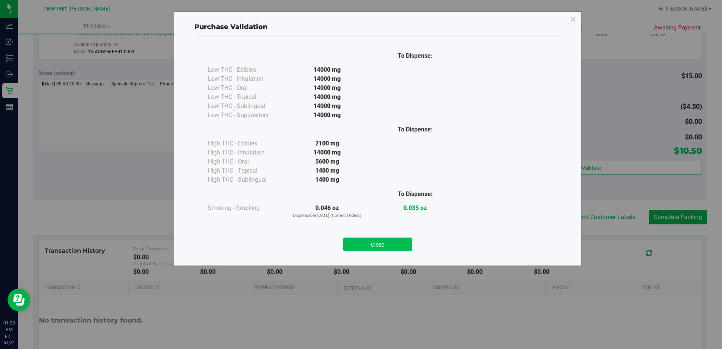
click at [389, 249] on button "Close" at bounding box center [377, 245] width 69 height 14
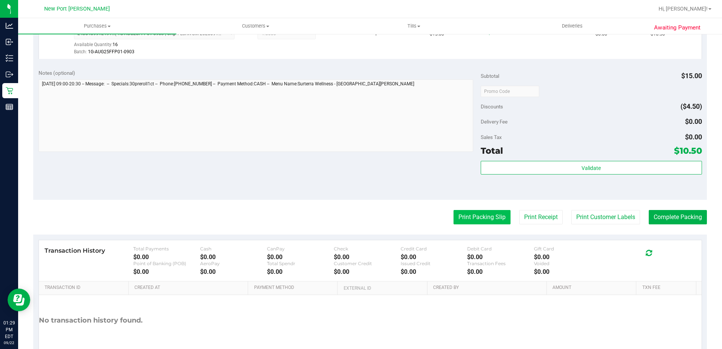
click at [458, 222] on button "Print Packing Slip" at bounding box center [482, 217] width 57 height 14
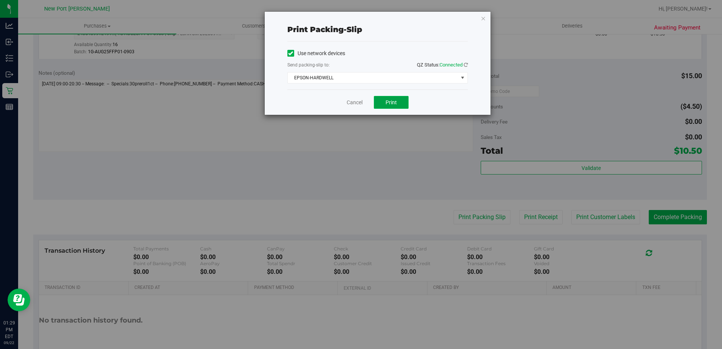
click at [390, 103] on span "Print" at bounding box center [391, 102] width 11 height 6
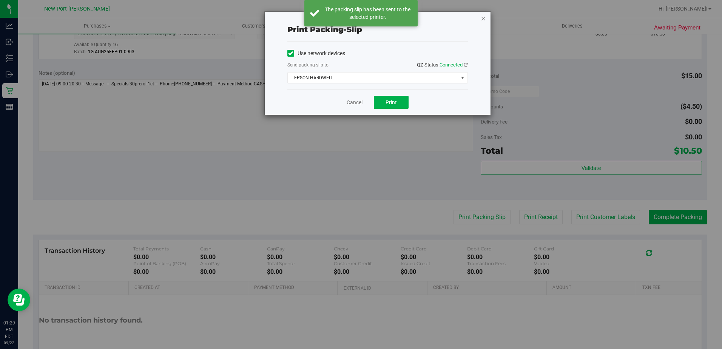
click at [485, 19] on icon "button" at bounding box center [483, 18] width 5 height 9
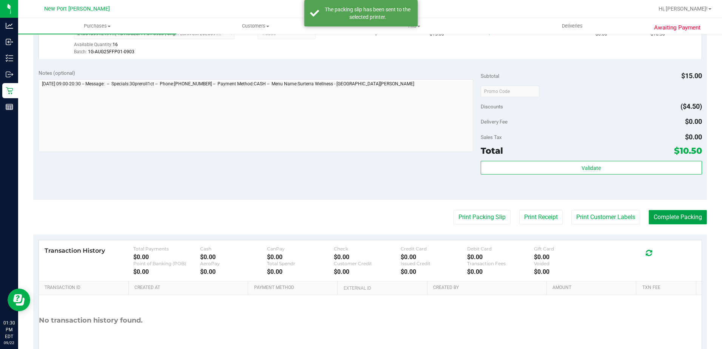
click at [673, 212] on button "Complete Packing" at bounding box center [678, 217] width 58 height 14
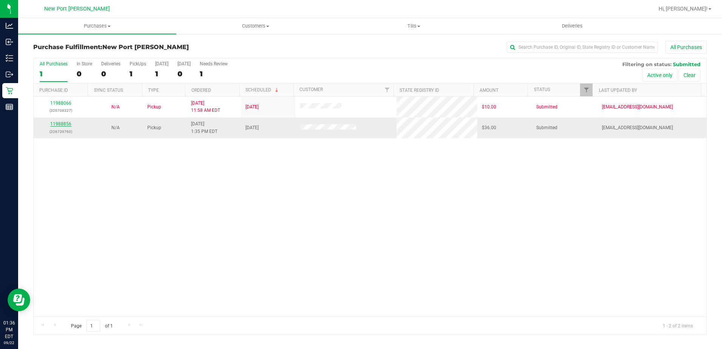
click at [62, 124] on link "11988856" at bounding box center [60, 123] width 21 height 5
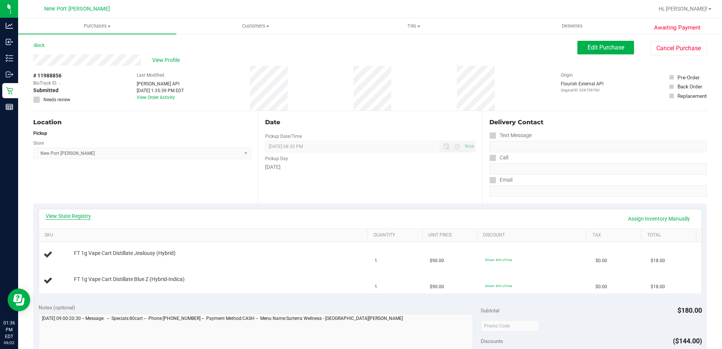
click at [53, 213] on link "View State Registry" at bounding box center [68, 216] width 45 height 8
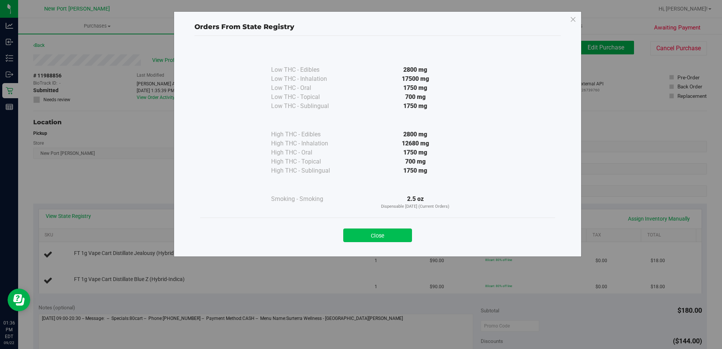
click at [364, 236] on button "Close" at bounding box center [377, 236] width 69 height 14
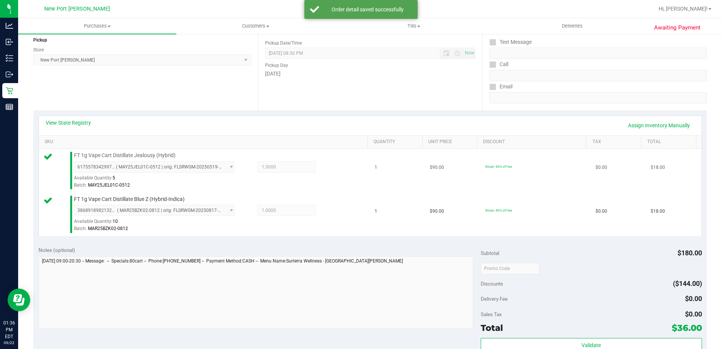
scroll to position [189, 0]
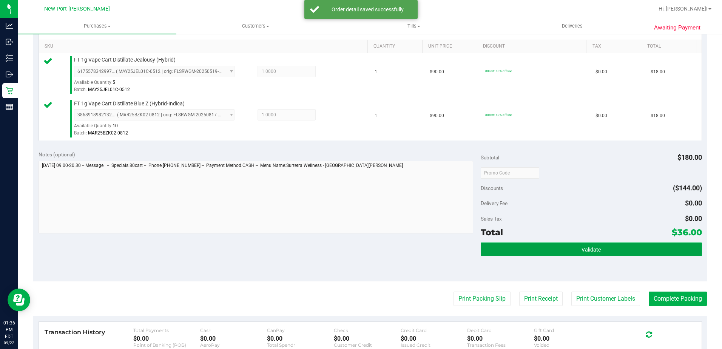
click at [567, 248] on button "Validate" at bounding box center [591, 249] width 221 height 14
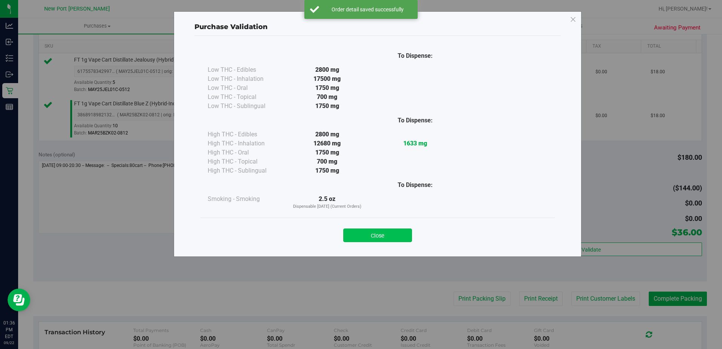
click at [386, 235] on button "Close" at bounding box center [377, 236] width 69 height 14
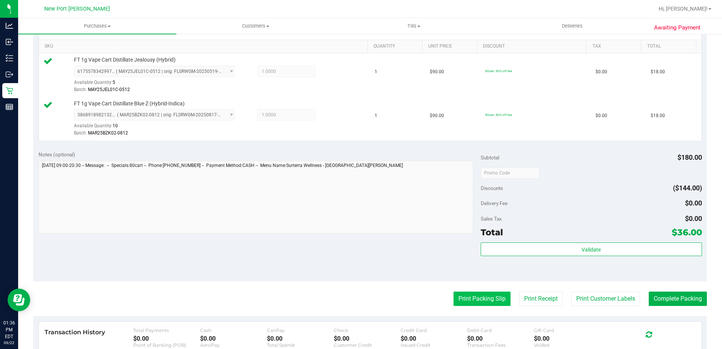
click at [476, 301] on button "Print Packing Slip" at bounding box center [482, 299] width 57 height 14
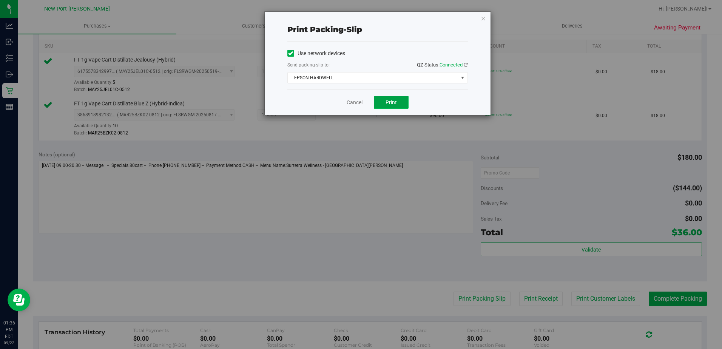
click at [396, 102] on span "Print" at bounding box center [391, 102] width 11 height 6
click at [356, 104] on link "Cancel" at bounding box center [355, 103] width 16 height 8
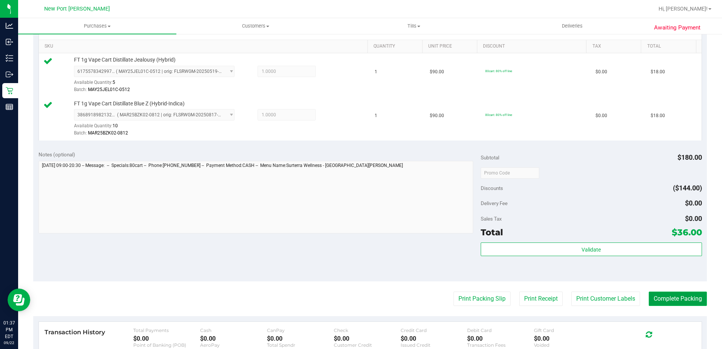
click at [681, 300] on button "Complete Packing" at bounding box center [678, 299] width 58 height 14
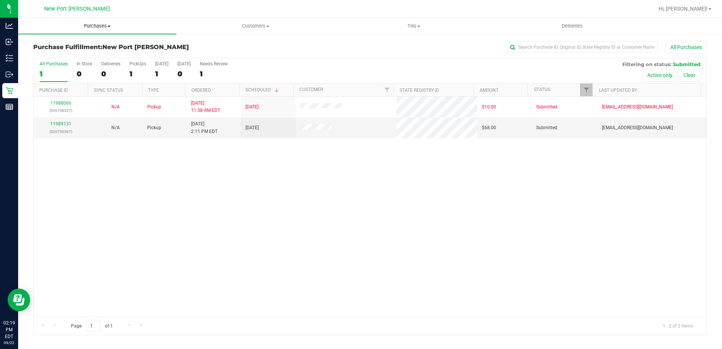
click at [110, 25] on span "Purchases" at bounding box center [97, 26] width 158 height 7
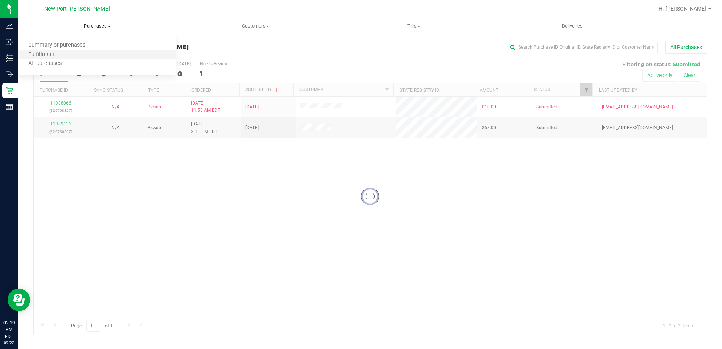
click at [73, 54] on li "Fulfillment" at bounding box center [97, 54] width 158 height 9
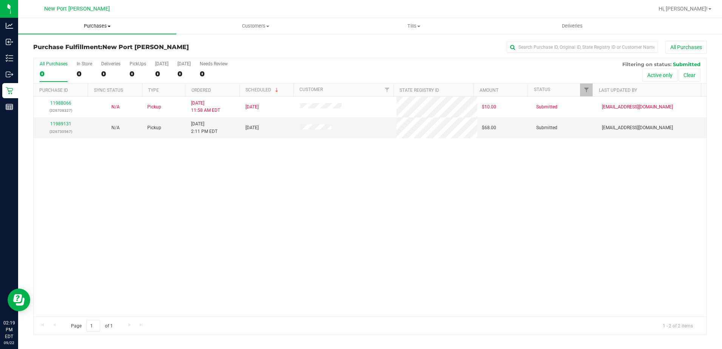
click at [108, 27] on span at bounding box center [109, 27] width 3 height 2
click at [59, 43] on span "Summary of purchases" at bounding box center [56, 45] width 77 height 6
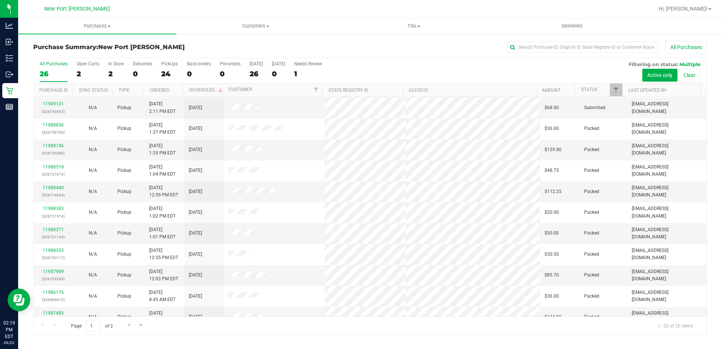
scroll to position [9, 0]
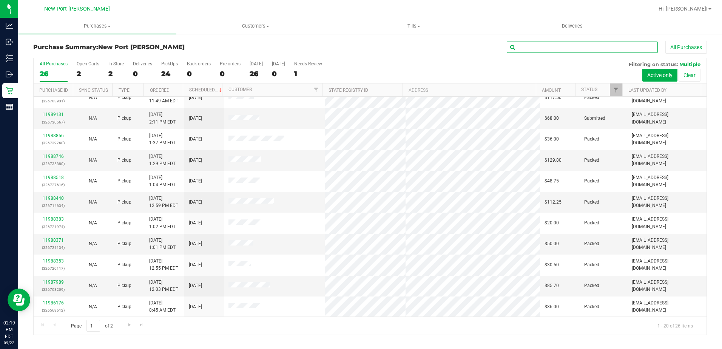
click at [542, 48] on input "text" at bounding box center [582, 47] width 151 height 11
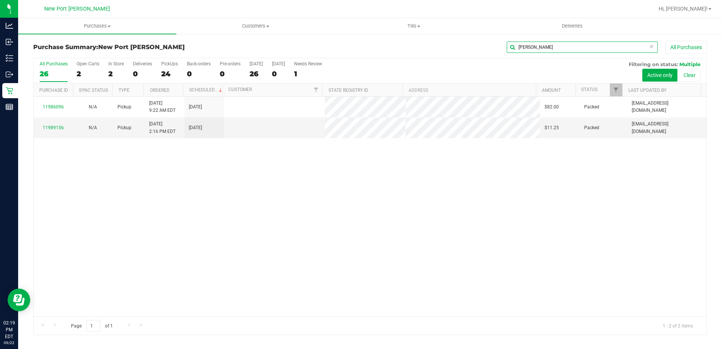
scroll to position [0, 0]
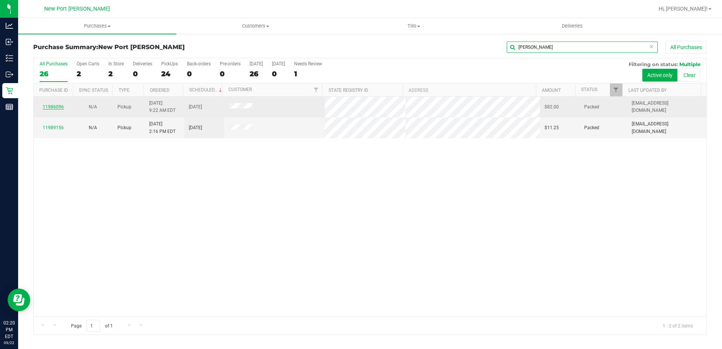
type input "liam"
click at [50, 107] on link "11986096" at bounding box center [53, 106] width 21 height 5
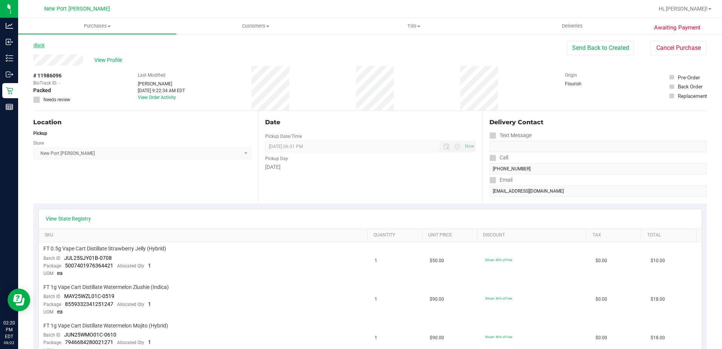
click at [40, 45] on link "Back" at bounding box center [38, 45] width 11 height 5
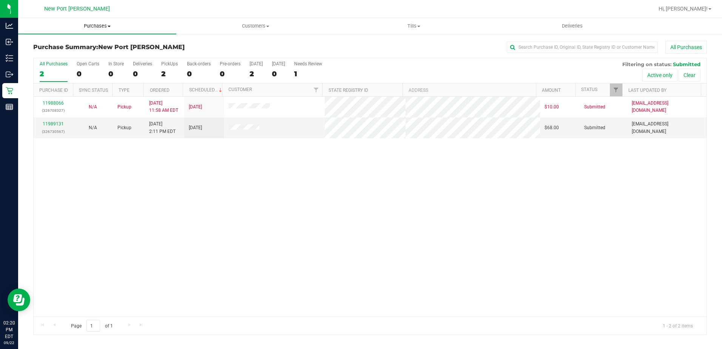
click at [108, 26] on span at bounding box center [109, 27] width 3 height 2
click at [45, 45] on span "Summary of purchases" at bounding box center [56, 45] width 77 height 6
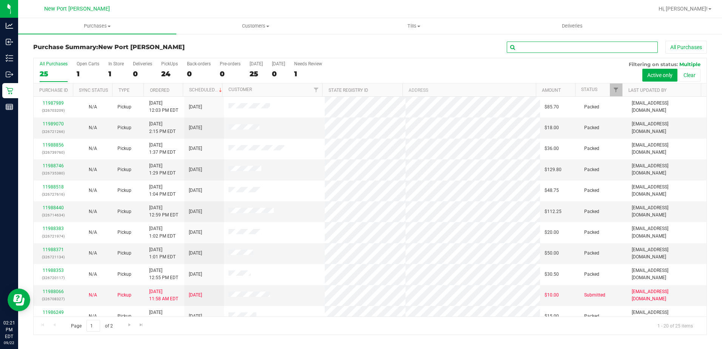
click at [529, 48] on input "text" at bounding box center [582, 47] width 151 height 11
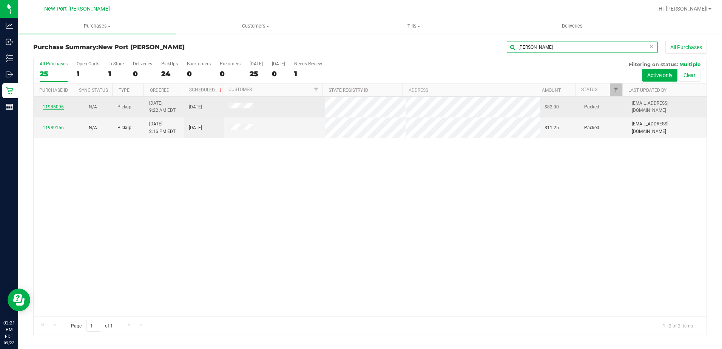
type input "liam"
click at [51, 105] on link "11986096" at bounding box center [53, 106] width 21 height 5
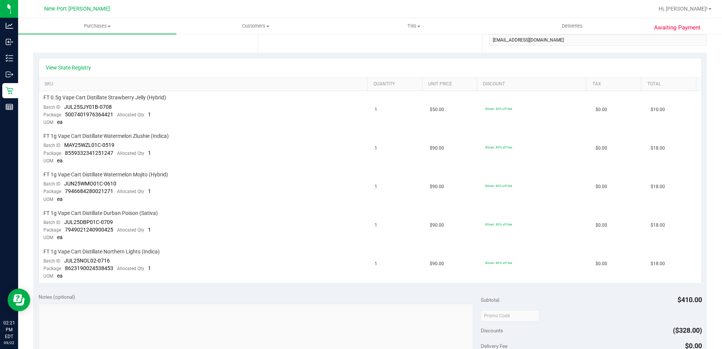
scroll to position [340, 0]
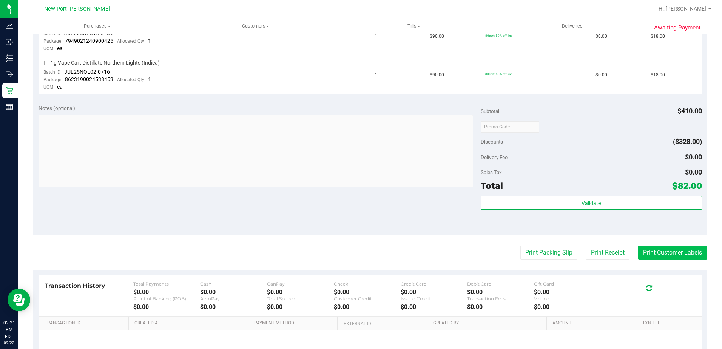
click at [671, 250] on button "Print Customer Labels" at bounding box center [672, 253] width 69 height 14
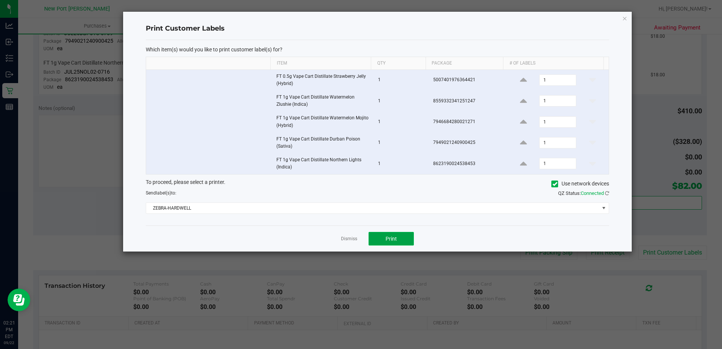
click at [397, 236] on span "Print" at bounding box center [391, 239] width 11 height 6
click at [349, 240] on link "Dismiss" at bounding box center [349, 239] width 16 height 6
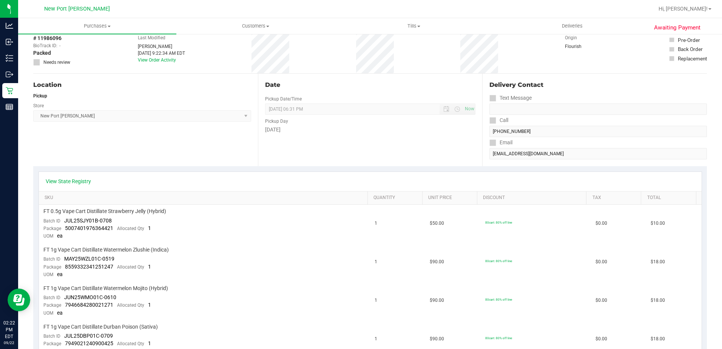
scroll to position [0, 0]
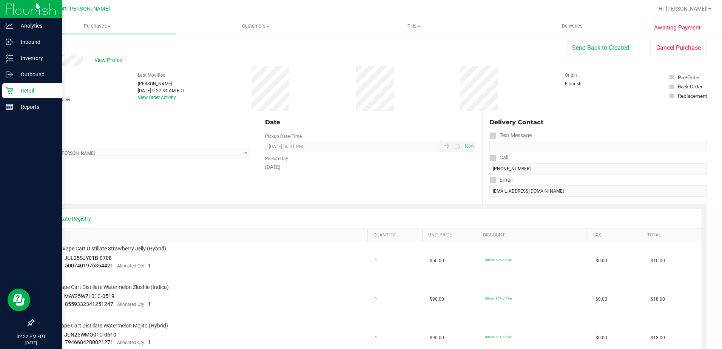
click at [27, 90] on p "Retail" at bounding box center [35, 90] width 45 height 9
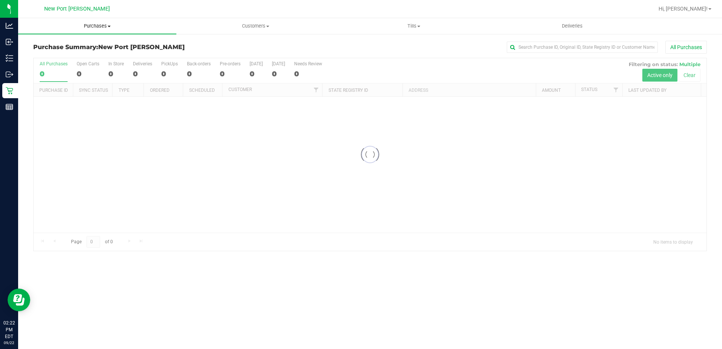
click at [109, 26] on span at bounding box center [109, 27] width 3 height 2
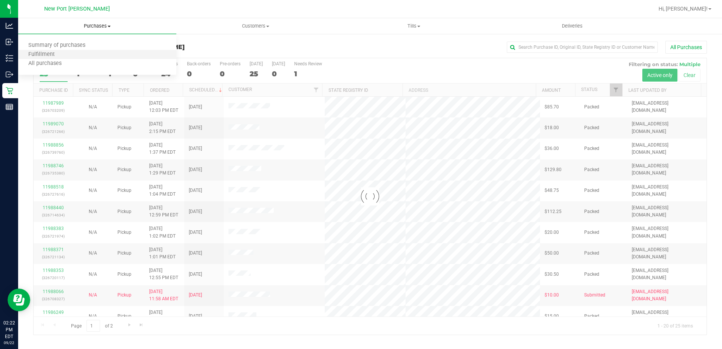
click at [81, 53] on li "Fulfillment" at bounding box center [97, 54] width 158 height 9
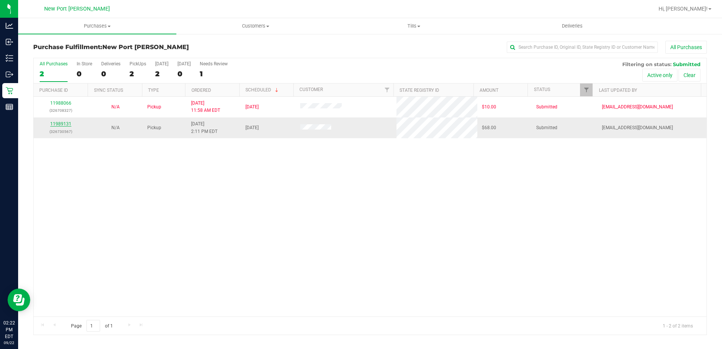
click at [65, 122] on link "11989131" at bounding box center [60, 123] width 21 height 5
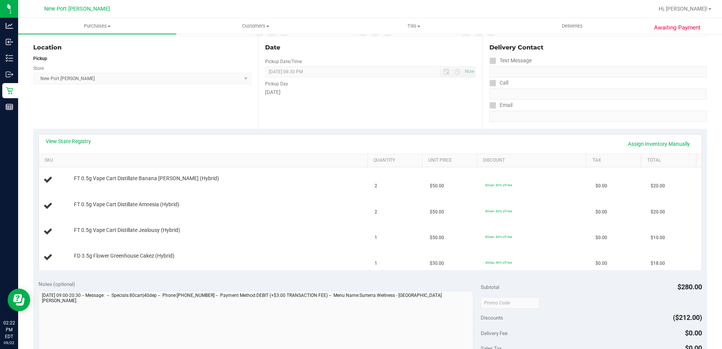
scroll to position [76, 0]
click at [73, 139] on link "View State Registry" at bounding box center [68, 141] width 45 height 8
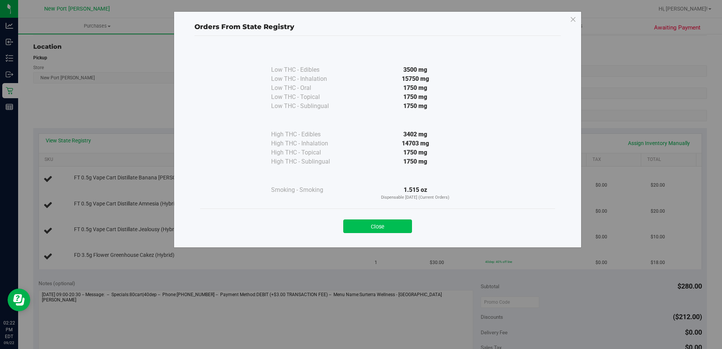
click at [396, 225] on button "Close" at bounding box center [377, 226] width 69 height 14
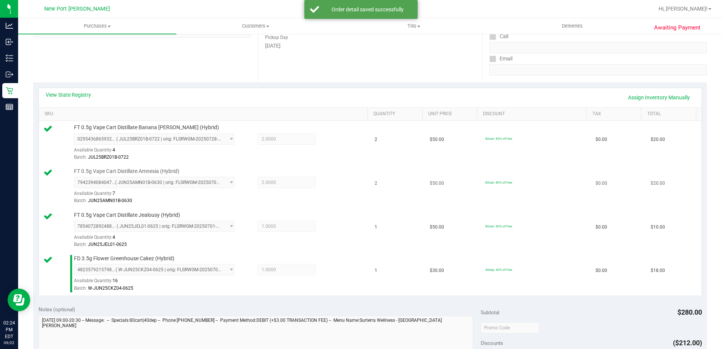
scroll to position [227, 0]
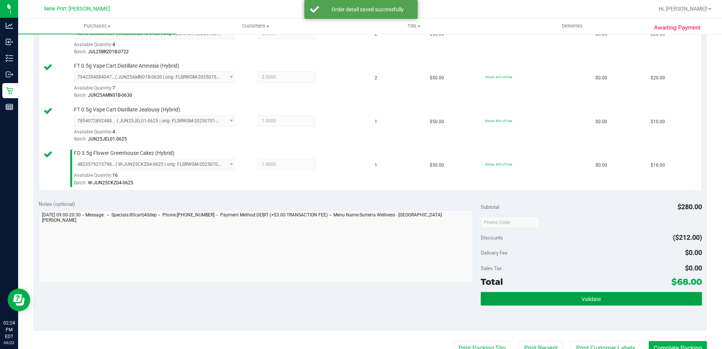
click at [567, 296] on button "Validate" at bounding box center [591, 299] width 221 height 14
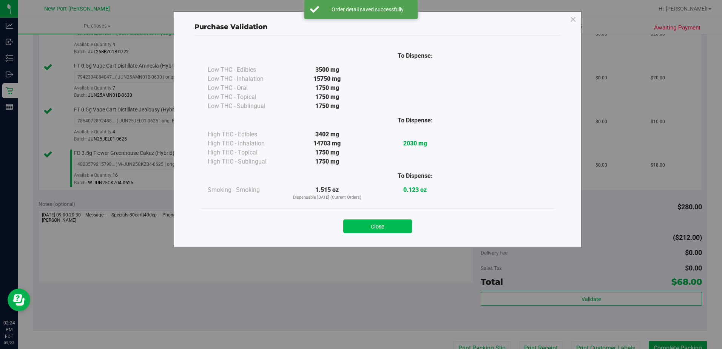
click at [372, 227] on button "Close" at bounding box center [377, 226] width 69 height 14
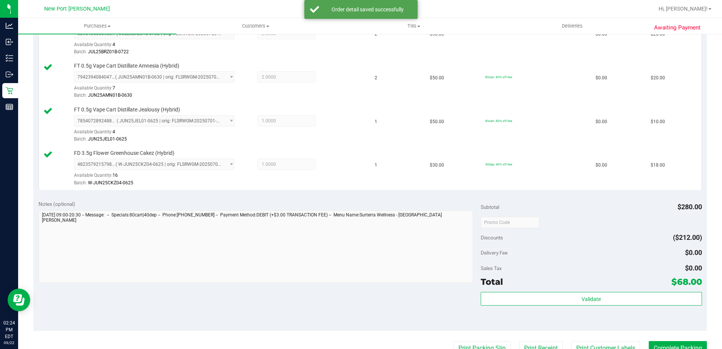
scroll to position [302, 0]
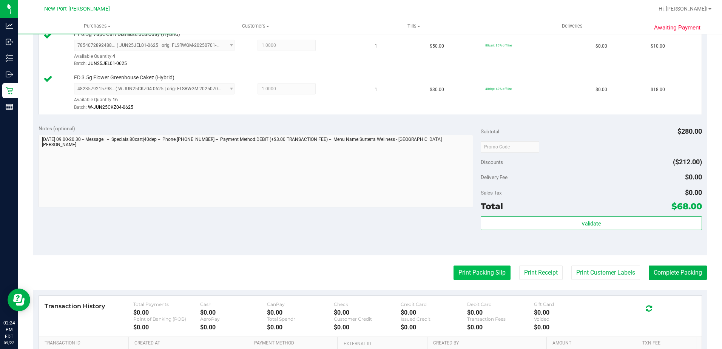
click at [479, 268] on button "Print Packing Slip" at bounding box center [482, 273] width 57 height 14
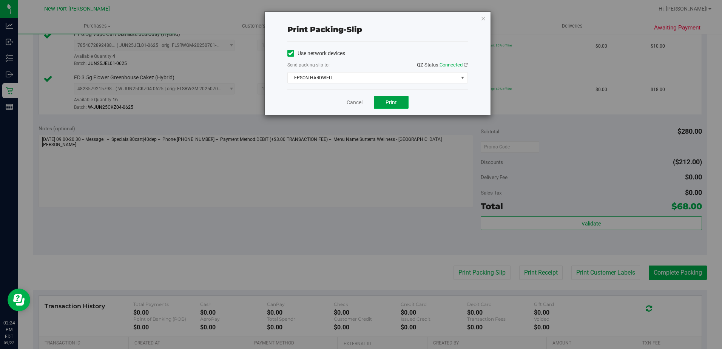
click at [389, 103] on span "Print" at bounding box center [391, 102] width 11 height 6
click at [357, 102] on link "Cancel" at bounding box center [355, 103] width 16 height 8
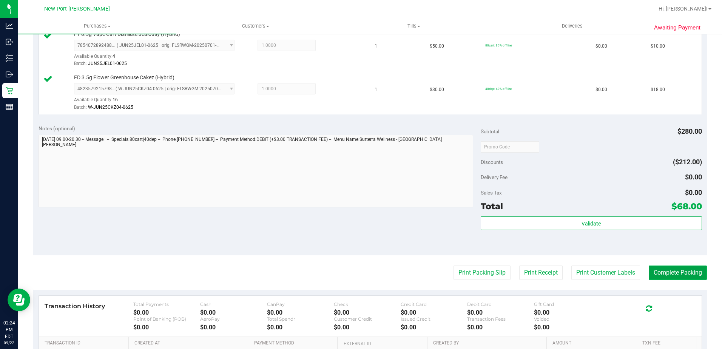
click at [679, 274] on button "Complete Packing" at bounding box center [678, 273] width 58 height 14
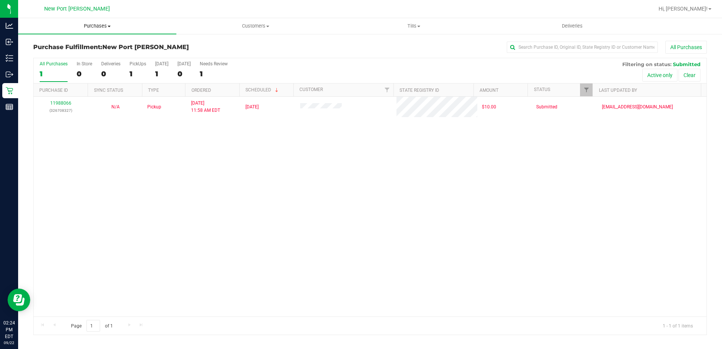
click at [110, 27] on span "Purchases" at bounding box center [97, 26] width 158 height 7
click at [70, 47] on span "Summary of purchases" at bounding box center [56, 45] width 77 height 6
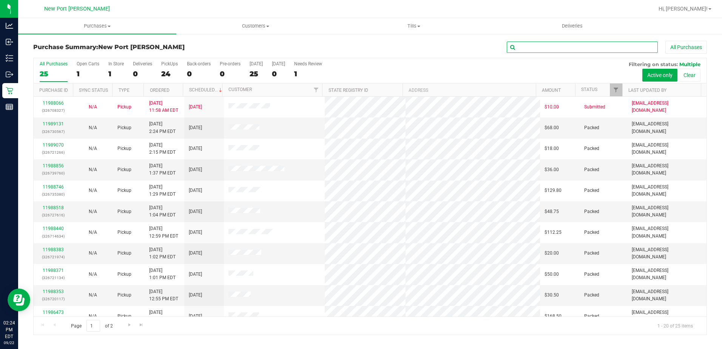
click at [530, 48] on input "text" at bounding box center [582, 47] width 151 height 11
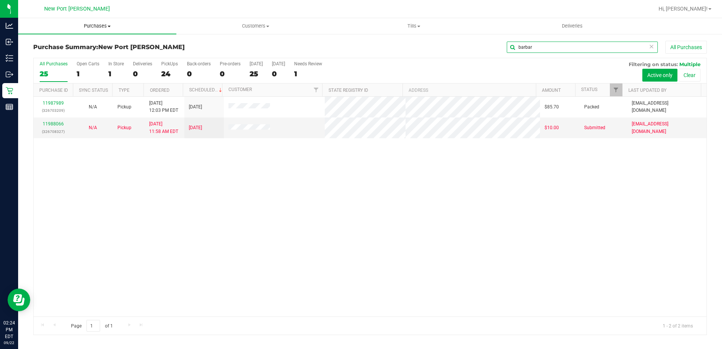
type input "barbar"
click at [110, 26] on span at bounding box center [109, 27] width 3 height 2
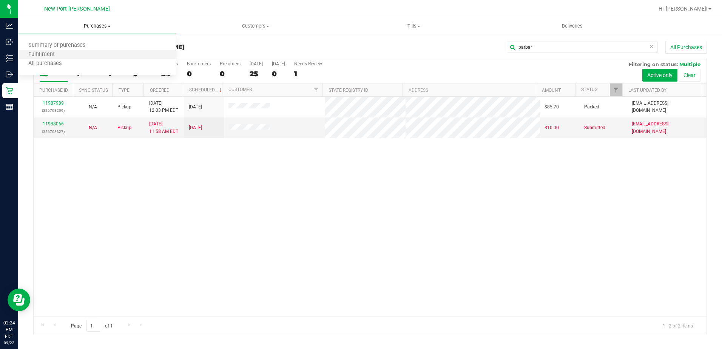
click at [76, 58] on li "Fulfillment" at bounding box center [97, 54] width 158 height 9
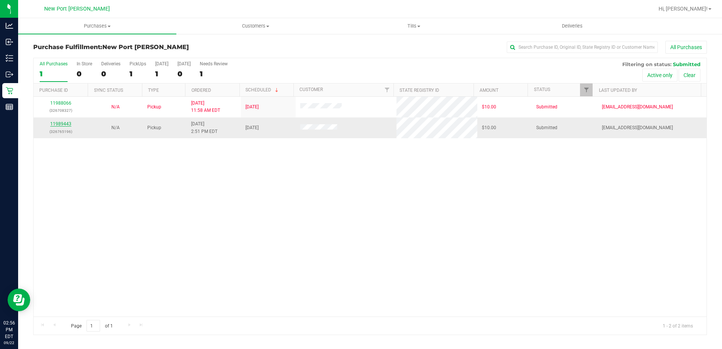
click at [64, 123] on link "11989443" at bounding box center [60, 123] width 21 height 5
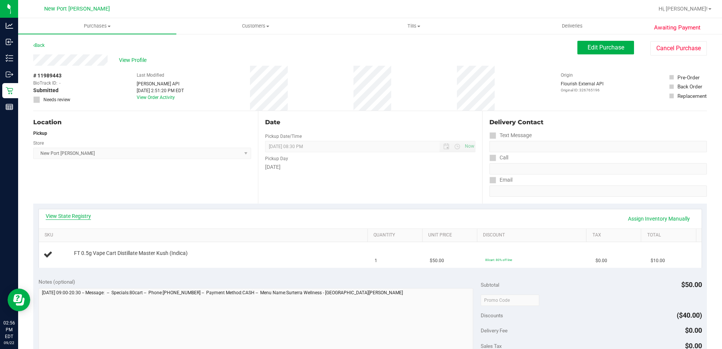
click at [74, 218] on link "View State Registry" at bounding box center [68, 216] width 45 height 8
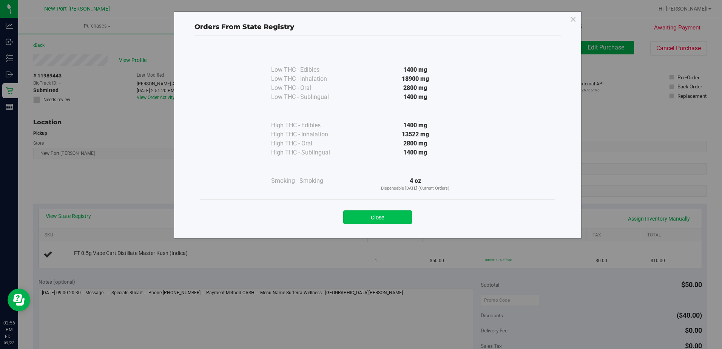
click at [358, 215] on button "Close" at bounding box center [377, 217] width 69 height 14
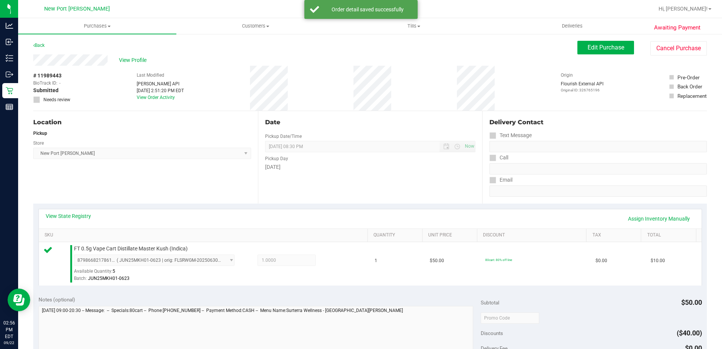
scroll to position [151, 0]
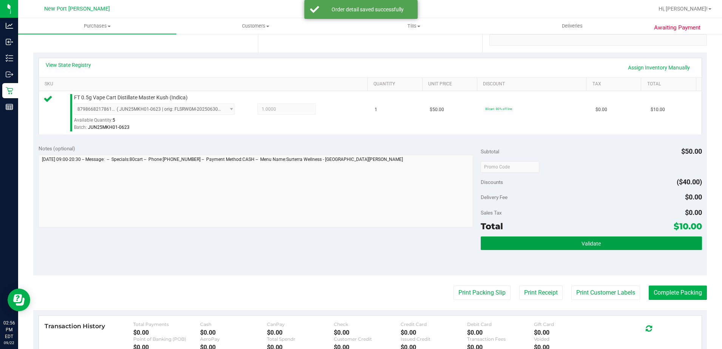
click at [576, 244] on button "Validate" at bounding box center [591, 243] width 221 height 14
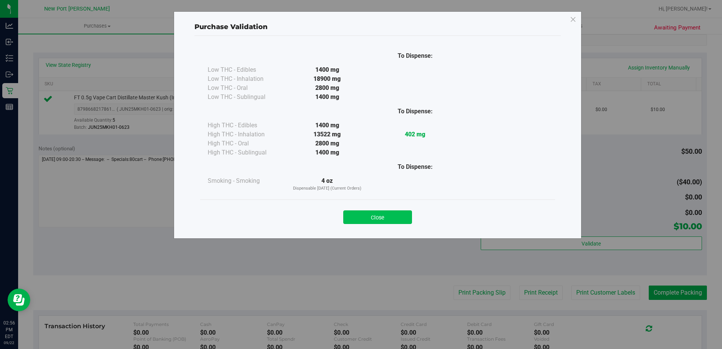
click at [364, 217] on button "Close" at bounding box center [377, 217] width 69 height 14
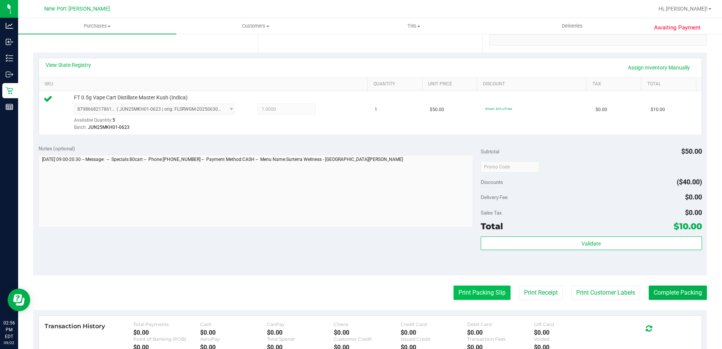
click at [478, 292] on button "Print Packing Slip" at bounding box center [482, 293] width 57 height 14
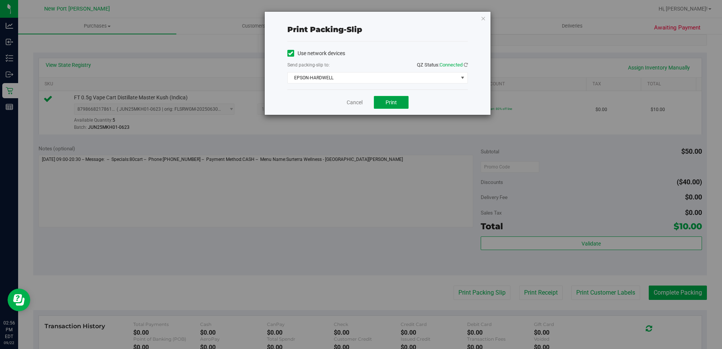
click at [389, 101] on span "Print" at bounding box center [391, 102] width 11 height 6
click at [354, 102] on link "Cancel" at bounding box center [355, 103] width 16 height 8
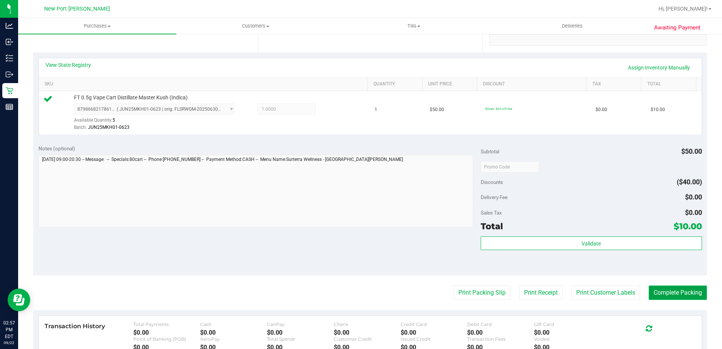
click at [665, 292] on button "Complete Packing" at bounding box center [678, 293] width 58 height 14
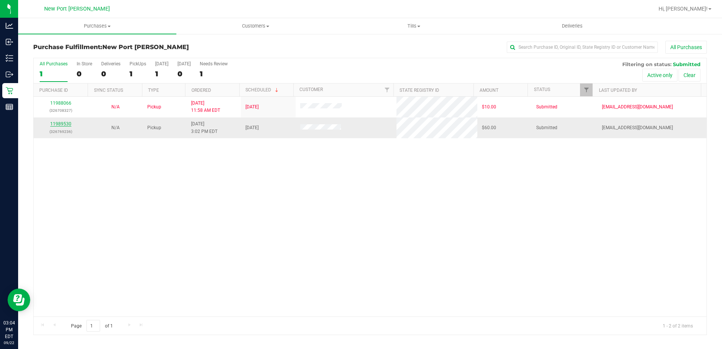
click at [64, 124] on link "11989530" at bounding box center [60, 123] width 21 height 5
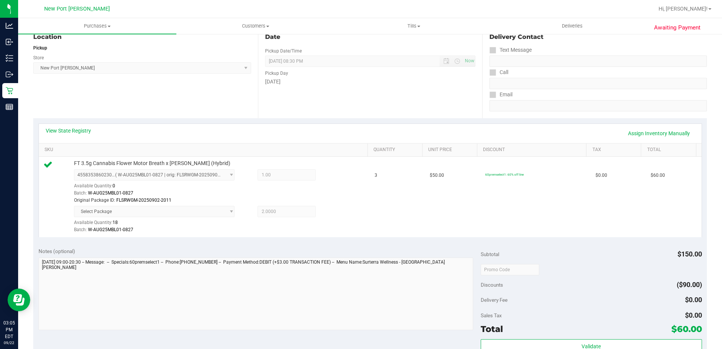
scroll to position [151, 0]
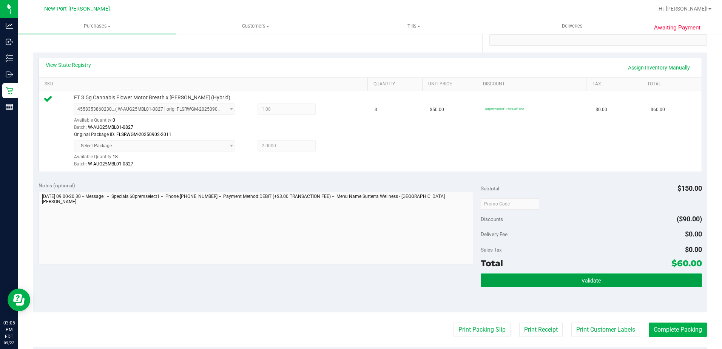
click at [502, 276] on button "Validate" at bounding box center [591, 280] width 221 height 14
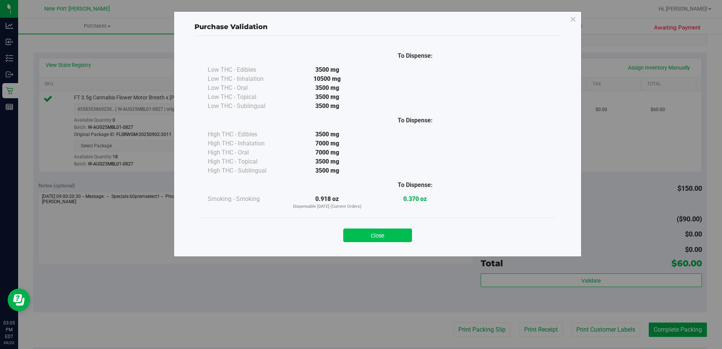
click at [390, 237] on button "Close" at bounding box center [377, 236] width 69 height 14
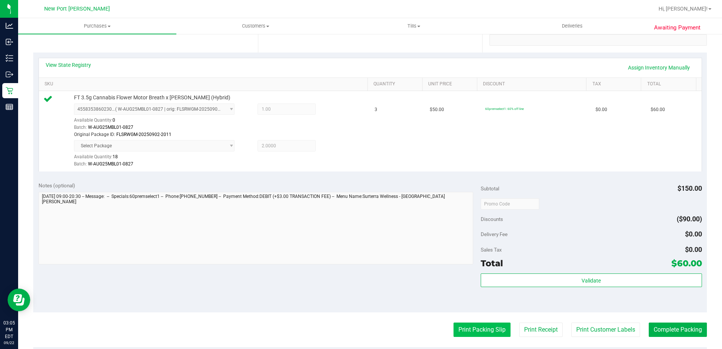
click at [454, 329] on button "Print Packing Slip" at bounding box center [482, 330] width 57 height 14
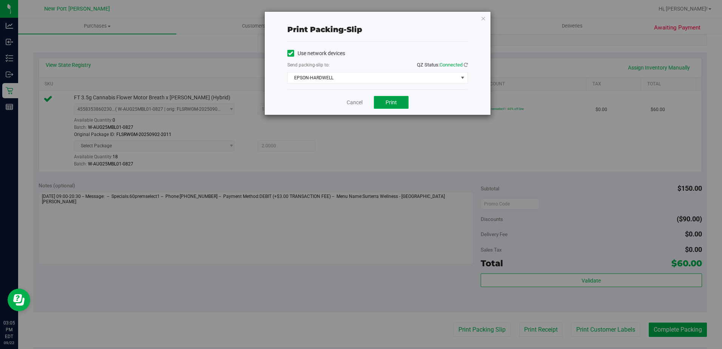
click at [389, 99] on button "Print" at bounding box center [391, 102] width 35 height 13
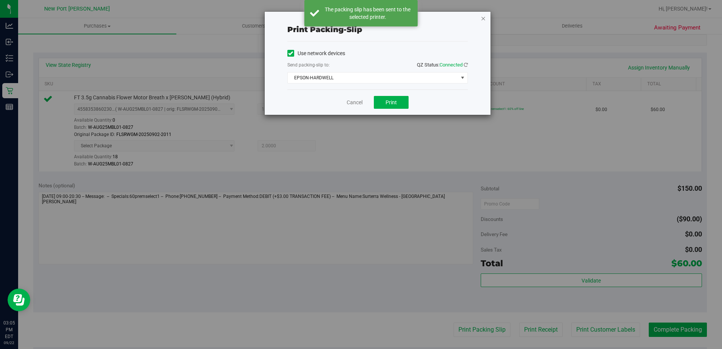
click at [485, 20] on icon "button" at bounding box center [483, 18] width 5 height 9
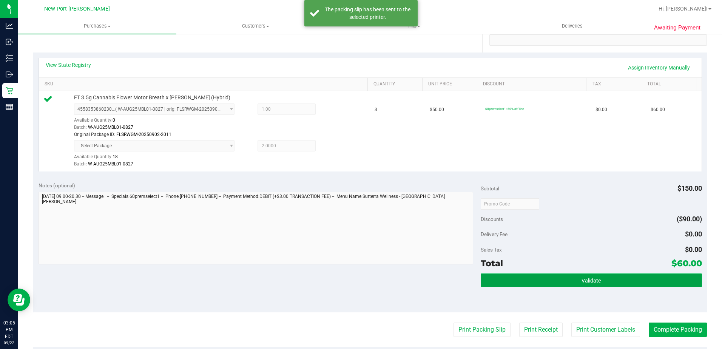
click at [573, 281] on button "Validate" at bounding box center [591, 280] width 221 height 14
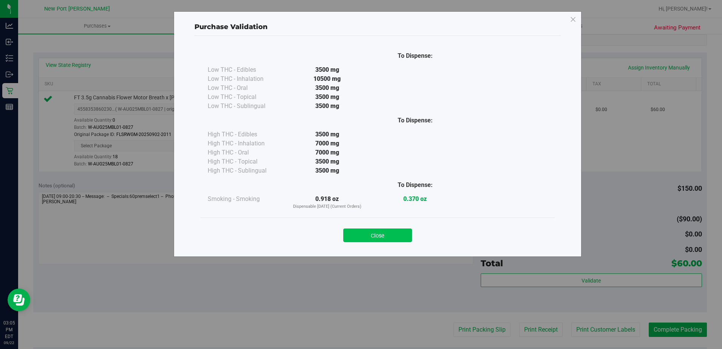
click at [390, 237] on button "Close" at bounding box center [377, 236] width 69 height 14
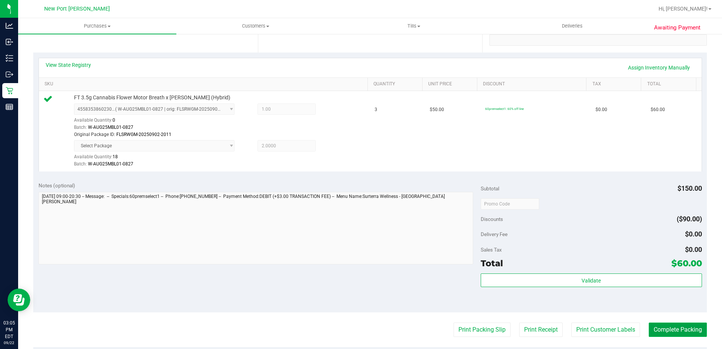
click at [657, 327] on button "Complete Packing" at bounding box center [678, 330] width 58 height 14
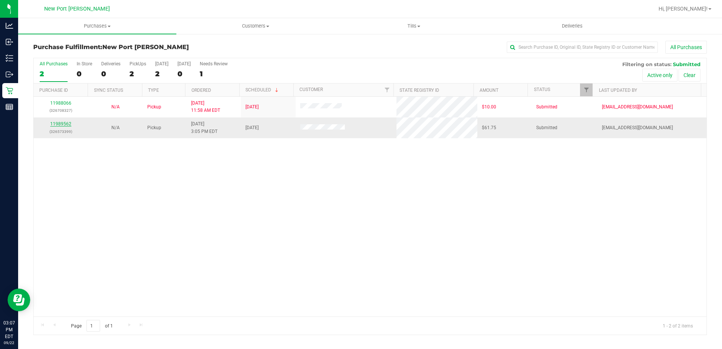
click at [59, 127] on link "11989562" at bounding box center [60, 123] width 21 height 5
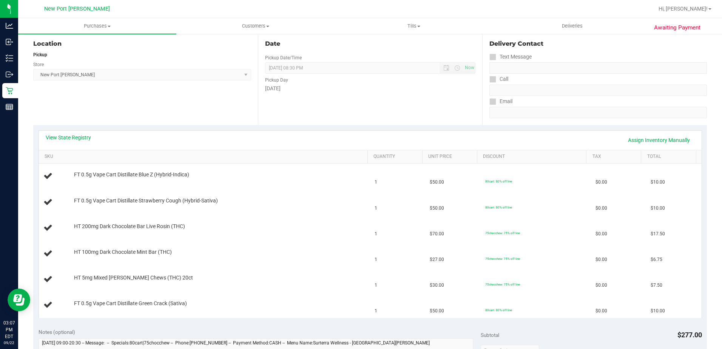
scroll to position [76, 0]
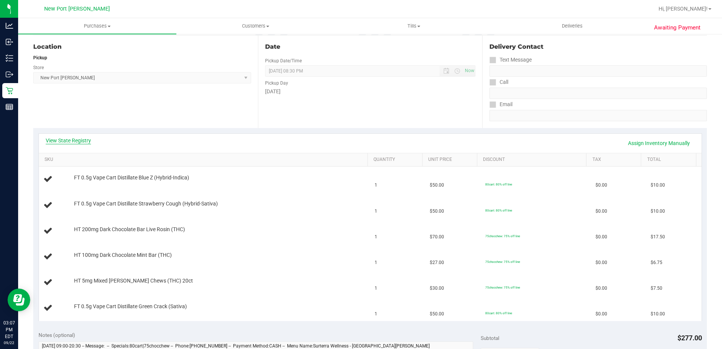
click at [57, 141] on link "View State Registry" at bounding box center [68, 141] width 45 height 8
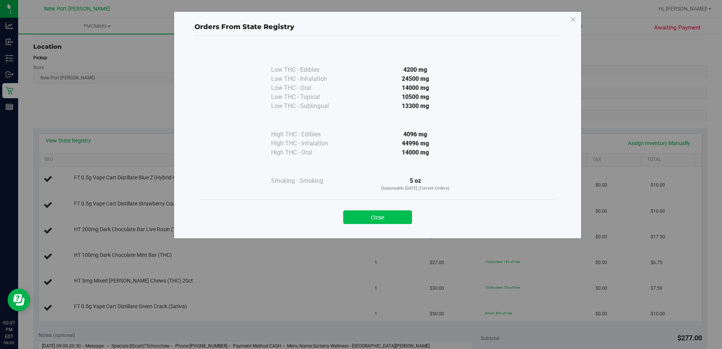
click at [377, 218] on button "Close" at bounding box center [377, 217] width 69 height 14
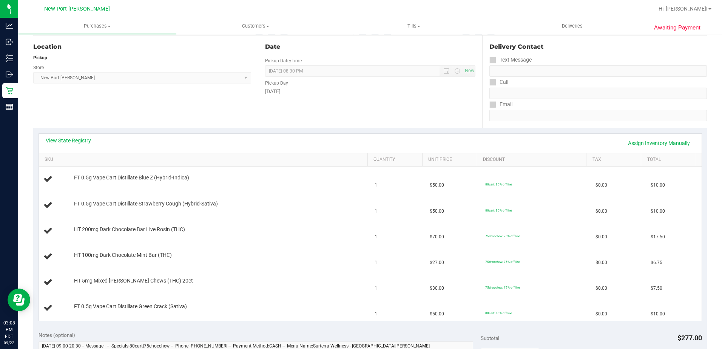
click at [81, 139] on link "View State Registry" at bounding box center [68, 141] width 45 height 8
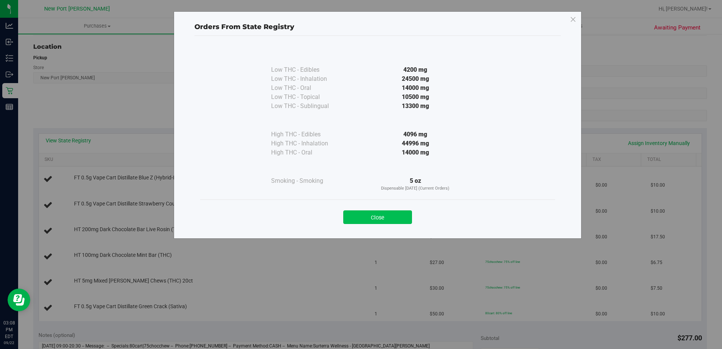
click at [377, 219] on button "Close" at bounding box center [377, 217] width 69 height 14
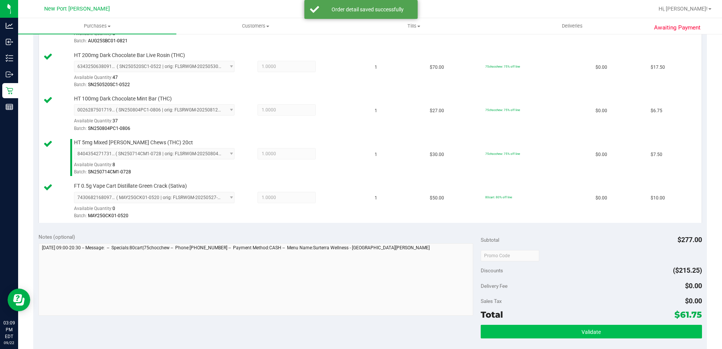
scroll to position [340, 0]
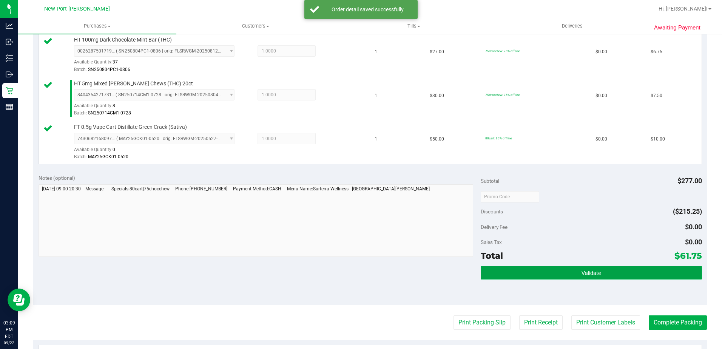
click at [563, 270] on button "Validate" at bounding box center [591, 273] width 221 height 14
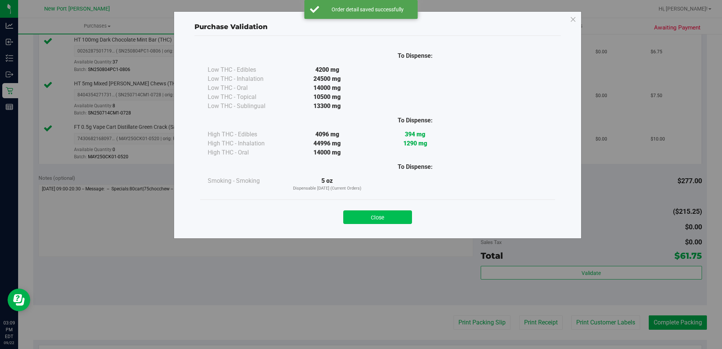
click at [380, 216] on button "Close" at bounding box center [377, 217] width 69 height 14
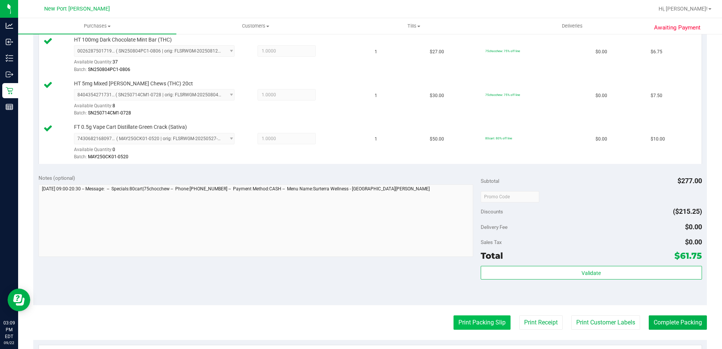
click at [476, 322] on button "Print Packing Slip" at bounding box center [482, 322] width 57 height 14
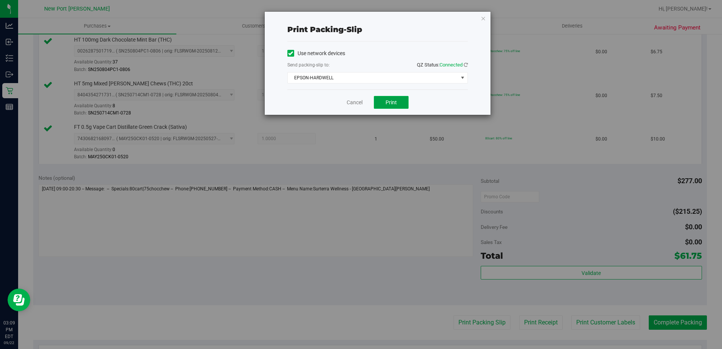
click at [392, 103] on span "Print" at bounding box center [391, 102] width 11 height 6
click at [358, 105] on link "Cancel" at bounding box center [355, 103] width 16 height 8
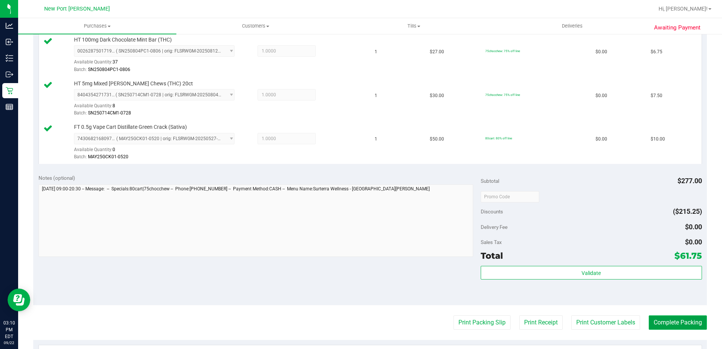
click at [670, 326] on button "Complete Packing" at bounding box center [678, 322] width 58 height 14
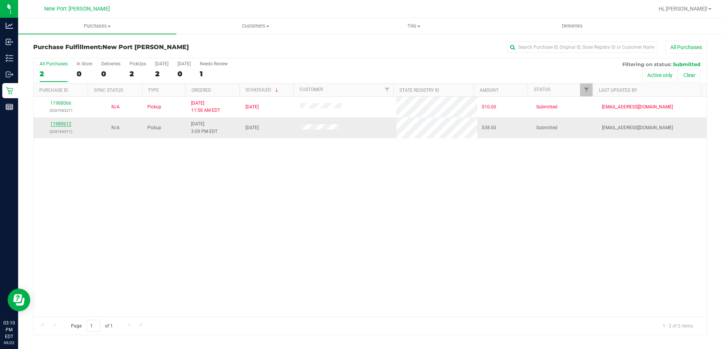
click at [64, 122] on link "11989612" at bounding box center [60, 123] width 21 height 5
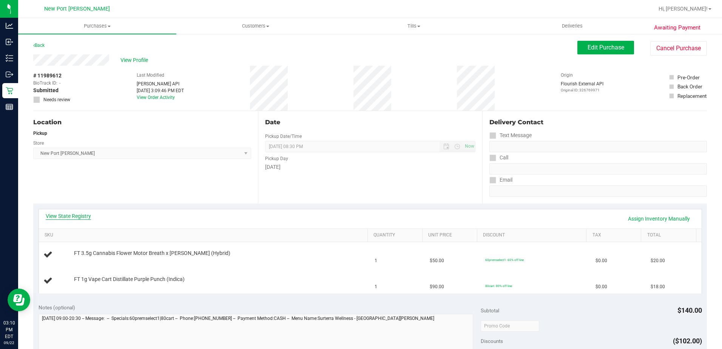
click at [66, 216] on link "View State Registry" at bounding box center [68, 216] width 45 height 8
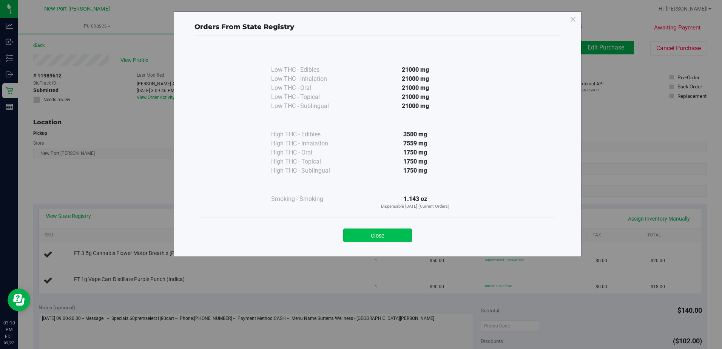
click at [378, 235] on button "Close" at bounding box center [377, 236] width 69 height 14
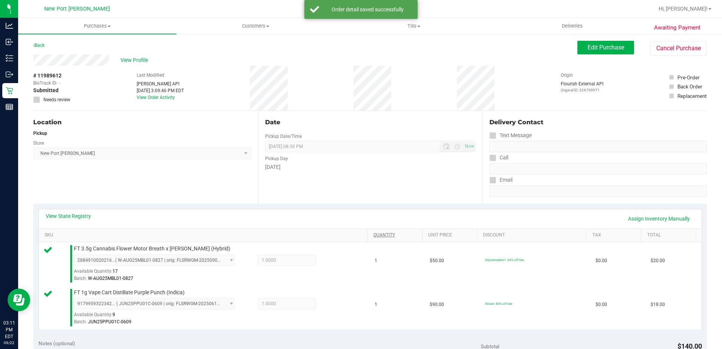
scroll to position [151, 0]
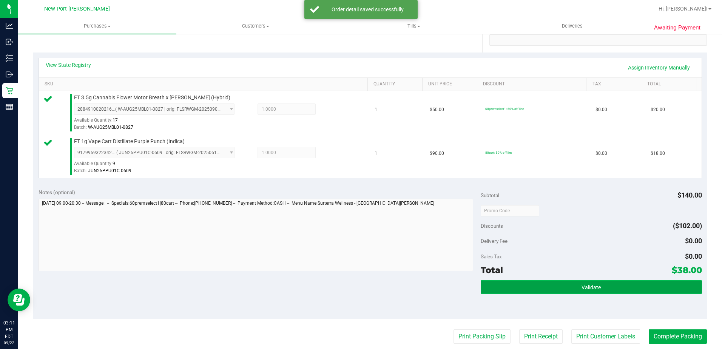
click at [584, 289] on span "Validate" at bounding box center [591, 287] width 19 height 6
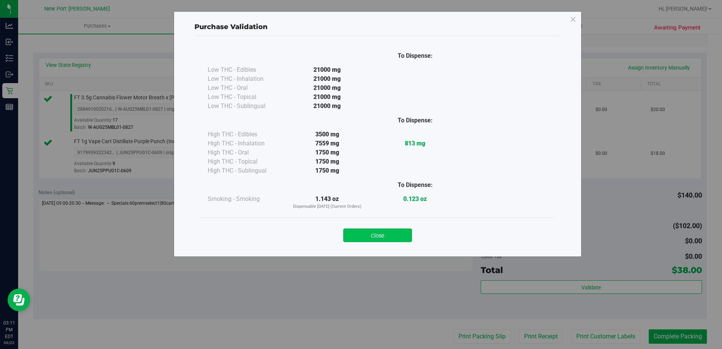
click at [375, 237] on button "Close" at bounding box center [377, 236] width 69 height 14
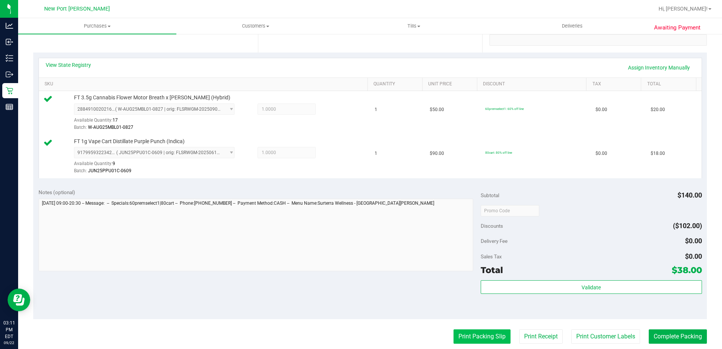
click at [480, 335] on button "Print Packing Slip" at bounding box center [482, 336] width 57 height 14
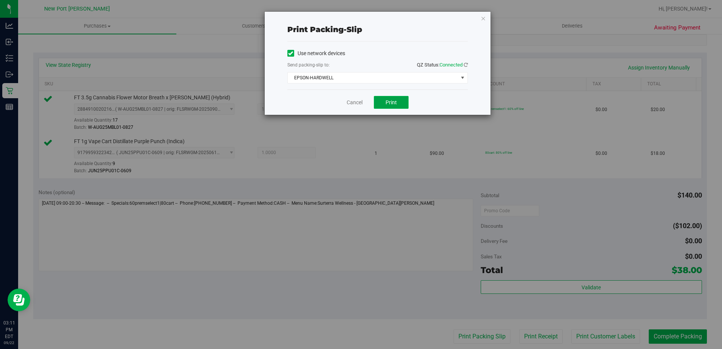
click at [387, 108] on button "Print" at bounding box center [391, 102] width 35 height 13
click at [351, 103] on link "Cancel" at bounding box center [355, 103] width 16 height 8
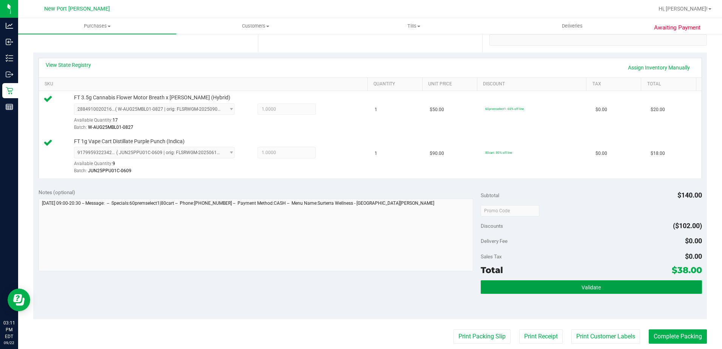
click at [593, 288] on span "Validate" at bounding box center [591, 287] width 19 height 6
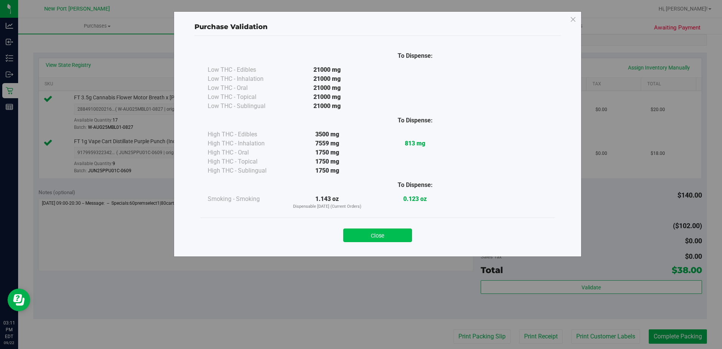
click at [382, 234] on button "Close" at bounding box center [377, 236] width 69 height 14
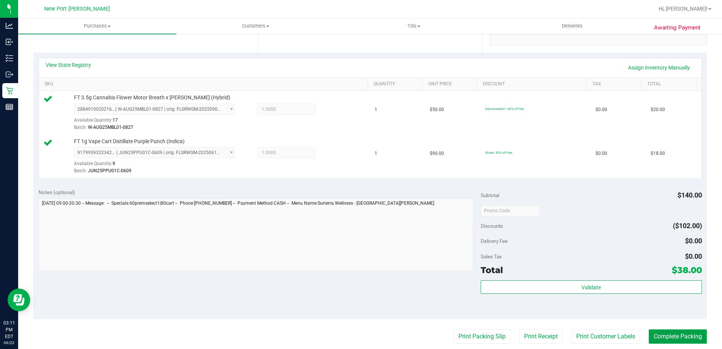
click at [672, 336] on button "Complete Packing" at bounding box center [678, 336] width 58 height 14
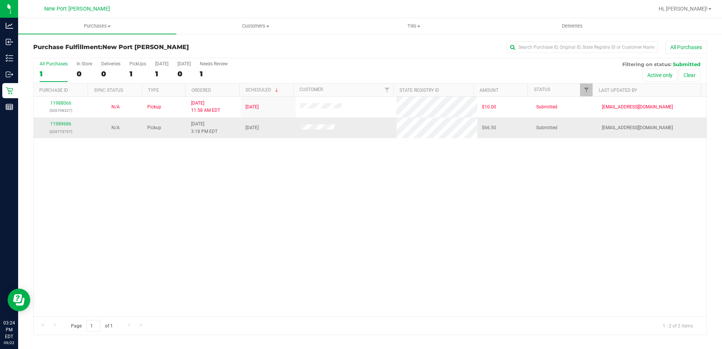
click at [63, 121] on div "11989686 (326773757)" at bounding box center [61, 127] width 46 height 14
click at [66, 122] on link "11989686" at bounding box center [60, 123] width 21 height 5
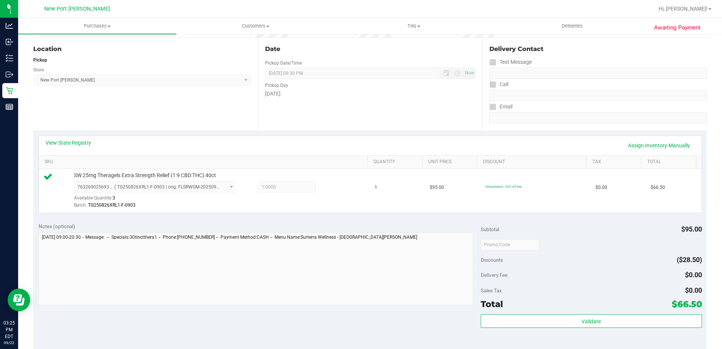
scroll to position [76, 0]
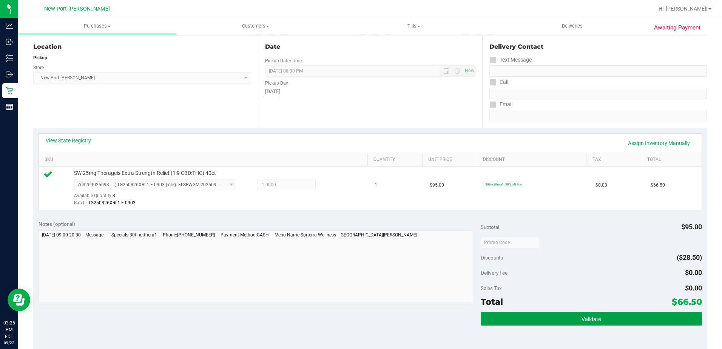
click at [493, 313] on button "Validate" at bounding box center [591, 319] width 221 height 14
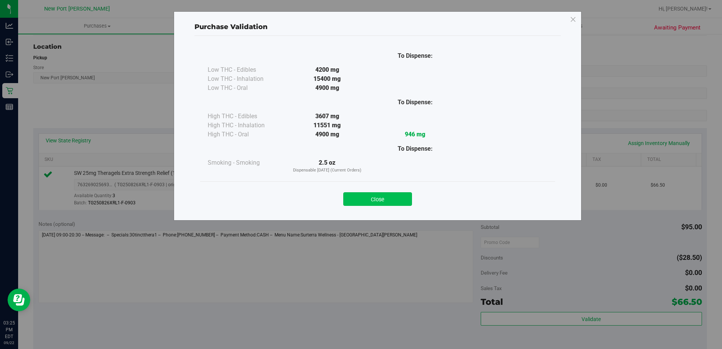
click at [360, 195] on button "Close" at bounding box center [377, 199] width 69 height 14
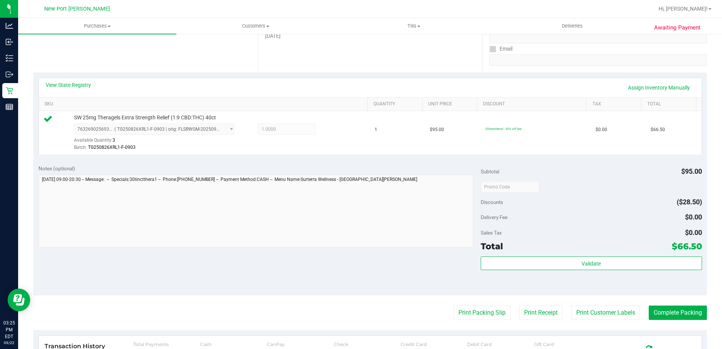
scroll to position [189, 0]
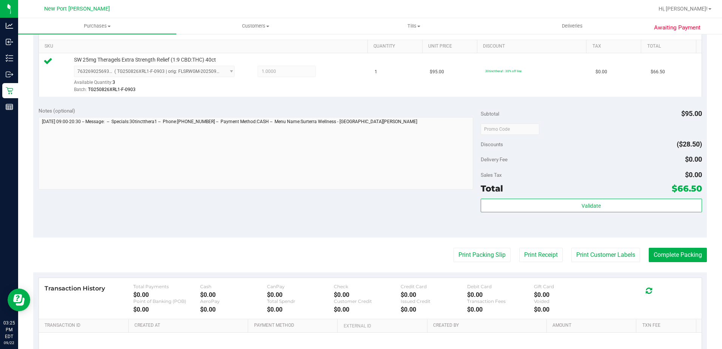
click at [468, 262] on purchase-details "Back Edit Purchase Cancel Purchase View Profile # 11989686 BioTrack ID: - Submi…" at bounding box center [370, 133] width 674 height 562
click at [462, 253] on button "Print Packing Slip" at bounding box center [482, 255] width 57 height 14
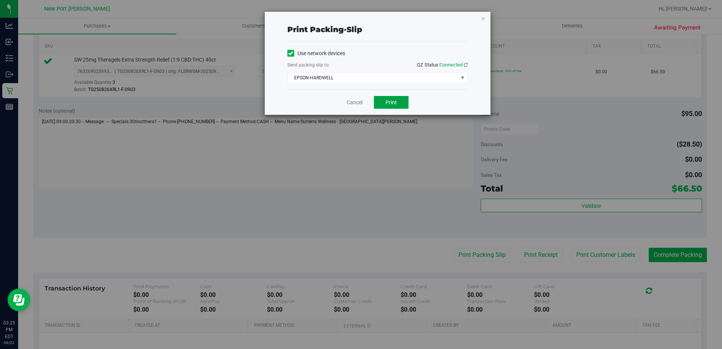
click at [383, 104] on button "Print" at bounding box center [391, 102] width 35 height 13
click at [486, 14] on icon "button" at bounding box center [483, 18] width 5 height 9
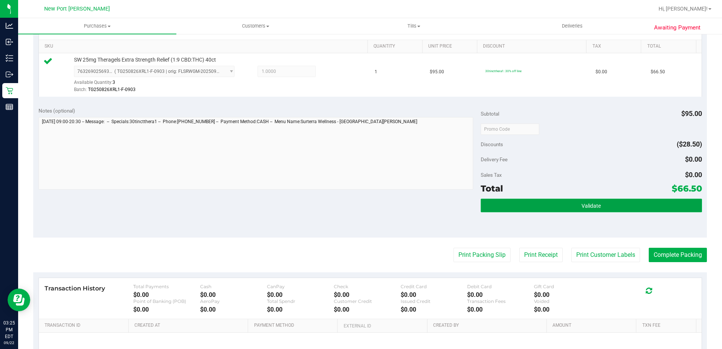
click at [497, 200] on button "Validate" at bounding box center [591, 206] width 221 height 14
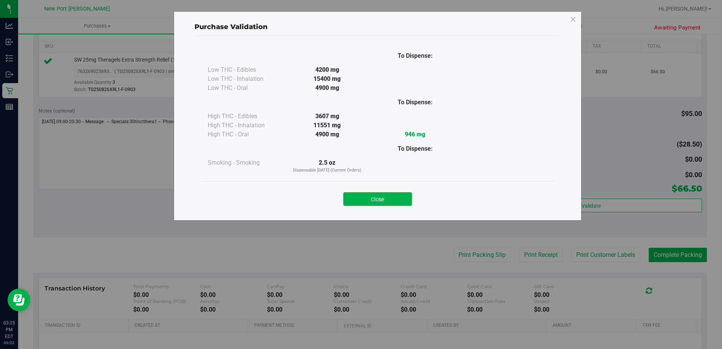
click at [395, 191] on div "Close" at bounding box center [378, 196] width 344 height 19
click at [395, 197] on button "Close" at bounding box center [377, 199] width 69 height 14
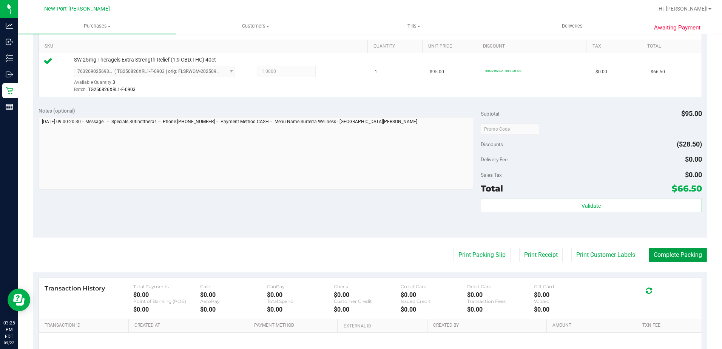
click at [662, 253] on button "Complete Packing" at bounding box center [678, 255] width 58 height 14
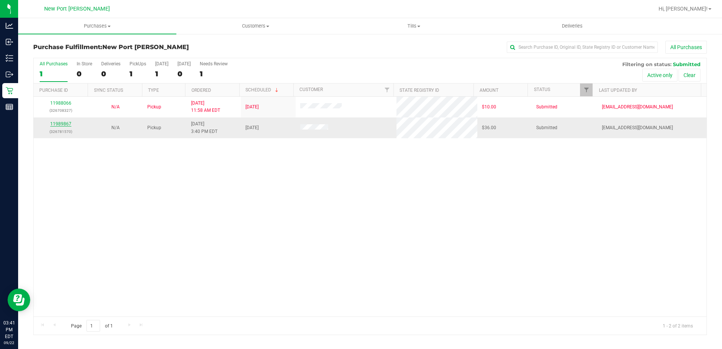
click at [69, 122] on link "11989867" at bounding box center [60, 123] width 21 height 5
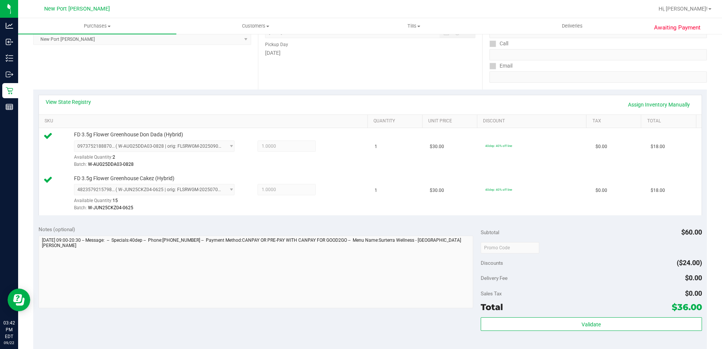
scroll to position [151, 0]
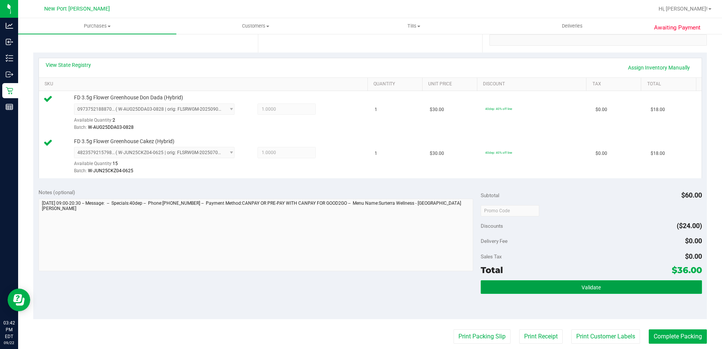
click at [543, 283] on button "Validate" at bounding box center [591, 287] width 221 height 14
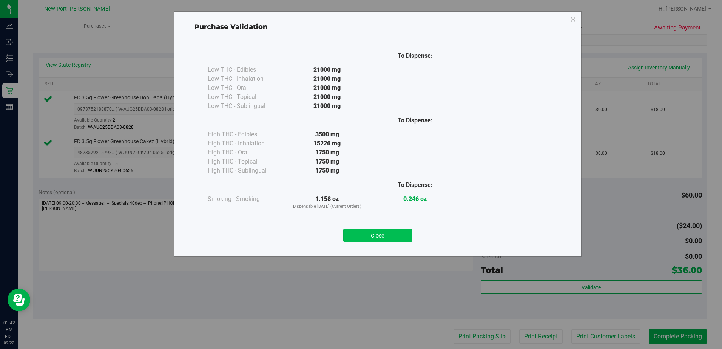
click at [393, 236] on button "Close" at bounding box center [377, 236] width 69 height 14
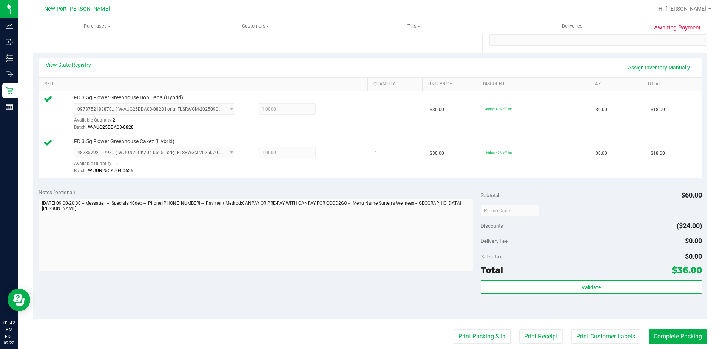
scroll to position [264, 0]
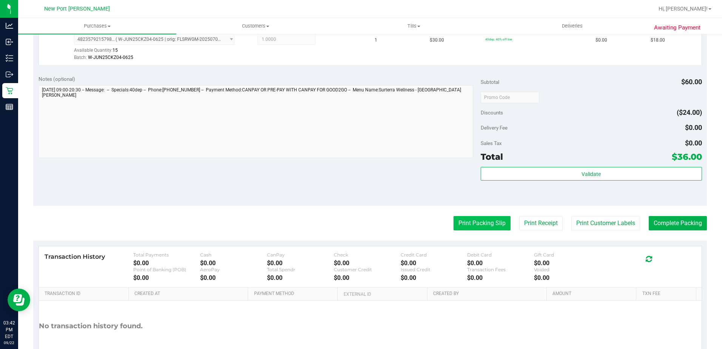
click at [496, 227] on button "Print Packing Slip" at bounding box center [482, 223] width 57 height 14
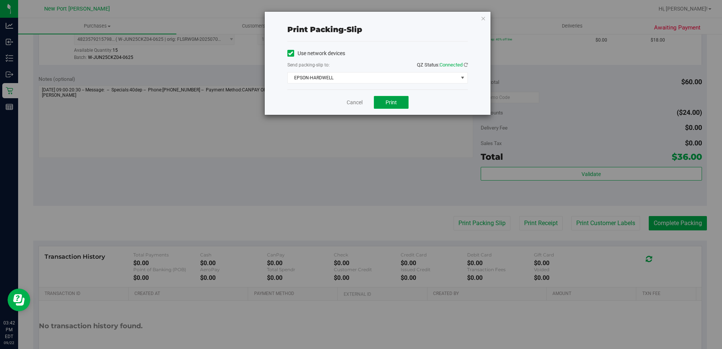
click at [383, 101] on button "Print" at bounding box center [391, 102] width 35 height 13
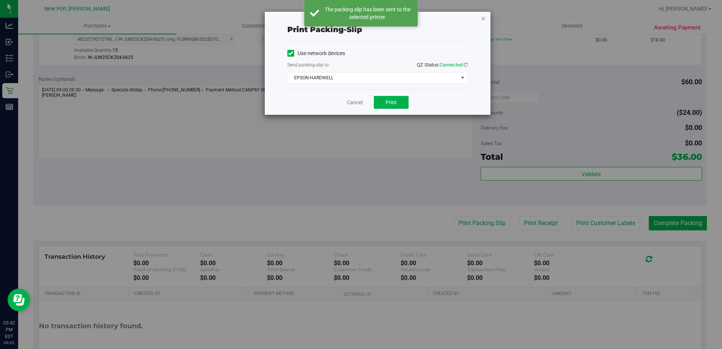
click at [483, 16] on icon "button" at bounding box center [483, 18] width 5 height 9
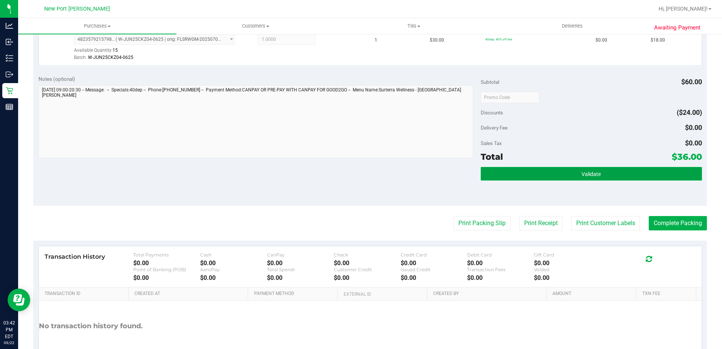
click at [651, 174] on button "Validate" at bounding box center [591, 174] width 221 height 14
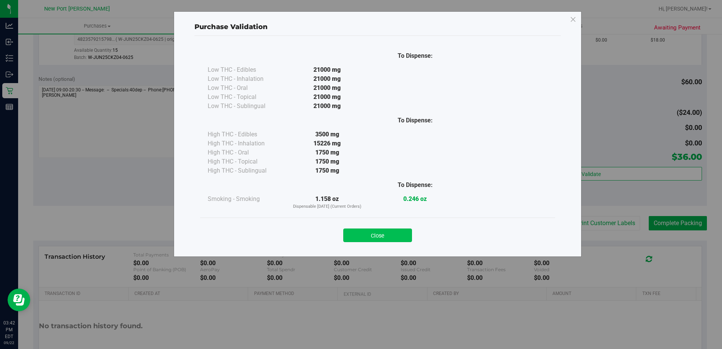
click at [401, 234] on button "Close" at bounding box center [377, 236] width 69 height 14
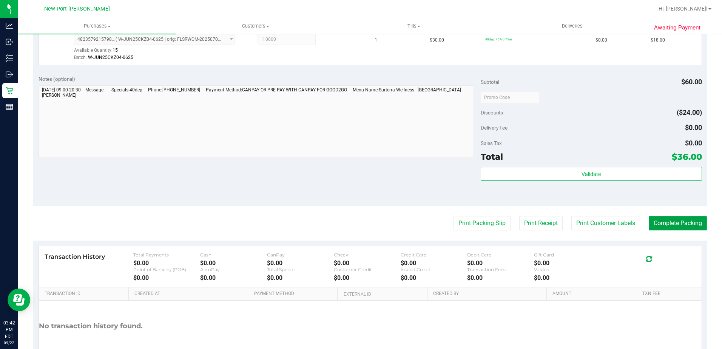
click at [665, 225] on button "Complete Packing" at bounding box center [678, 223] width 58 height 14
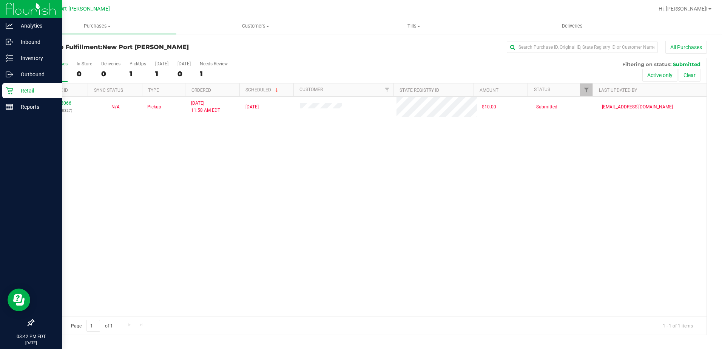
click at [19, 94] on p "Retail" at bounding box center [35, 90] width 45 height 9
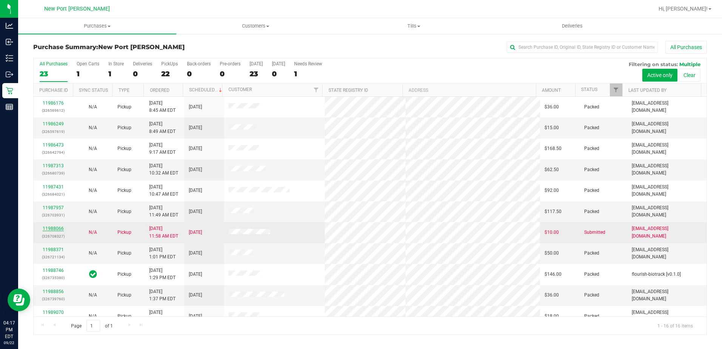
click at [58, 229] on link "11988066" at bounding box center [53, 228] width 21 height 5
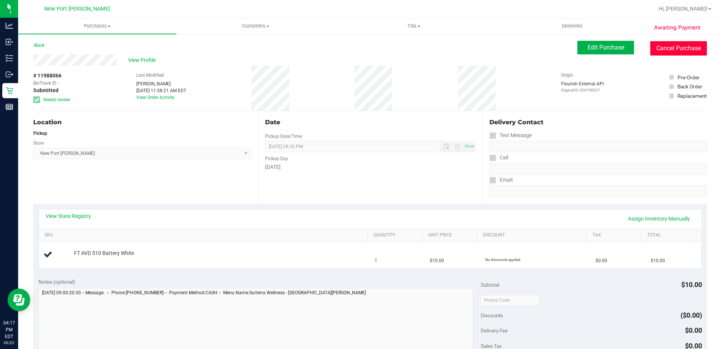
click at [684, 50] on button "Cancel Purchase" at bounding box center [678, 48] width 57 height 14
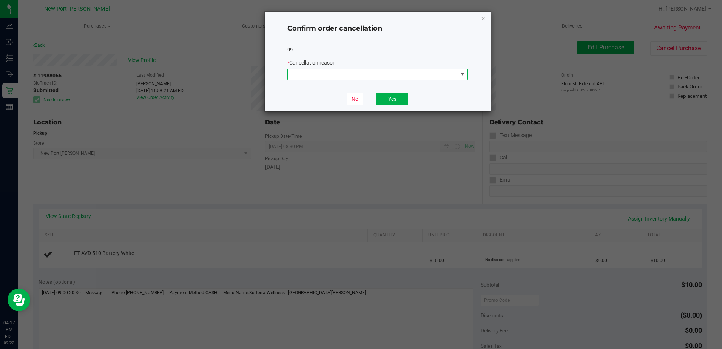
click at [462, 76] on span at bounding box center [463, 74] width 6 height 6
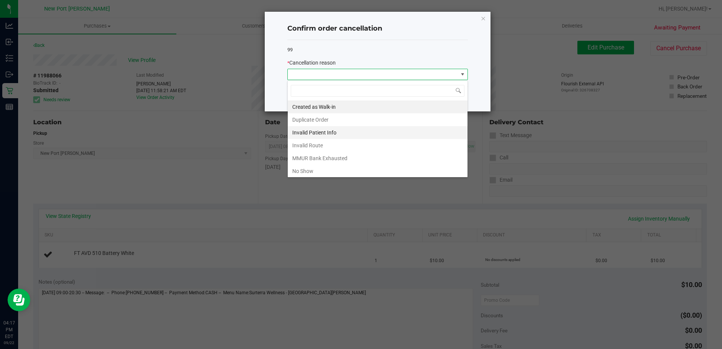
scroll to position [11, 181]
click at [319, 123] on li "Duplicate Order" at bounding box center [378, 119] width 180 height 13
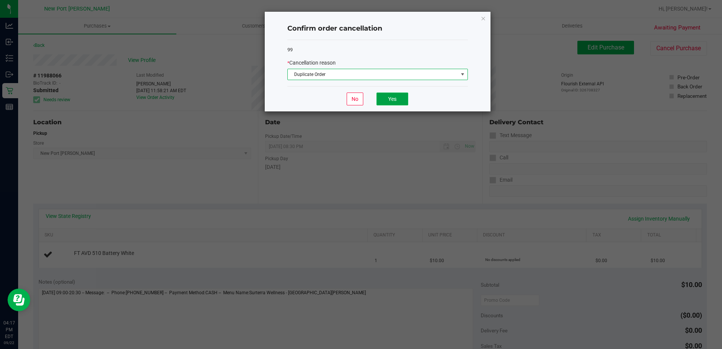
click at [395, 96] on button "Yes" at bounding box center [393, 99] width 32 height 13
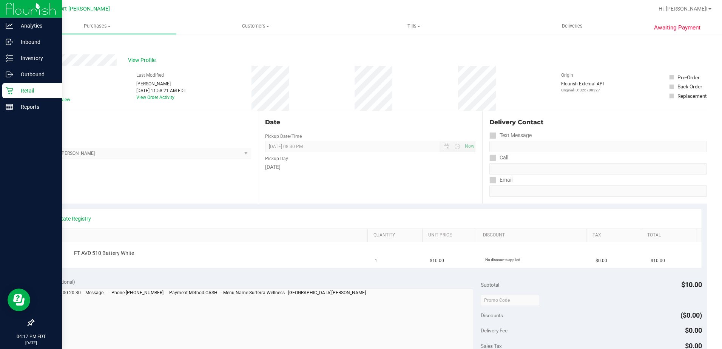
click at [24, 94] on p "Retail" at bounding box center [35, 90] width 45 height 9
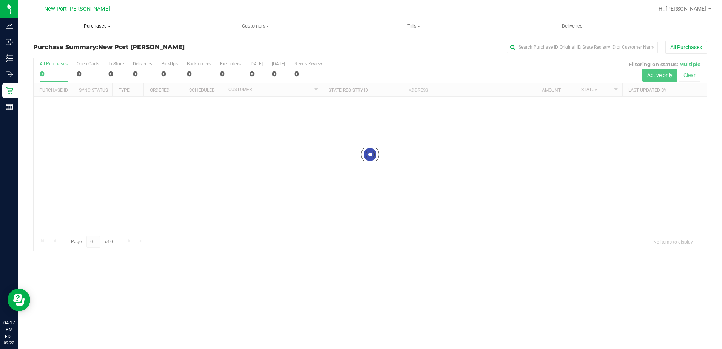
click at [110, 26] on span at bounding box center [109, 27] width 3 height 2
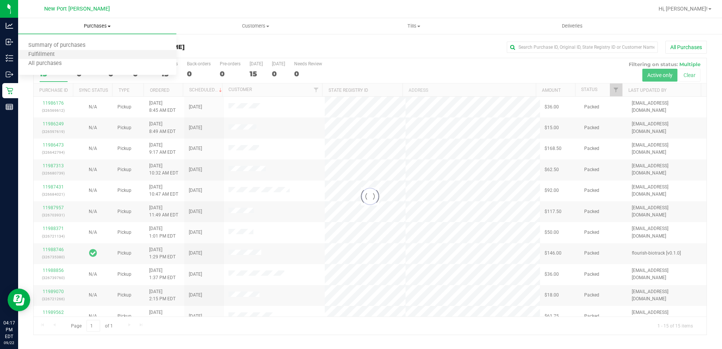
click at [67, 52] on li "Fulfillment" at bounding box center [97, 54] width 158 height 9
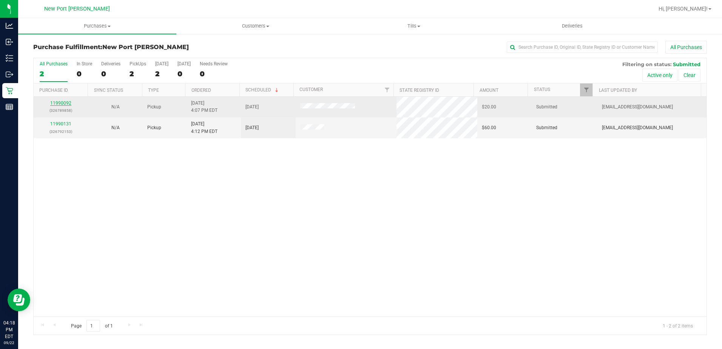
click at [59, 104] on link "11990092" at bounding box center [60, 102] width 21 height 5
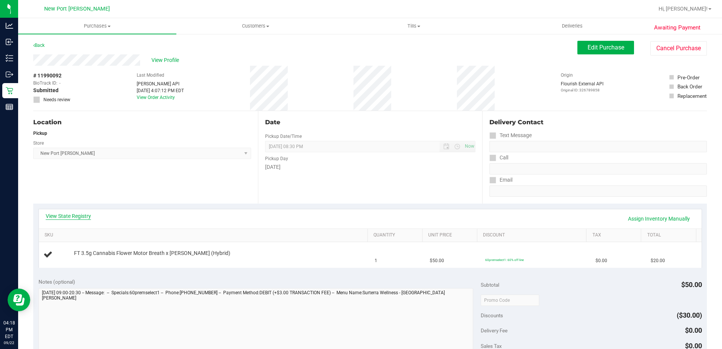
click at [69, 216] on link "View State Registry" at bounding box center [68, 216] width 45 height 8
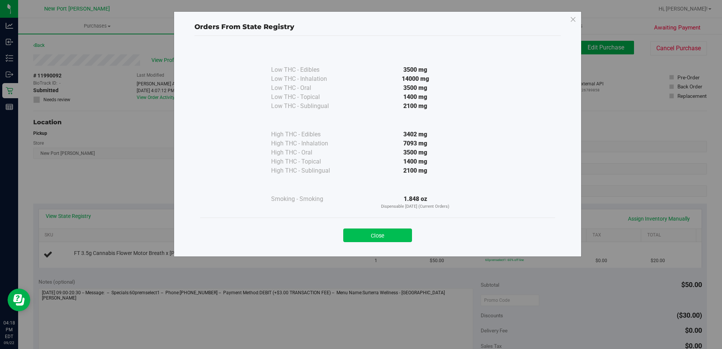
click at [395, 232] on button "Close" at bounding box center [377, 236] width 69 height 14
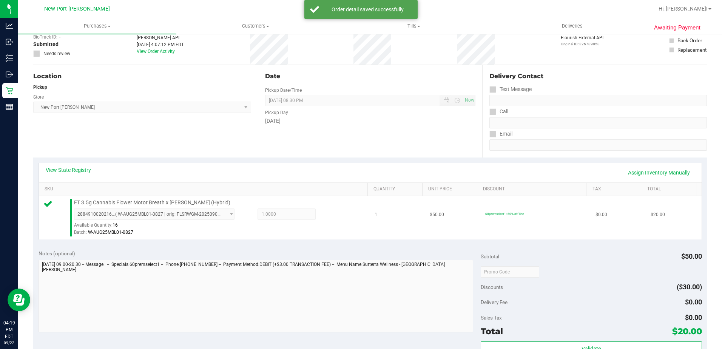
scroll to position [113, 0]
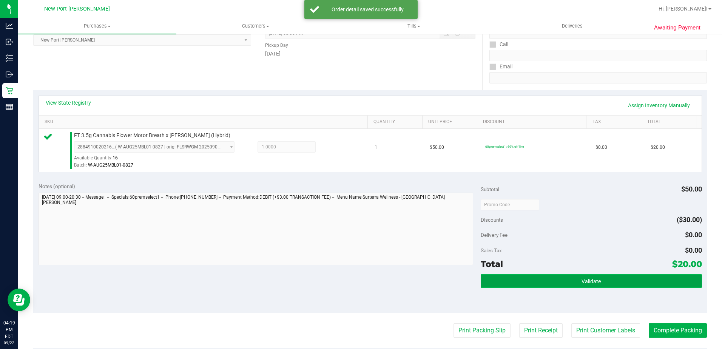
click at [575, 280] on button "Validate" at bounding box center [591, 281] width 221 height 14
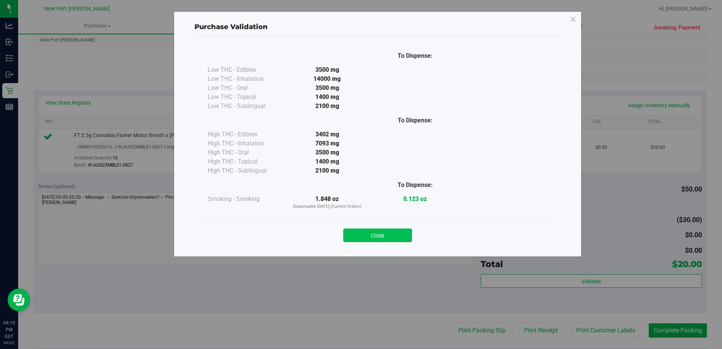
click at [379, 235] on button "Close" at bounding box center [377, 236] width 69 height 14
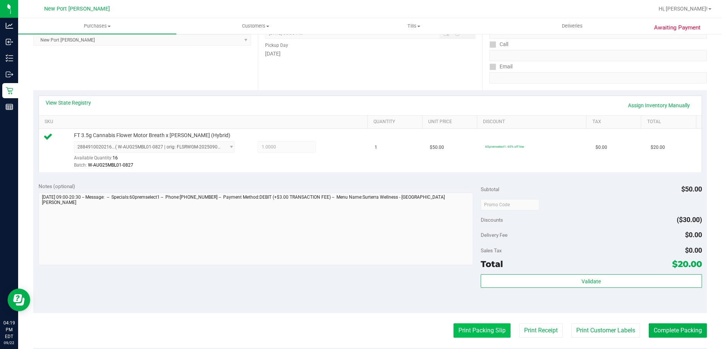
click at [471, 334] on button "Print Packing Slip" at bounding box center [482, 330] width 57 height 14
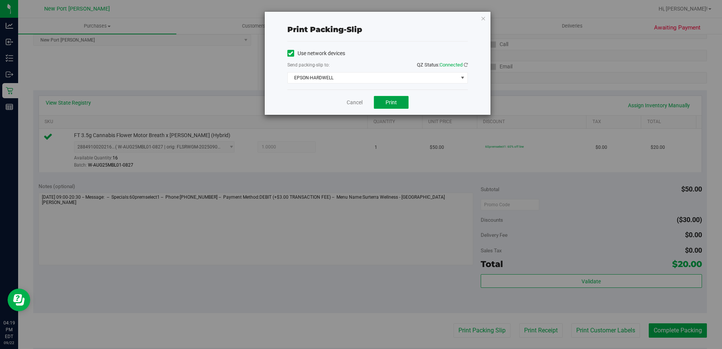
click at [390, 104] on span "Print" at bounding box center [391, 102] width 11 height 6
click at [358, 104] on link "Cancel" at bounding box center [355, 103] width 16 height 8
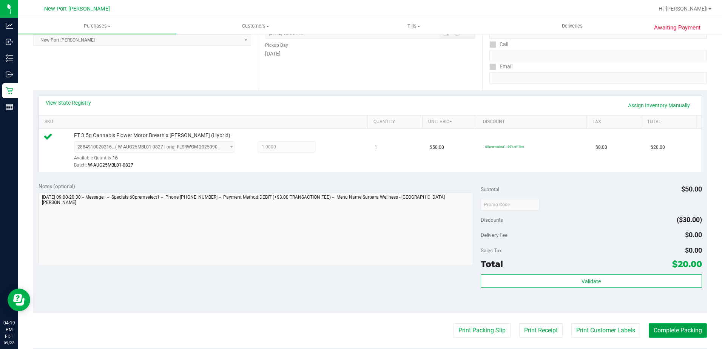
click at [664, 333] on button "Complete Packing" at bounding box center [678, 330] width 58 height 14
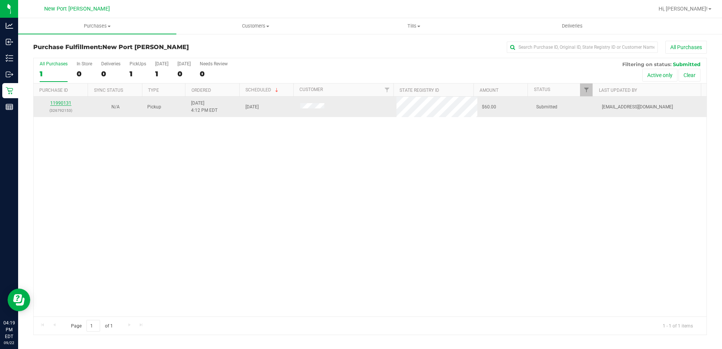
click at [60, 102] on link "11990131" at bounding box center [60, 102] width 21 height 5
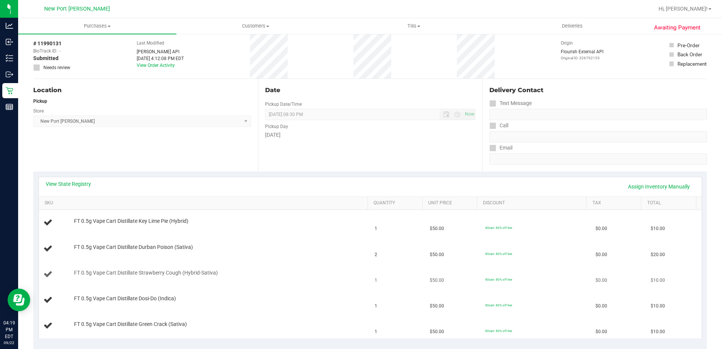
scroll to position [76, 0]
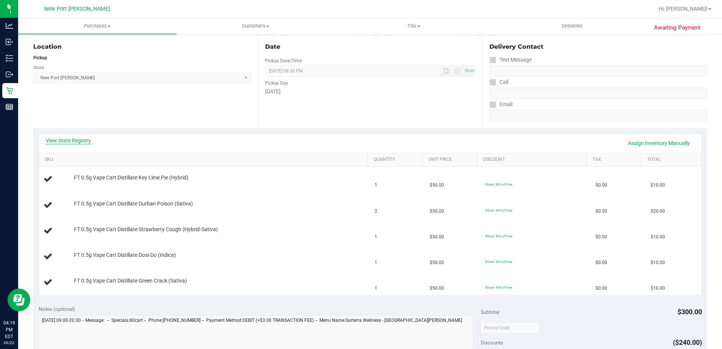
click at [71, 138] on link "View State Registry" at bounding box center [68, 141] width 45 height 8
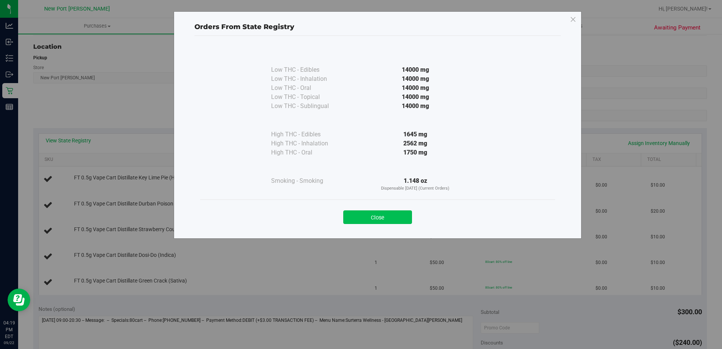
click at [366, 216] on button "Close" at bounding box center [377, 217] width 69 height 14
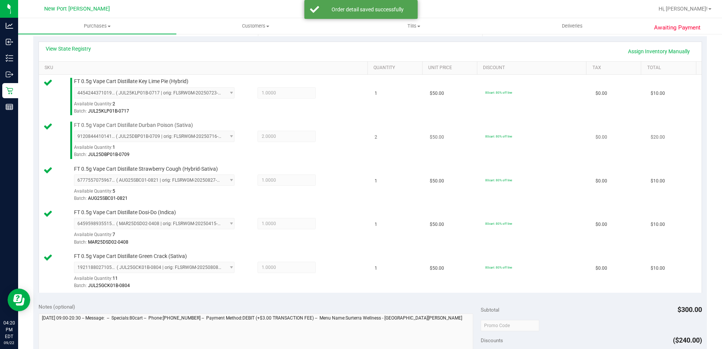
scroll to position [264, 0]
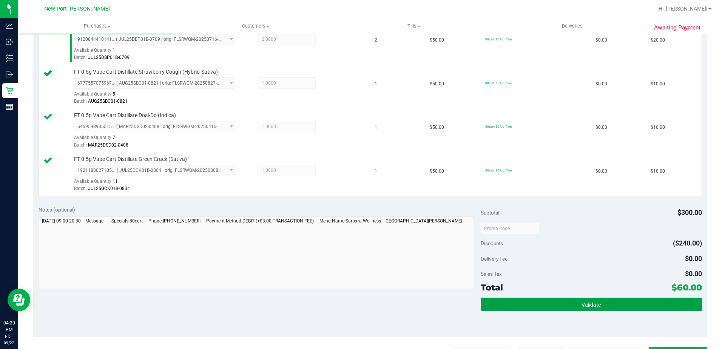
click at [573, 307] on button "Validate" at bounding box center [591, 305] width 221 height 14
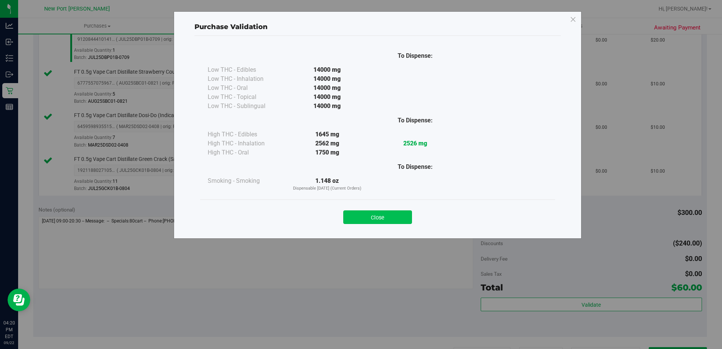
click at [374, 219] on button "Close" at bounding box center [377, 217] width 69 height 14
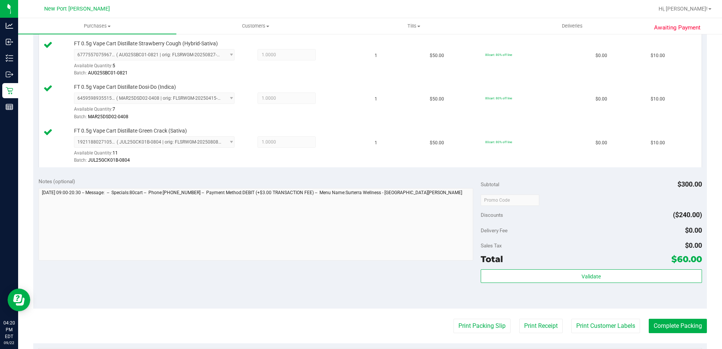
scroll to position [340, 0]
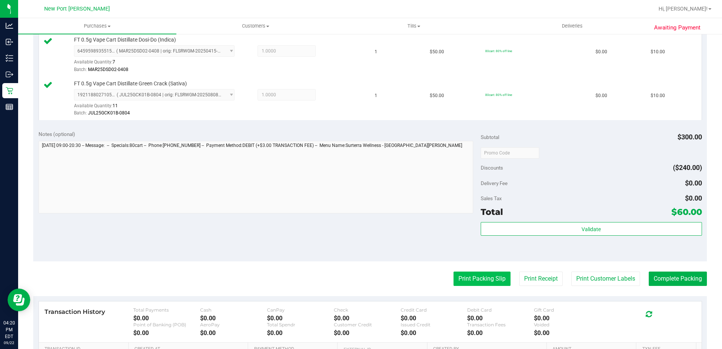
click at [478, 276] on button "Print Packing Slip" at bounding box center [482, 279] width 57 height 14
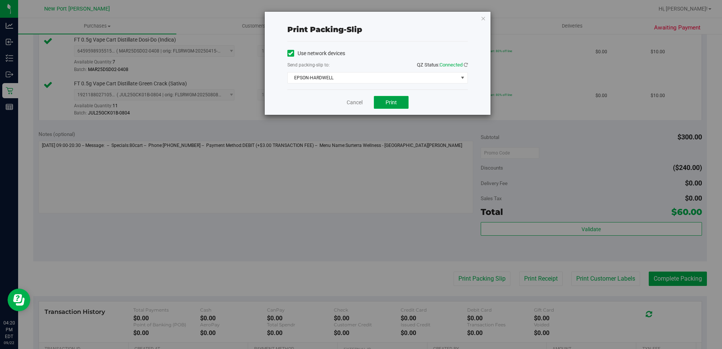
click at [395, 105] on button "Print" at bounding box center [391, 102] width 35 height 13
click at [357, 100] on link "Cancel" at bounding box center [355, 103] width 16 height 8
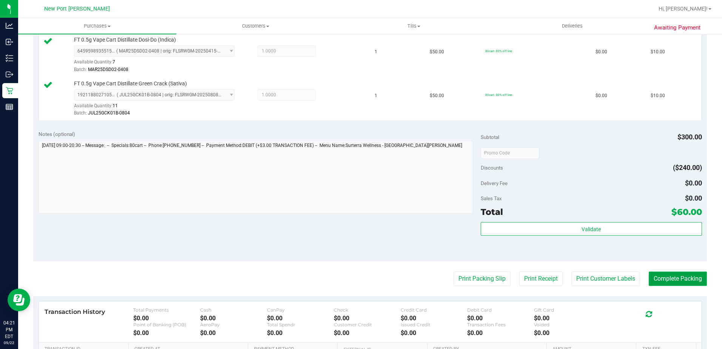
click at [683, 274] on button "Complete Packing" at bounding box center [678, 279] width 58 height 14
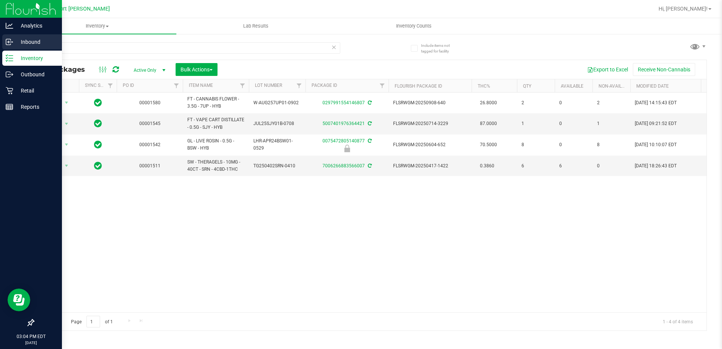
drag, startPoint x: 78, startPoint y: 45, endPoint x: 37, endPoint y: 45, distance: 40.4
click at [0, 50] on html "Analytics Inbound Inventory Outbound Retail Reports 03:04 PM EDT [DATE] 09/22 […" at bounding box center [361, 174] width 722 height 349
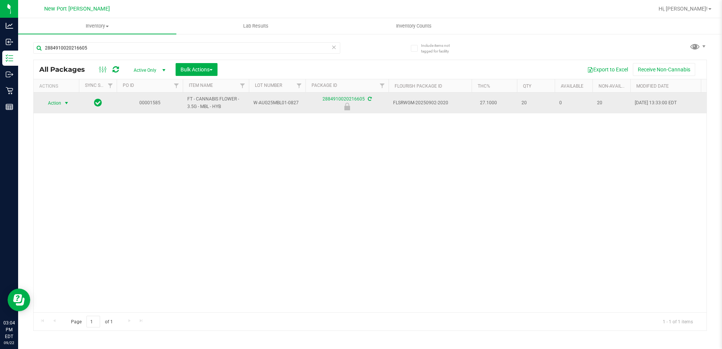
type input "2884910020216605"
click at [67, 103] on span "select" at bounding box center [66, 103] width 6 height 6
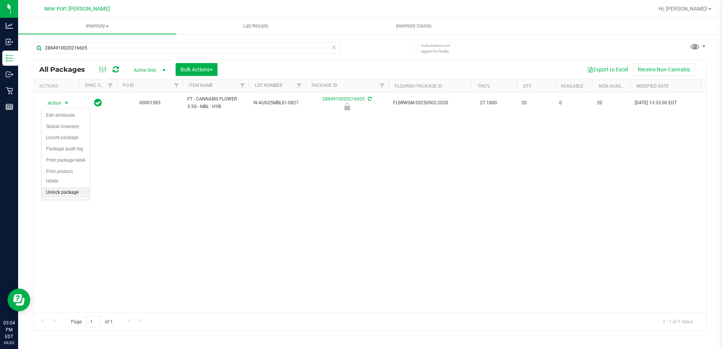
click at [69, 187] on li "Unlock package" at bounding box center [66, 192] width 48 height 11
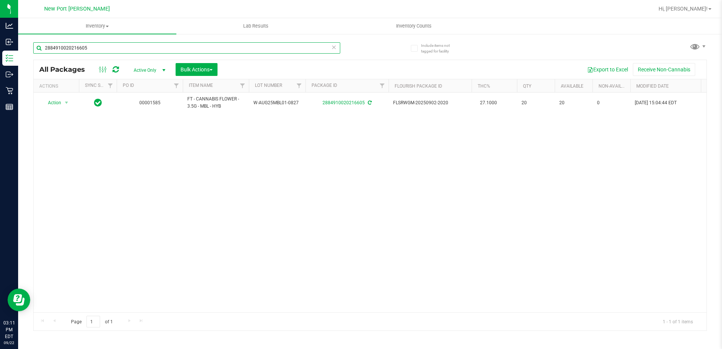
click at [139, 48] on input "2884910020216605" at bounding box center [186, 47] width 307 height 11
type input "2"
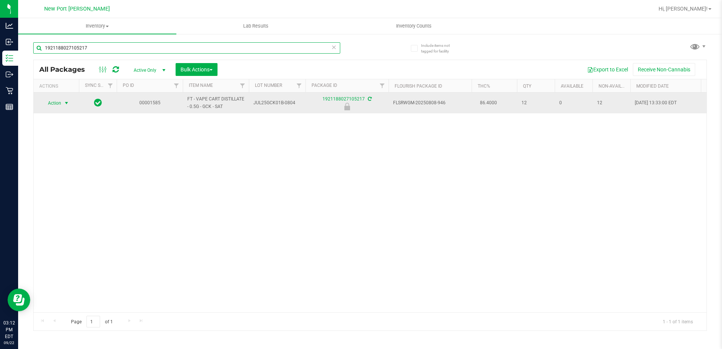
type input "1921188027105217"
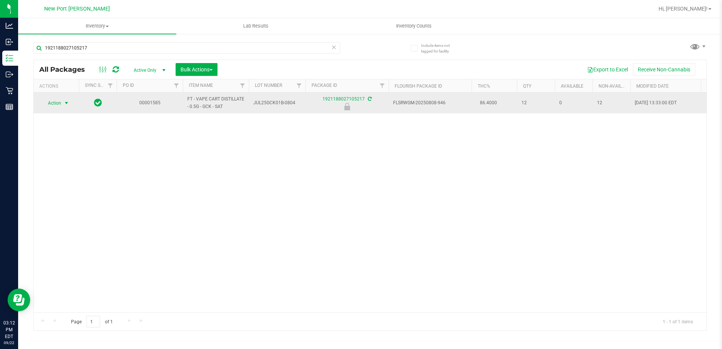
click at [69, 100] on span "select" at bounding box center [66, 103] width 6 height 6
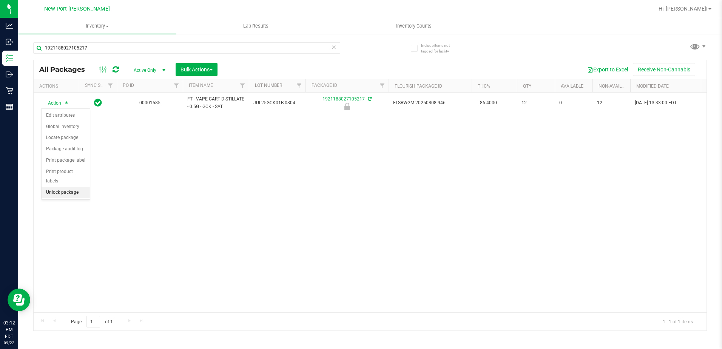
click at [67, 187] on li "Unlock package" at bounding box center [66, 192] width 48 height 11
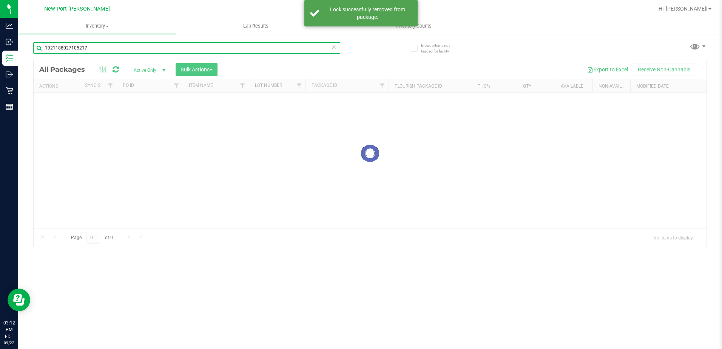
drag, startPoint x: 104, startPoint y: 45, endPoint x: 44, endPoint y: 40, distance: 60.3
click at [44, 40] on div "1921188027105217" at bounding box center [201, 48] width 337 height 24
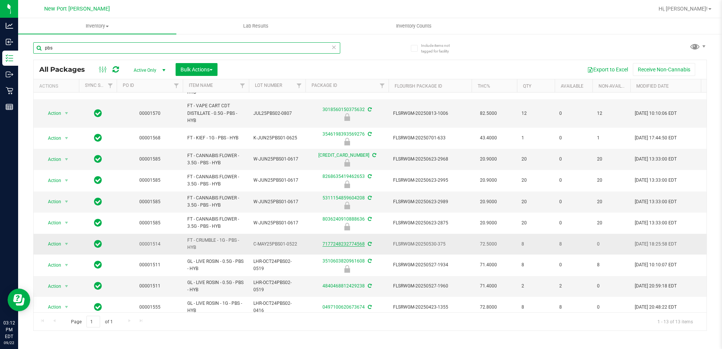
scroll to position [76, 0]
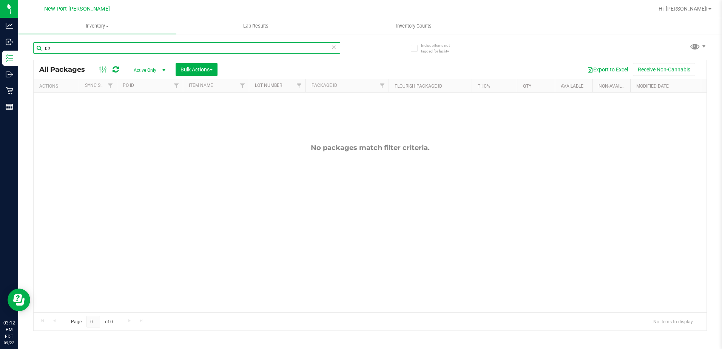
type input "p"
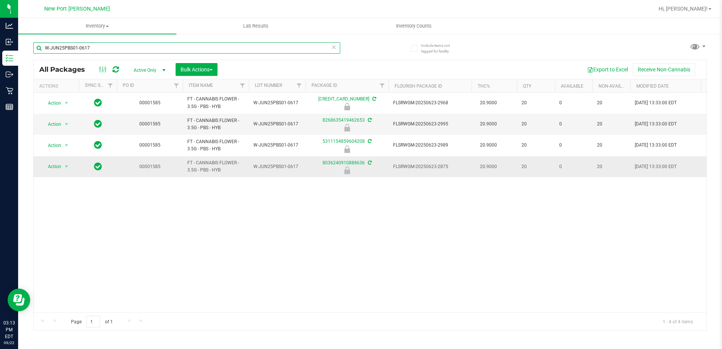
type input "W-JUN25PBS01-0617"
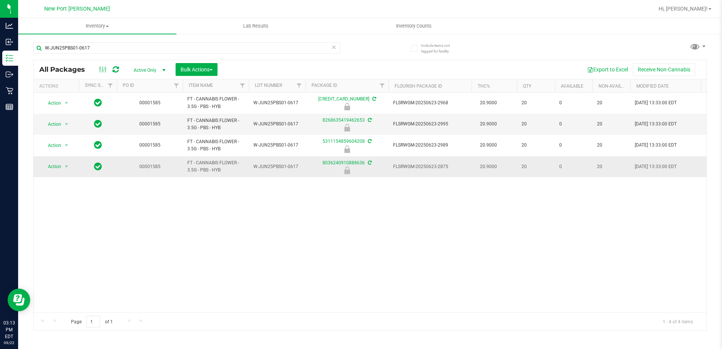
click at [71, 167] on div "Action Action Edit attributes Global inventory Locate package Package audit log…" at bounding box center [56, 166] width 36 height 11
click at [65, 168] on span "select" at bounding box center [66, 167] width 6 height 6
click at [69, 251] on li "Unlock package" at bounding box center [66, 256] width 48 height 11
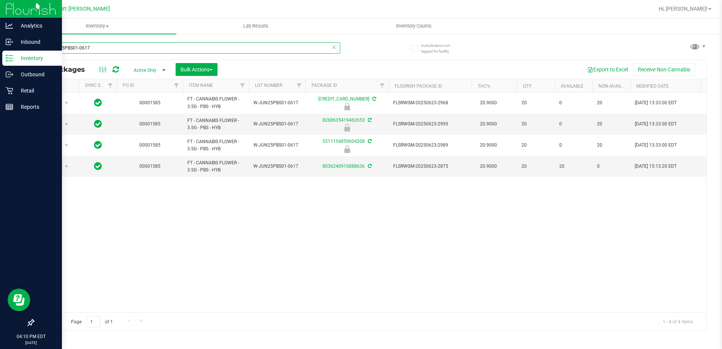
drag, startPoint x: 128, startPoint y: 46, endPoint x: 9, endPoint y: 11, distance: 123.9
click at [0, 13] on html "Analytics Inbound Inventory Outbound Retail Reports 04:10 PM EDT [DATE] 09/22 […" at bounding box center [361, 174] width 722 height 349
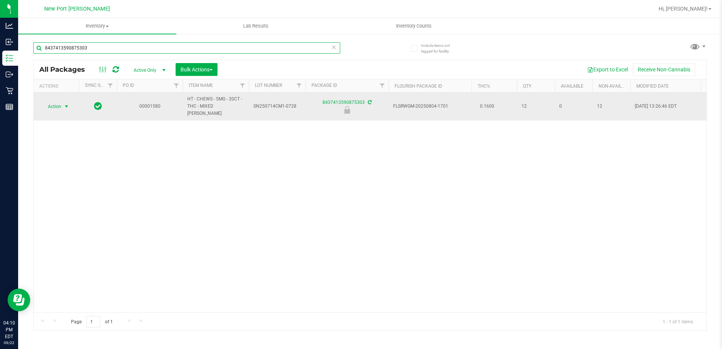
type input "8437413590875303"
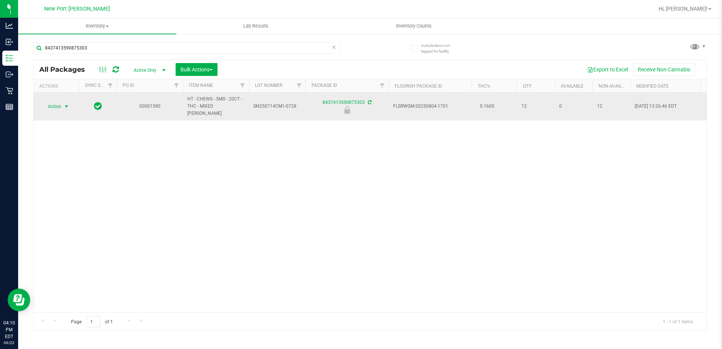
click at [51, 106] on span "Action" at bounding box center [51, 106] width 20 height 11
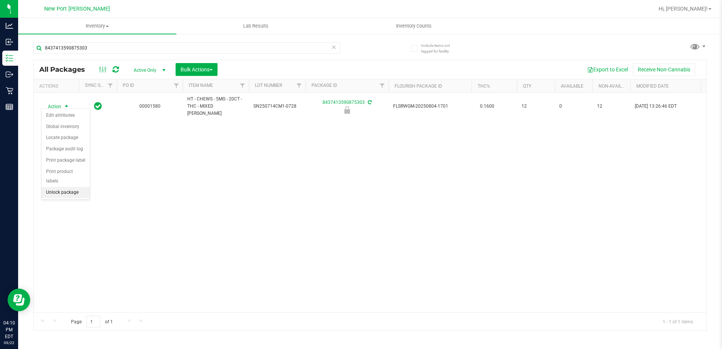
click at [62, 187] on li "Unlock package" at bounding box center [66, 192] width 48 height 11
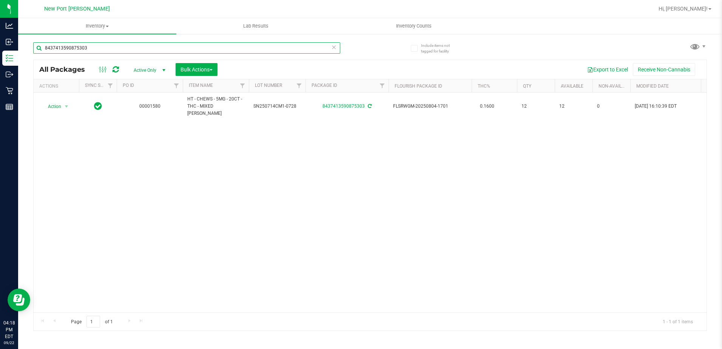
click at [111, 49] on input "8437413590875303" at bounding box center [186, 47] width 307 height 11
type input "8"
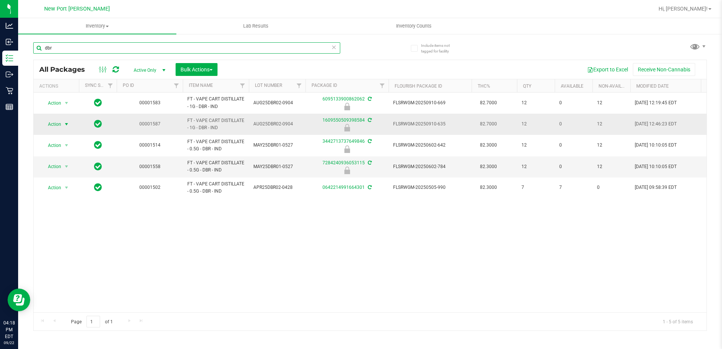
type input "dbr"
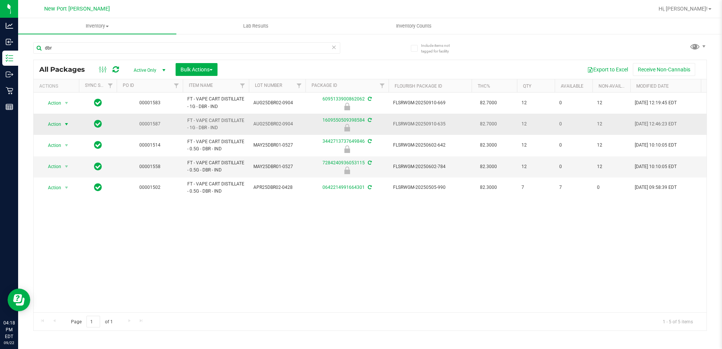
click at [66, 123] on span "select" at bounding box center [66, 124] width 6 height 6
click at [63, 208] on li "Unlock package" at bounding box center [66, 213] width 48 height 11
